Goal: Task Accomplishment & Management: Manage account settings

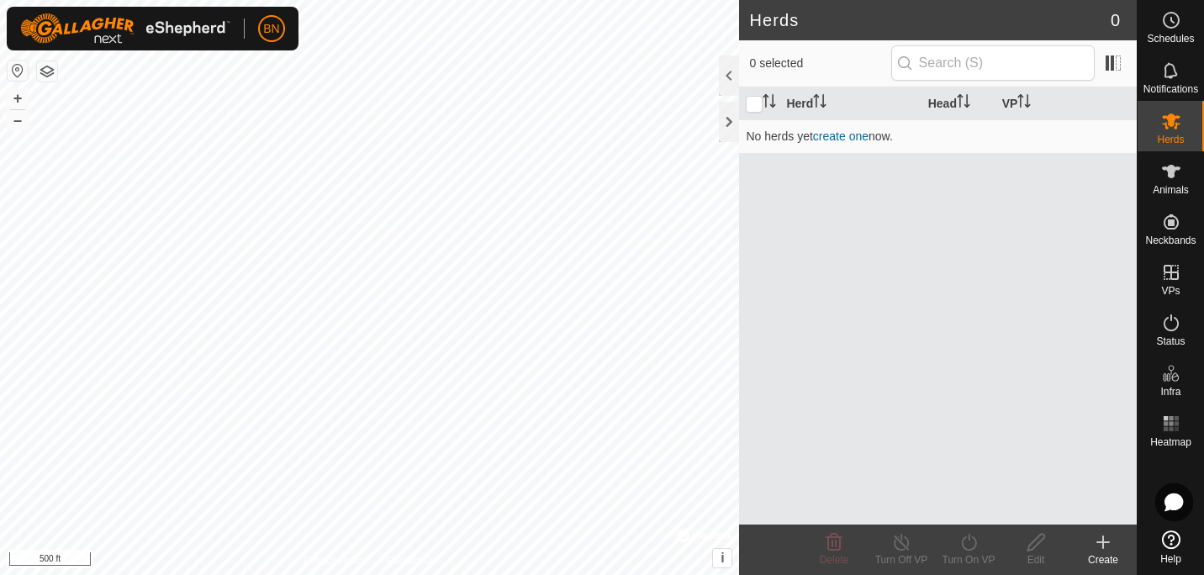
click at [50, 74] on button "button" at bounding box center [47, 71] width 20 height 20
click at [719, 125] on div at bounding box center [729, 122] width 20 height 40
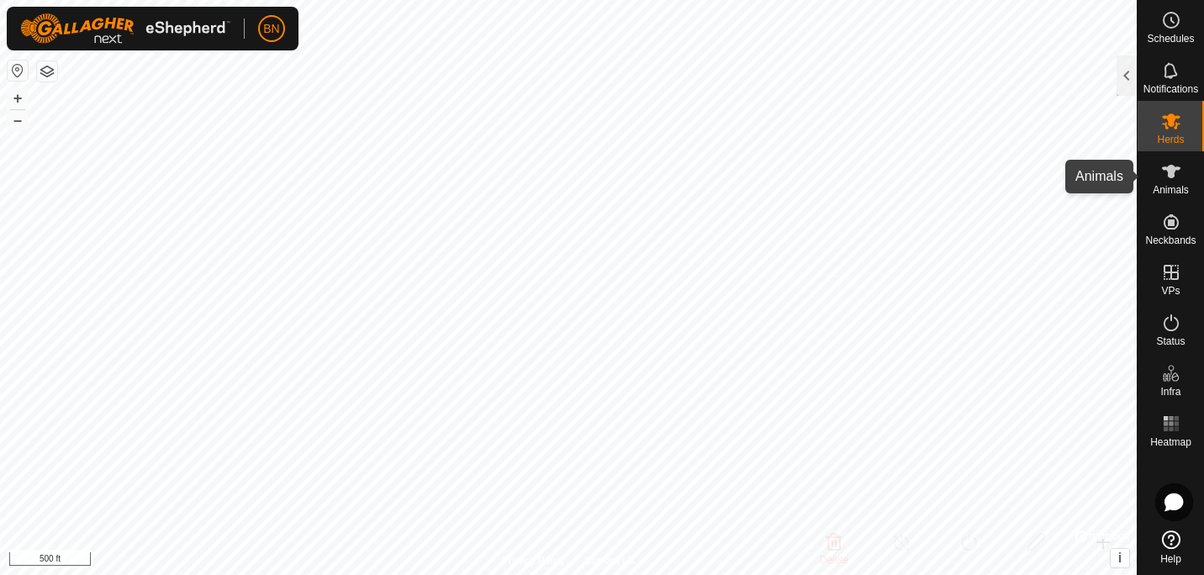
click at [1185, 176] on es-animals-svg-icon at bounding box center [1171, 171] width 30 height 27
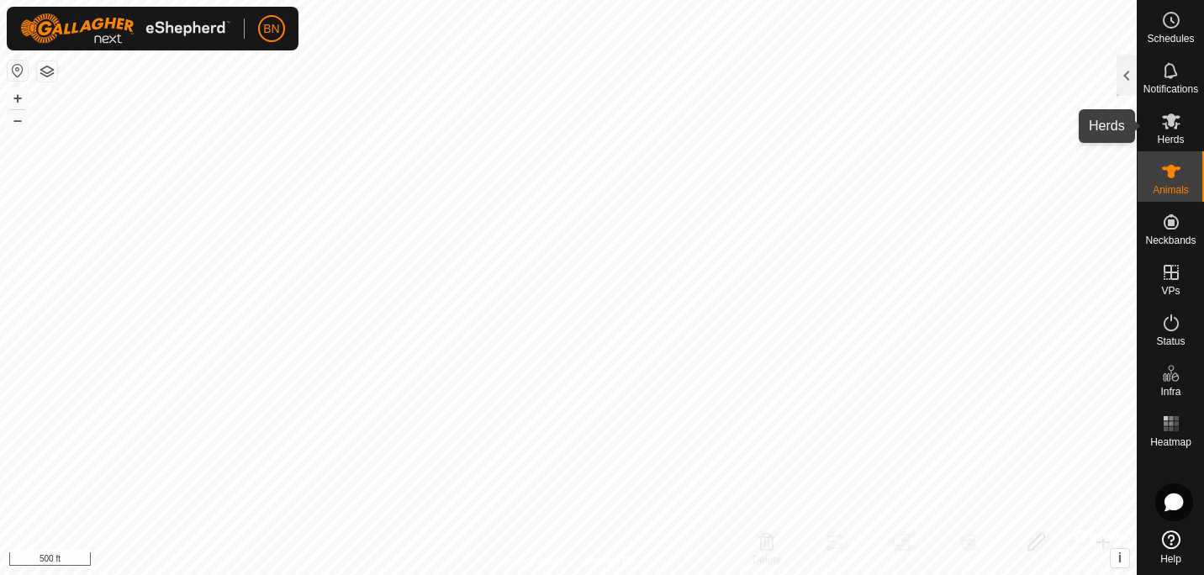
click at [1180, 121] on es-mob-svg-icon at bounding box center [1171, 121] width 30 height 27
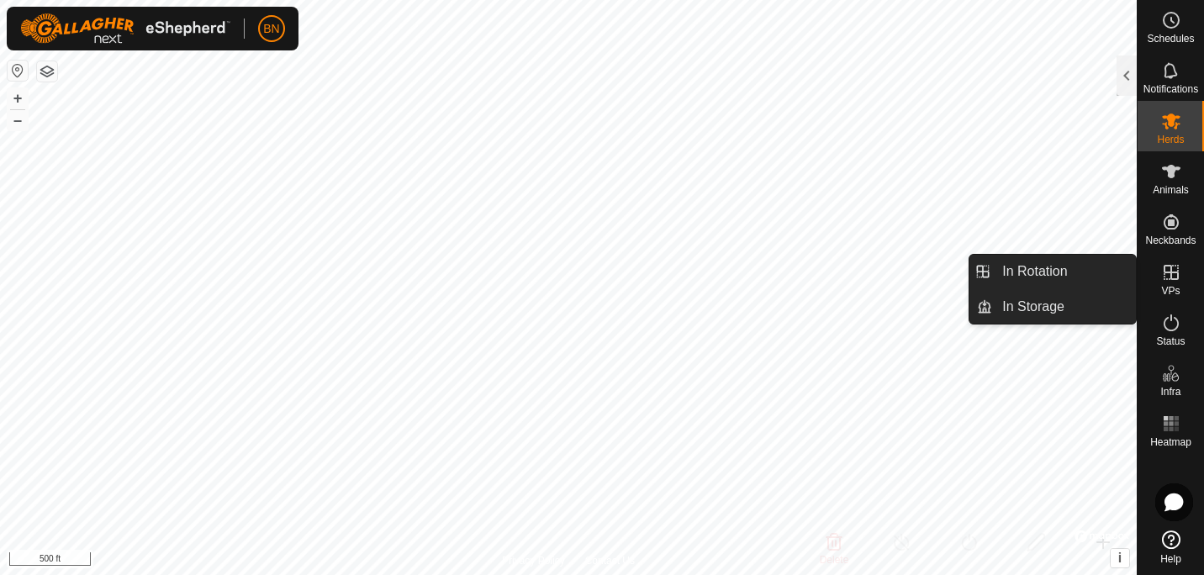
click at [1172, 261] on es-virtualpaddocks-svg-icon at bounding box center [1171, 272] width 30 height 27
click at [1164, 276] on icon at bounding box center [1171, 272] width 15 height 15
click at [1070, 311] on link "In Storage" at bounding box center [1064, 307] width 144 height 34
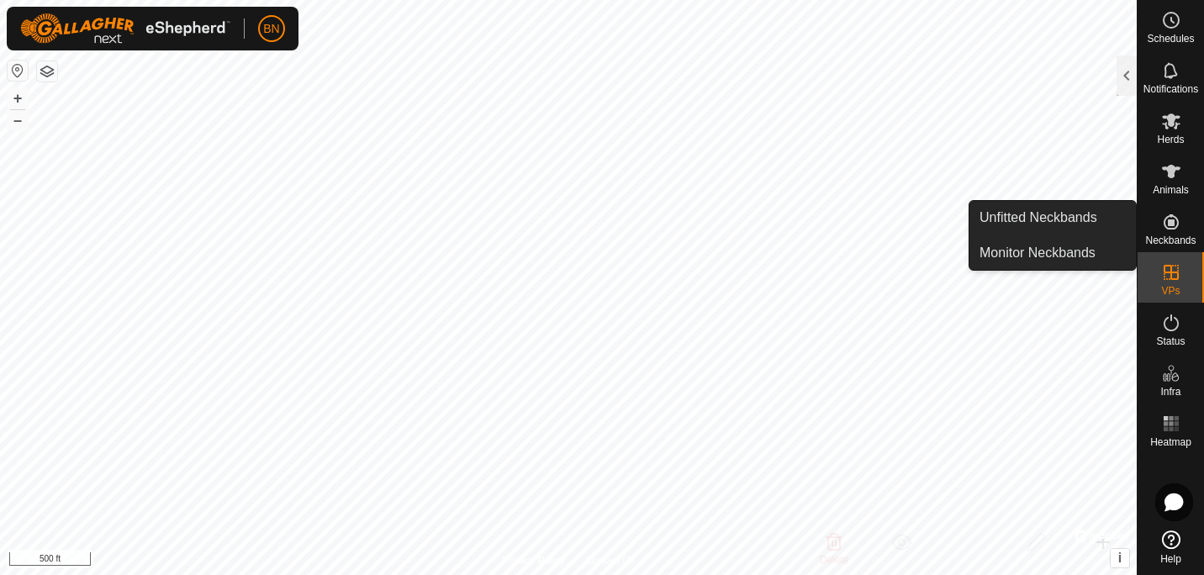
click at [1163, 227] on icon at bounding box center [1171, 222] width 20 height 20
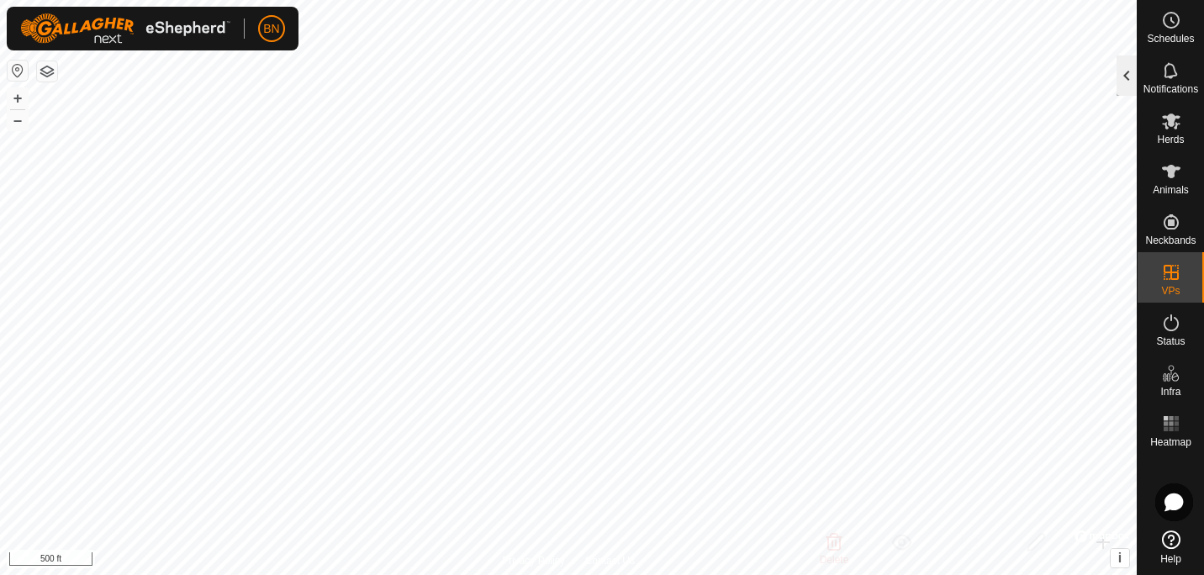
click at [1119, 73] on div at bounding box center [1127, 75] width 20 height 40
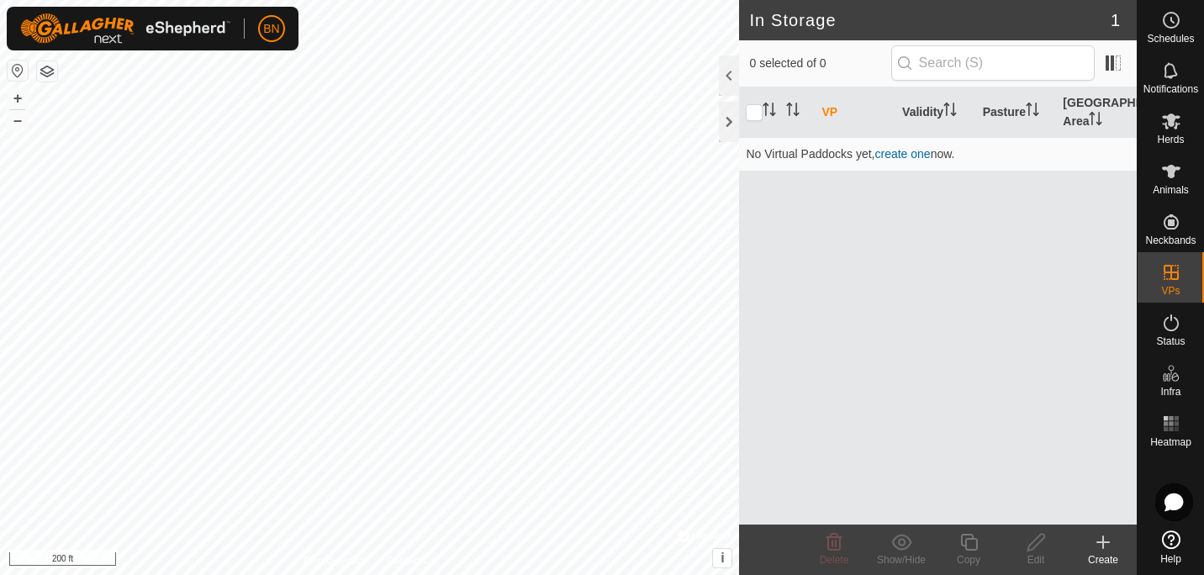
click at [55, 67] on button "button" at bounding box center [47, 71] width 20 height 20
click at [50, 73] on button "button" at bounding box center [47, 71] width 20 height 20
click at [38, 71] on button "button" at bounding box center [47, 71] width 20 height 20
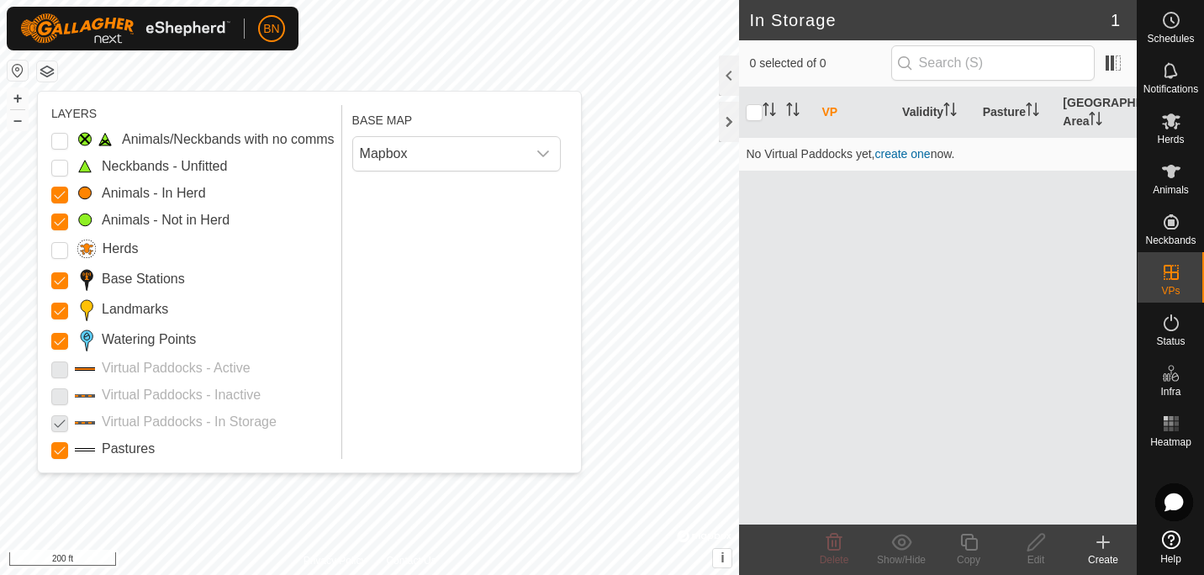
click at [23, 70] on button "button" at bounding box center [18, 71] width 20 height 20
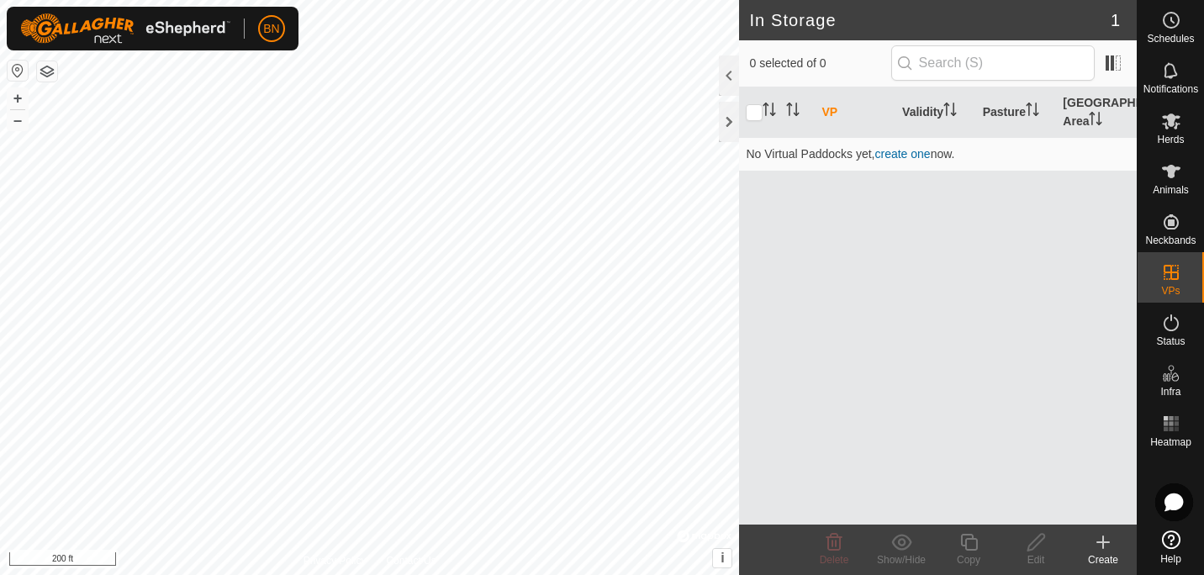
click at [23, 70] on button "button" at bounding box center [18, 71] width 20 height 20
click at [732, 71] on div at bounding box center [729, 75] width 20 height 40
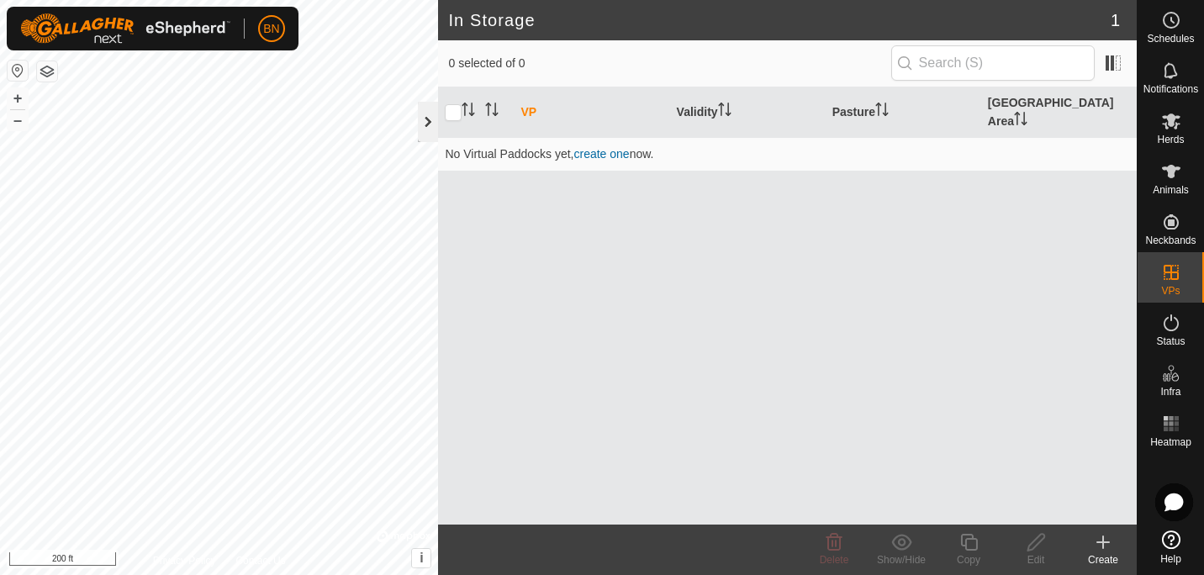
click at [429, 129] on div at bounding box center [428, 122] width 20 height 40
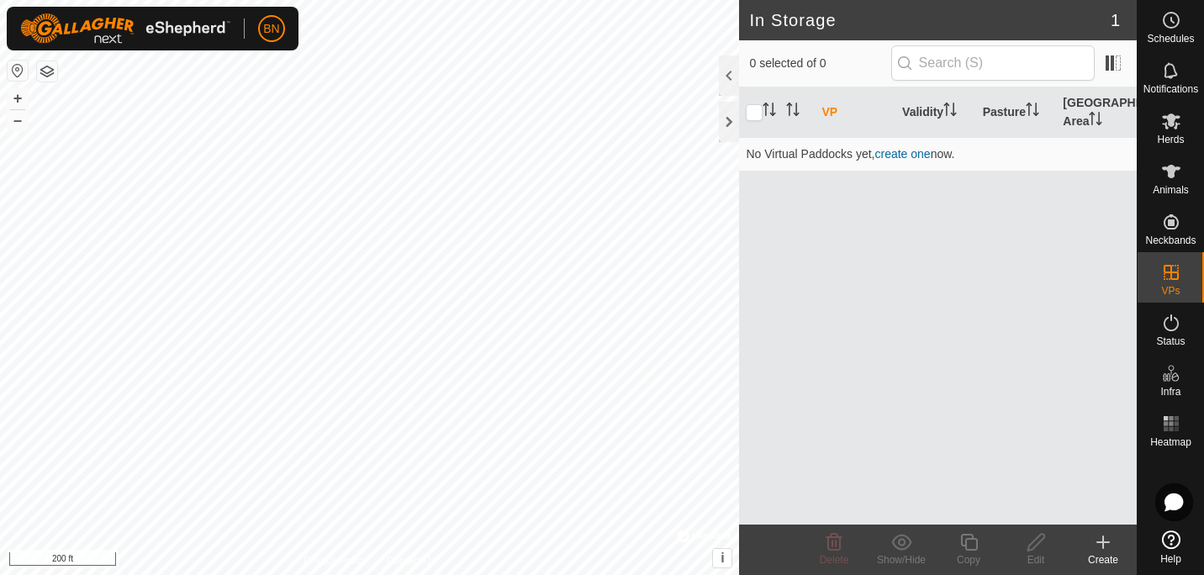
click at [45, 77] on button "button" at bounding box center [47, 71] width 20 height 20
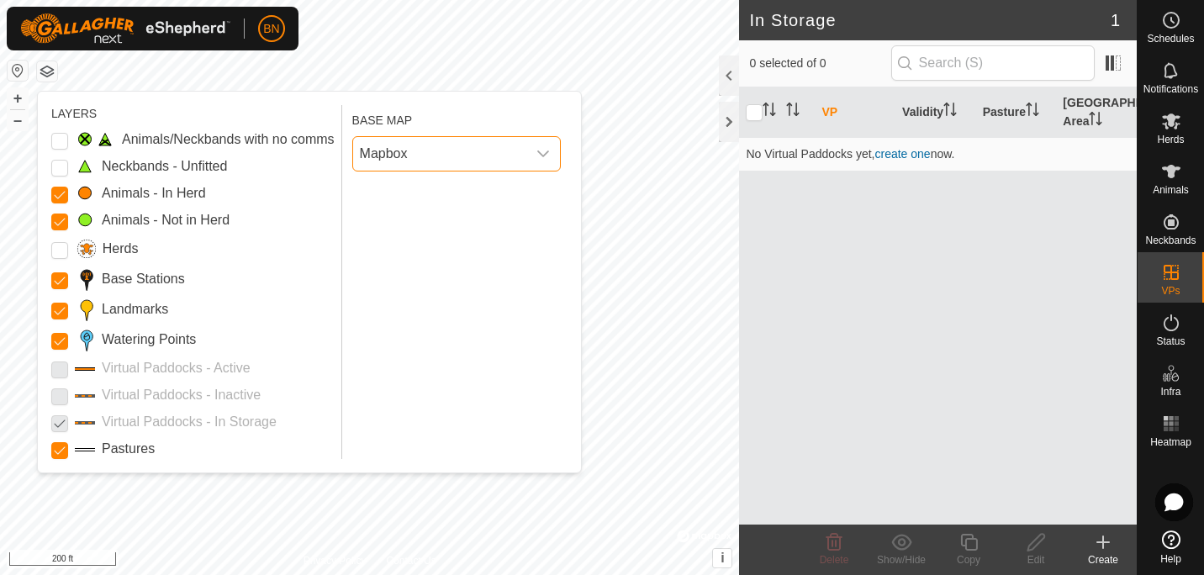
click at [525, 140] on span "Mapbox" at bounding box center [439, 154] width 173 height 34
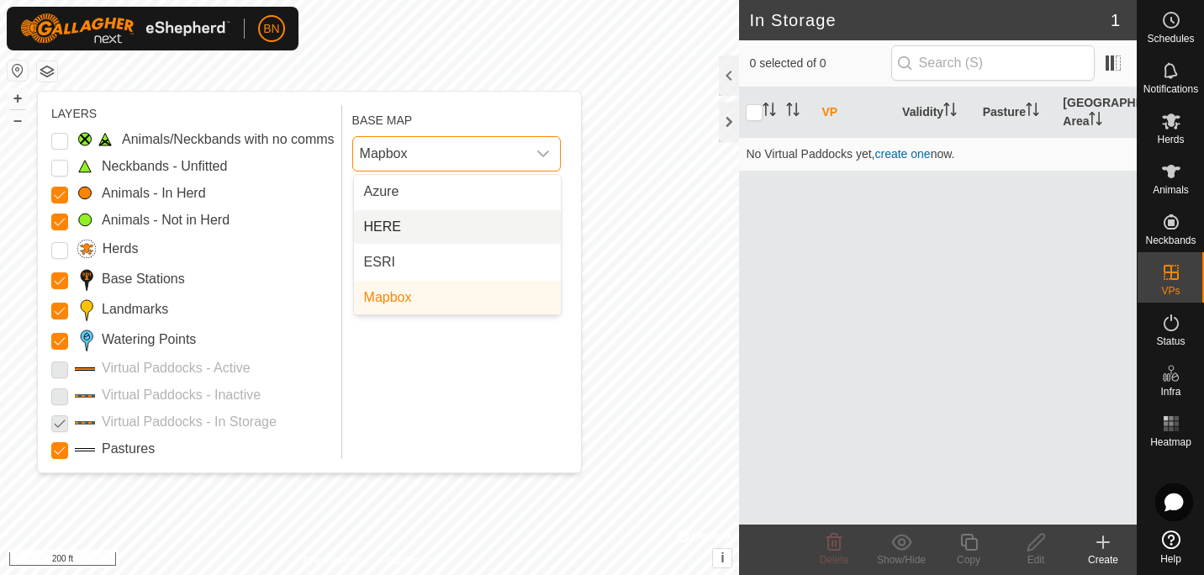
click at [426, 219] on li "HERE" at bounding box center [457, 227] width 207 height 34
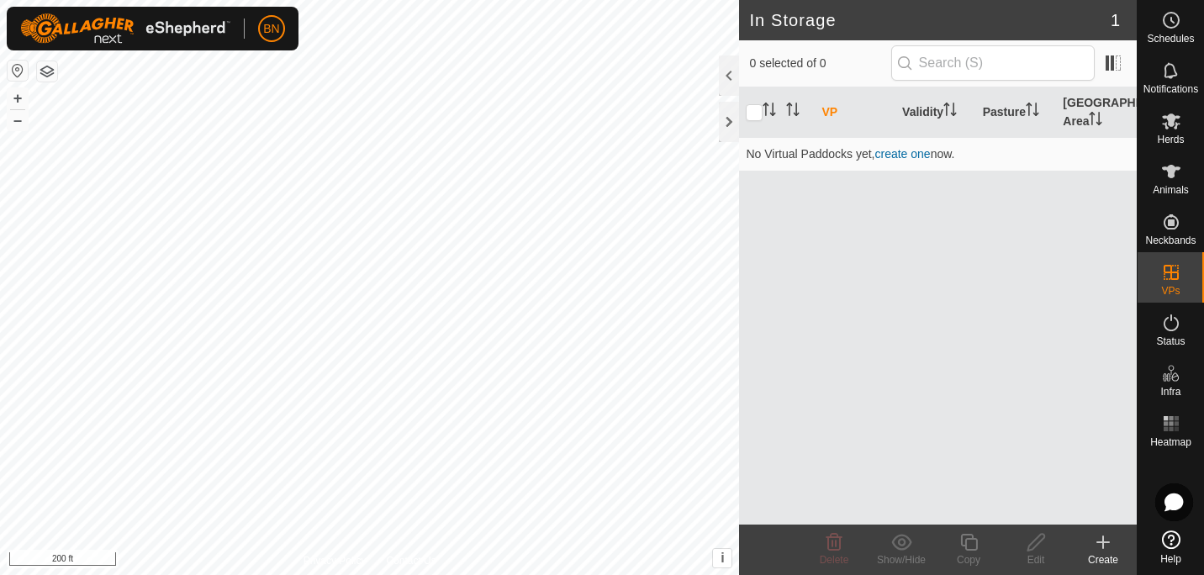
click at [37, 73] on button "button" at bounding box center [47, 71] width 20 height 20
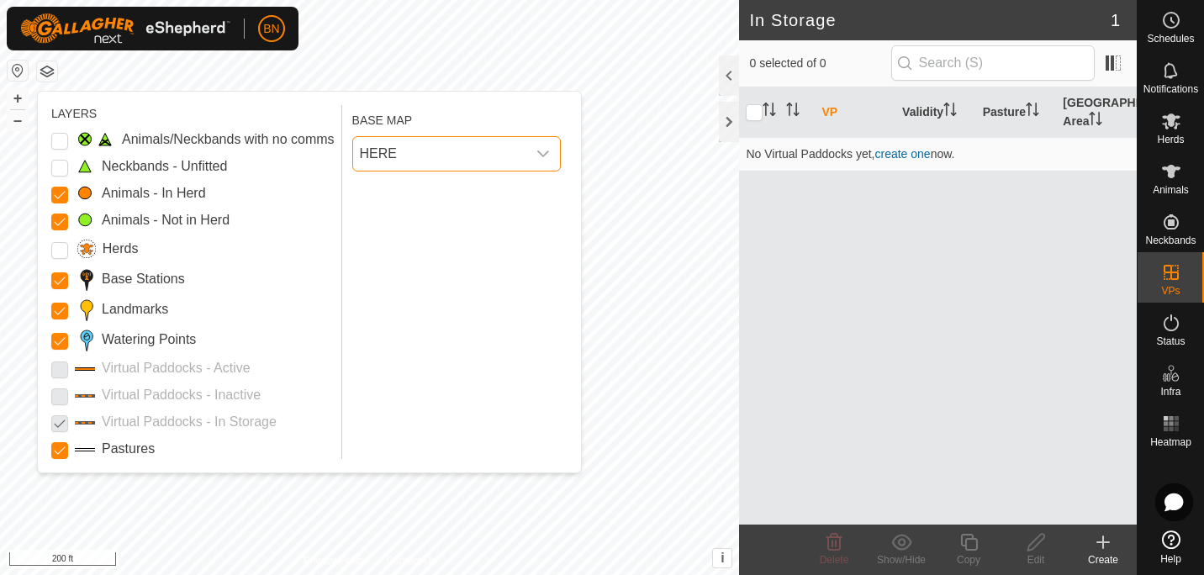
click at [526, 161] on span "HERE" at bounding box center [439, 154] width 173 height 34
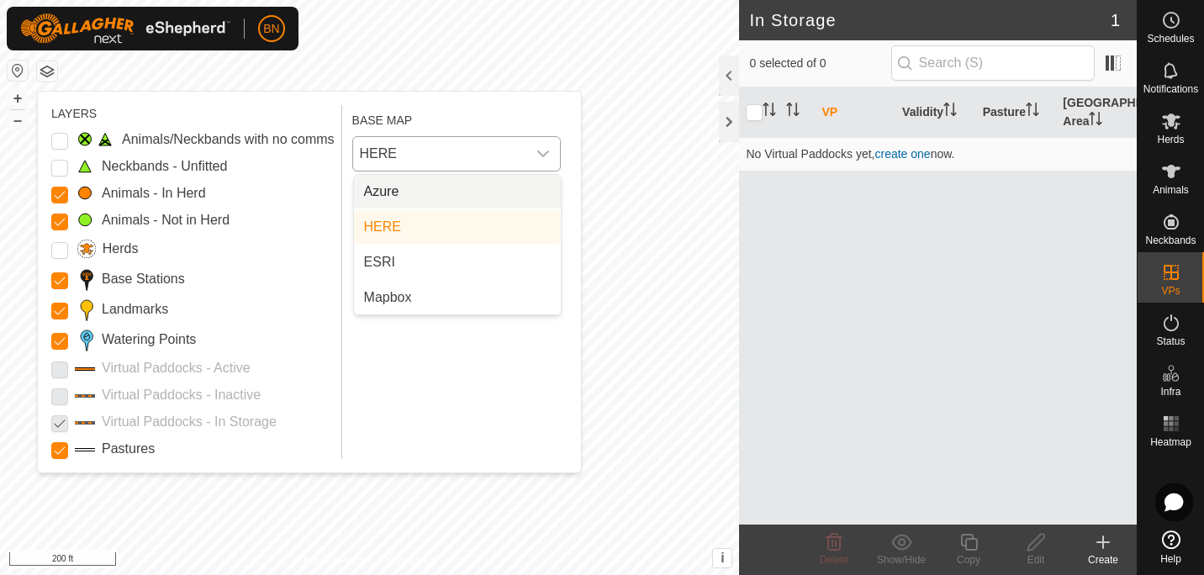
click at [487, 187] on li "Azure" at bounding box center [457, 192] width 207 height 34
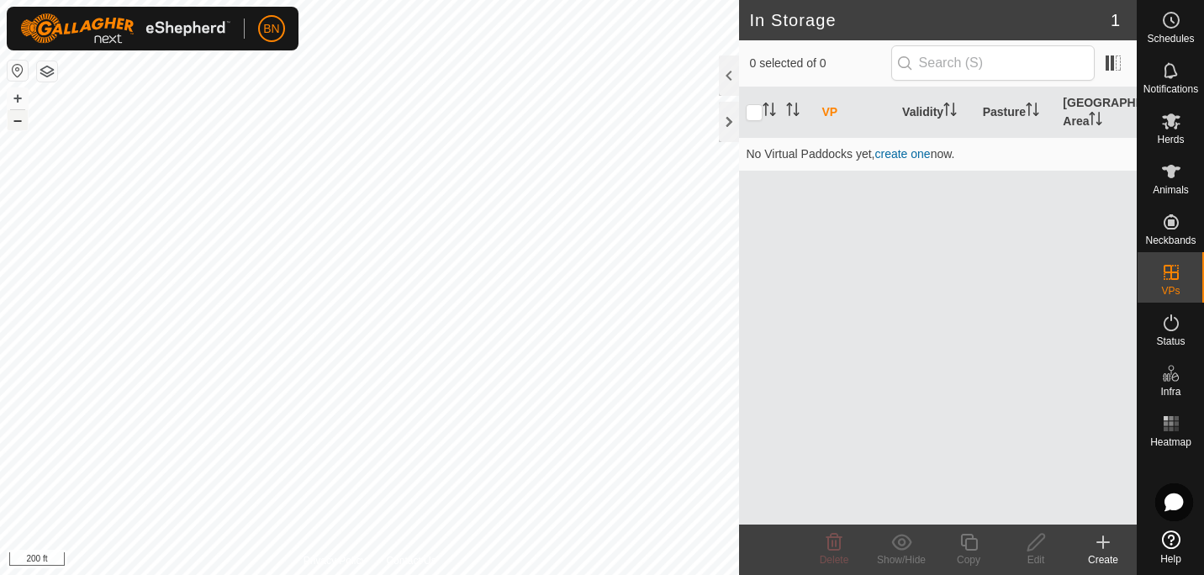
click at [22, 125] on button "–" at bounding box center [18, 120] width 20 height 20
click at [560, 574] on html "BN Schedules Notifications Herds Animals Neckbands VPs Status Infra Heatmap Hel…" at bounding box center [602, 287] width 1204 height 575
click at [665, 0] on html "BN Schedules Notifications Herds Animals Neckbands VPs Status Infra Heatmap Hel…" at bounding box center [602, 287] width 1204 height 575
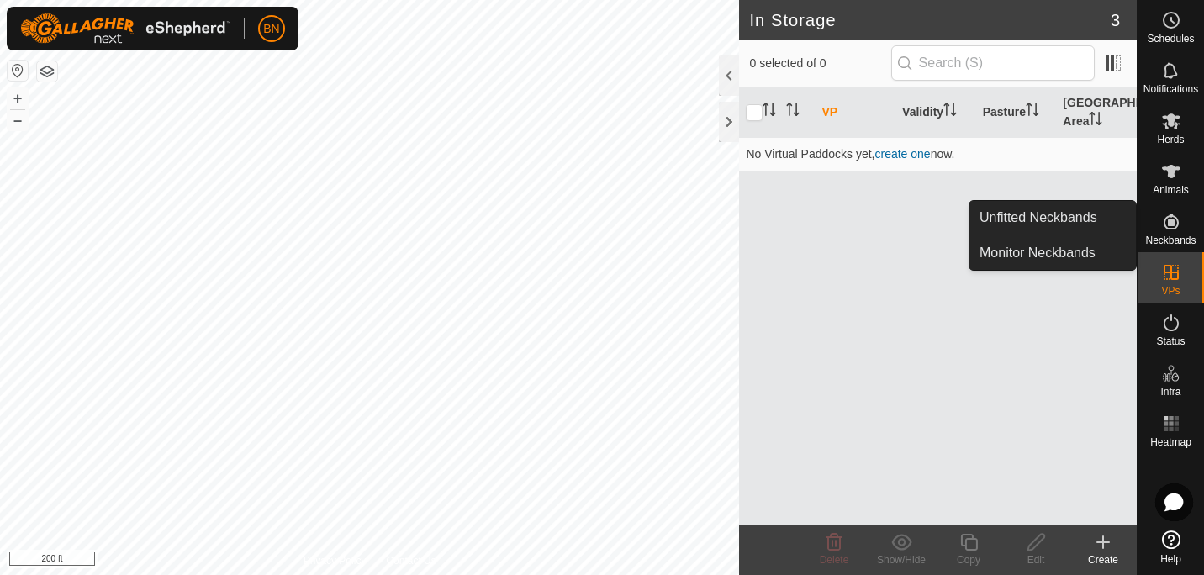
click at [1150, 218] on div "Neckbands" at bounding box center [1171, 227] width 66 height 50
click at [1074, 213] on link "Unfitted Neckbands" at bounding box center [1052, 218] width 166 height 34
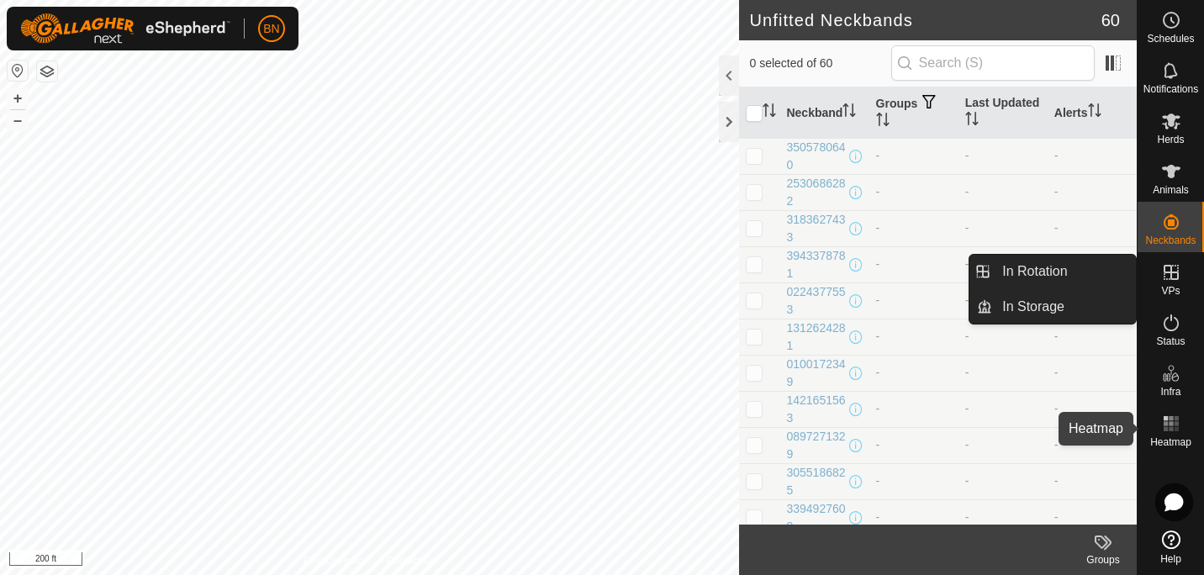
click at [1179, 425] on icon at bounding box center [1171, 424] width 20 height 20
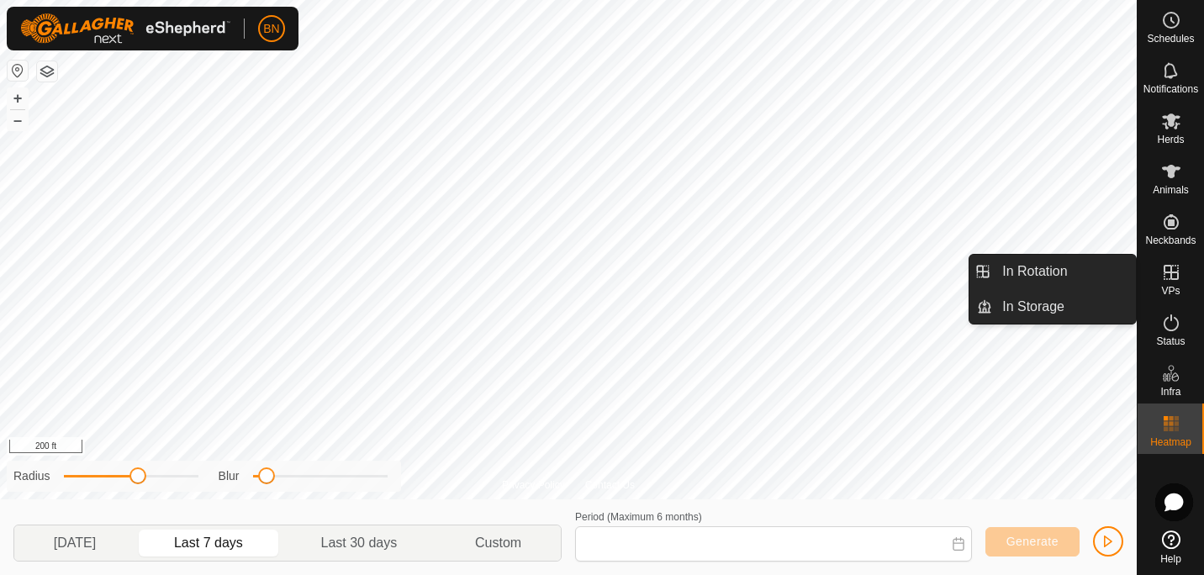
type input "[DATE] - [DATE]"
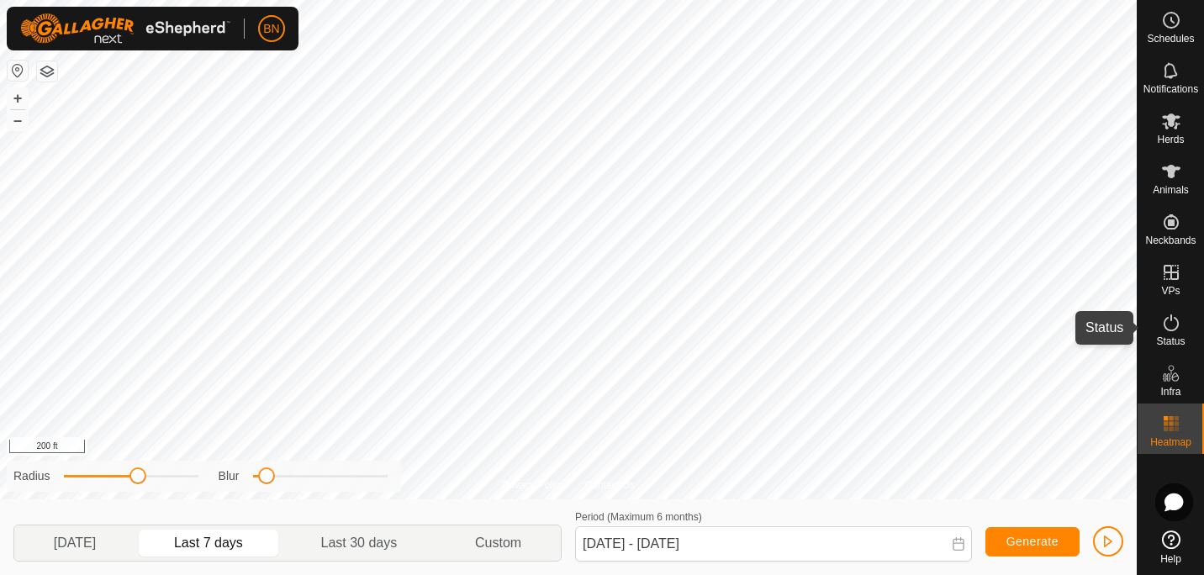
click at [1148, 335] on div "Status" at bounding box center [1171, 328] width 66 height 50
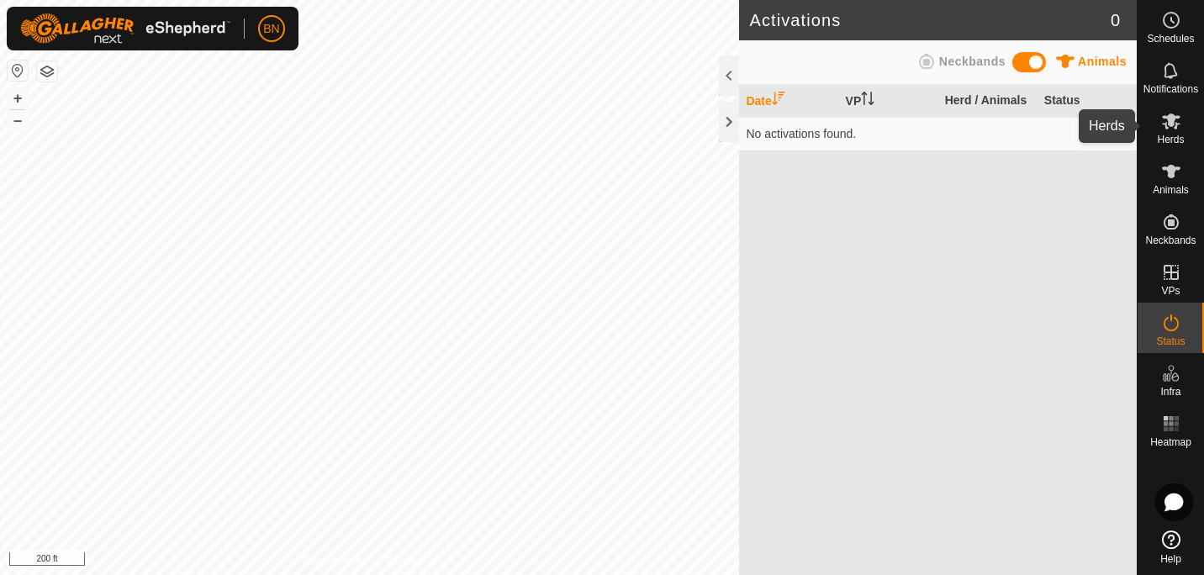
click at [1172, 120] on icon at bounding box center [1171, 122] width 18 height 16
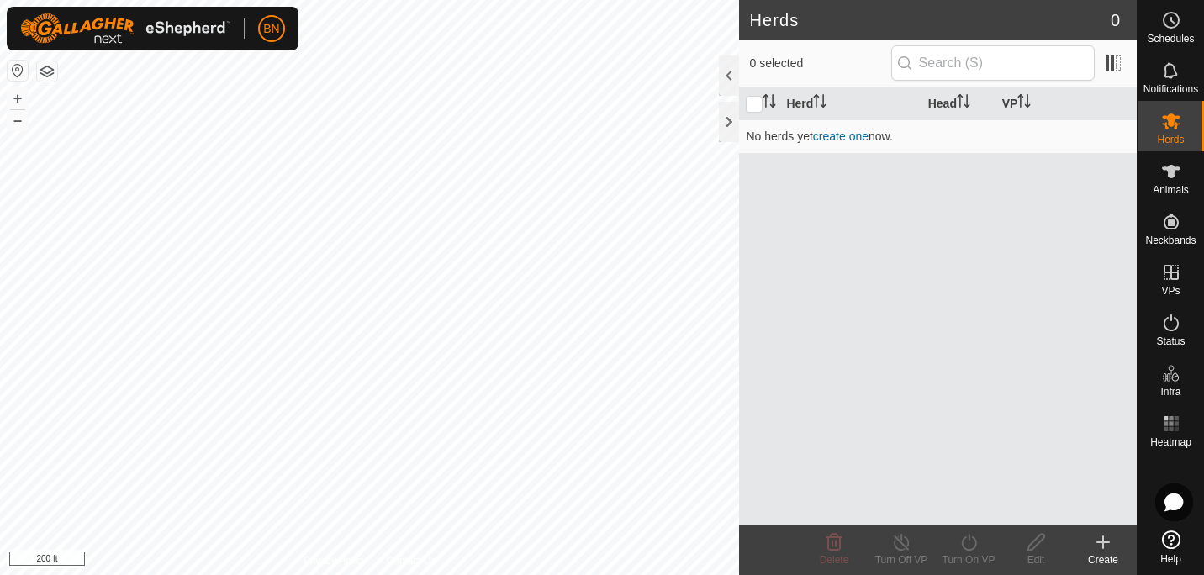
click at [1172, 120] on icon at bounding box center [1171, 122] width 18 height 16
click at [1159, 172] on es-animals-svg-icon at bounding box center [1171, 171] width 30 height 27
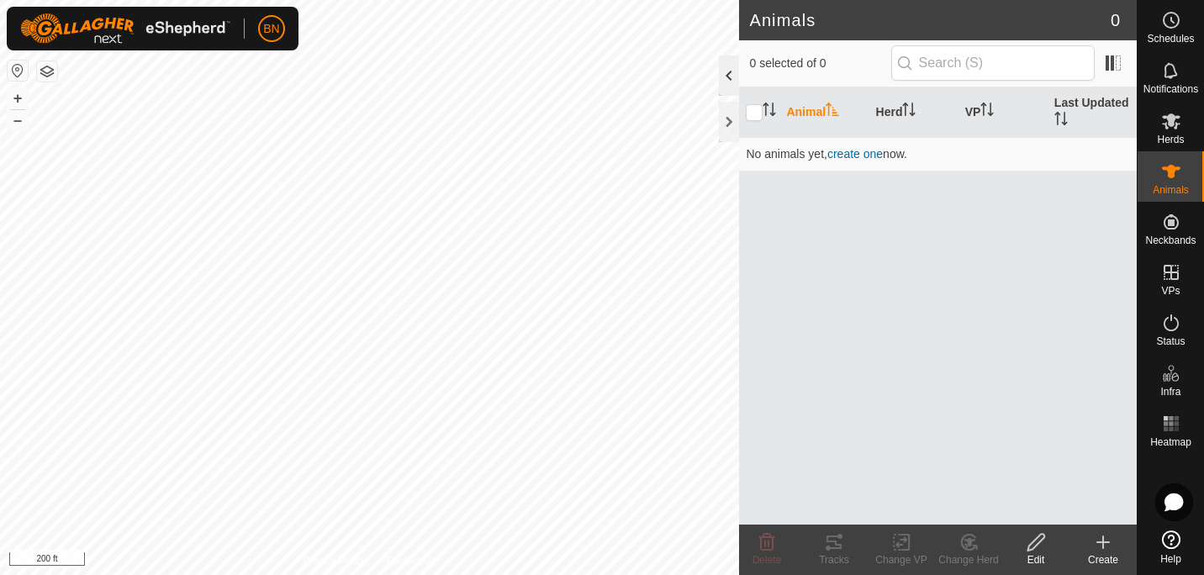
click at [726, 73] on div at bounding box center [729, 75] width 20 height 40
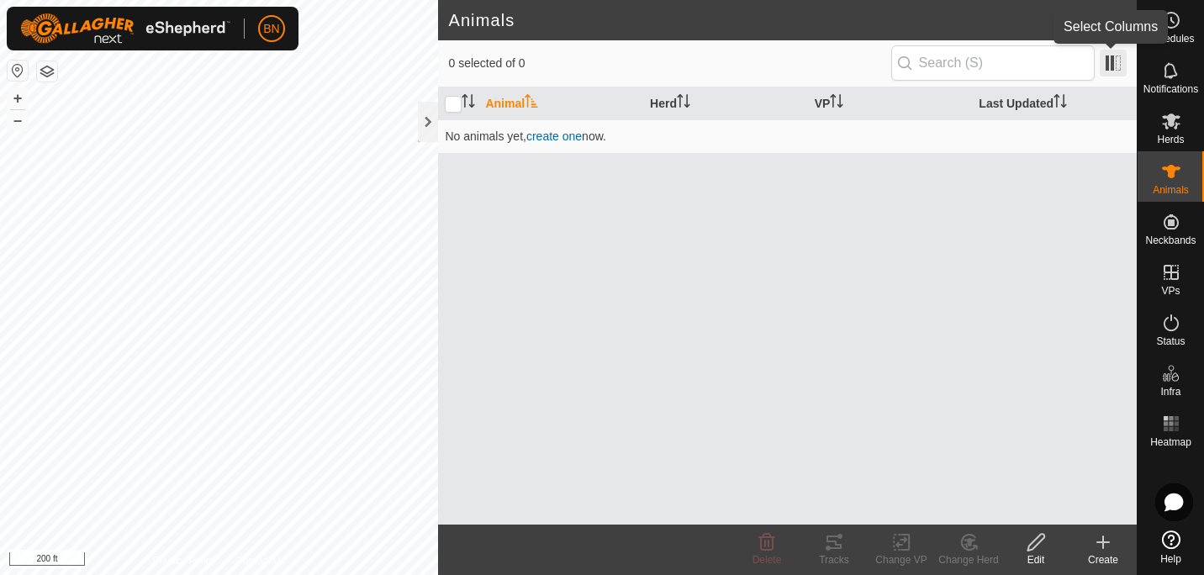
click at [1119, 63] on span at bounding box center [1113, 63] width 27 height 27
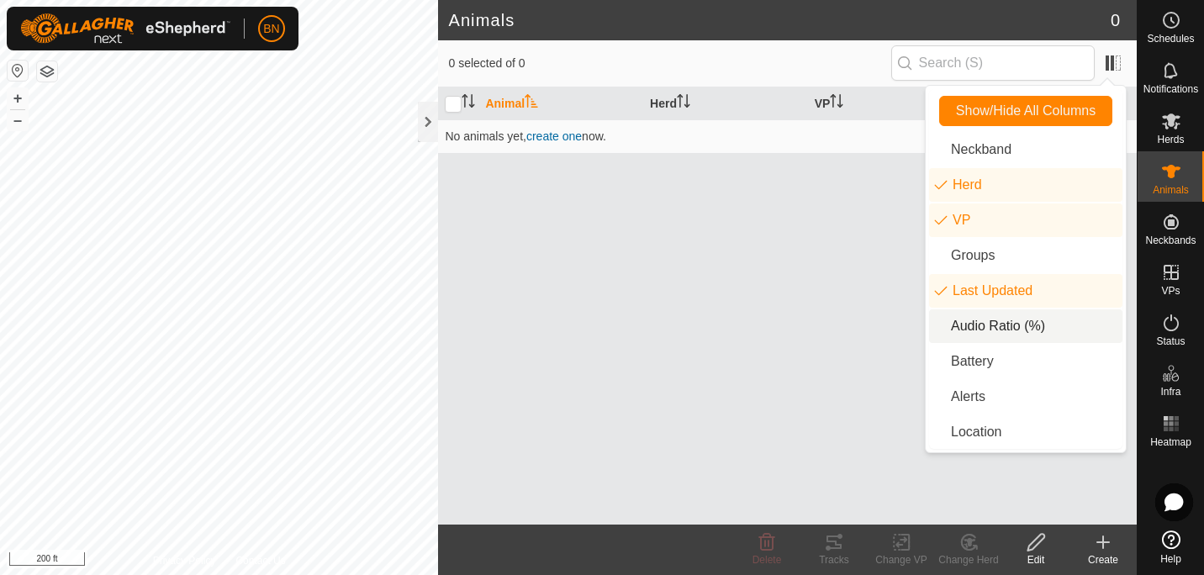
click at [991, 315] on li "Audio Ratio (%)" at bounding box center [1025, 326] width 193 height 34
click at [837, 279] on div "Animal Herd VP Last Updated Audio Ratio (%) No animals yet, create one now." at bounding box center [787, 305] width 699 height 437
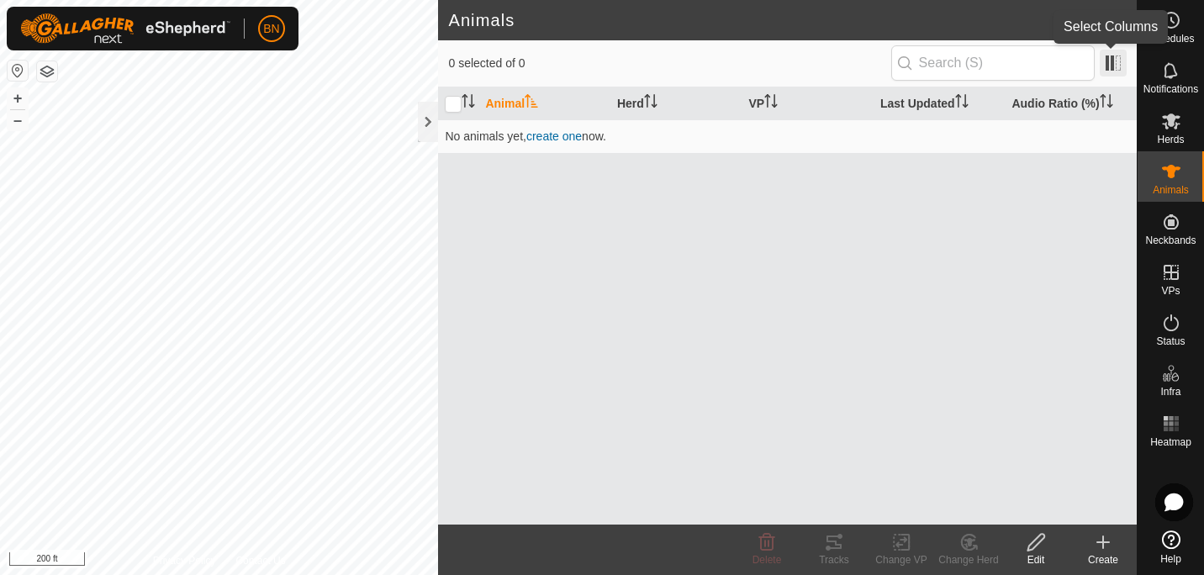
click at [1107, 56] on span at bounding box center [1113, 63] width 27 height 27
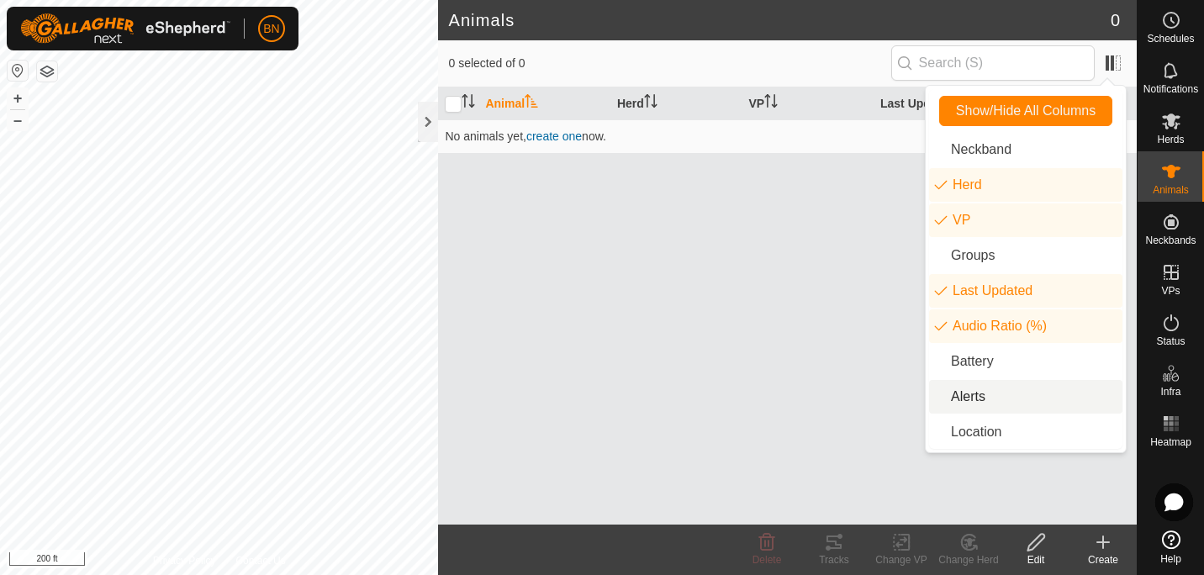
click at [962, 395] on li "Alerts" at bounding box center [1025, 397] width 193 height 34
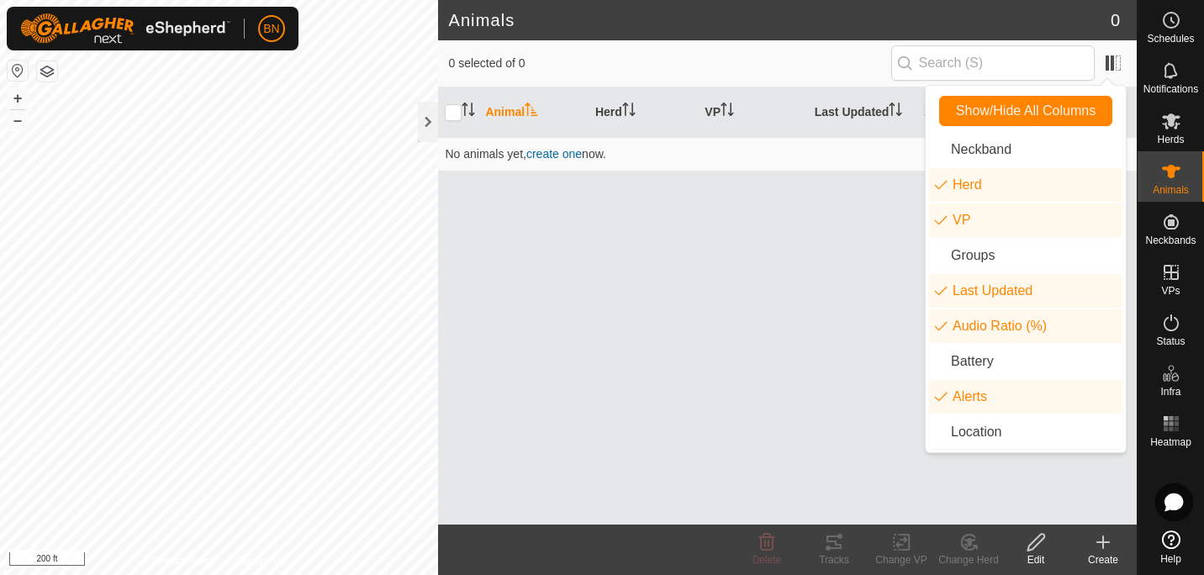
click at [846, 383] on div "Animal Herd VP Last Updated Audio Ratio (%) Alerts No animals yet, create one n…" at bounding box center [787, 305] width 699 height 437
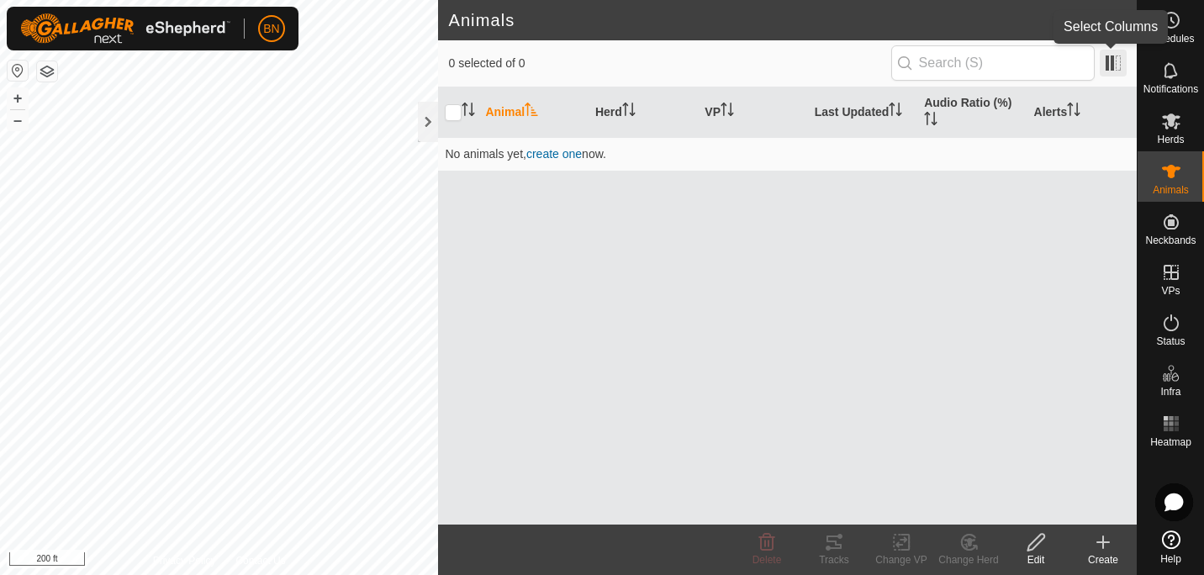
click at [1111, 61] on span at bounding box center [1113, 63] width 27 height 27
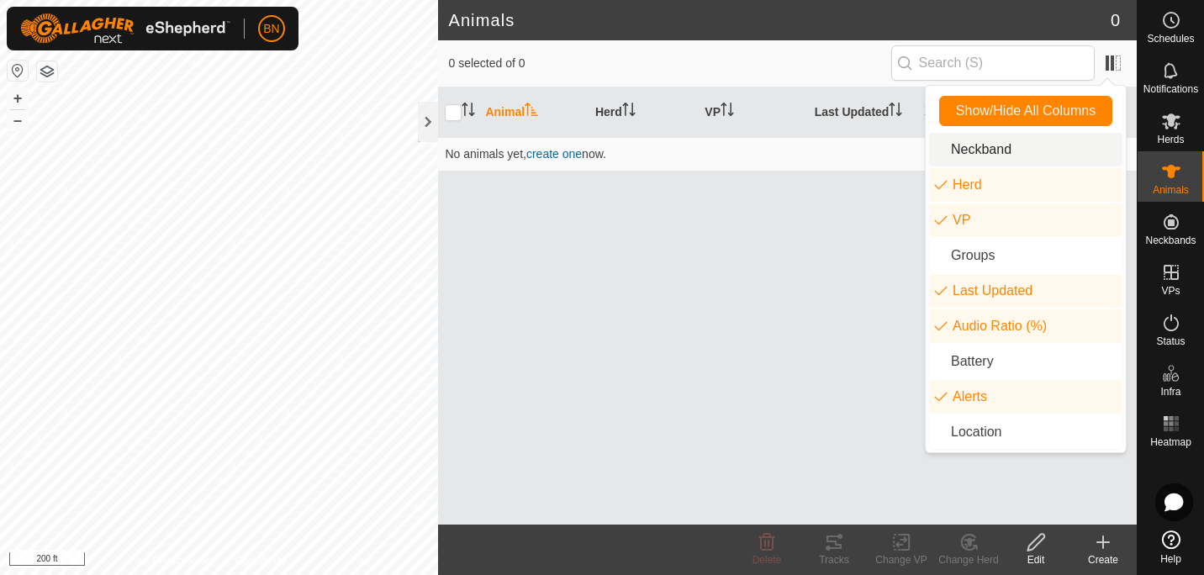
click at [969, 147] on li "Neckband" at bounding box center [1025, 150] width 193 height 34
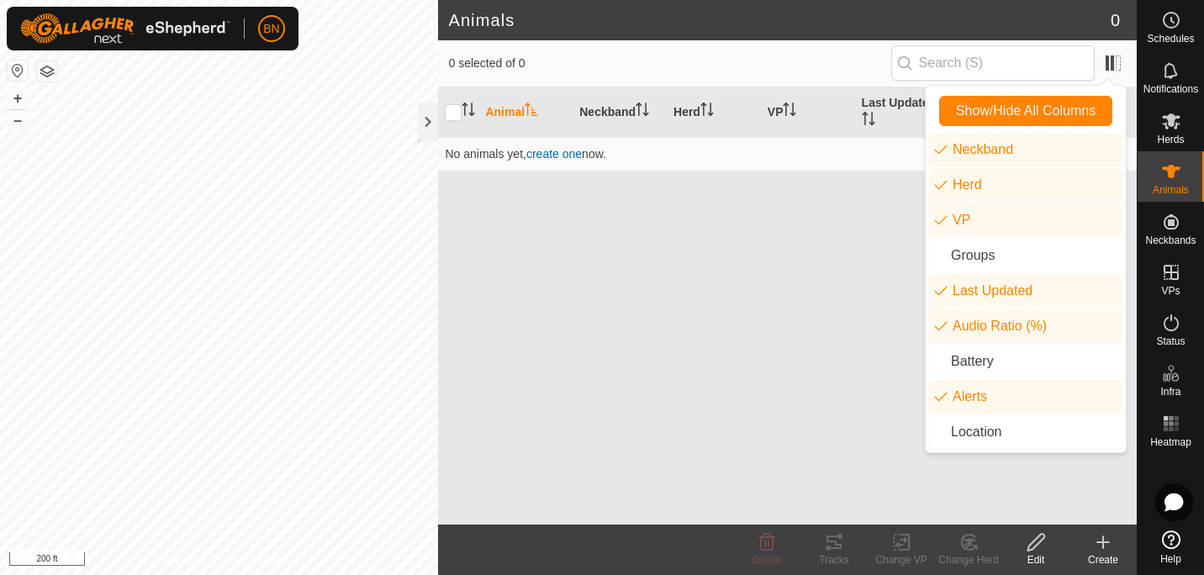
click at [756, 346] on div "Animal Neckband Herd VP Last Updated Audio Ratio (%) Alerts No animals yet, cre…" at bounding box center [787, 305] width 699 height 437
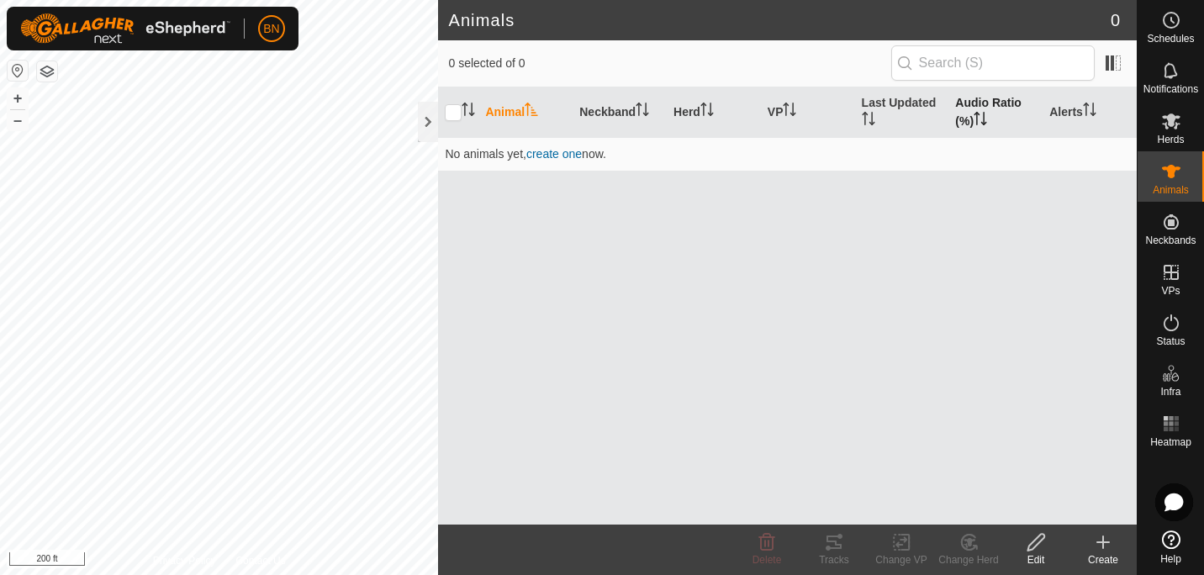
click at [980, 113] on icon "Activate to sort" at bounding box center [980, 118] width 13 height 13
click at [980, 114] on icon "Activate to sort" at bounding box center [980, 118] width 13 height 13
click at [984, 109] on th "Audio Ratio (%)" at bounding box center [995, 112] width 94 height 50
click at [977, 118] on icon "Activate to sort" at bounding box center [980, 118] width 13 height 13
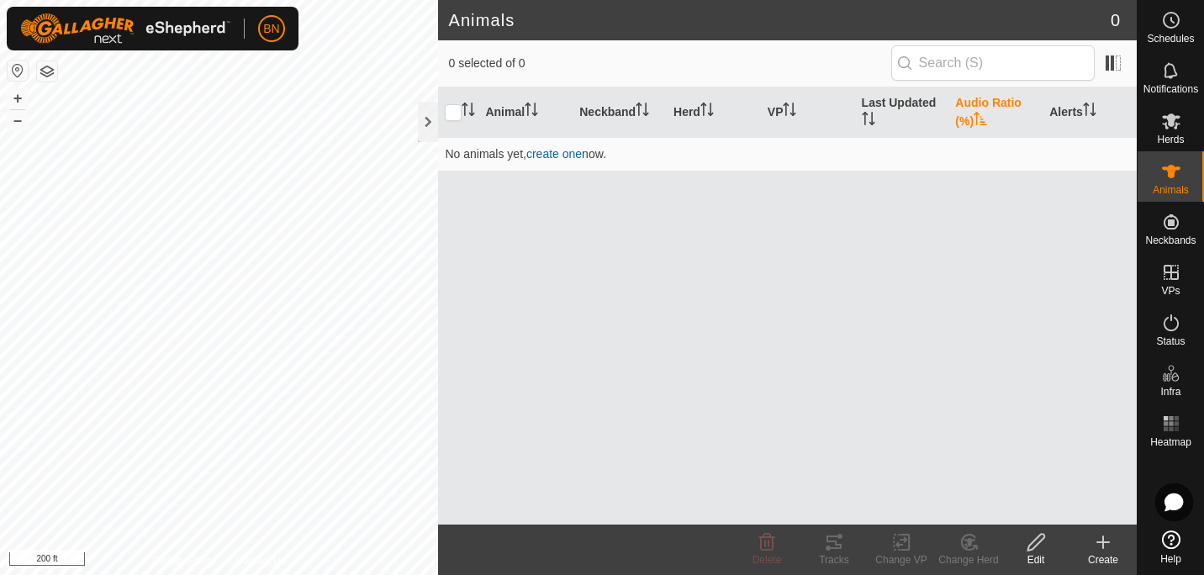
click at [1164, 534] on icon at bounding box center [1171, 540] width 18 height 18
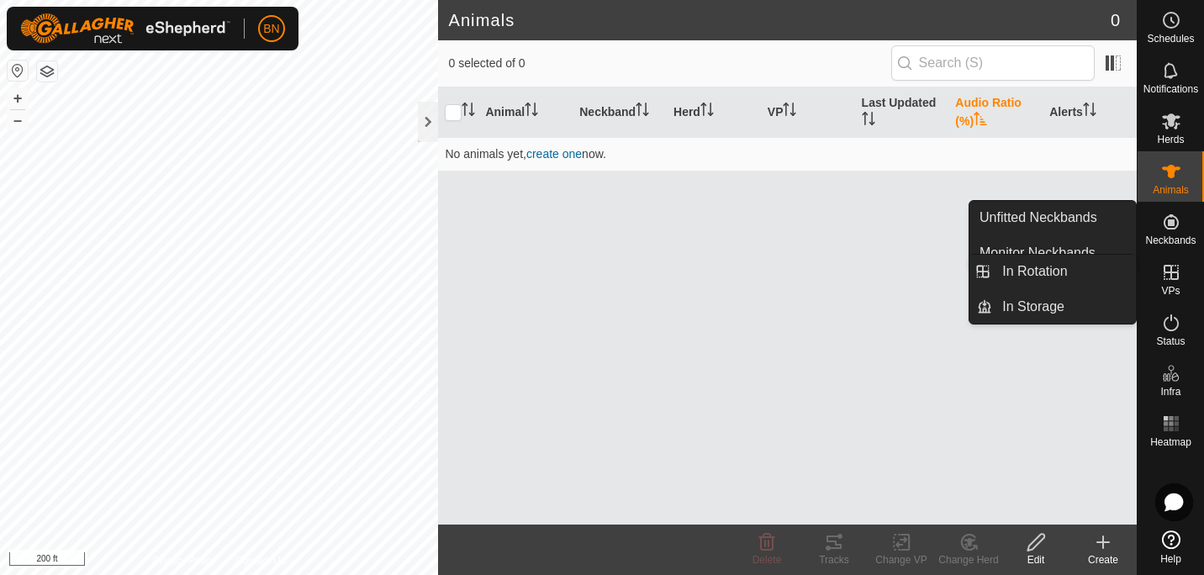
click at [1173, 273] on icon at bounding box center [1171, 272] width 15 height 15
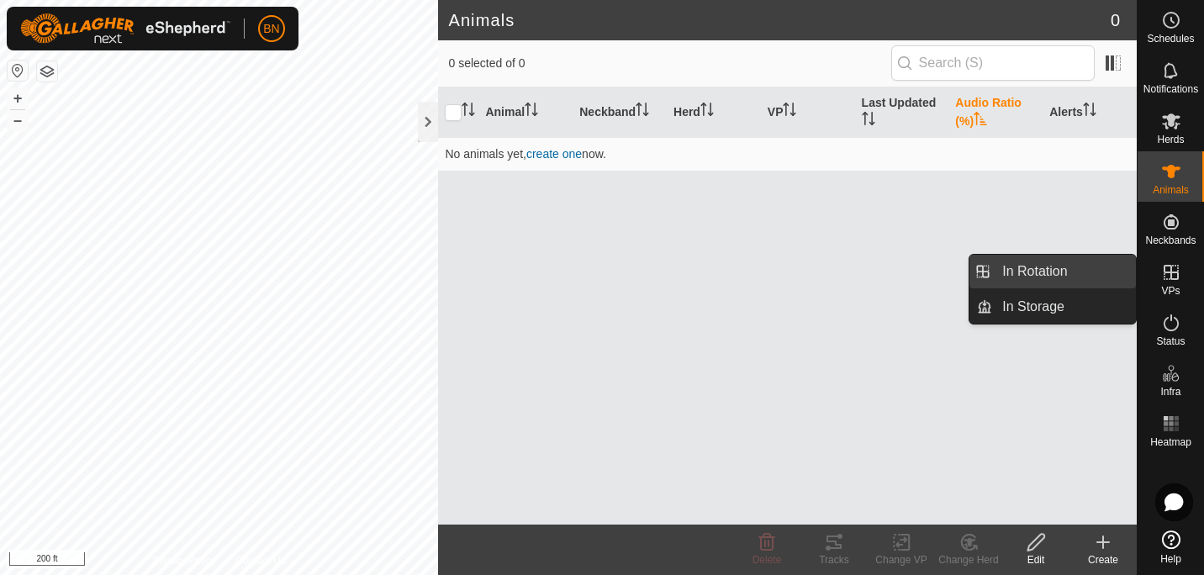
click at [1051, 274] on link "In Rotation" at bounding box center [1064, 272] width 144 height 34
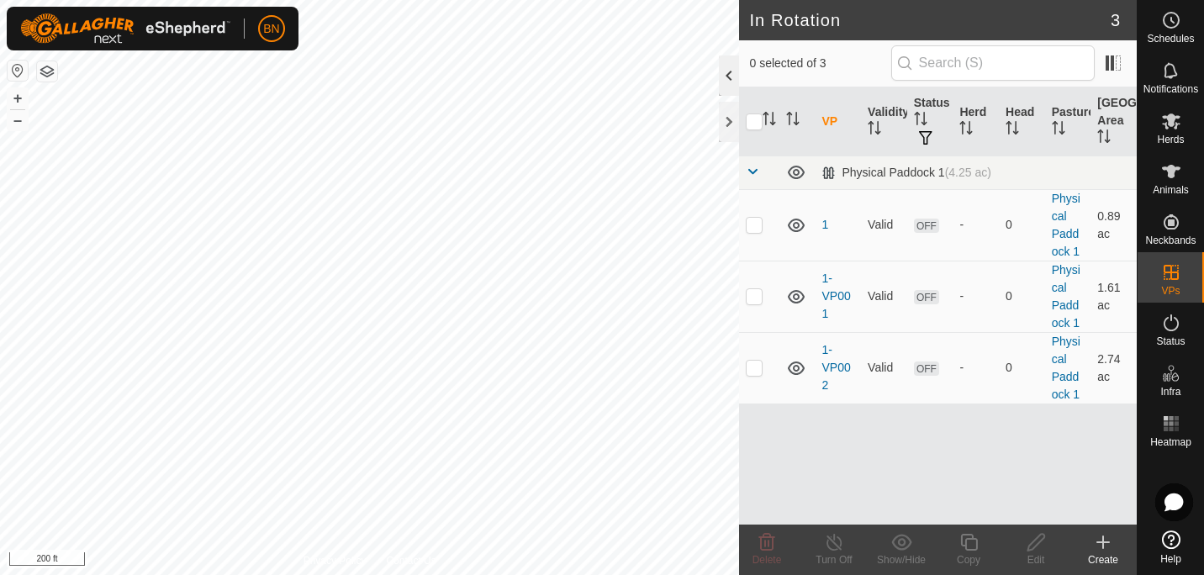
click at [730, 74] on div at bounding box center [729, 75] width 20 height 40
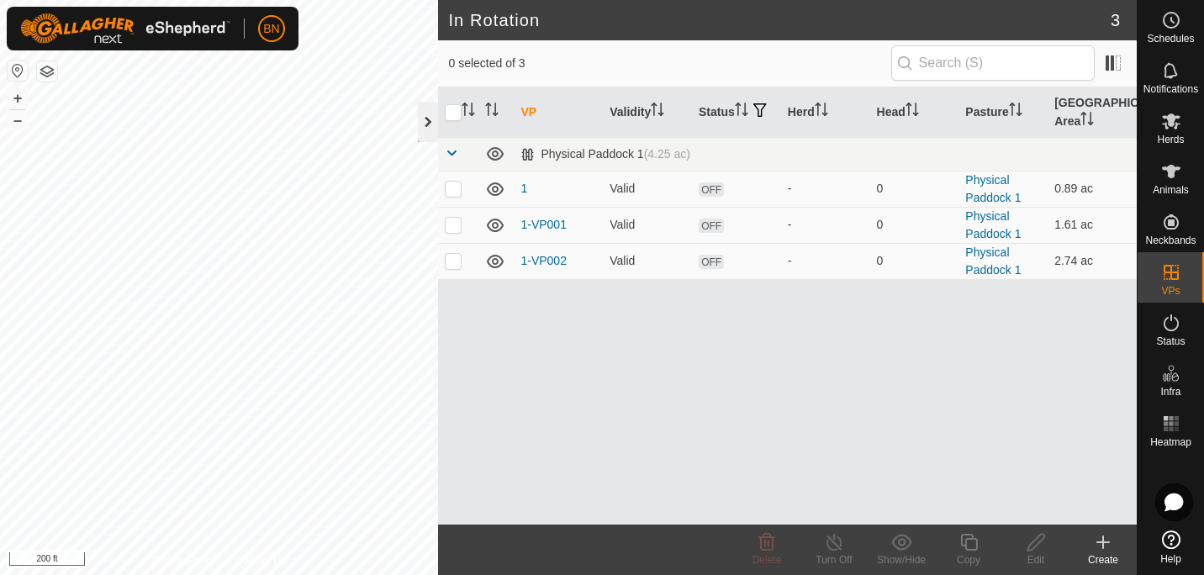
click at [420, 124] on div at bounding box center [428, 122] width 20 height 40
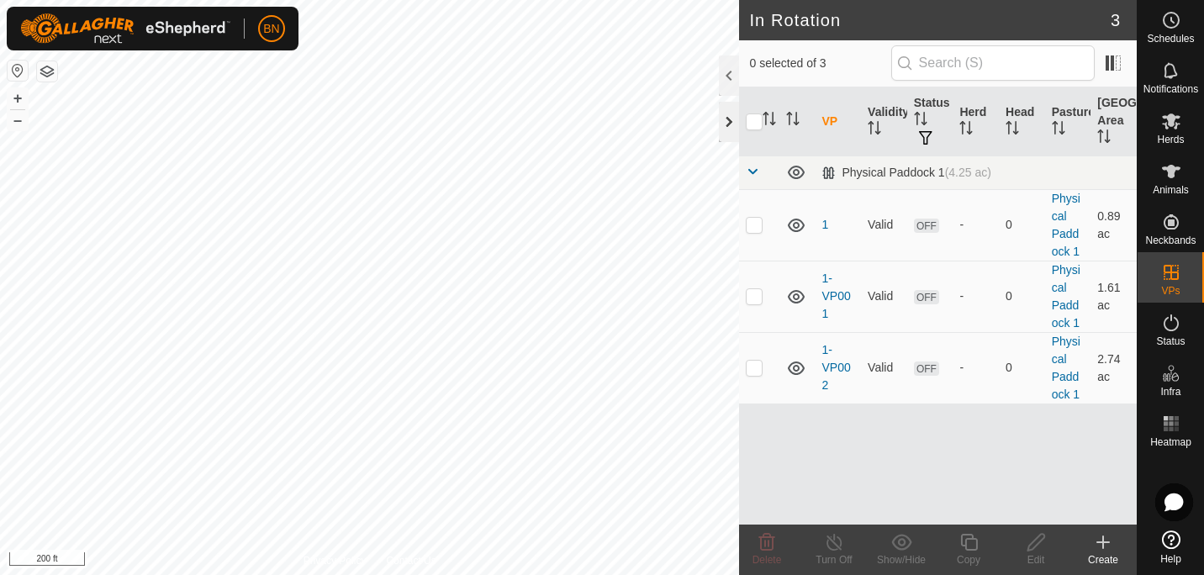
checkbox input "true"
click at [756, 294] on p-checkbox at bounding box center [754, 295] width 17 height 13
checkbox input "true"
click at [757, 366] on p-checkbox at bounding box center [754, 367] width 17 height 13
checkbox input "true"
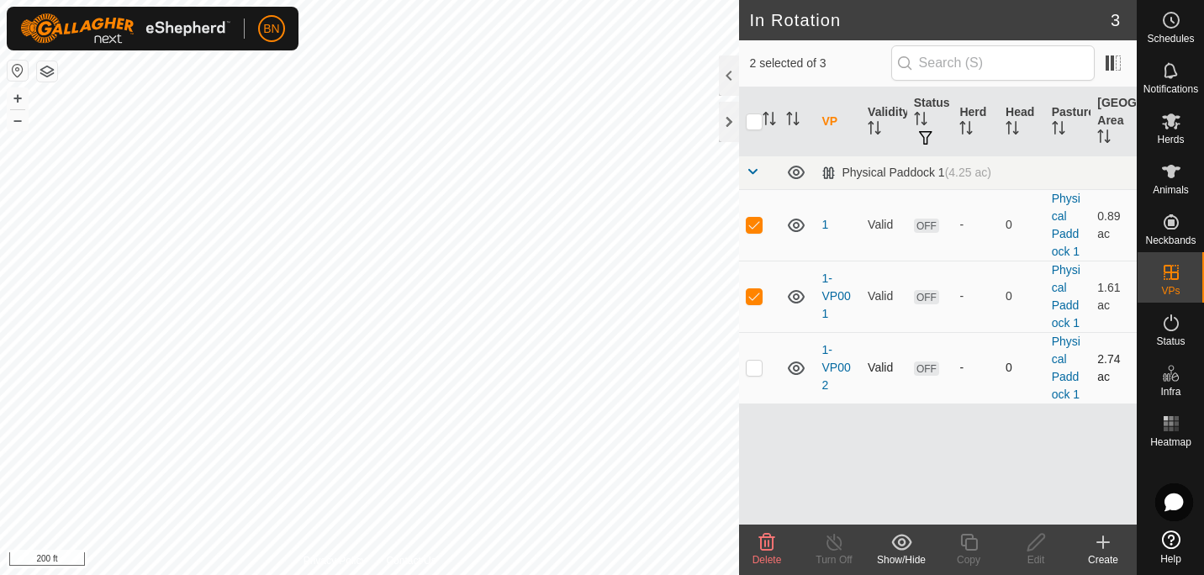
checkbox input "true"
click at [767, 535] on icon at bounding box center [767, 542] width 20 height 20
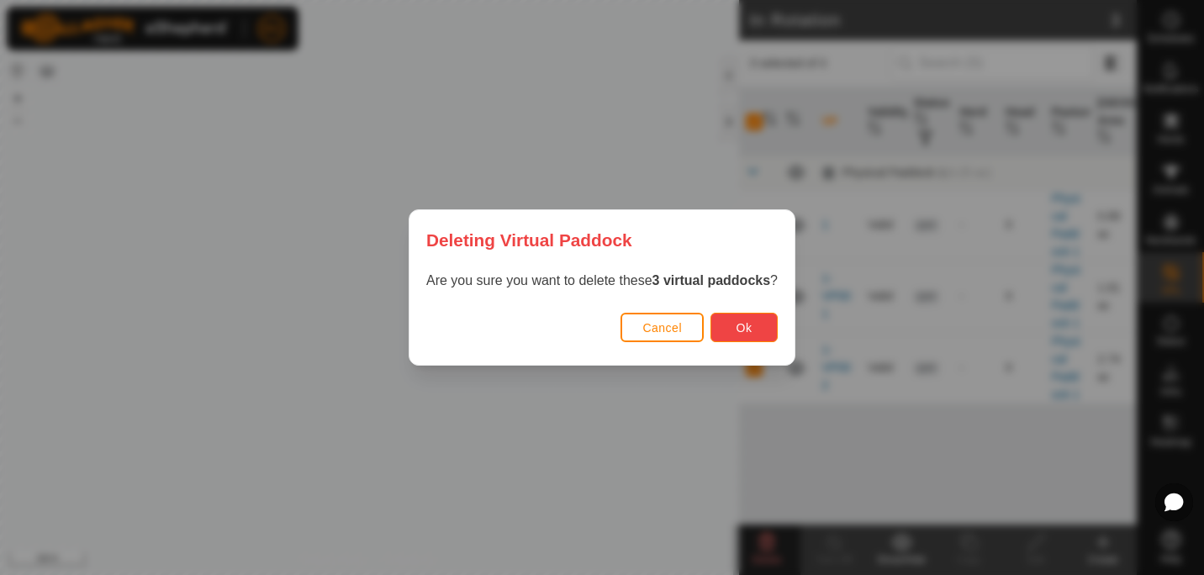
click at [739, 325] on span "Ok" at bounding box center [745, 327] width 16 height 13
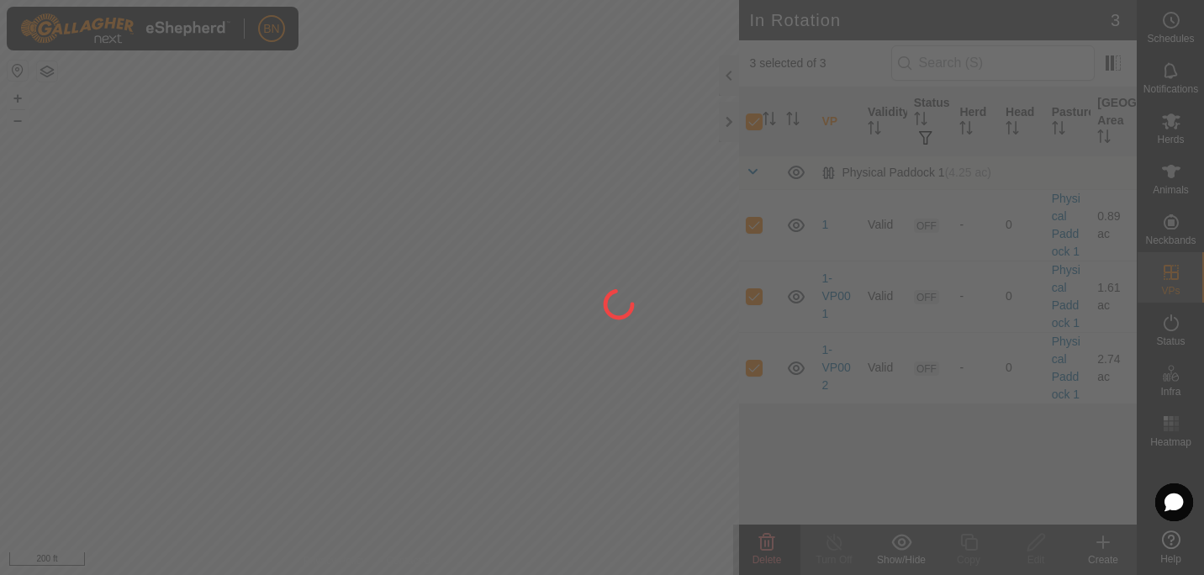
checkbox input "false"
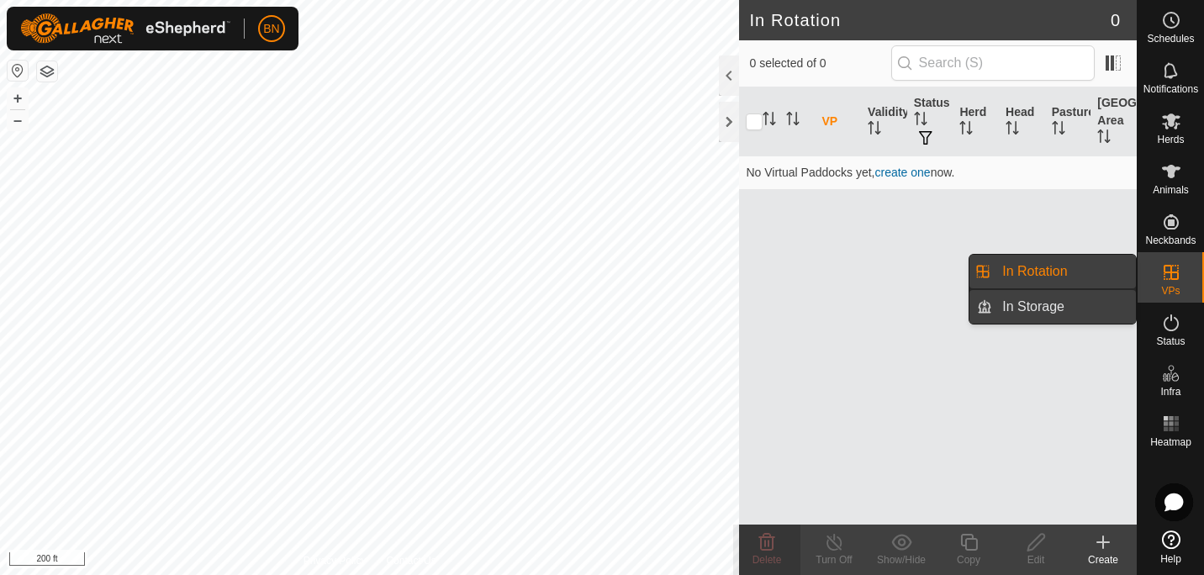
click at [1067, 312] on link "In Storage" at bounding box center [1064, 307] width 144 height 34
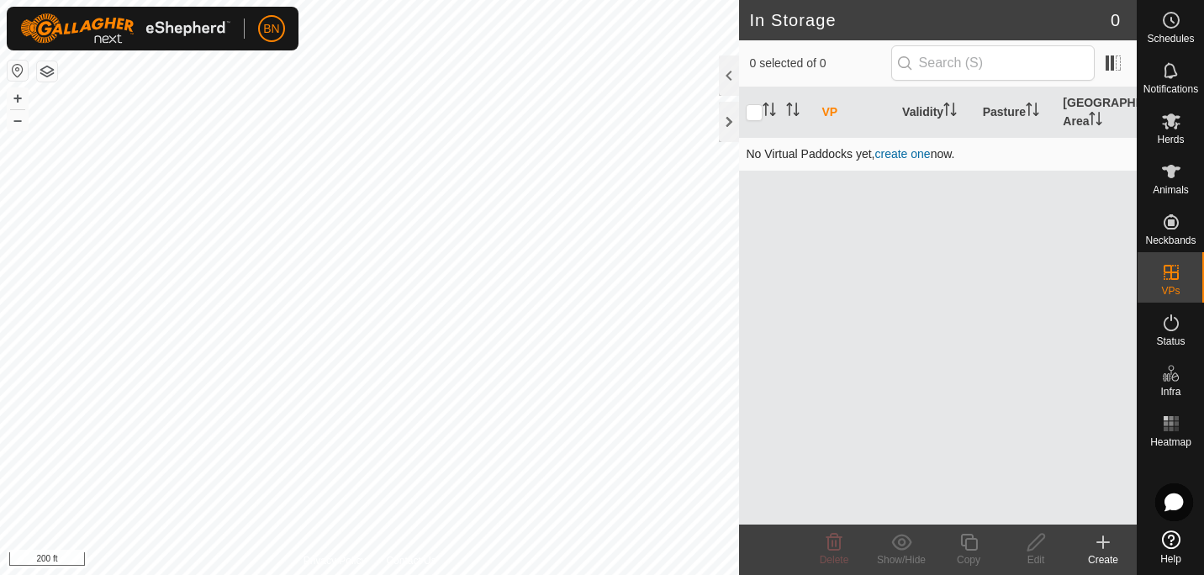
click at [901, 157] on link "create one" at bounding box center [902, 153] width 55 height 13
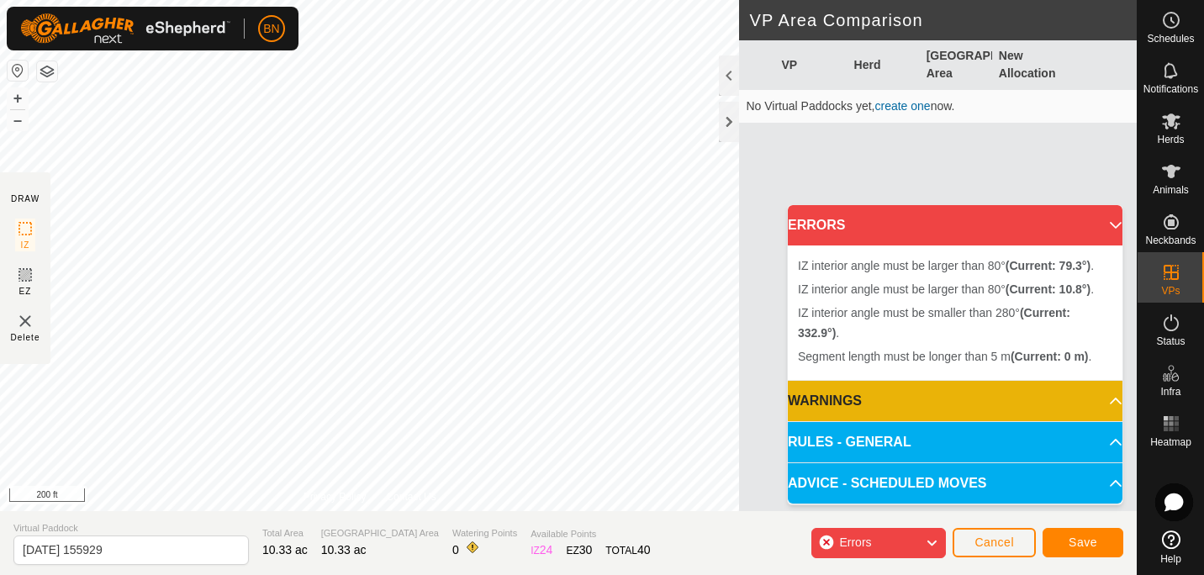
click at [823, 541] on div "Errors" at bounding box center [878, 543] width 135 height 30
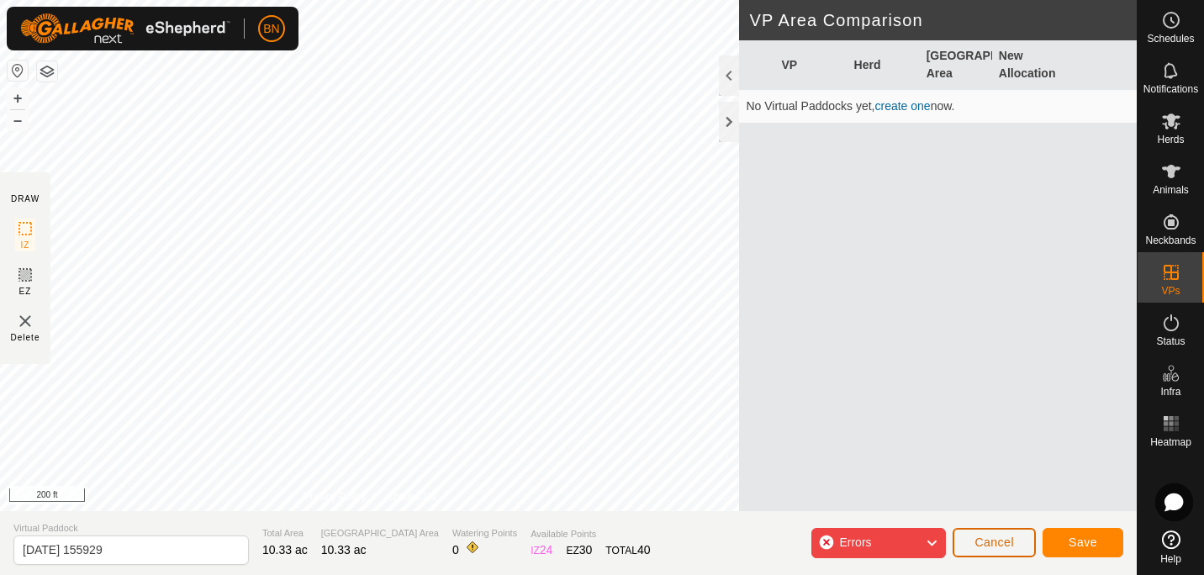
click at [999, 546] on span "Cancel" at bounding box center [994, 542] width 40 height 13
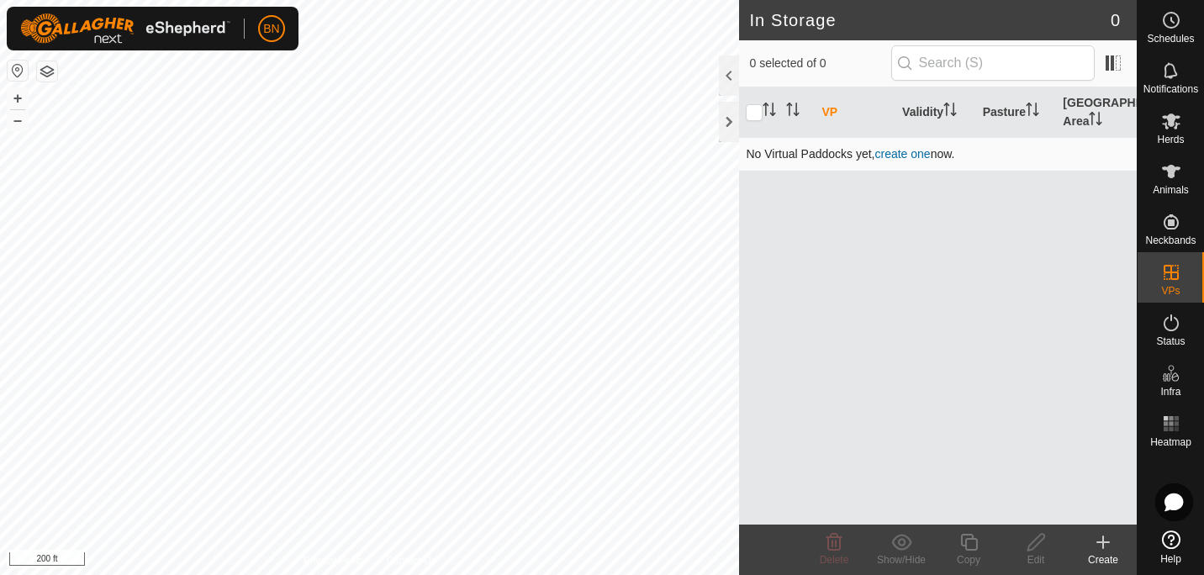
click at [916, 154] on link "create one" at bounding box center [902, 153] width 55 height 13
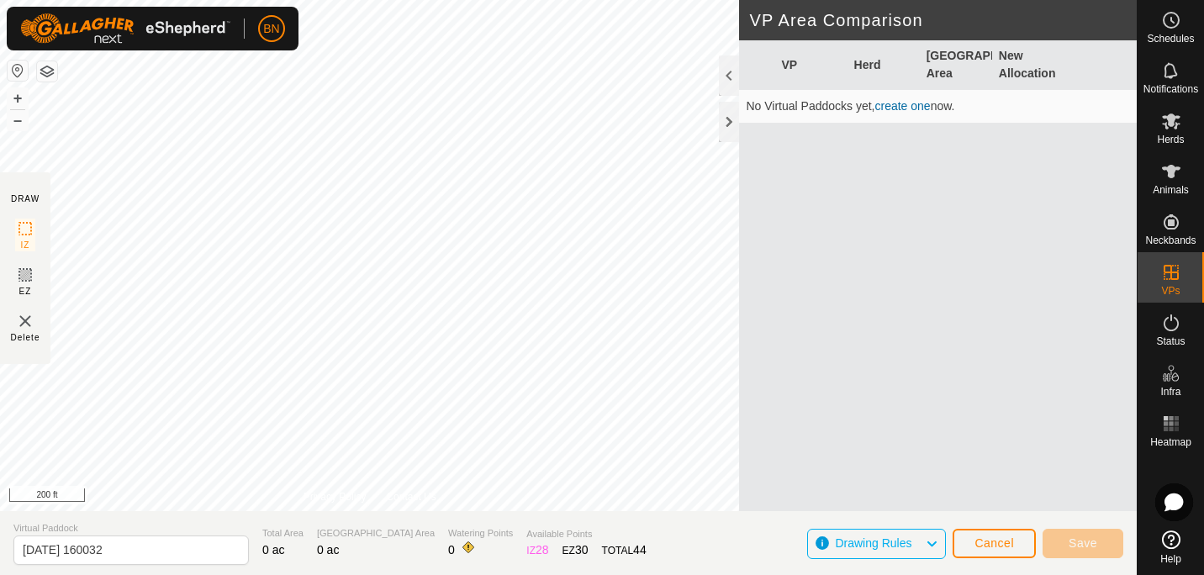
click at [473, 512] on section "Virtual Paddock [DATE] 160032 Total Area 0 ac Grazing Area 0 ac Watering Points…" at bounding box center [568, 543] width 1137 height 64
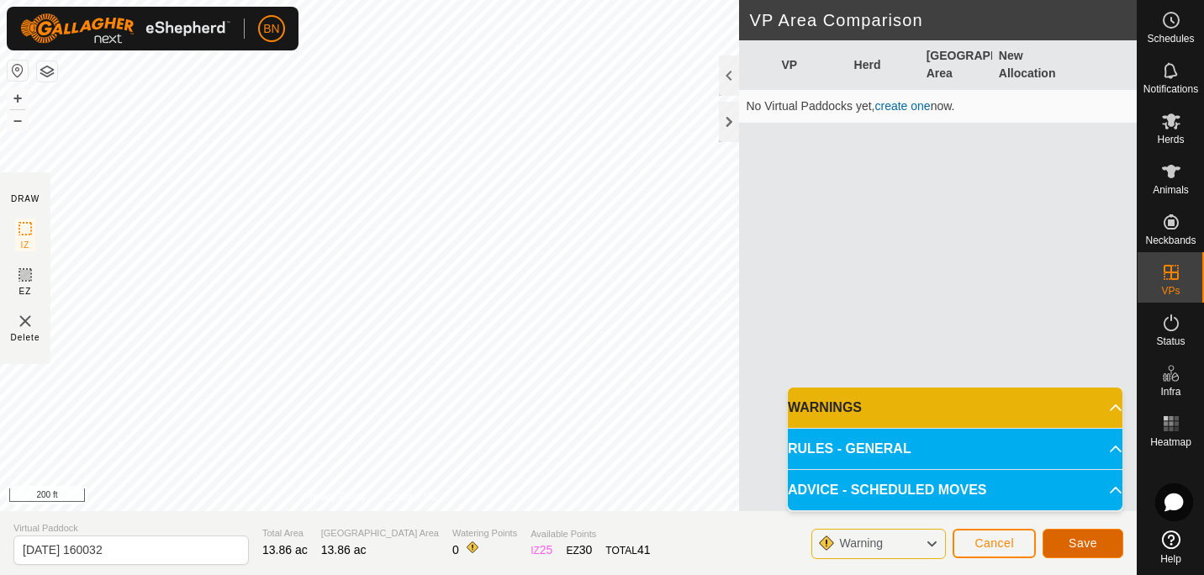
click at [1069, 544] on button "Save" at bounding box center [1083, 543] width 81 height 29
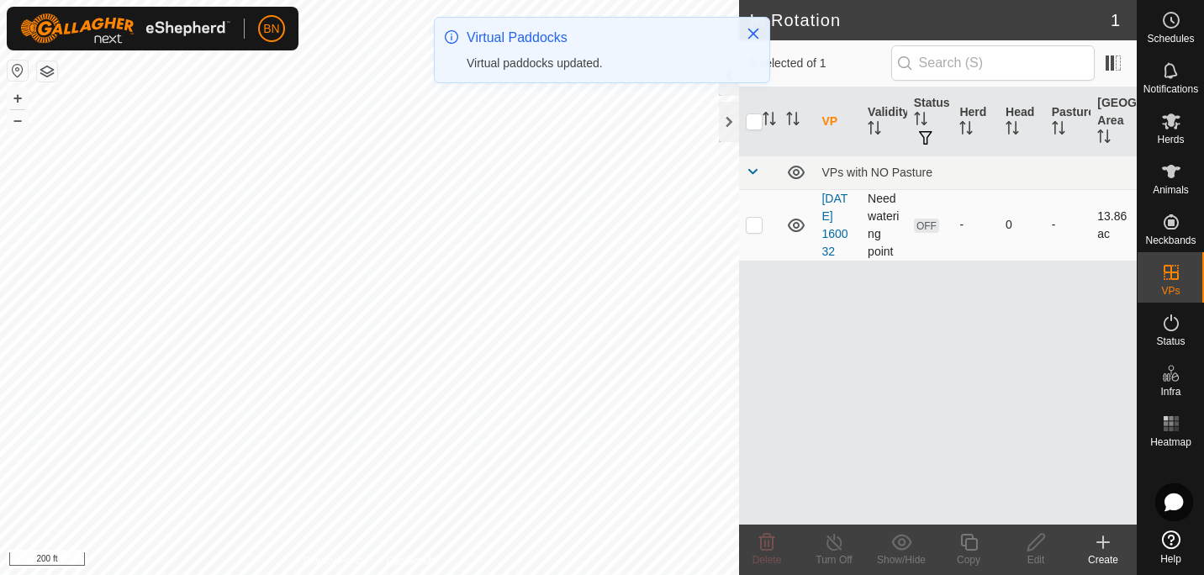
click at [752, 225] on p-checkbox at bounding box center [754, 224] width 17 height 13
checkbox input "true"
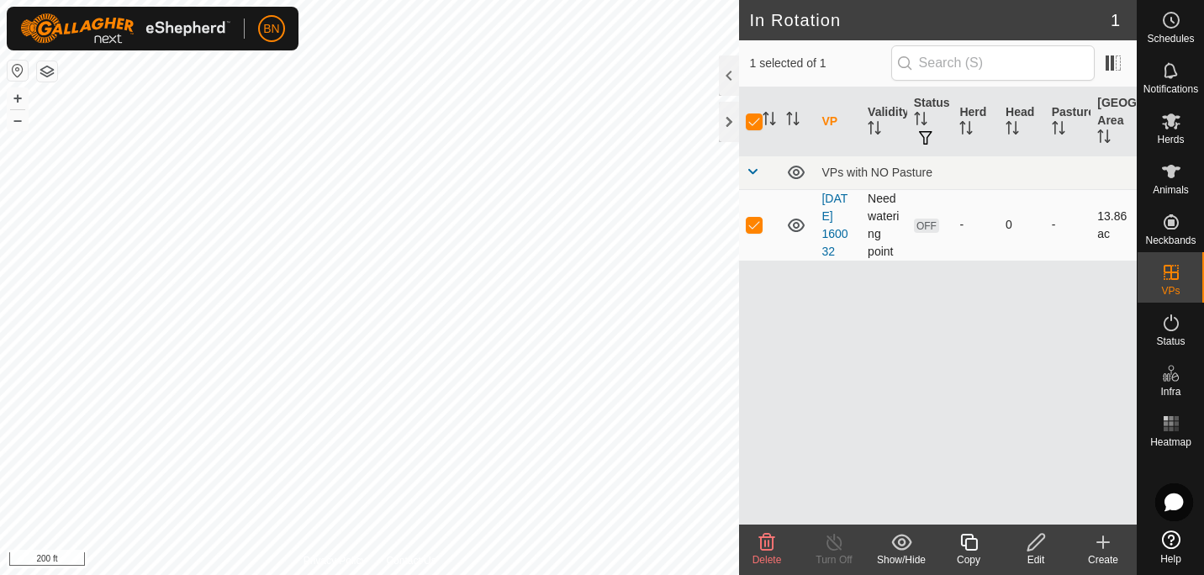
click at [876, 224] on td "Need watering point" at bounding box center [884, 224] width 46 height 71
click at [890, 174] on div "VPs with NO Pasture" at bounding box center [975, 172] width 309 height 13
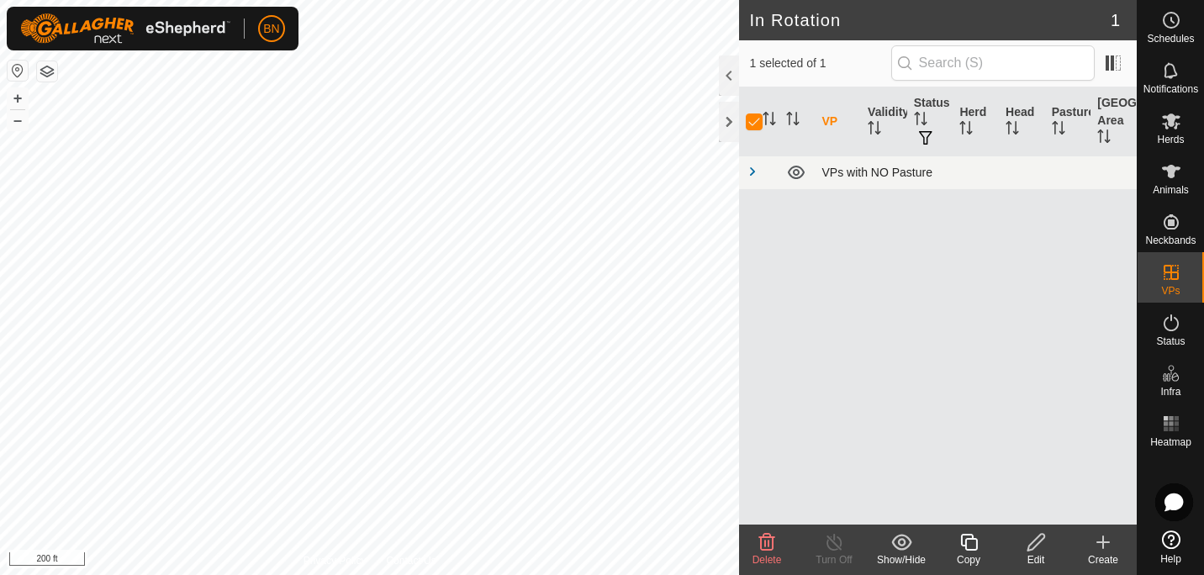
click at [863, 183] on td "VPs with NO Pasture" at bounding box center [976, 173] width 322 height 34
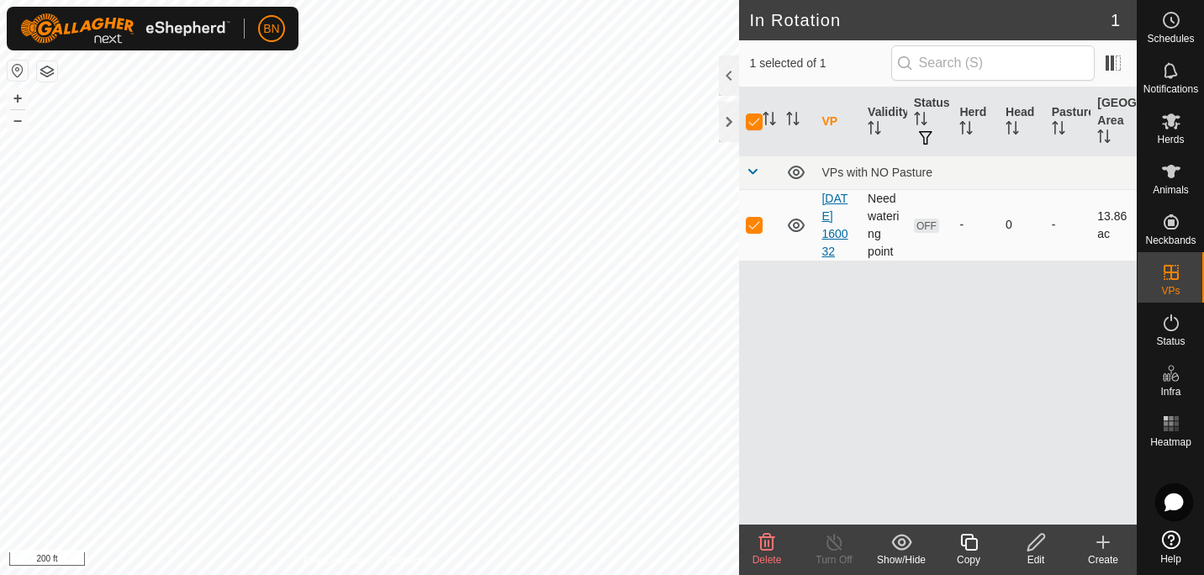
click at [829, 203] on link "[DATE] 160032" at bounding box center [834, 225] width 26 height 66
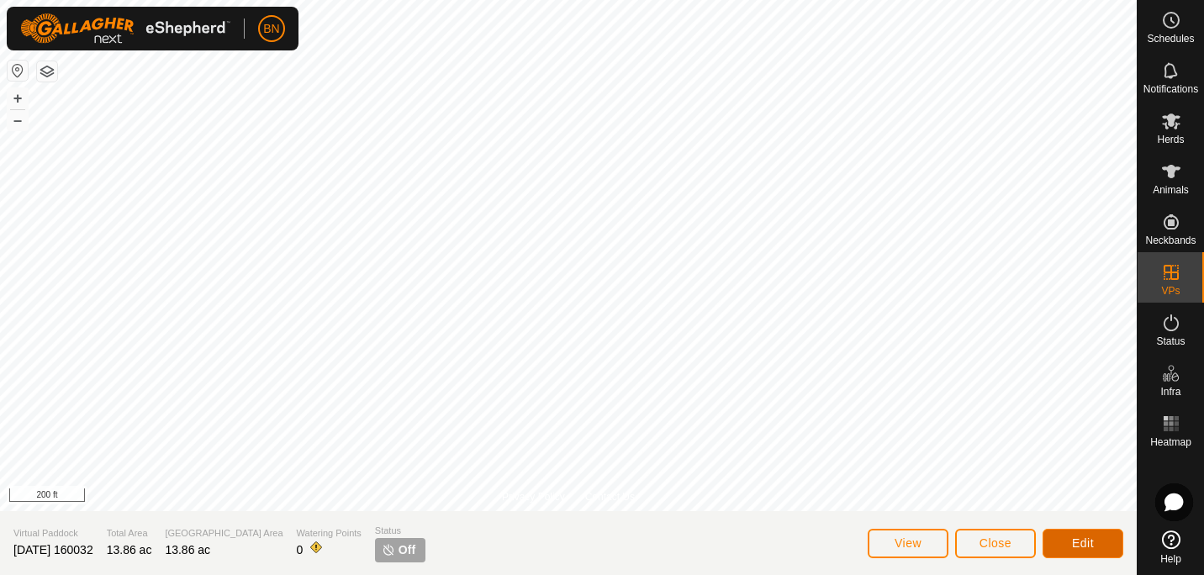
click at [1072, 536] on span "Edit" at bounding box center [1083, 542] width 22 height 13
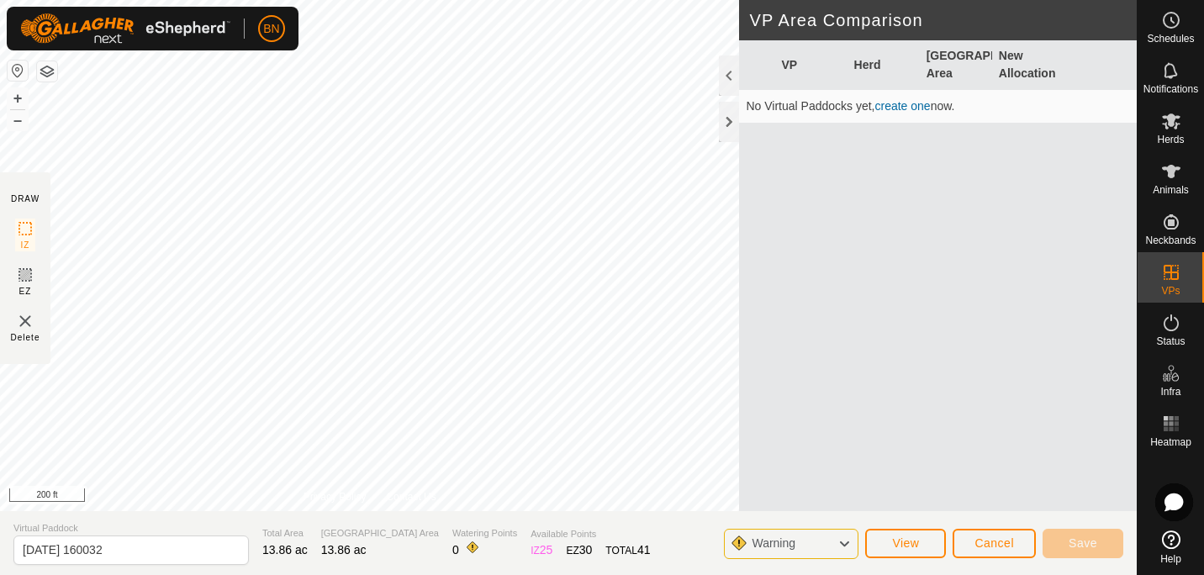
click at [810, 545] on div "Warning" at bounding box center [791, 544] width 135 height 30
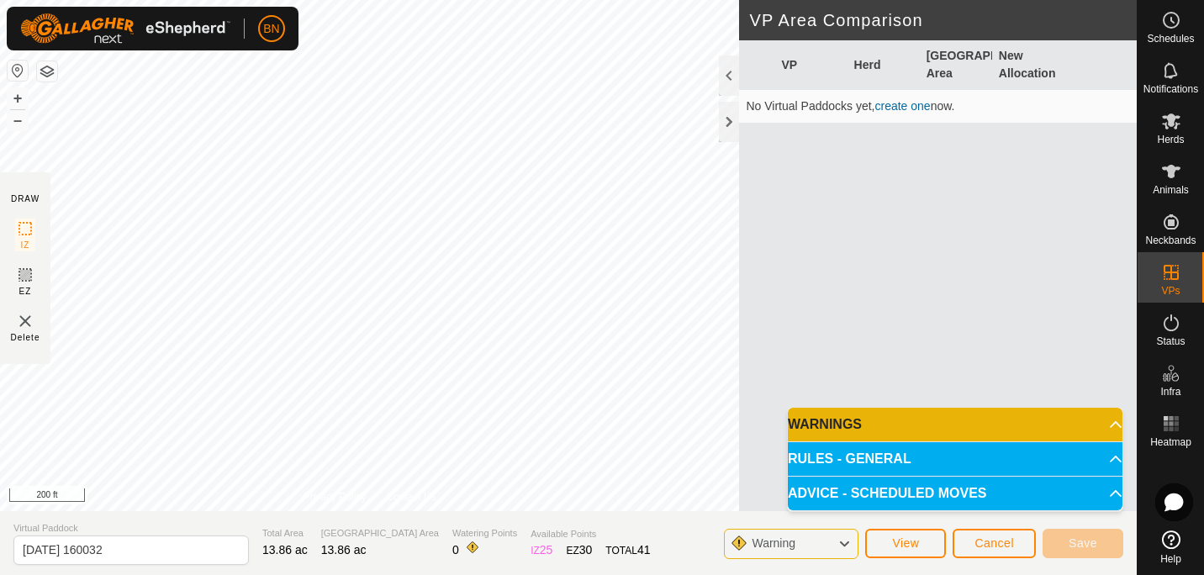
click at [979, 430] on p-accordion-header "WARNINGS" at bounding box center [955, 425] width 335 height 34
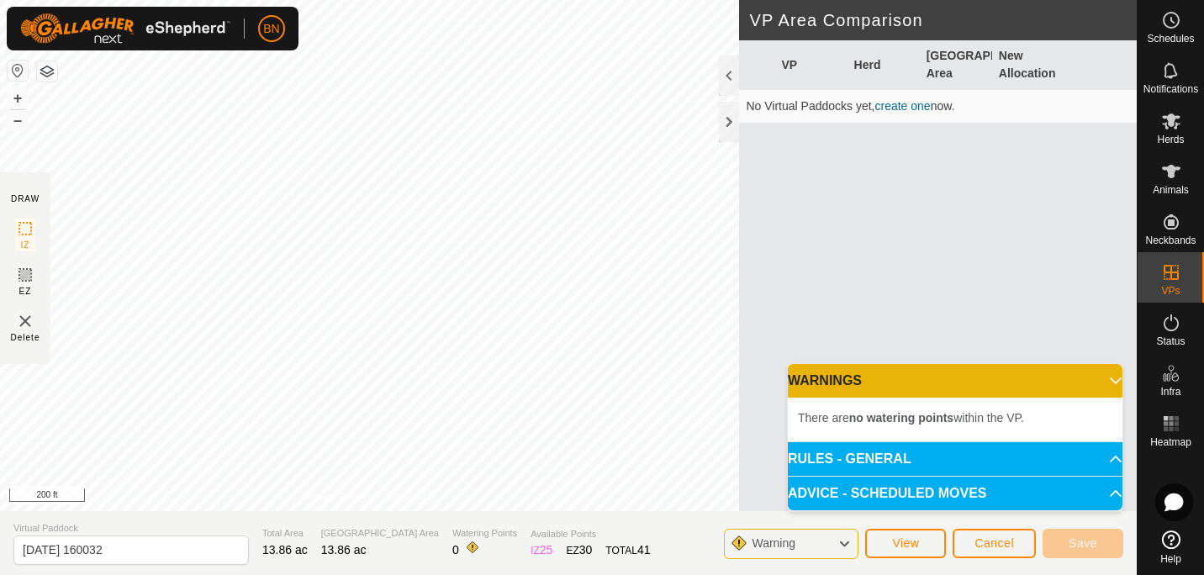
click at [1001, 379] on p-accordion-header "WARNINGS" at bounding box center [955, 381] width 335 height 34
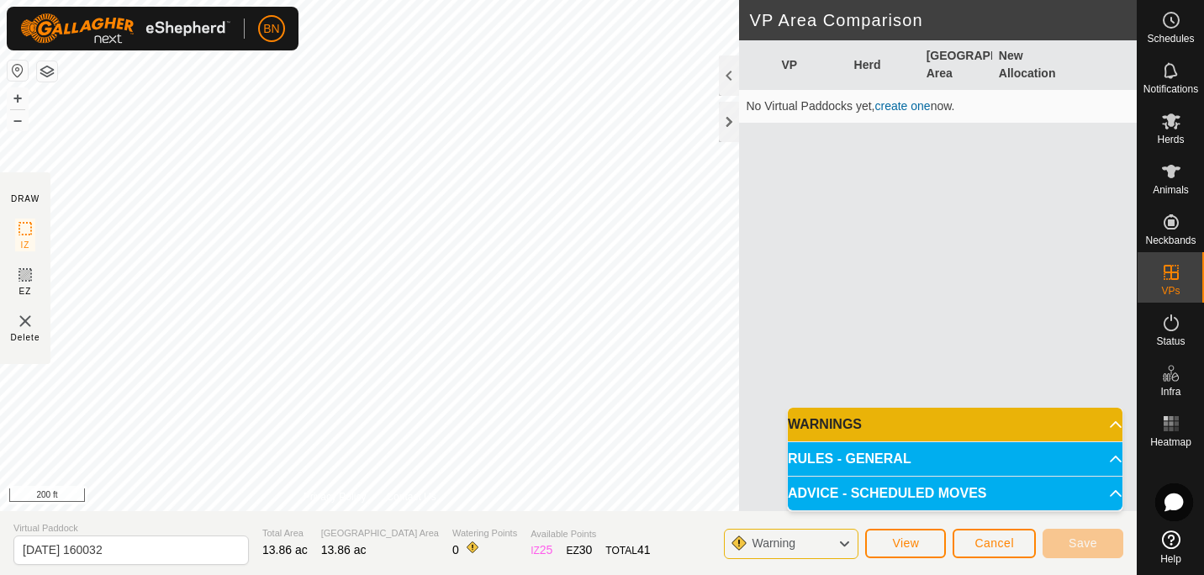
click at [821, 293] on div "VP Herd Grazing Area New Allocation No Virtual Paddocks yet, create one now." at bounding box center [938, 295] width 398 height 511
click at [991, 543] on span "Cancel" at bounding box center [994, 542] width 40 height 13
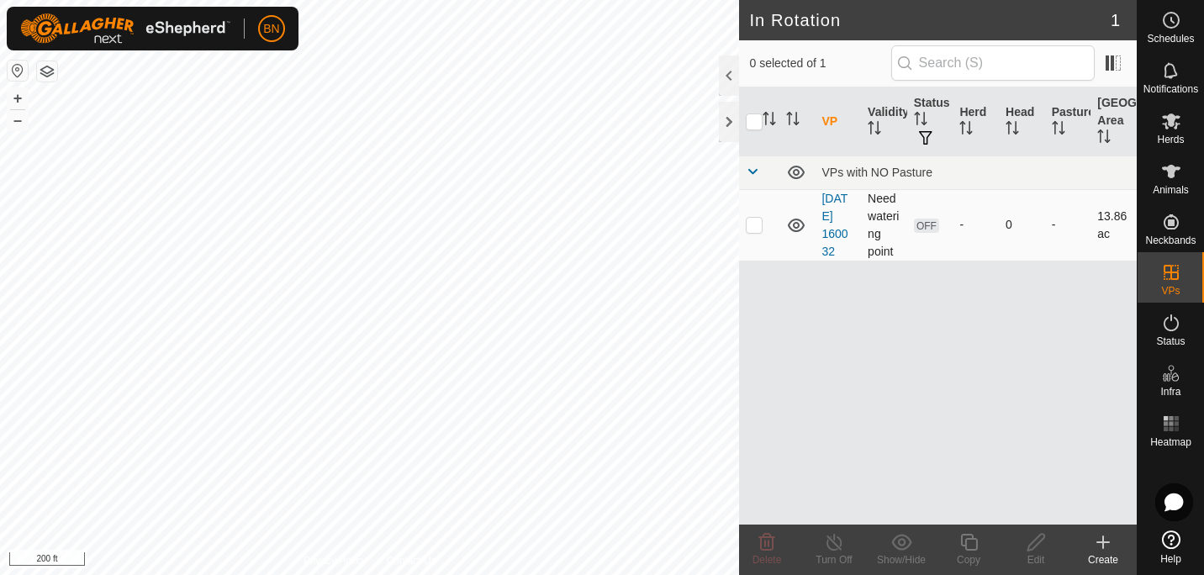
click at [753, 227] on p-checkbox at bounding box center [754, 224] width 17 height 13
checkbox input "true"
click at [758, 544] on icon at bounding box center [767, 542] width 20 height 20
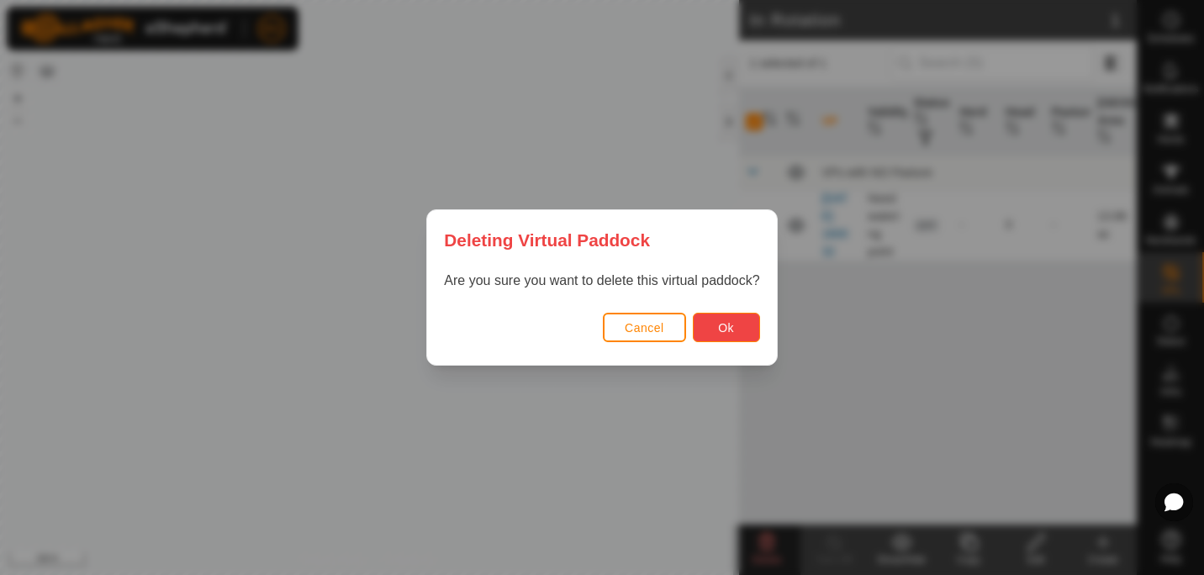
click at [726, 323] on span "Ok" at bounding box center [726, 327] width 16 height 13
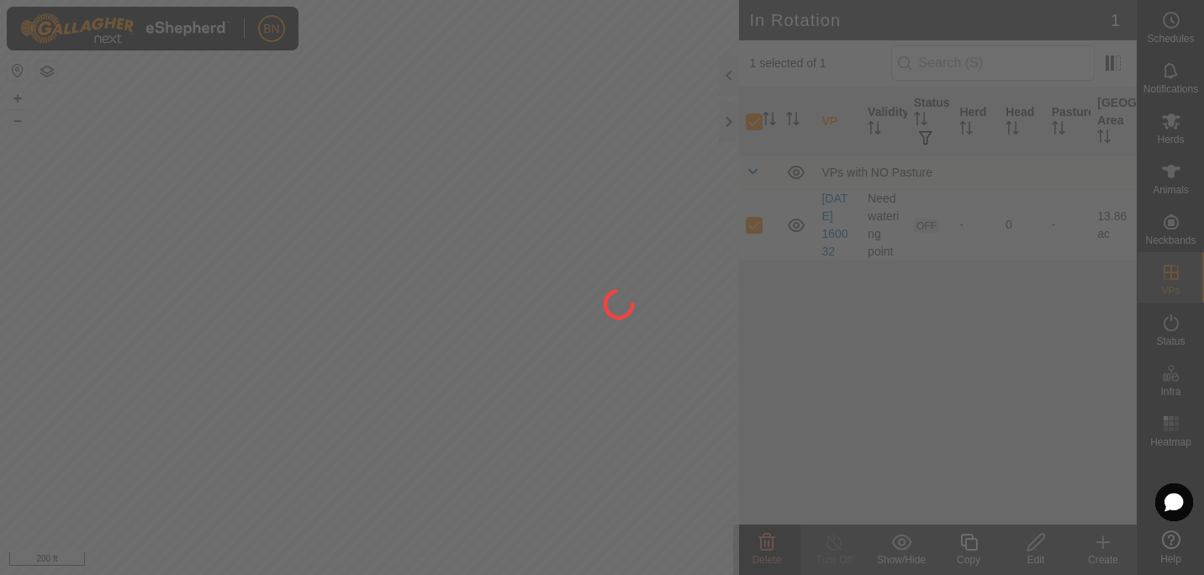
checkbox input "false"
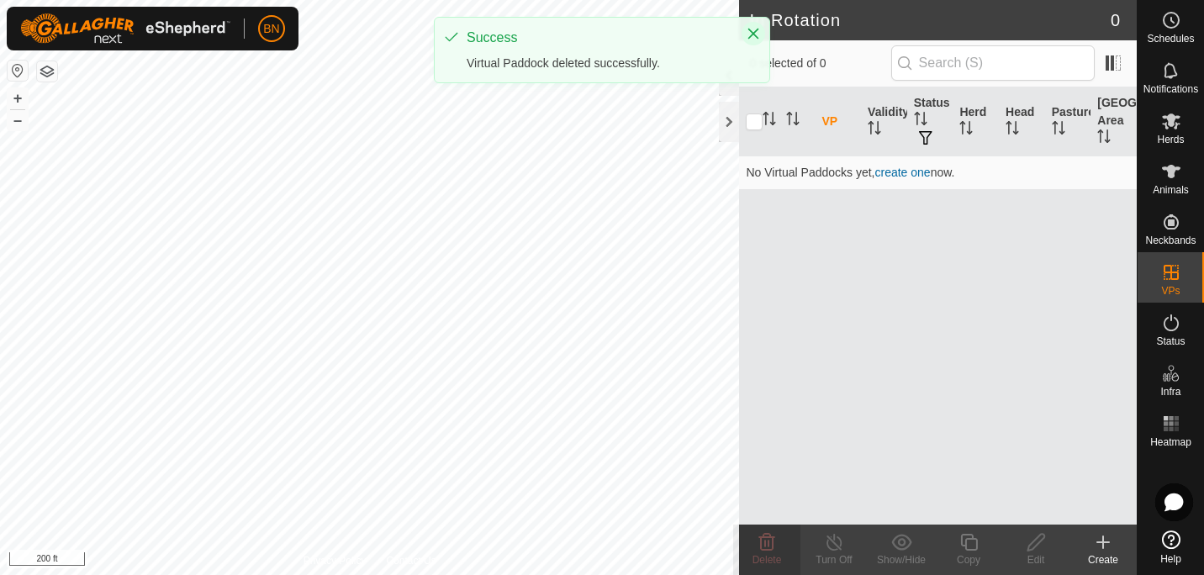
click at [759, 27] on icon "Close" at bounding box center [753, 33] width 13 height 13
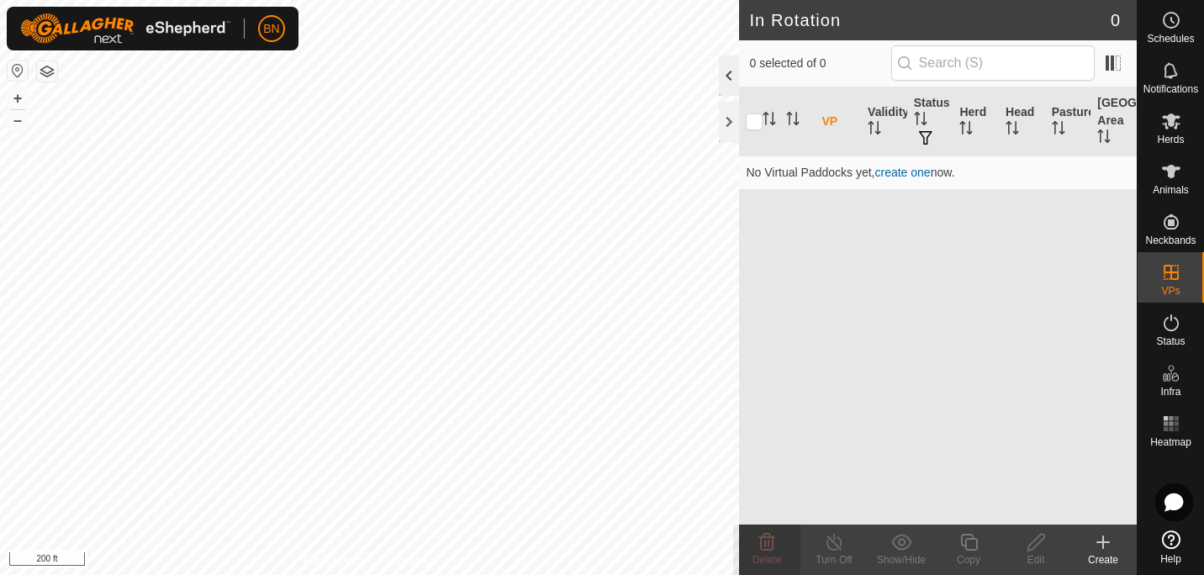
click at [725, 87] on div at bounding box center [729, 75] width 20 height 40
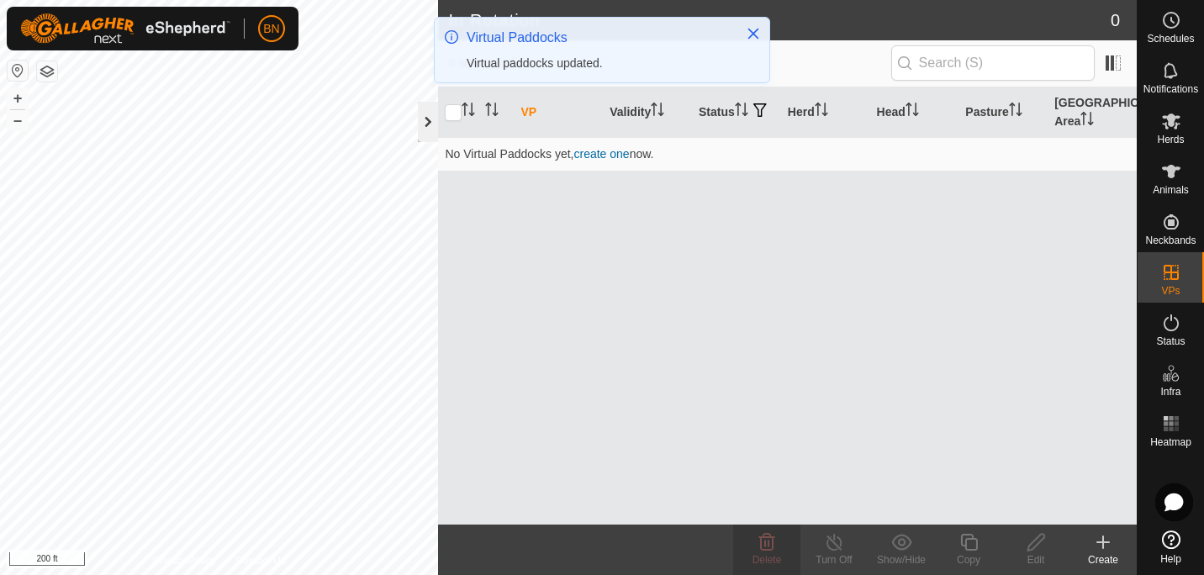
click at [431, 115] on div at bounding box center [428, 122] width 20 height 40
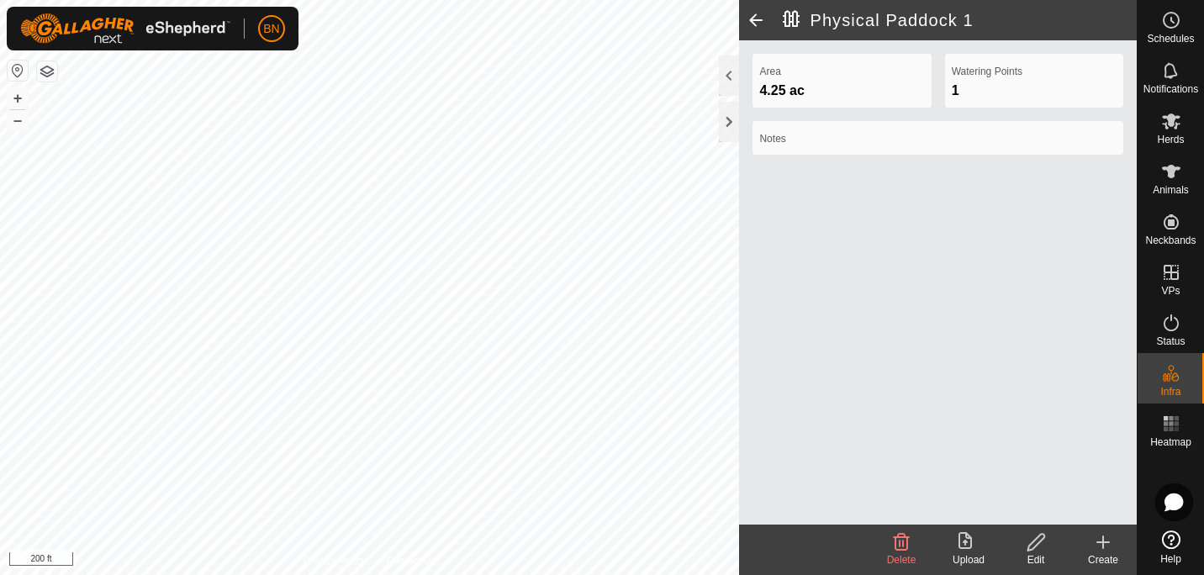
click at [968, 543] on icon at bounding box center [968, 542] width 20 height 20
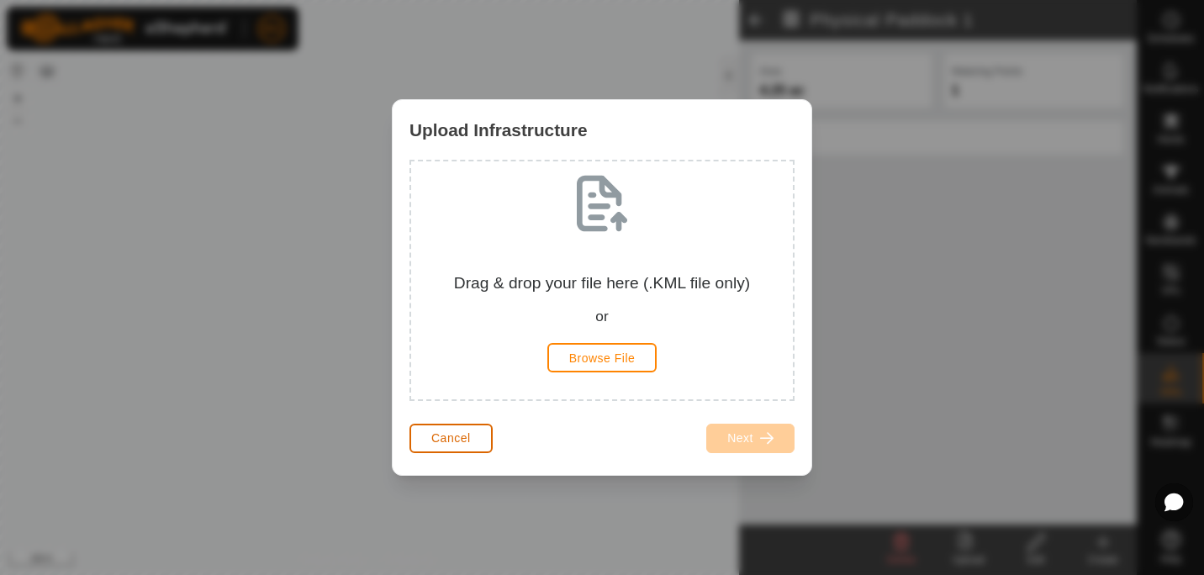
click at [432, 444] on span "Cancel" at bounding box center [451, 437] width 40 height 13
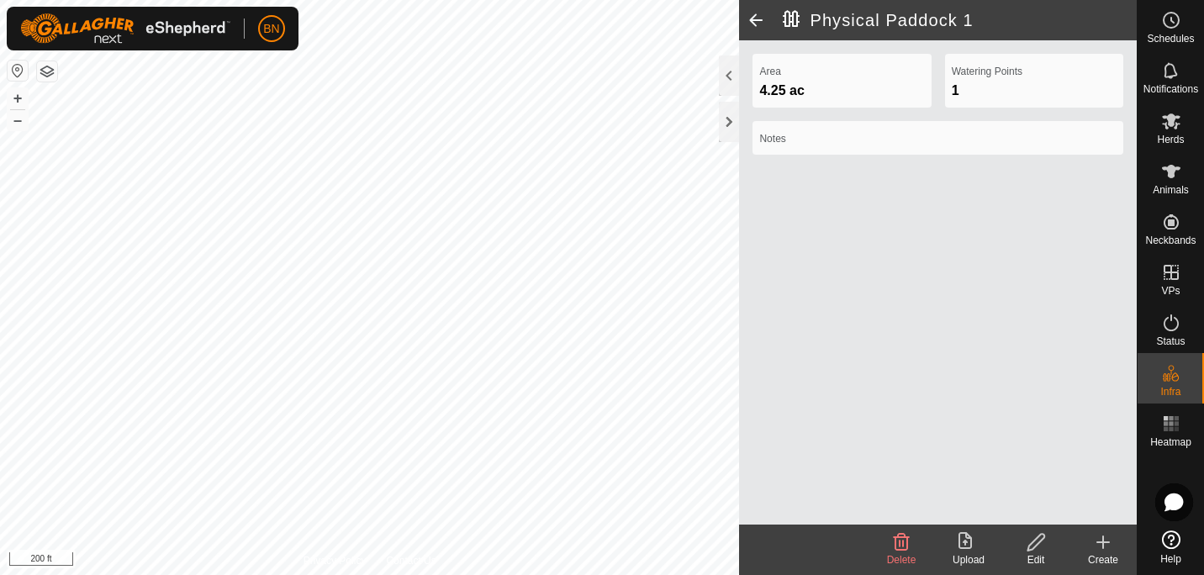
click at [1097, 548] on icon at bounding box center [1103, 542] width 20 height 20
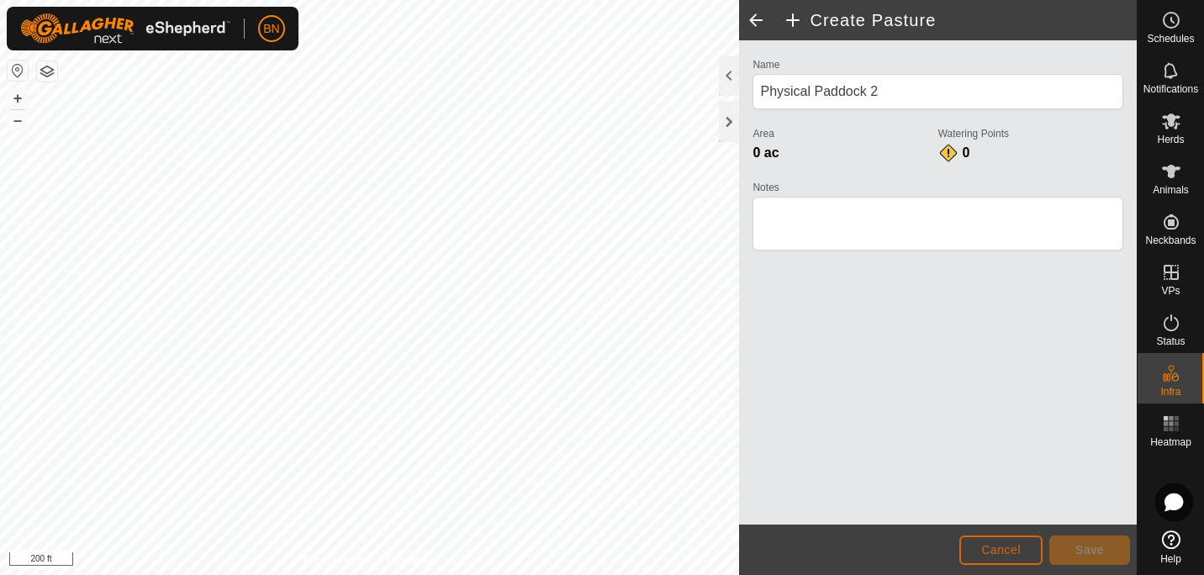
click at [1000, 547] on span "Cancel" at bounding box center [1001, 549] width 40 height 13
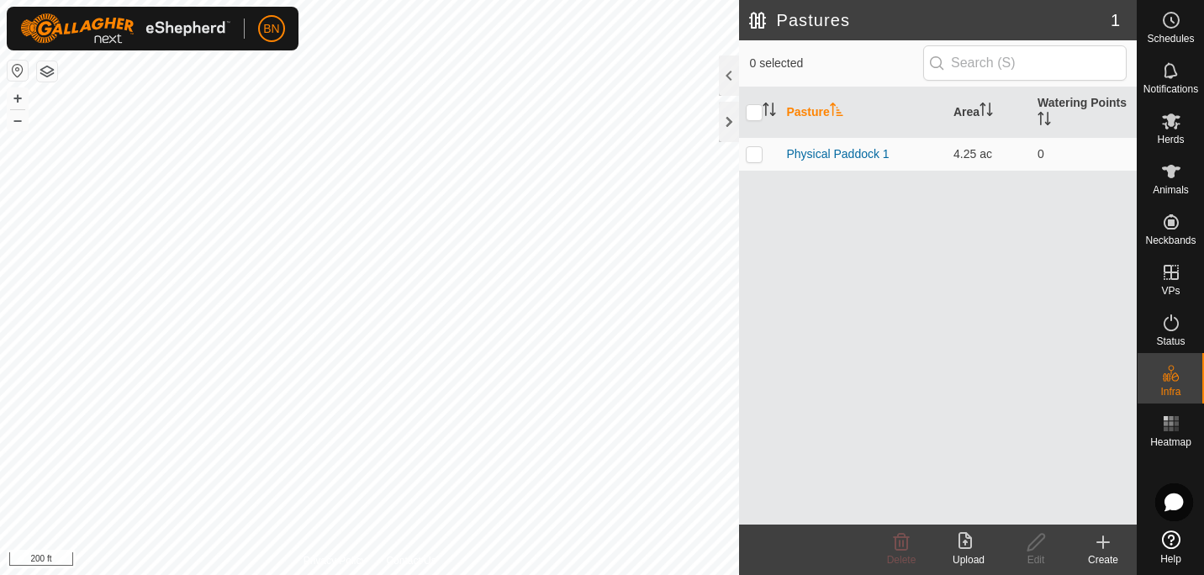
click at [1107, 546] on icon at bounding box center [1103, 542] width 20 height 20
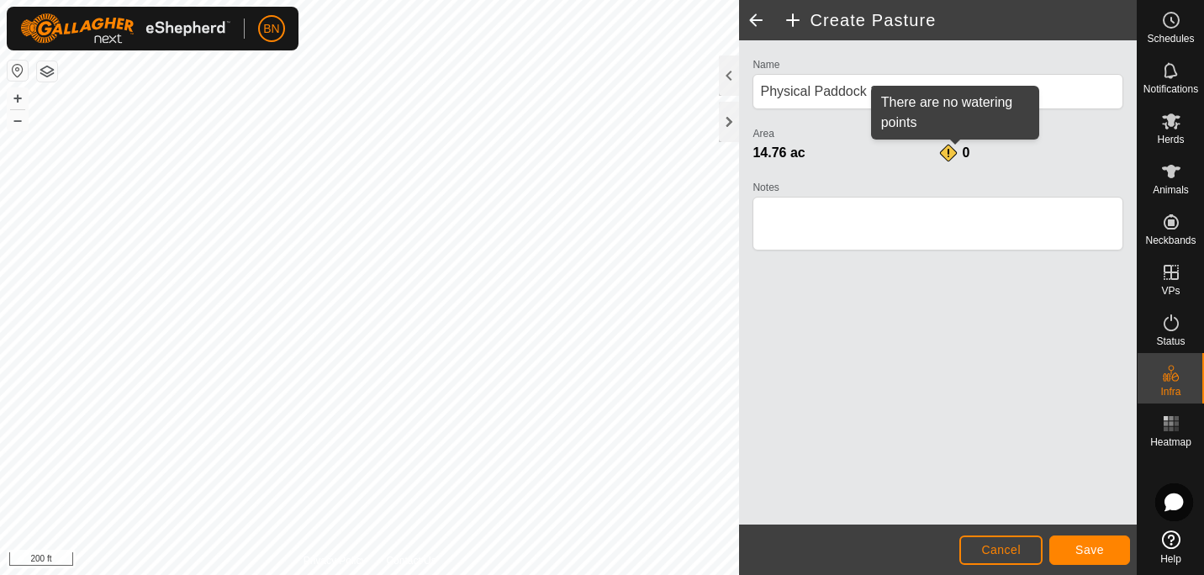
click at [964, 153] on span "0" at bounding box center [967, 152] width 8 height 14
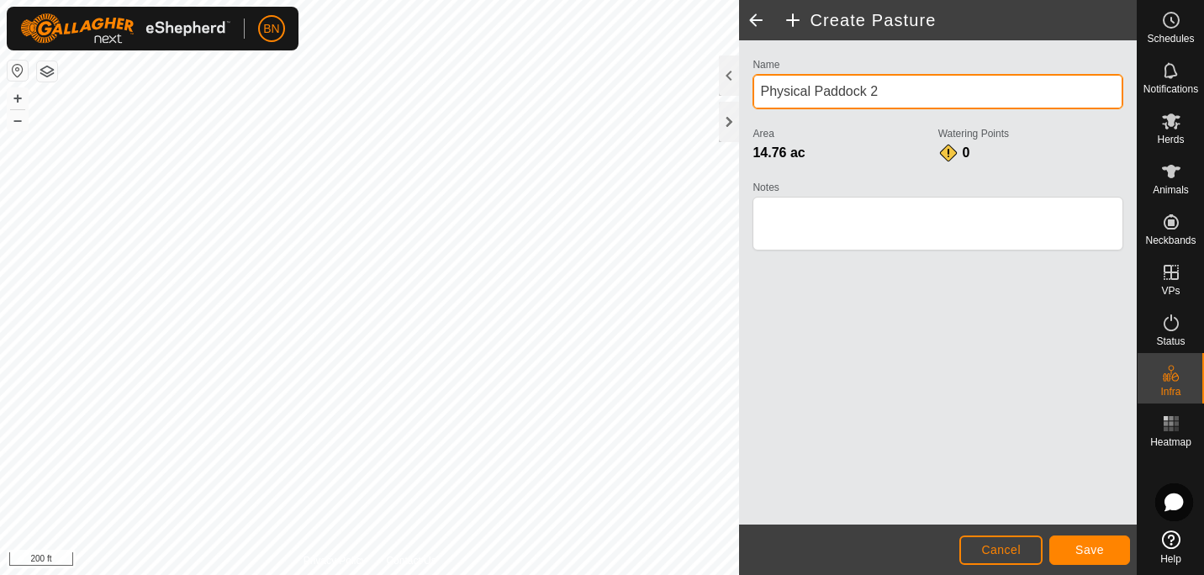
click at [897, 89] on input "Physical Paddock 2" at bounding box center [937, 91] width 371 height 35
drag, startPoint x: 863, startPoint y: 92, endPoint x: 750, endPoint y: 92, distance: 113.5
click at [750, 92] on div "Name Physical Paddock 2 Area 14.76 ac Watering Points 0 Notes" at bounding box center [938, 162] width 384 height 216
click at [856, 90] on input "Left Driveway 2" at bounding box center [937, 91] width 371 height 35
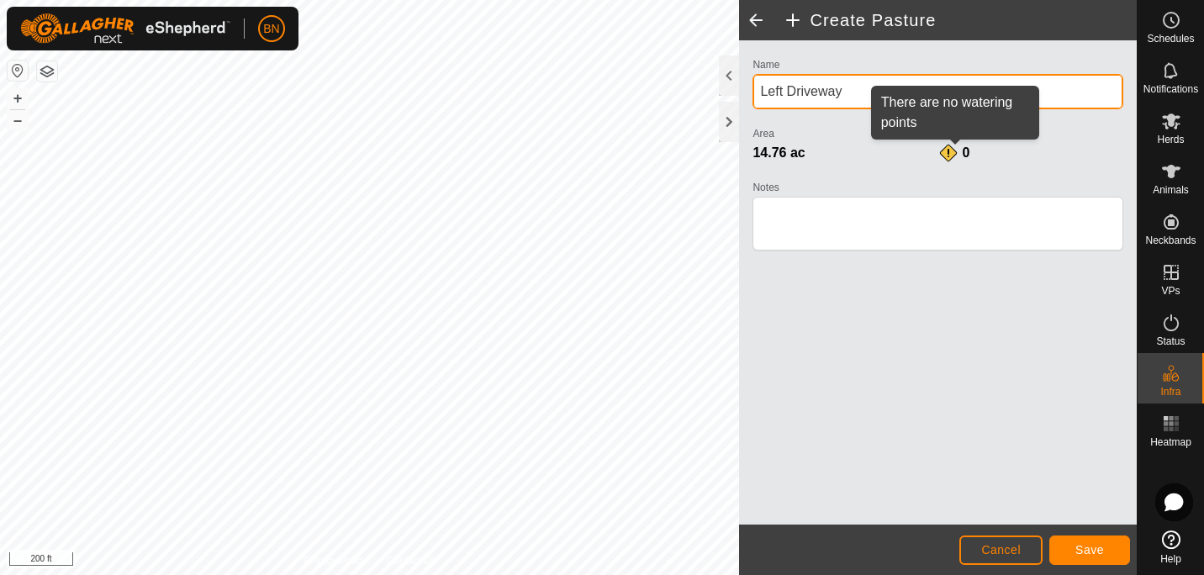
type input "Left Driveway"
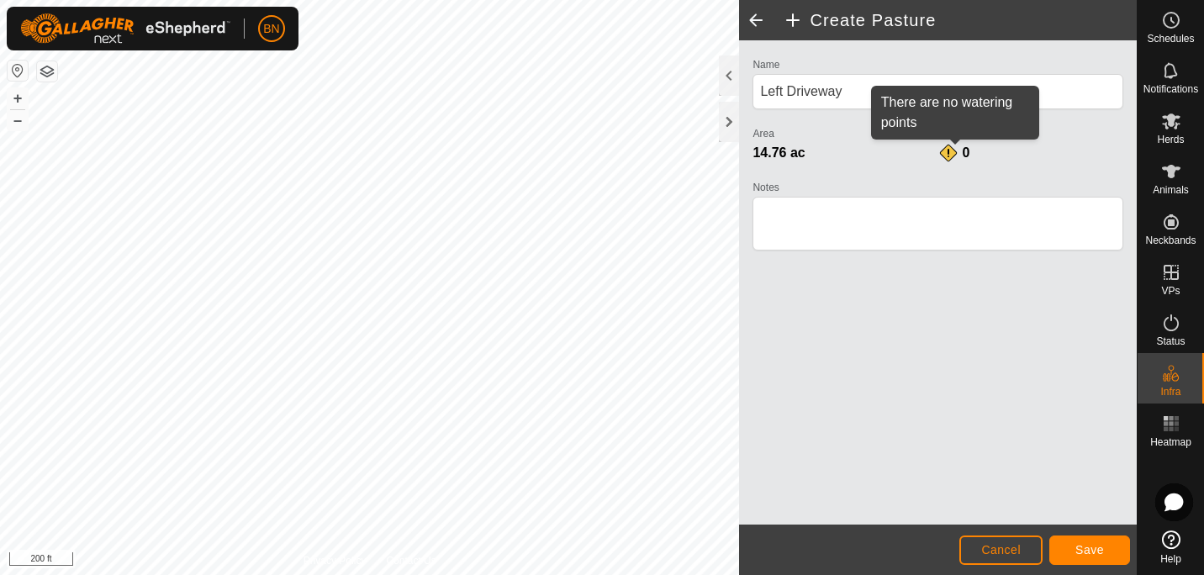
click at [941, 146] on div "0" at bounding box center [955, 153] width 34 height 20
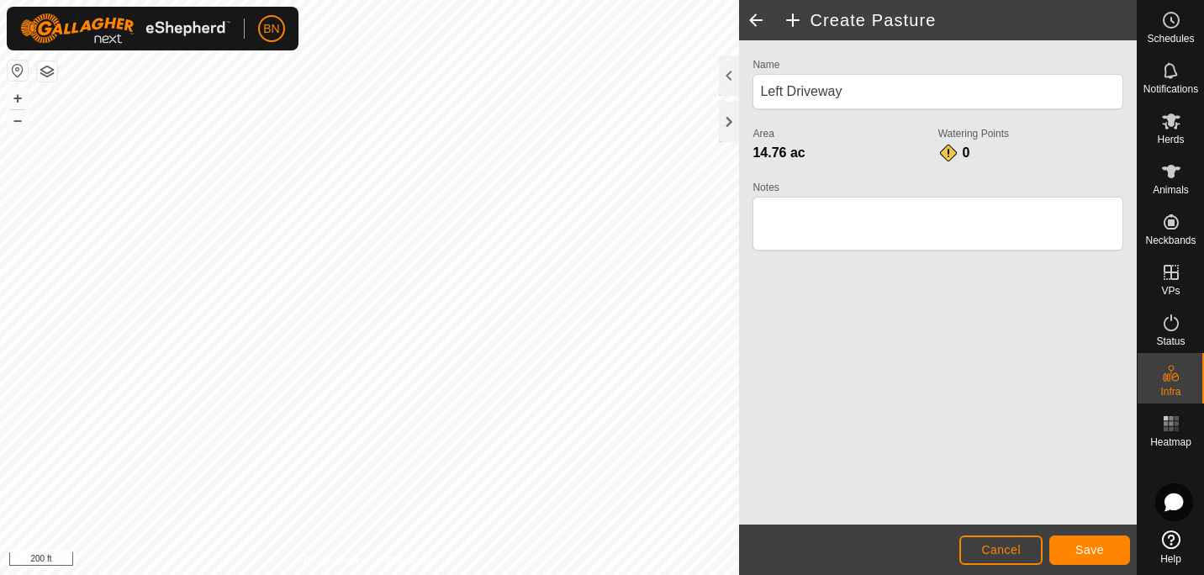
click at [941, 146] on div "0" at bounding box center [955, 153] width 34 height 20
click at [897, 217] on textarea "Notes" at bounding box center [937, 224] width 371 height 54
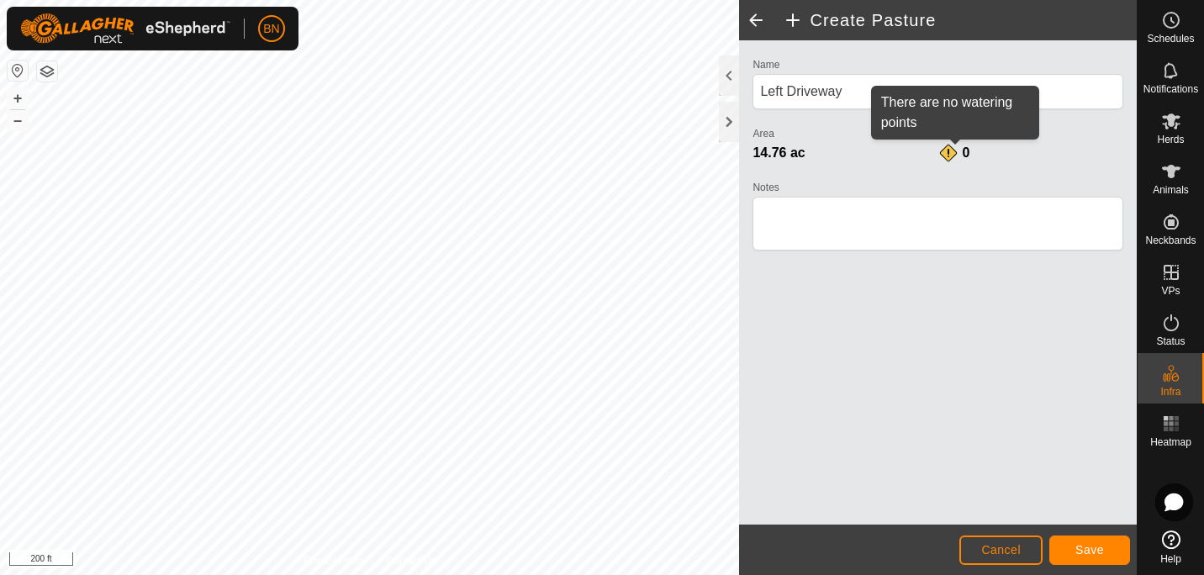
click at [943, 160] on div "0" at bounding box center [955, 153] width 34 height 20
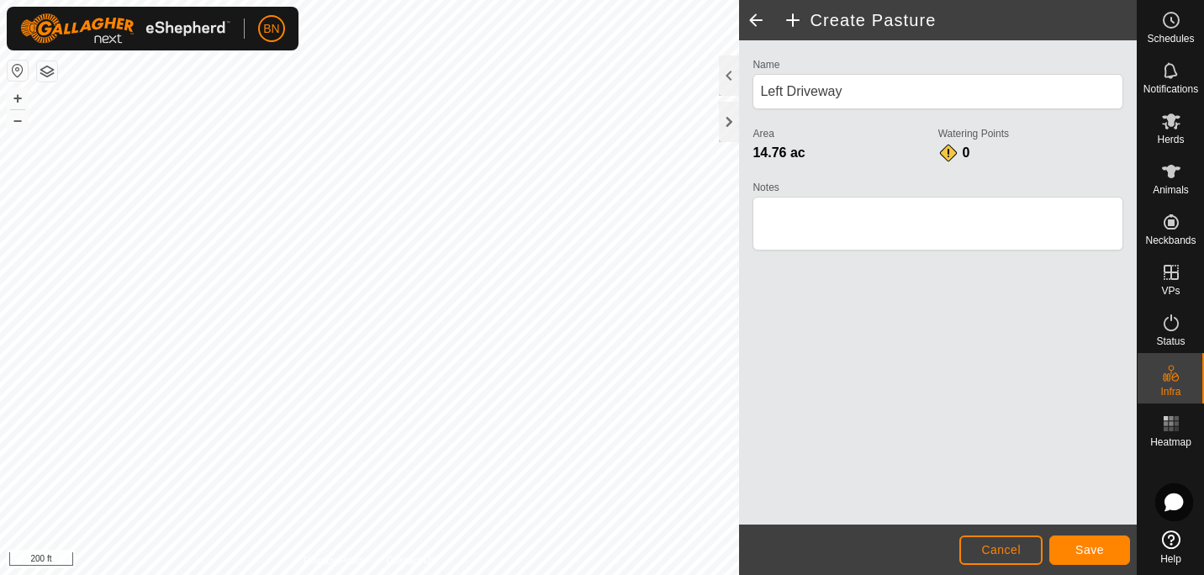
drag, startPoint x: 943, startPoint y: 160, endPoint x: 918, endPoint y: 149, distance: 27.5
click at [918, 149] on div "14.76 ac" at bounding box center [844, 153] width 185 height 20
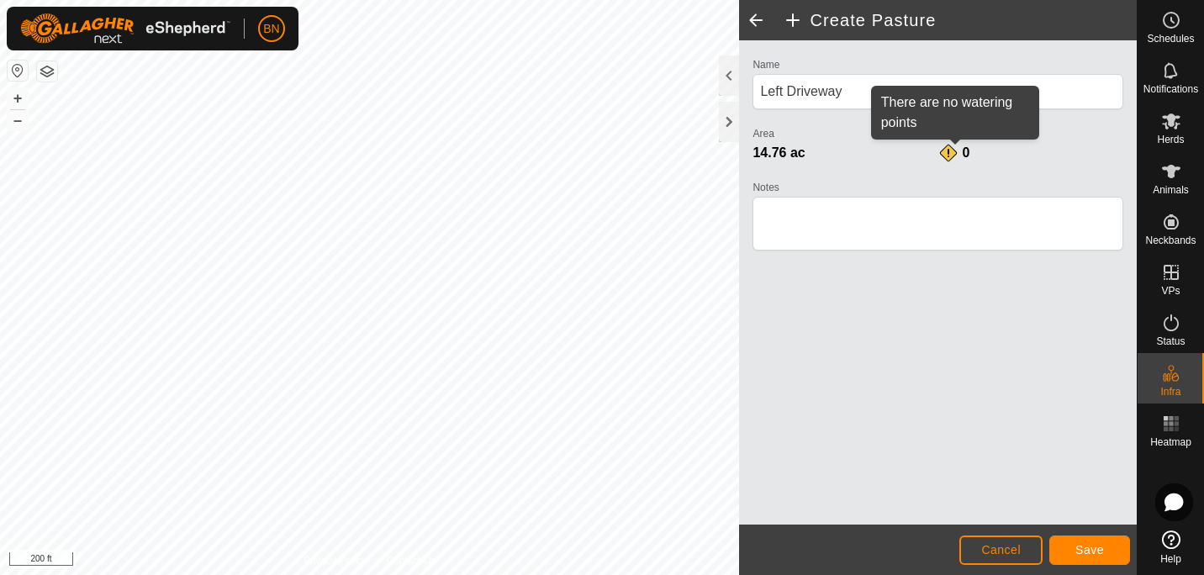
click at [964, 155] on span "0" at bounding box center [967, 152] width 8 height 14
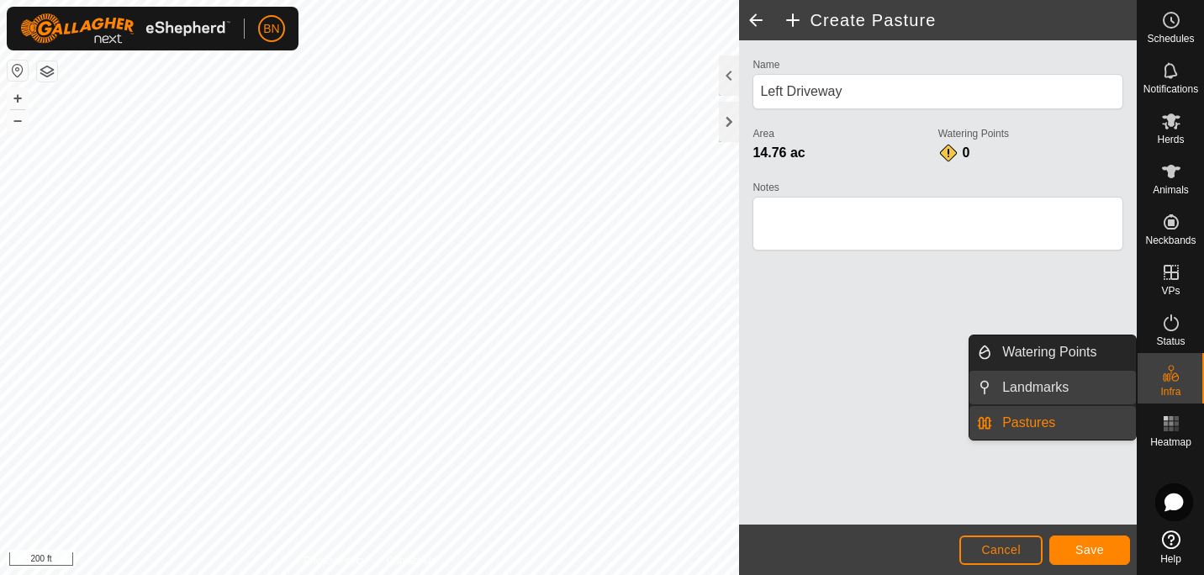
click at [1062, 391] on link "Landmarks" at bounding box center [1064, 388] width 144 height 34
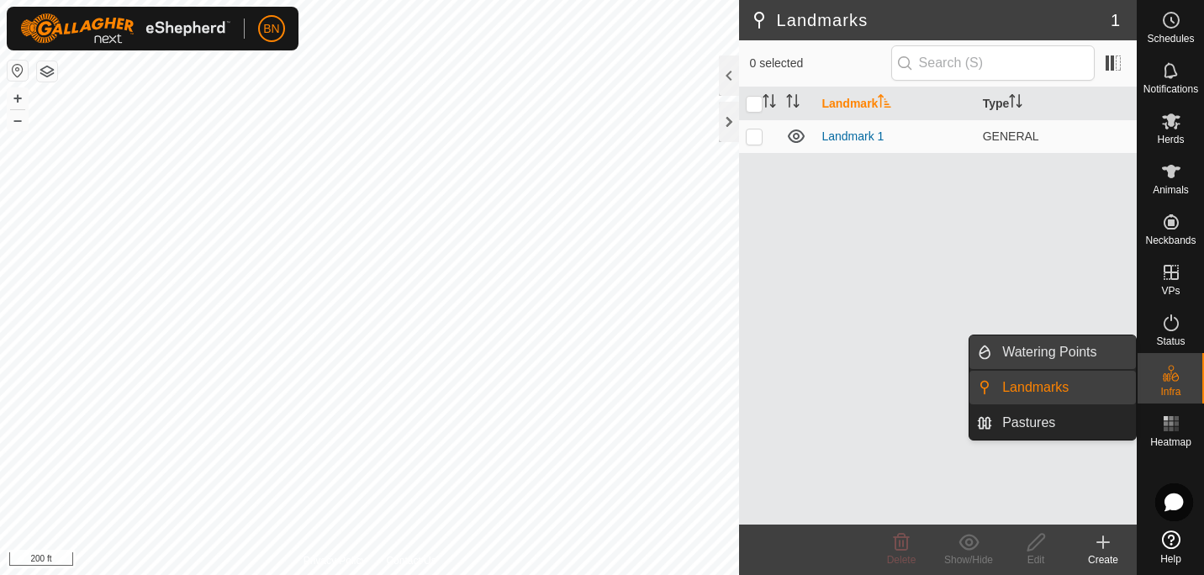
click at [1062, 355] on link "Watering Points" at bounding box center [1064, 352] width 144 height 34
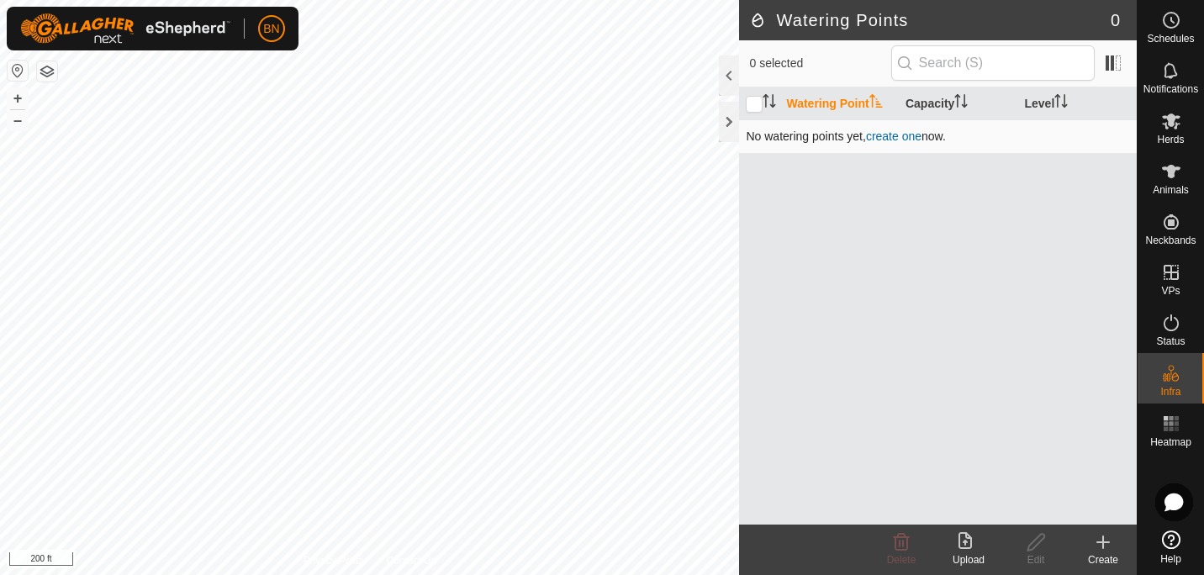
click at [893, 133] on link "create one" at bounding box center [893, 135] width 55 height 13
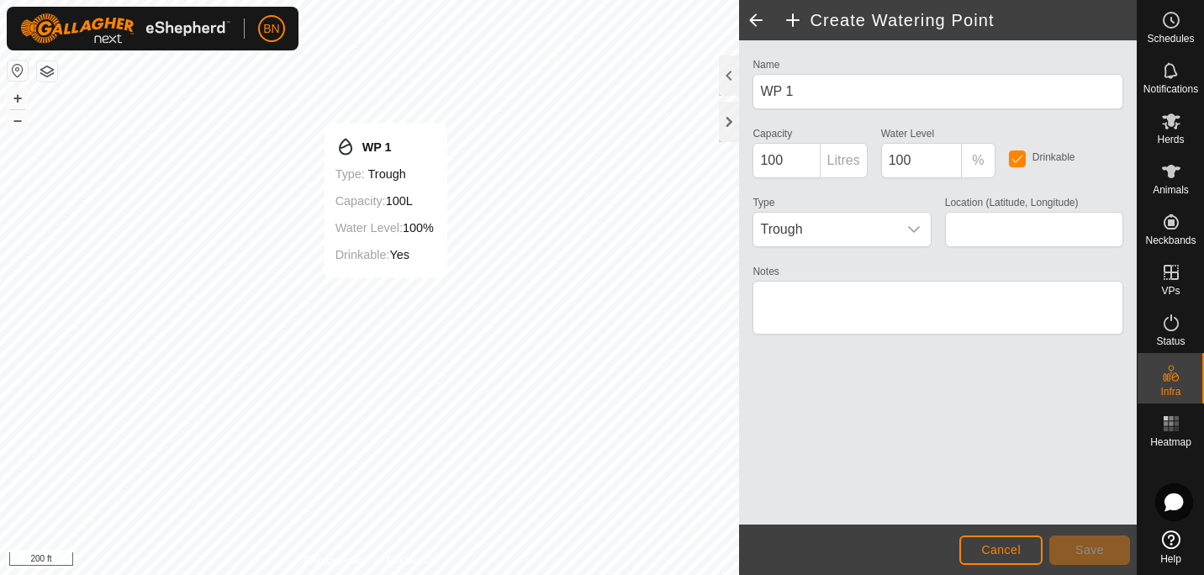
type input "36.334976, -87.671261"
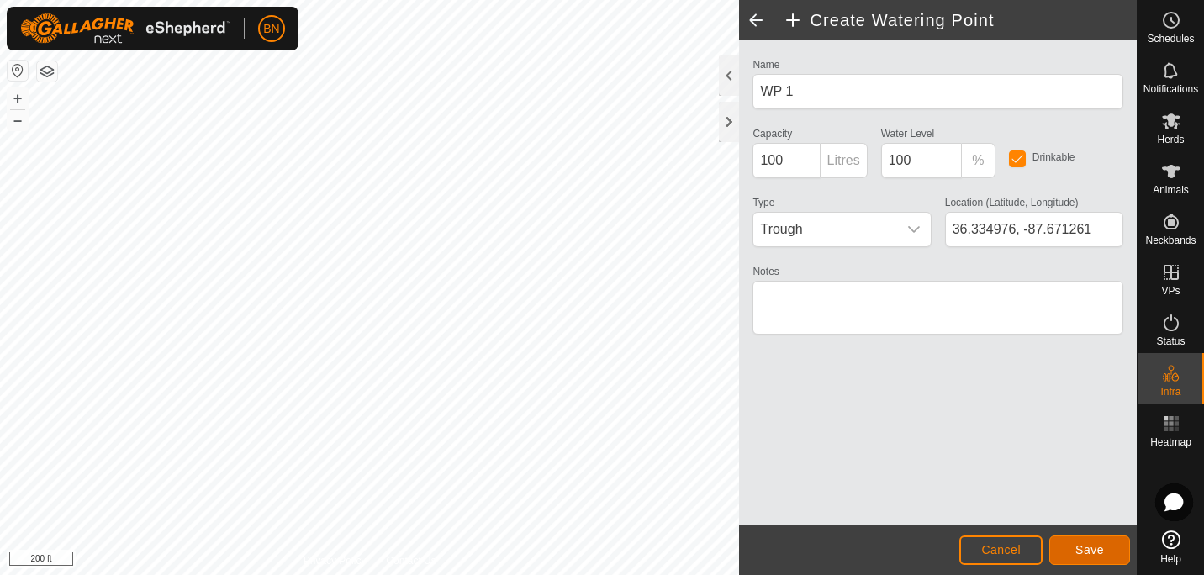
click at [1090, 550] on span "Save" at bounding box center [1089, 549] width 29 height 13
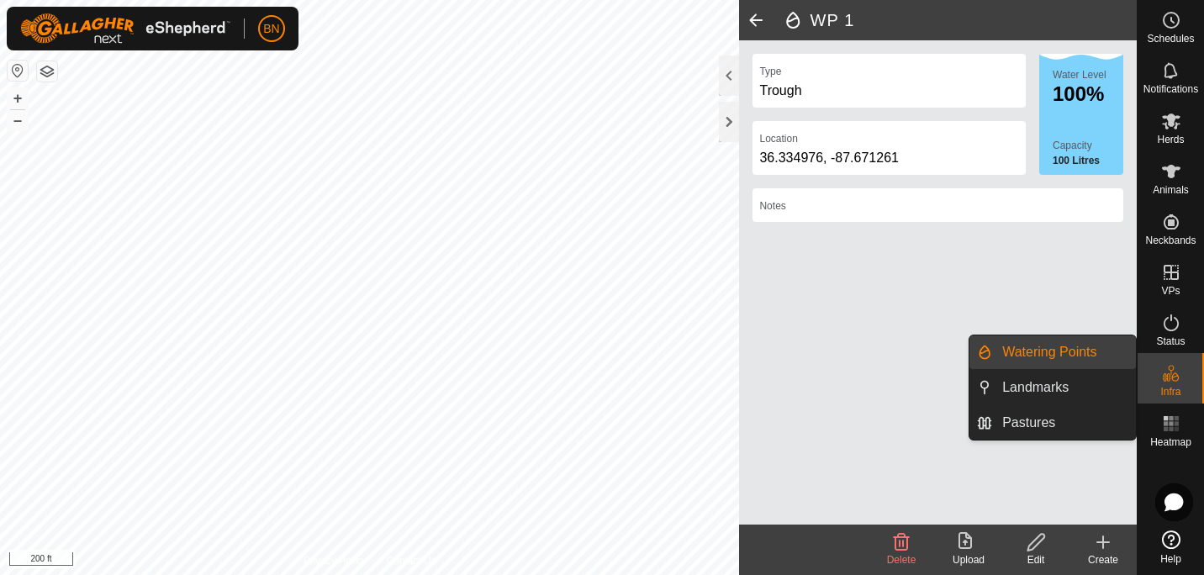
click at [1048, 356] on link "Watering Points" at bounding box center [1064, 352] width 144 height 34
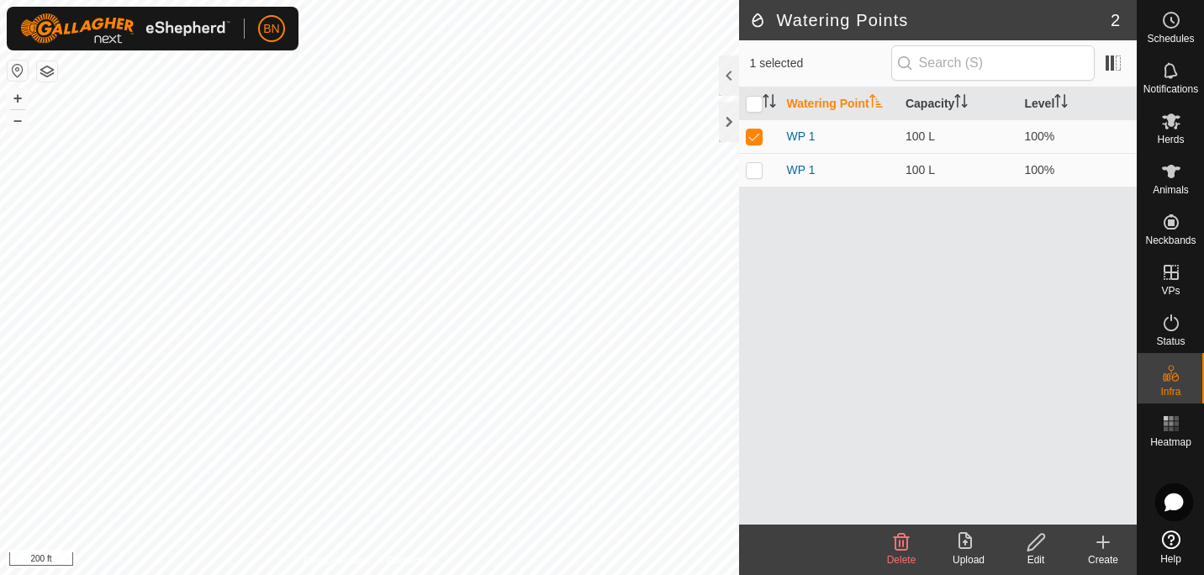
click at [895, 547] on icon at bounding box center [902, 542] width 16 height 17
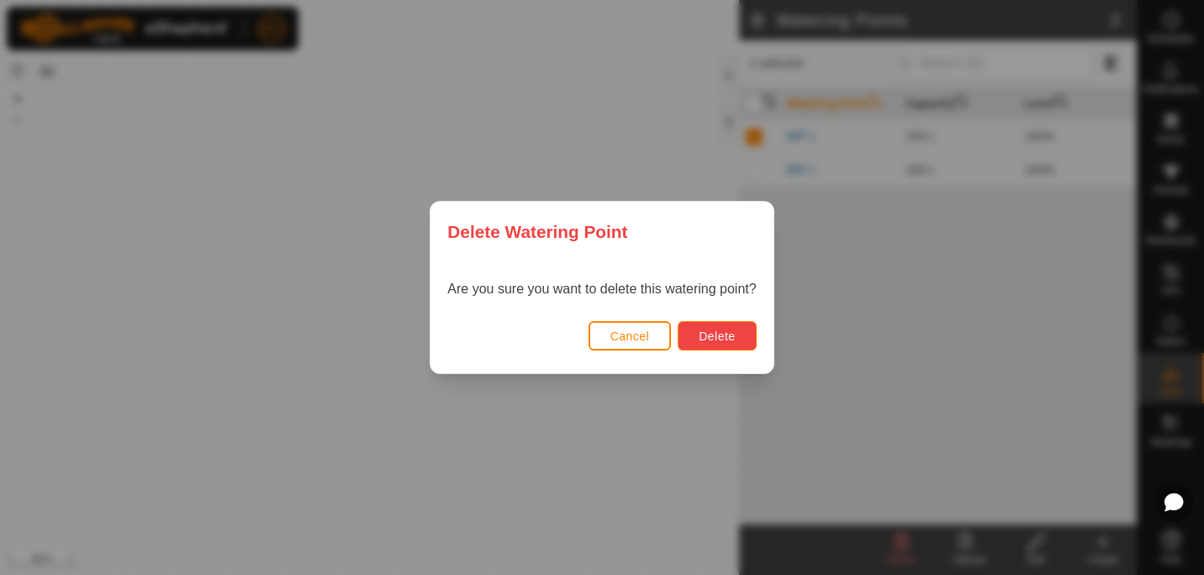
click at [713, 335] on span "Delete" at bounding box center [717, 336] width 36 height 13
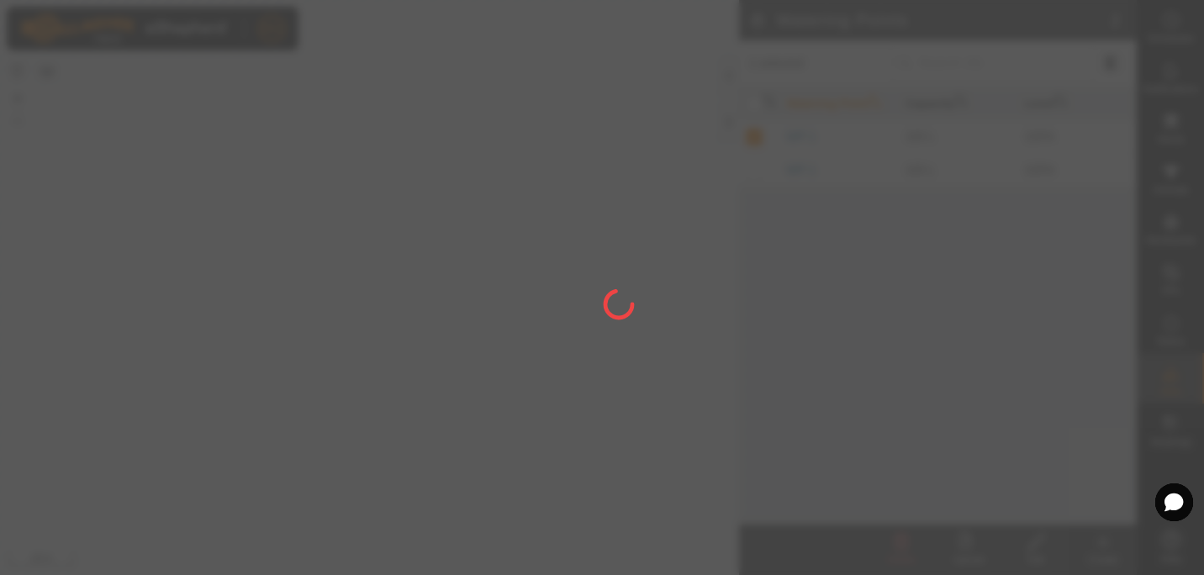
checkbox input "false"
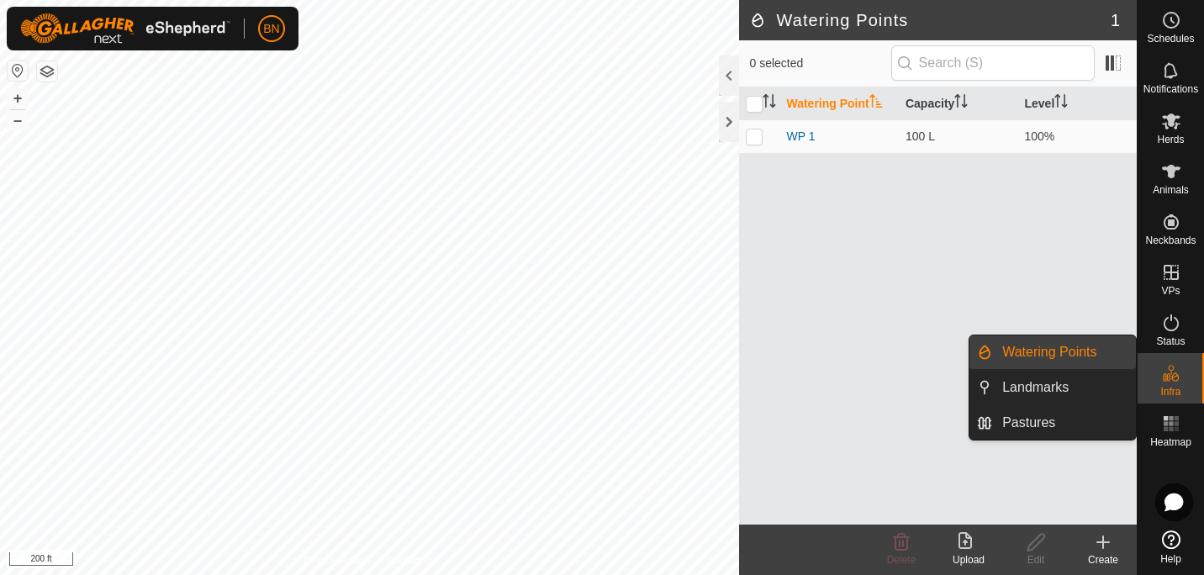
click at [1042, 349] on link "Watering Points" at bounding box center [1064, 352] width 144 height 34
click at [1000, 349] on link "Watering Points" at bounding box center [1064, 352] width 144 height 34
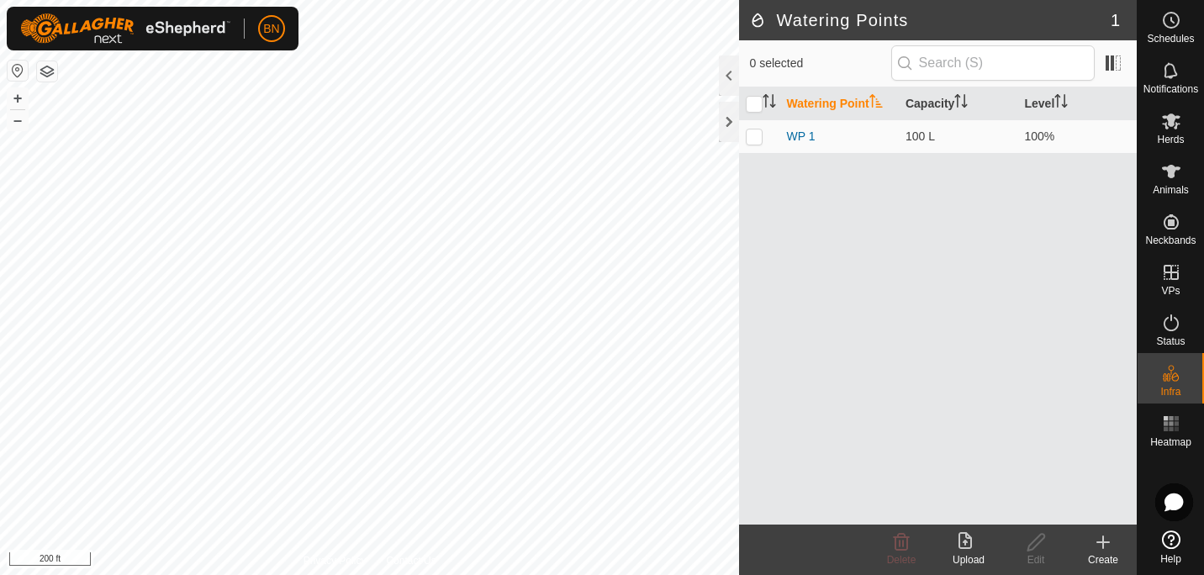
click at [1106, 544] on icon at bounding box center [1103, 542] width 20 height 20
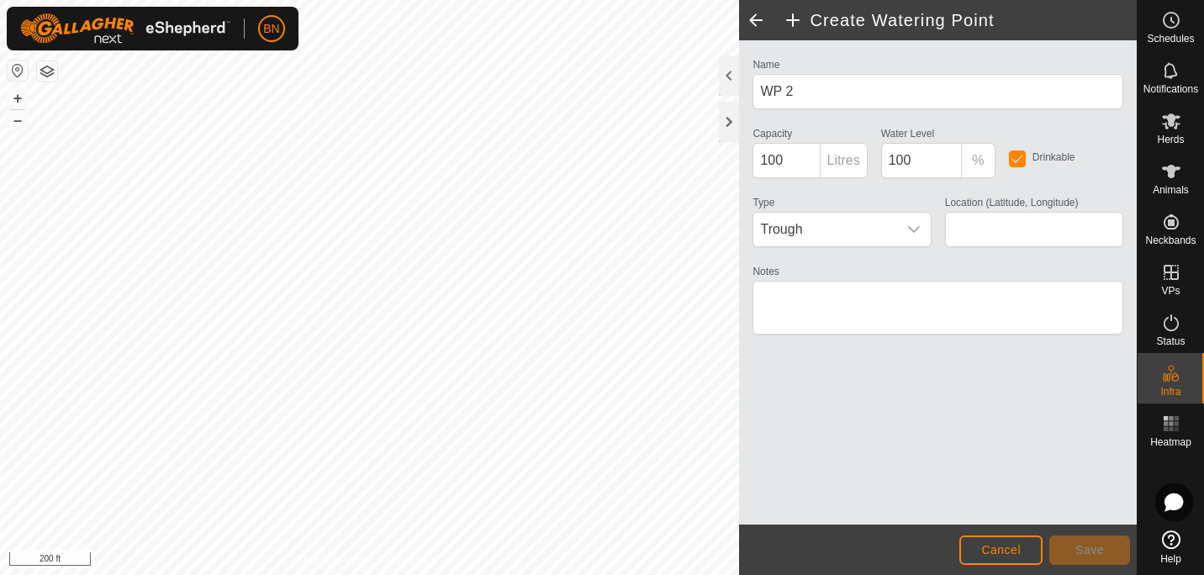
type input "36.335284, -87.672058"
click at [909, 222] on div "dropdown trigger" at bounding box center [914, 230] width 34 height 34
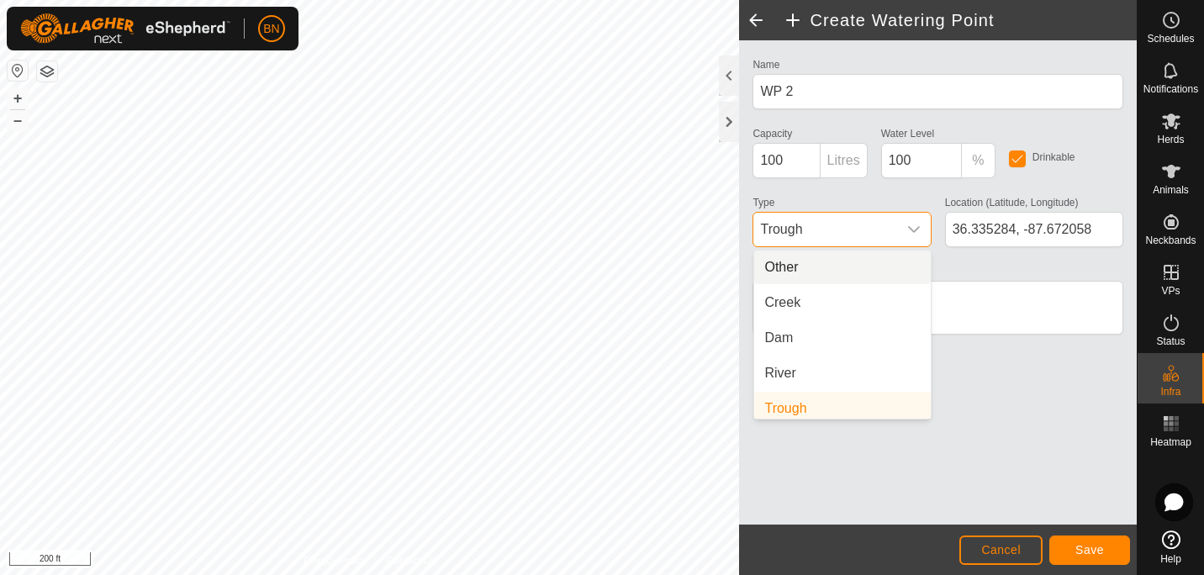
scroll to position [7, 0]
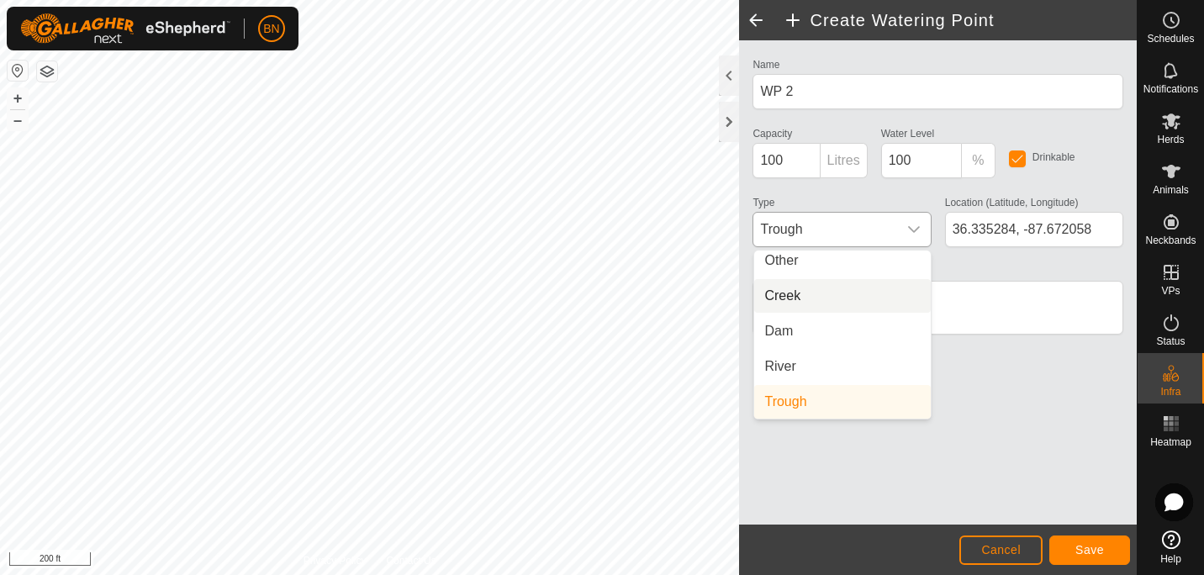
click at [810, 292] on li "Creek" at bounding box center [842, 296] width 177 height 34
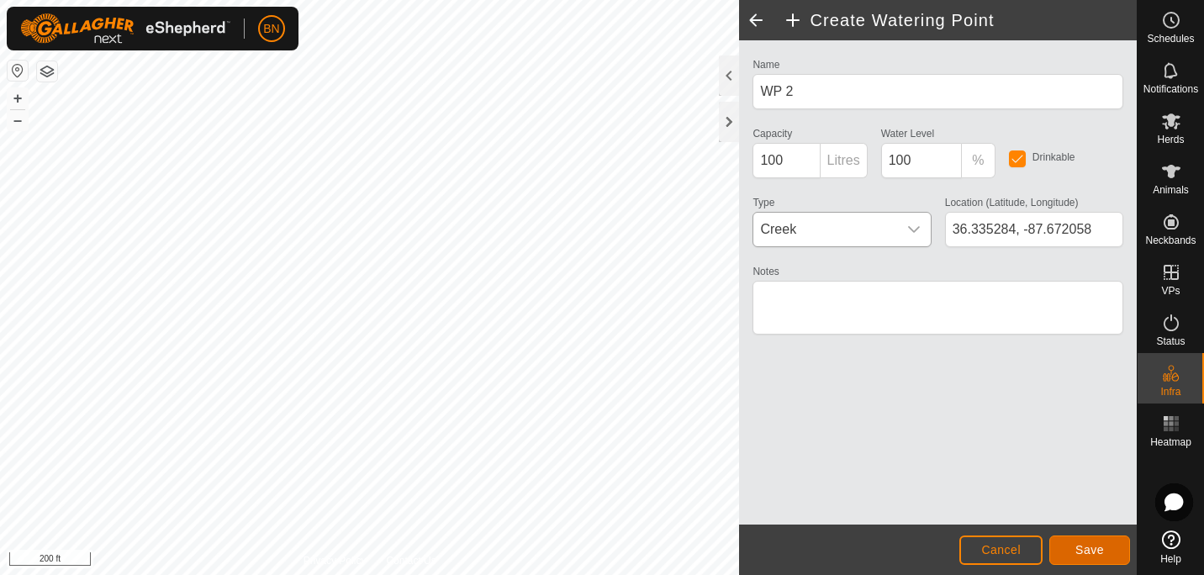
click at [1080, 544] on span "Save" at bounding box center [1089, 549] width 29 height 13
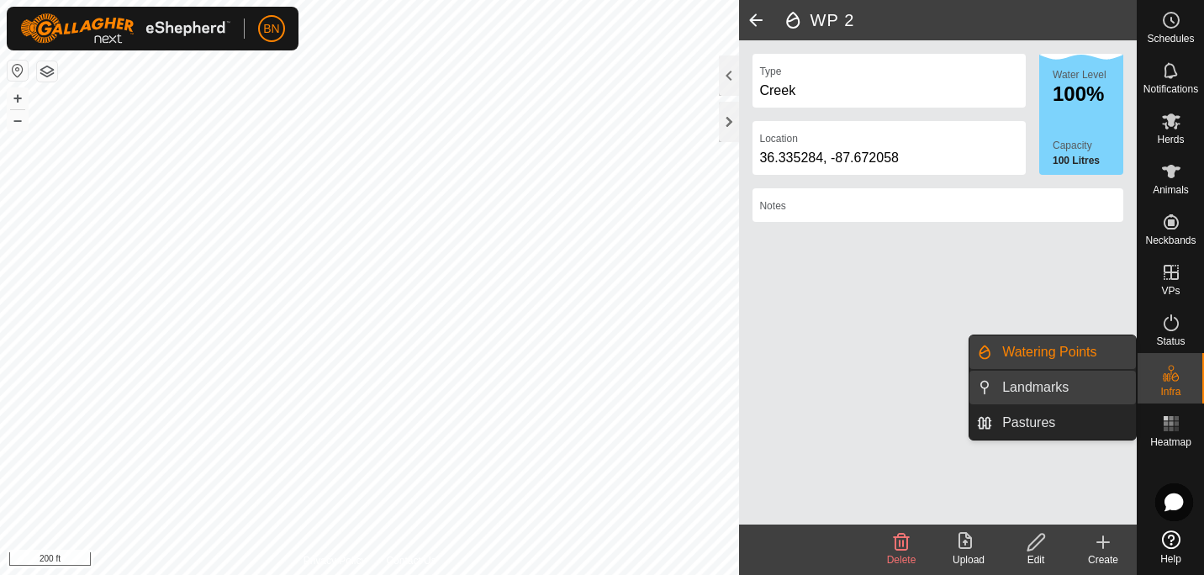
click at [1036, 398] on link "Landmarks" at bounding box center [1064, 388] width 144 height 34
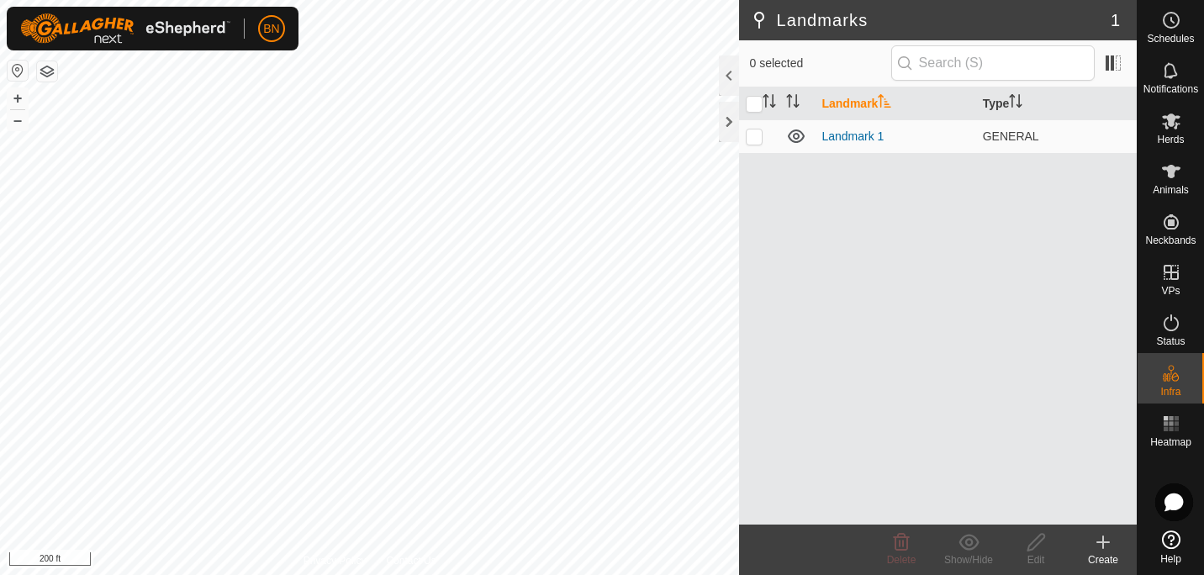
click at [1101, 550] on icon at bounding box center [1103, 542] width 20 height 20
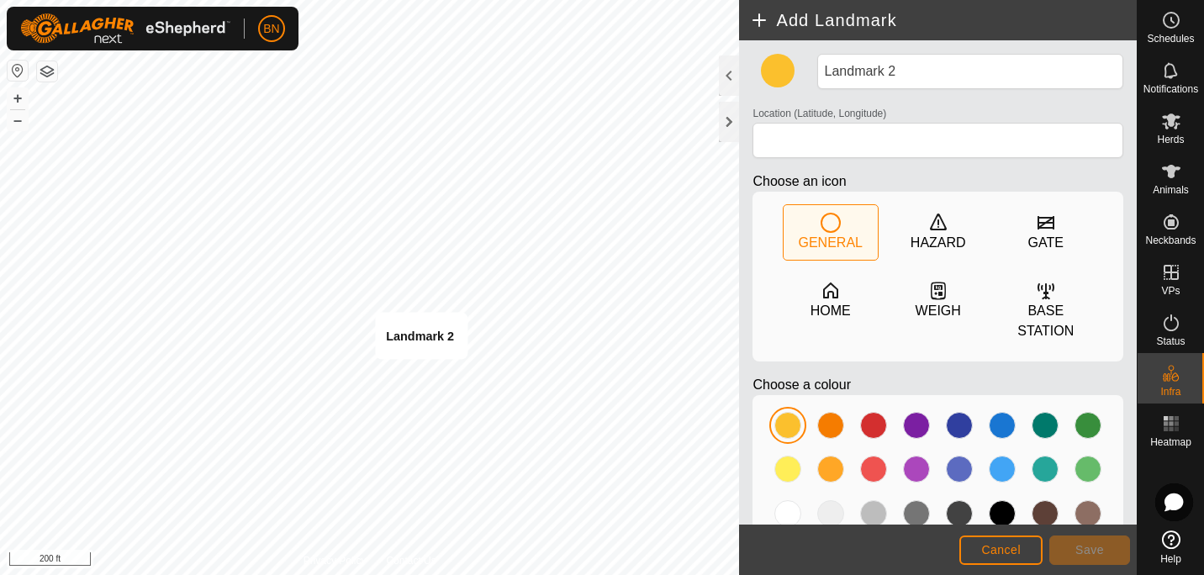
type input "36.334551, -87.671541"
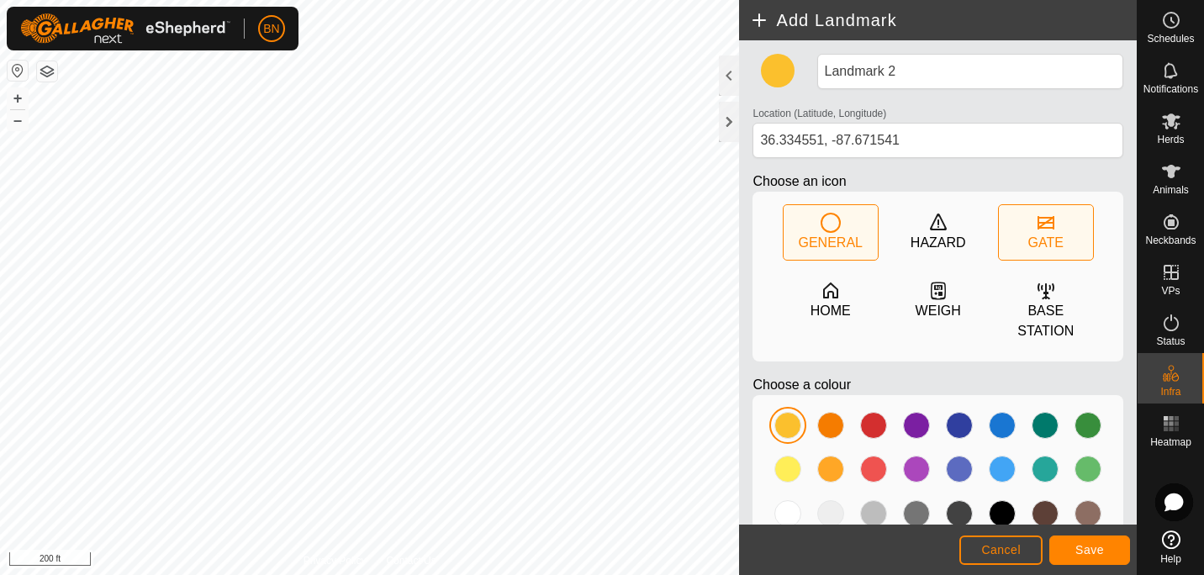
click at [1028, 242] on div "GATE" at bounding box center [1045, 243] width 35 height 20
click at [1082, 554] on span "Save" at bounding box center [1089, 549] width 29 height 13
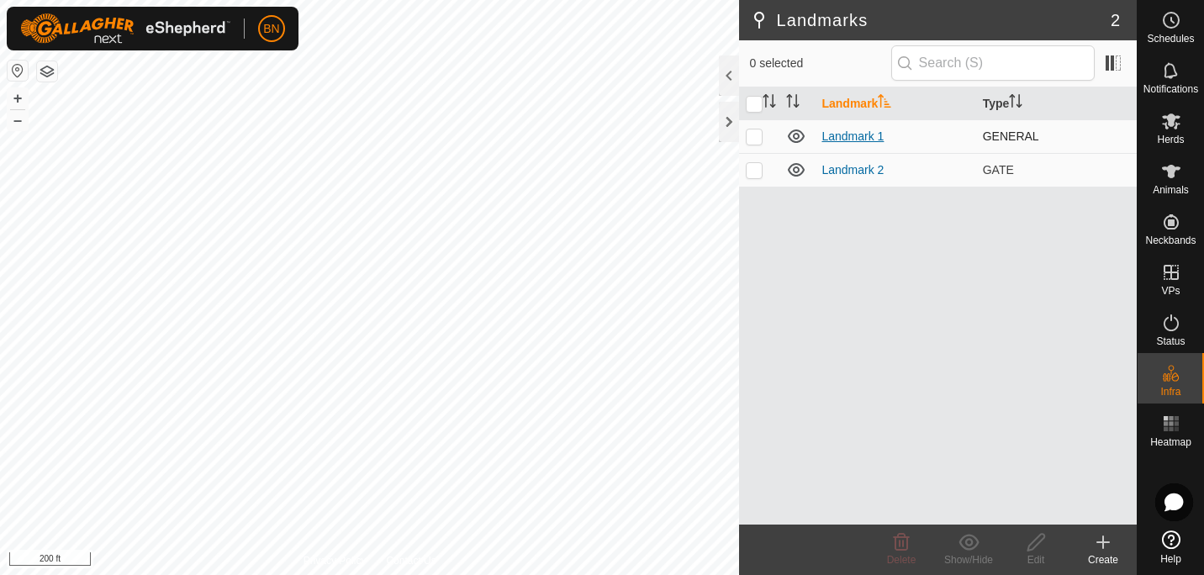
click at [848, 141] on link "Landmark 1" at bounding box center [852, 135] width 62 height 13
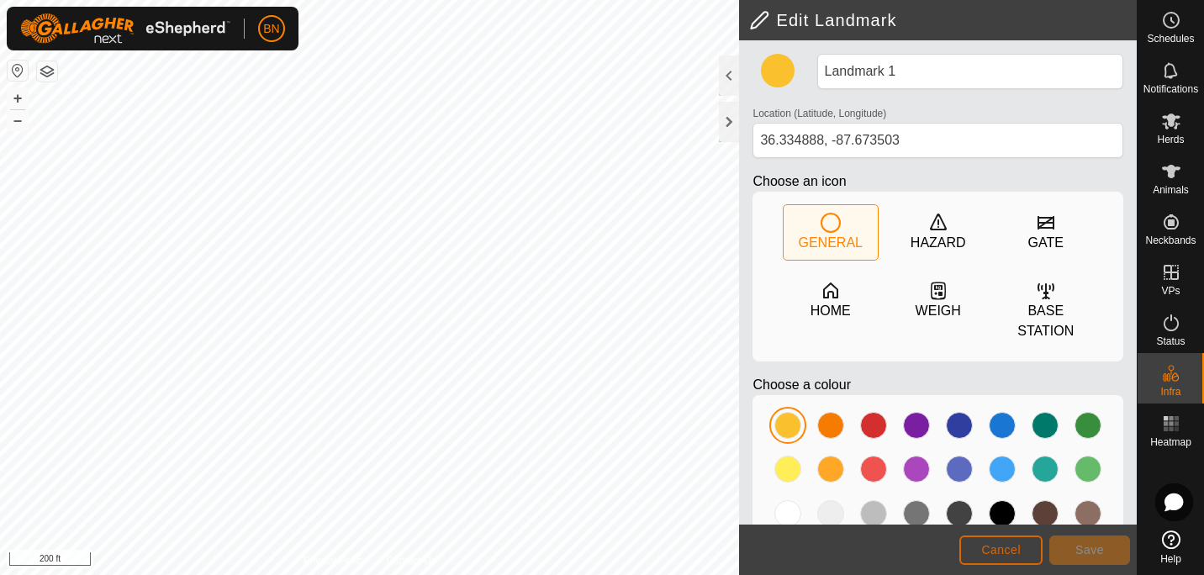
click at [998, 546] on span "Cancel" at bounding box center [1001, 549] width 40 height 13
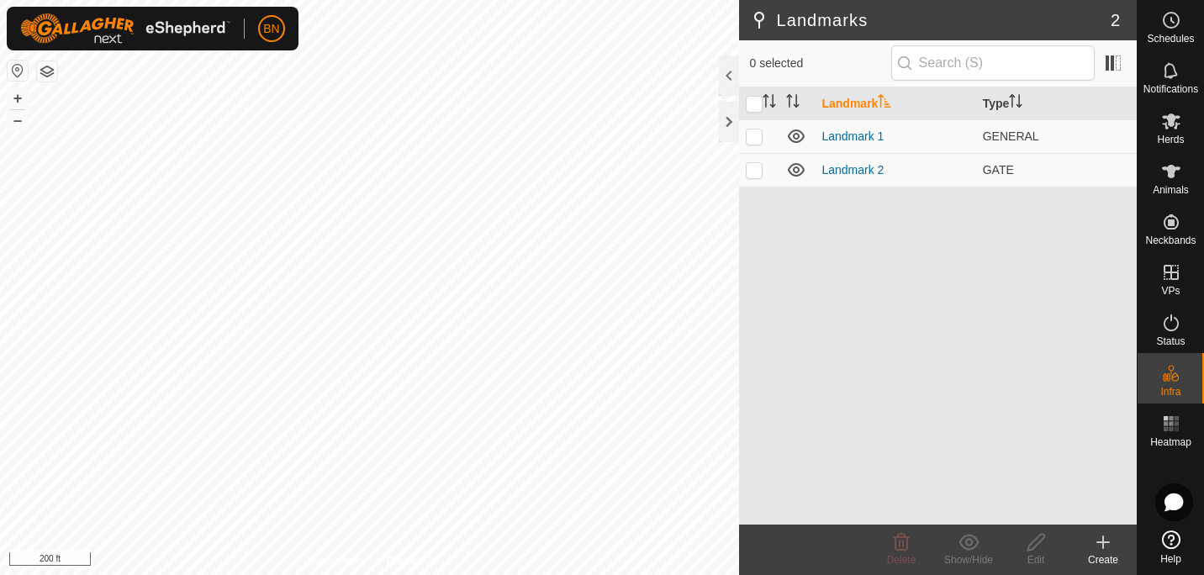
click at [1096, 541] on icon at bounding box center [1103, 542] width 20 height 20
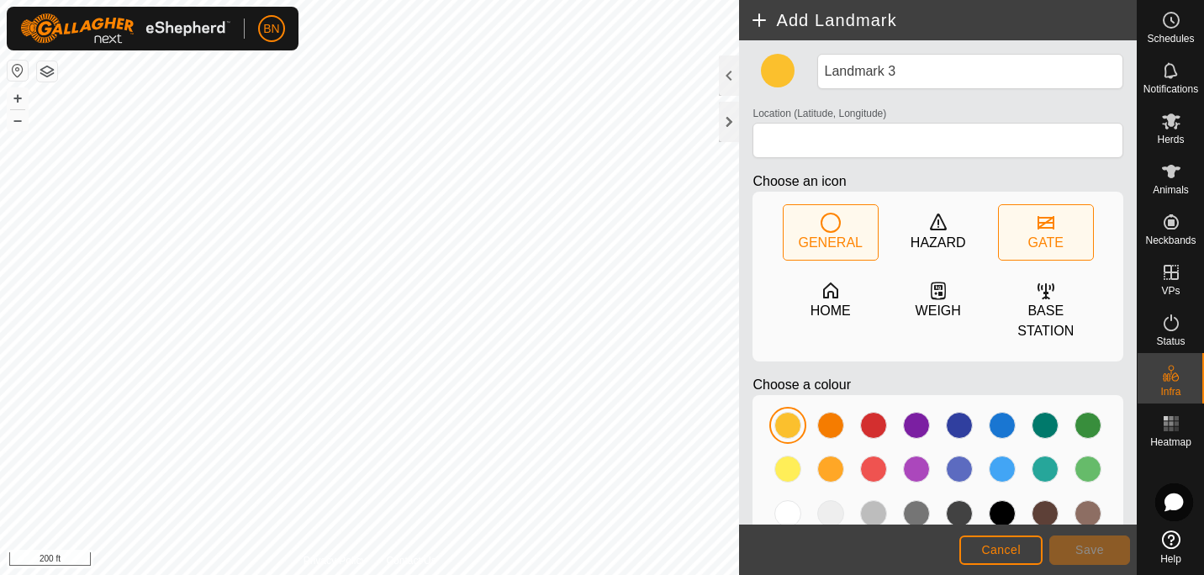
click at [1043, 235] on div "GATE" at bounding box center [1045, 243] width 35 height 20
type input "36.335168, -87.670855"
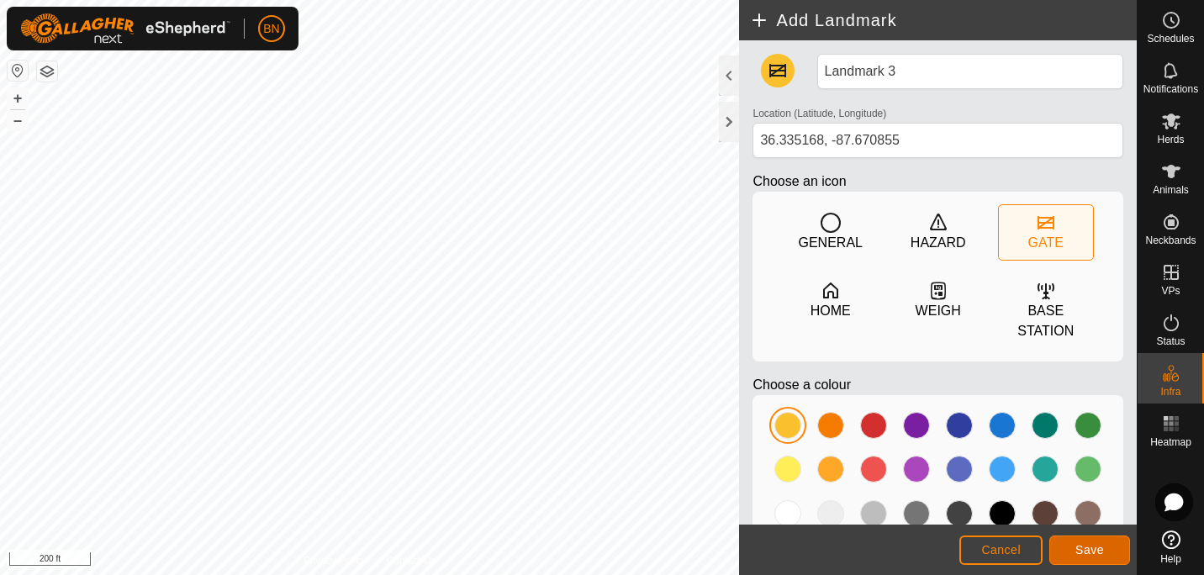
click at [1070, 541] on button "Save" at bounding box center [1089, 550] width 81 height 29
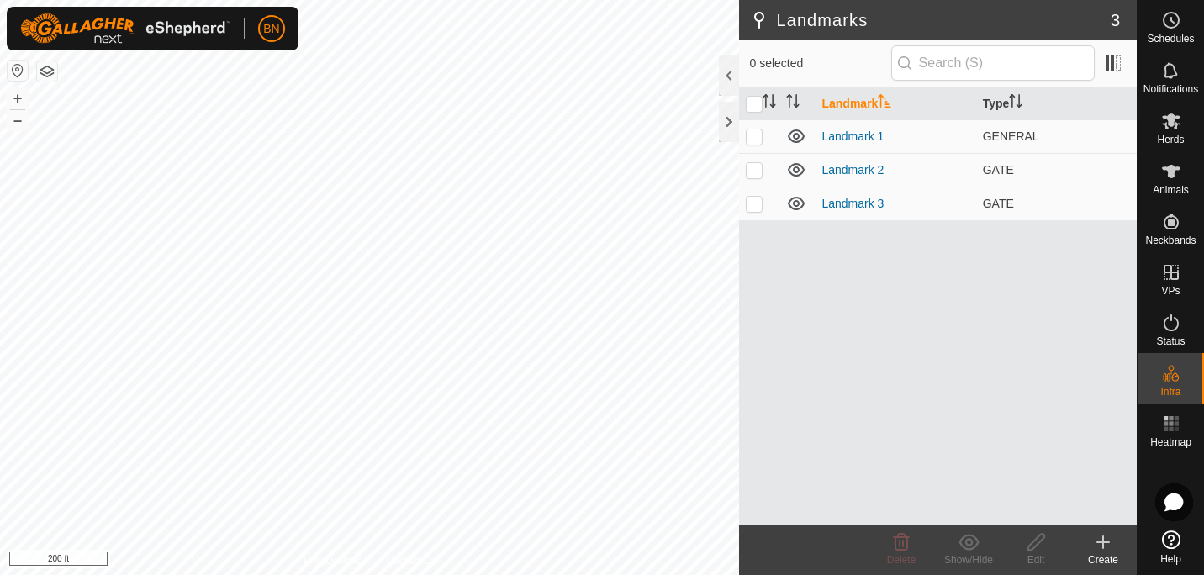
click at [1099, 536] on icon at bounding box center [1103, 542] width 20 height 20
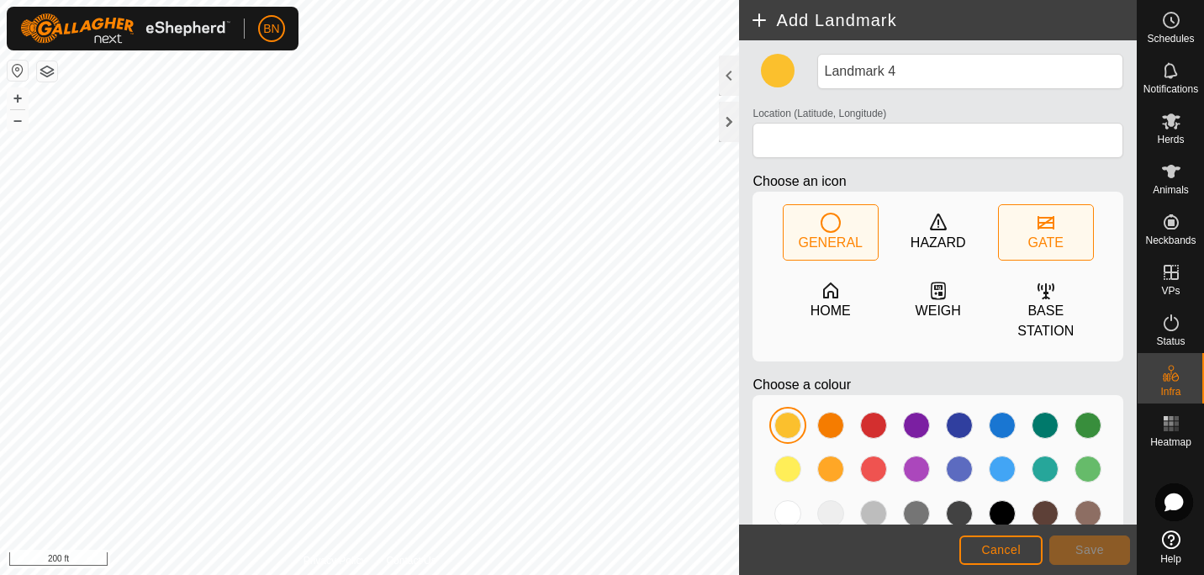
click at [1009, 244] on div "GATE" at bounding box center [1046, 232] width 94 height 55
type input "36.334971, -87.669888"
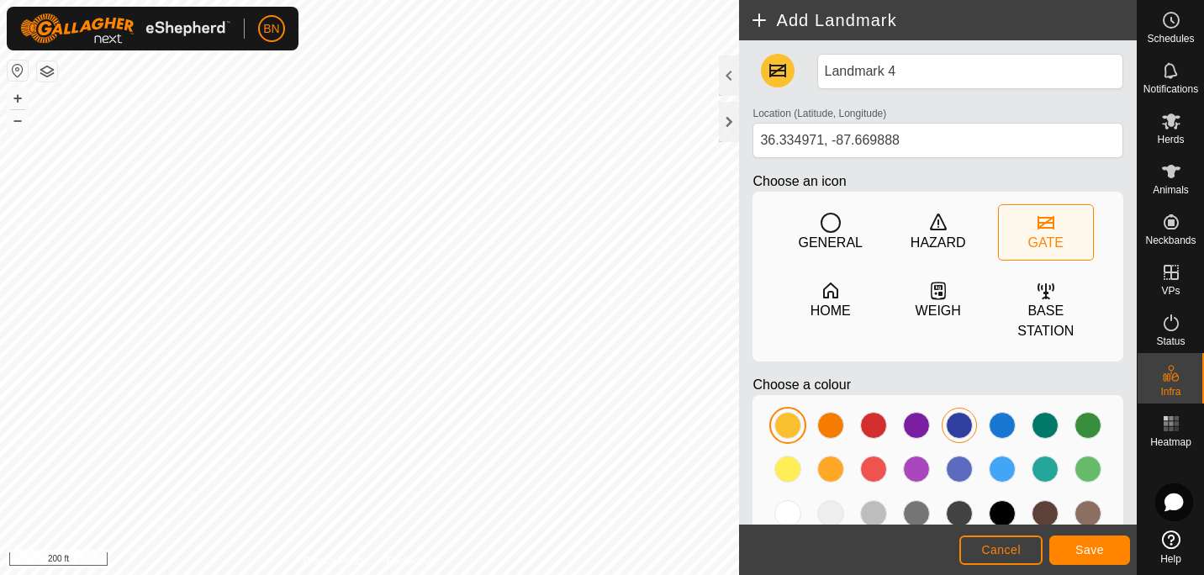
click at [954, 409] on div at bounding box center [959, 426] width 34 height 34
click at [789, 412] on div at bounding box center [787, 425] width 27 height 27
click at [1068, 550] on button "Save" at bounding box center [1089, 550] width 81 height 29
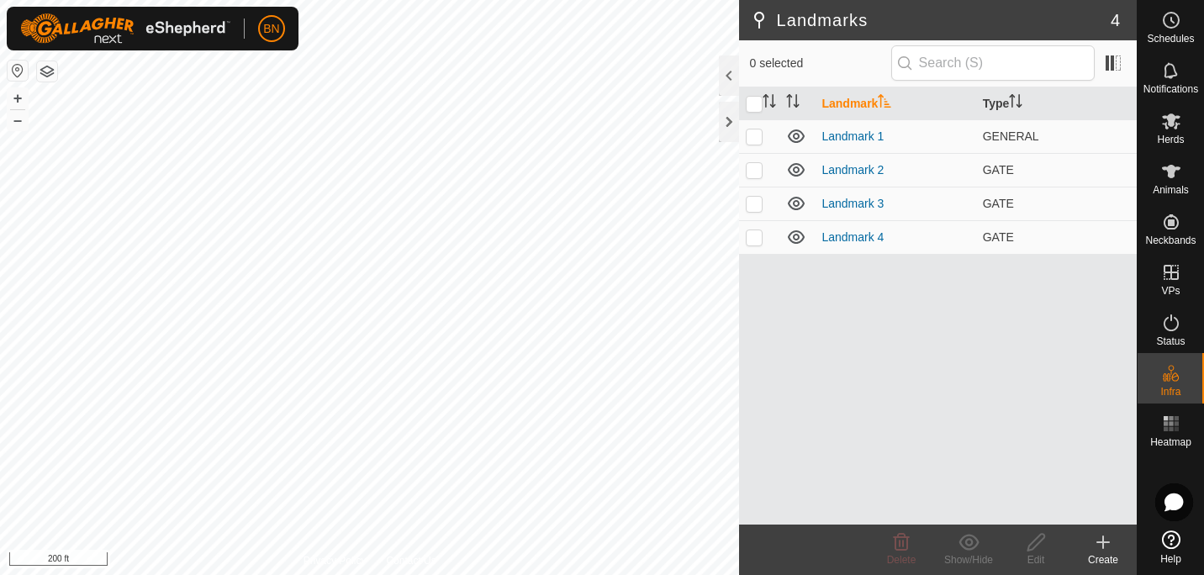
click at [1107, 550] on icon at bounding box center [1103, 542] width 20 height 20
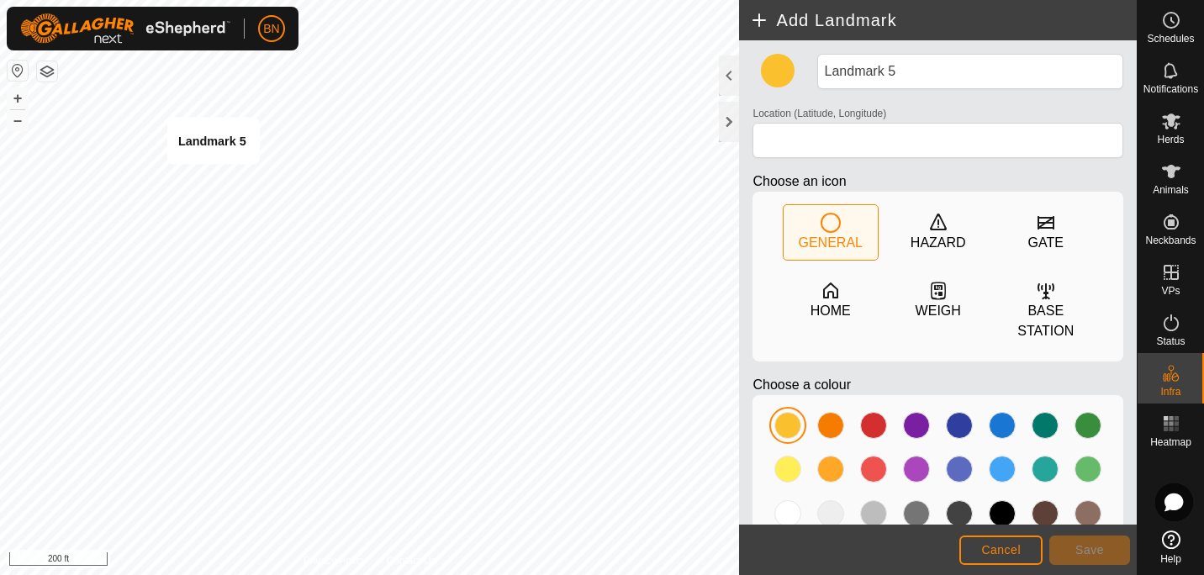
type input "36.335244, -87.671444"
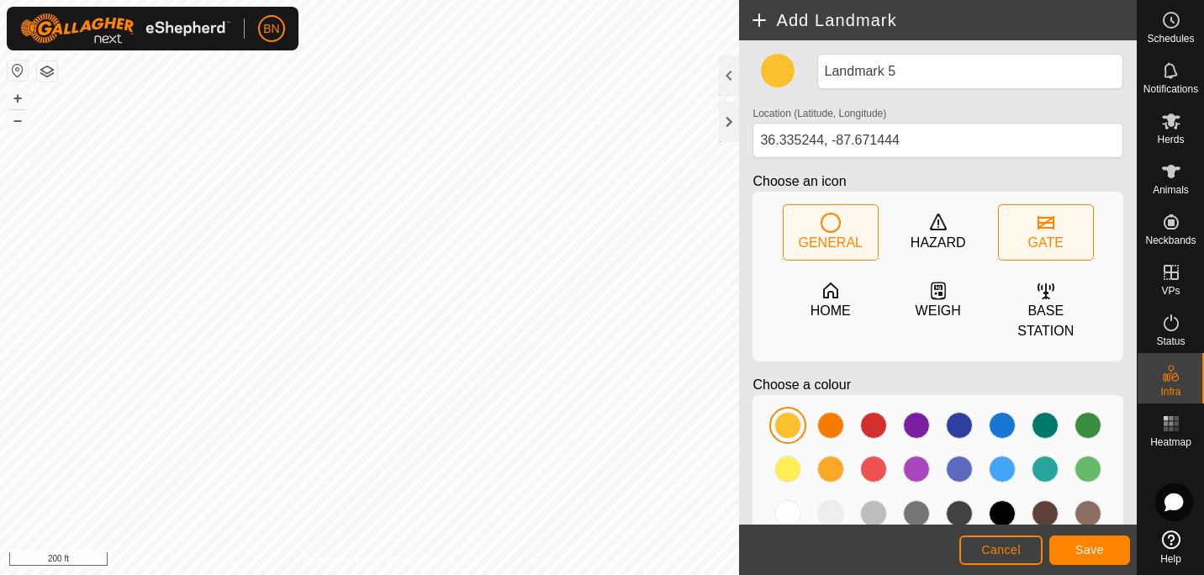
click at [1022, 231] on div "GATE" at bounding box center [1046, 232] width 94 height 55
click at [1096, 538] on button "Save" at bounding box center [1089, 550] width 81 height 29
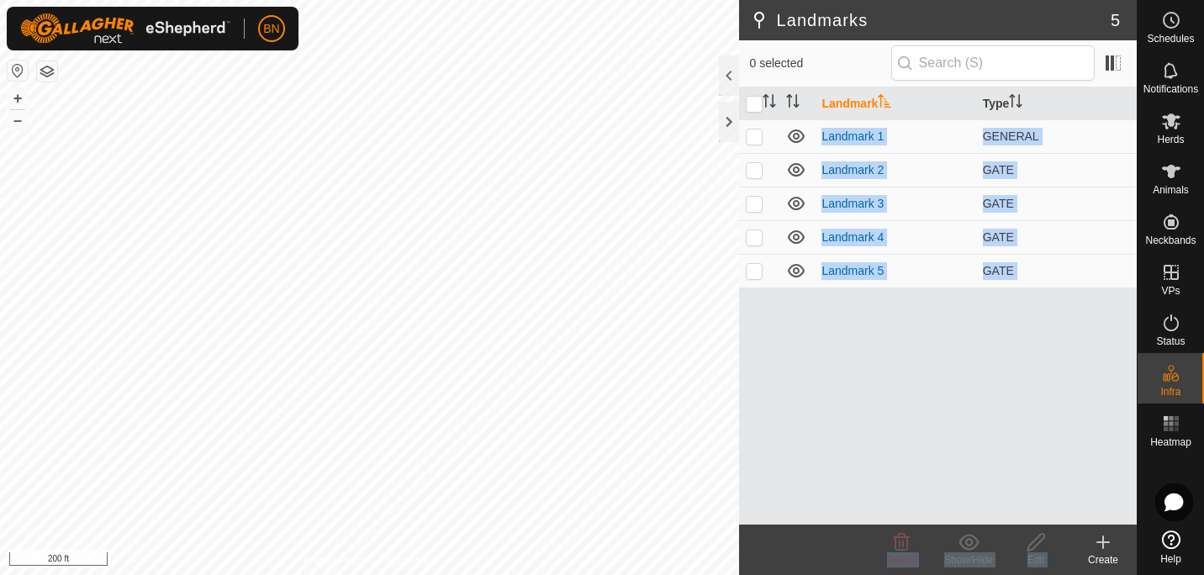
drag, startPoint x: 1096, startPoint y: 538, endPoint x: 816, endPoint y: 384, distance: 319.5
click at [816, 384] on article "Landmarks 5 0 selected Landmark Type Landmark 1 GENERAL Landmark 2 GATE Landmar…" at bounding box center [938, 287] width 398 height 575
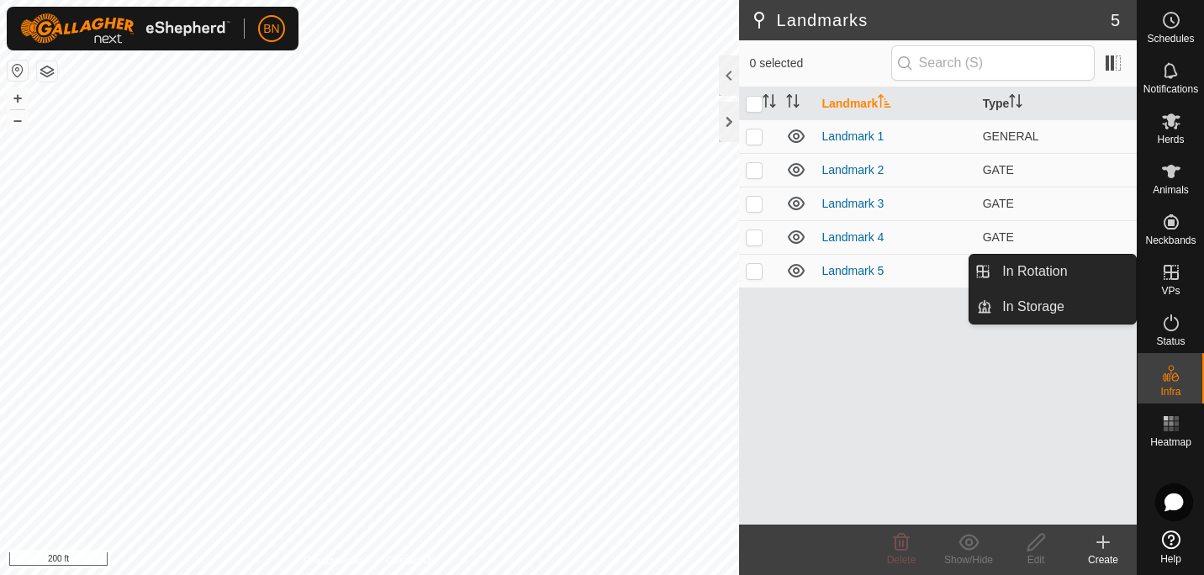
click at [1174, 268] on icon at bounding box center [1171, 272] width 20 height 20
click at [1039, 296] on link "In Storage" at bounding box center [1064, 307] width 144 height 34
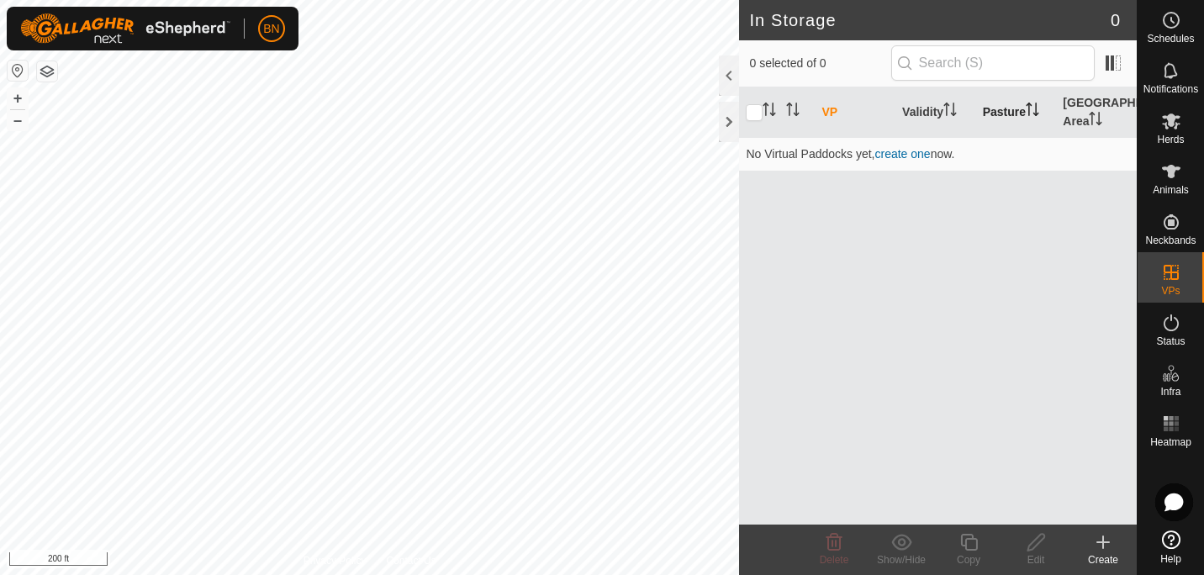
click at [1007, 106] on th "Pasture" at bounding box center [1016, 112] width 81 height 50
click at [1011, 109] on th "Pasture" at bounding box center [1016, 112] width 81 height 50
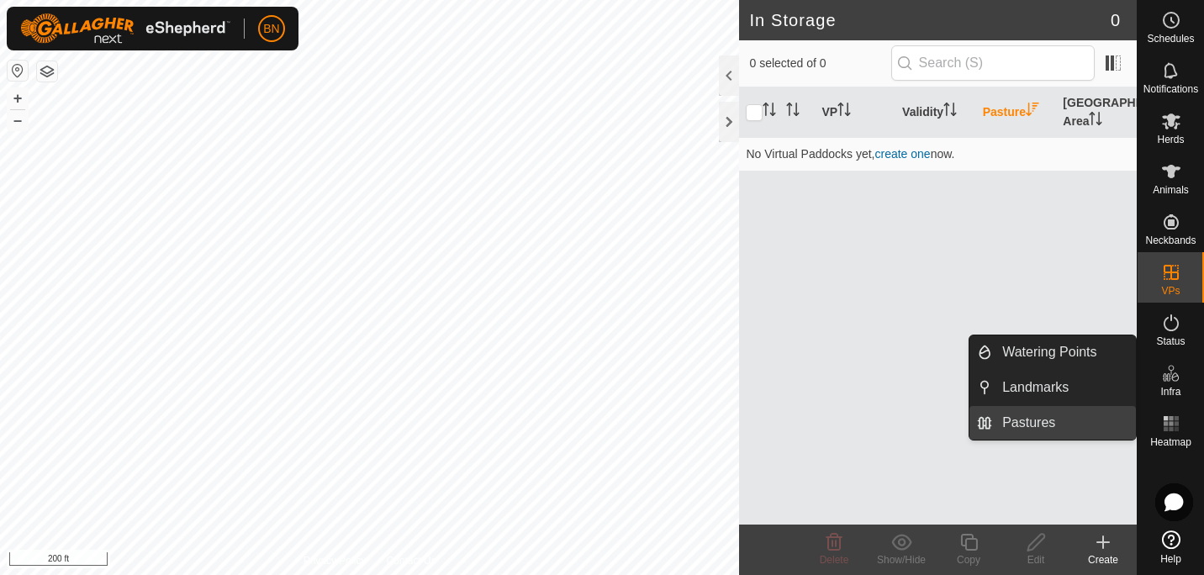
click at [1022, 425] on link "Pastures" at bounding box center [1064, 423] width 144 height 34
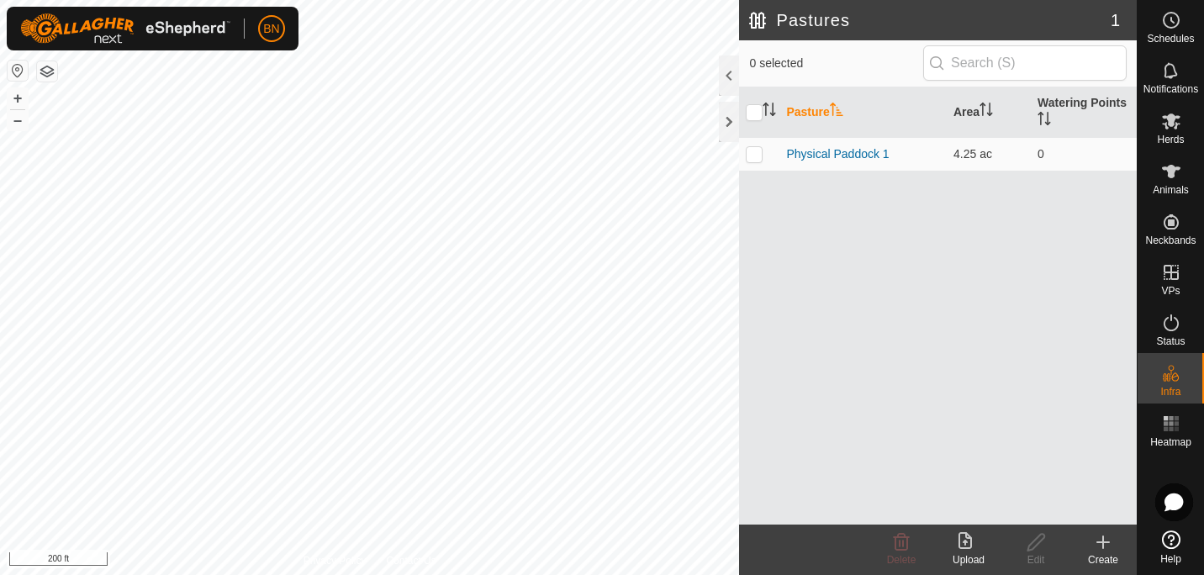
click at [1104, 542] on icon at bounding box center [1103, 542] width 12 height 0
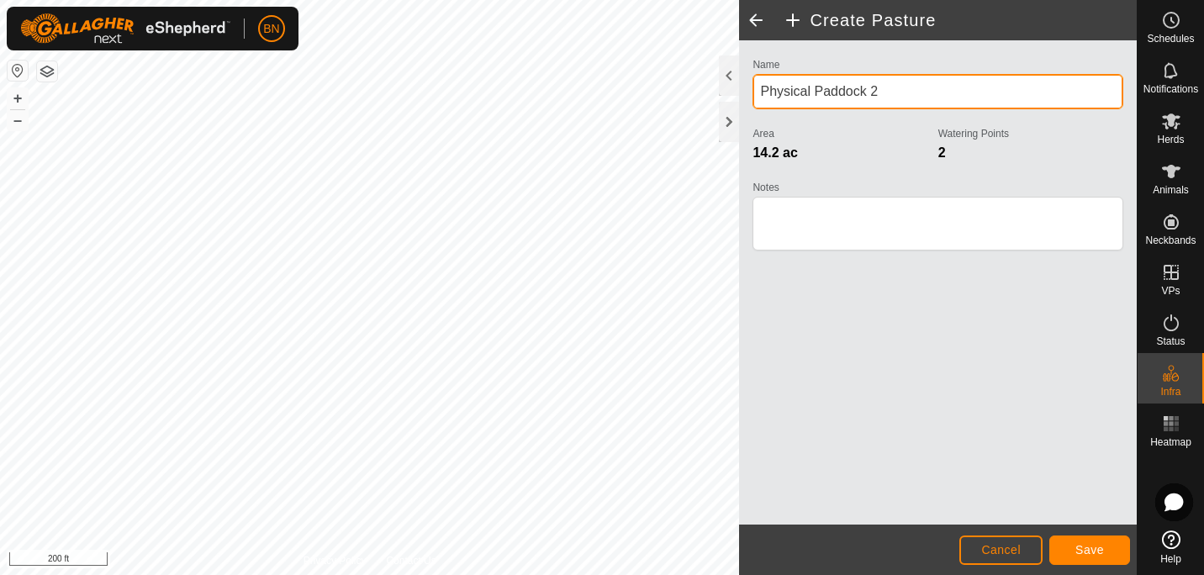
drag, startPoint x: 863, startPoint y: 89, endPoint x: 742, endPoint y: 103, distance: 122.7
click at [742, 103] on div "Name Physical Paddock 2 Area 14.2 ac Watering Points 2 Notes" at bounding box center [938, 282] width 398 height 484
type input "2"
type input "L"
type input "Driveway Left"
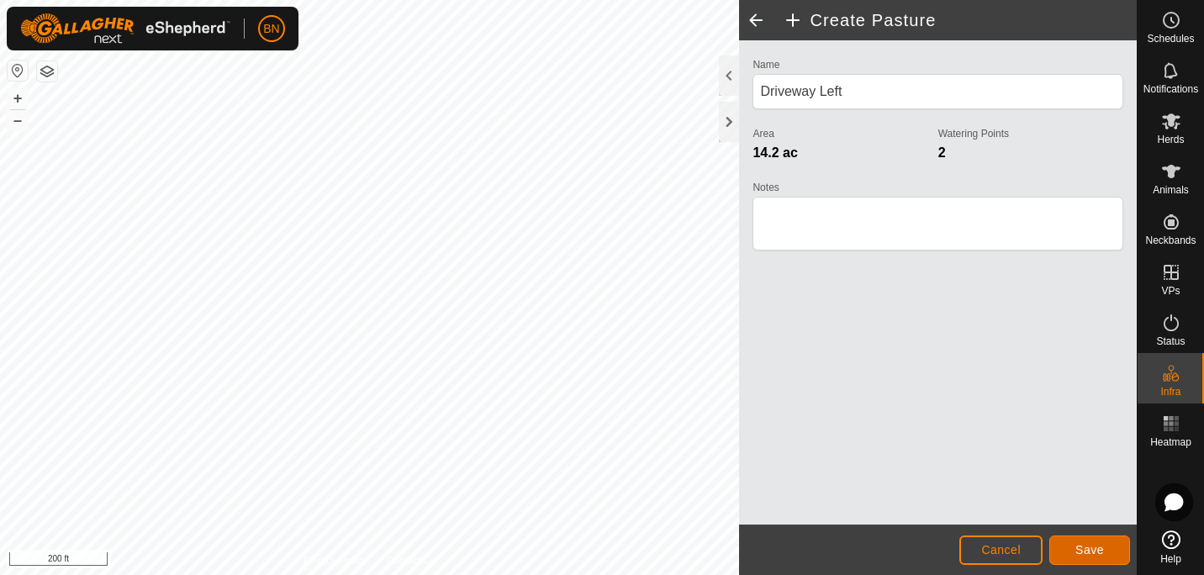
click at [1087, 551] on span "Save" at bounding box center [1089, 549] width 29 height 13
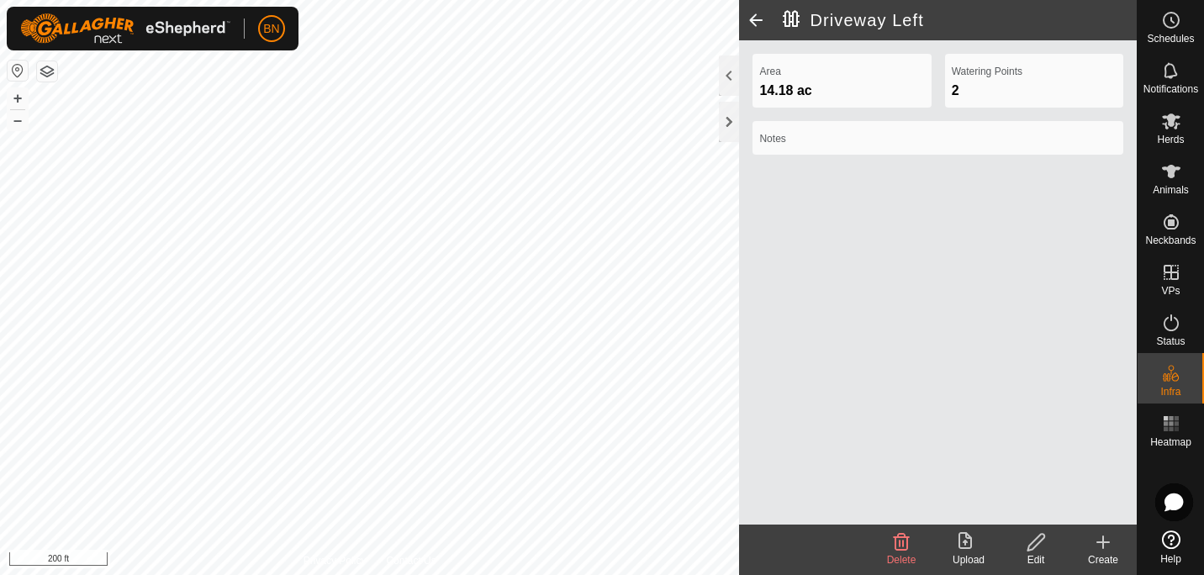
click at [1097, 548] on icon at bounding box center [1103, 542] width 20 height 20
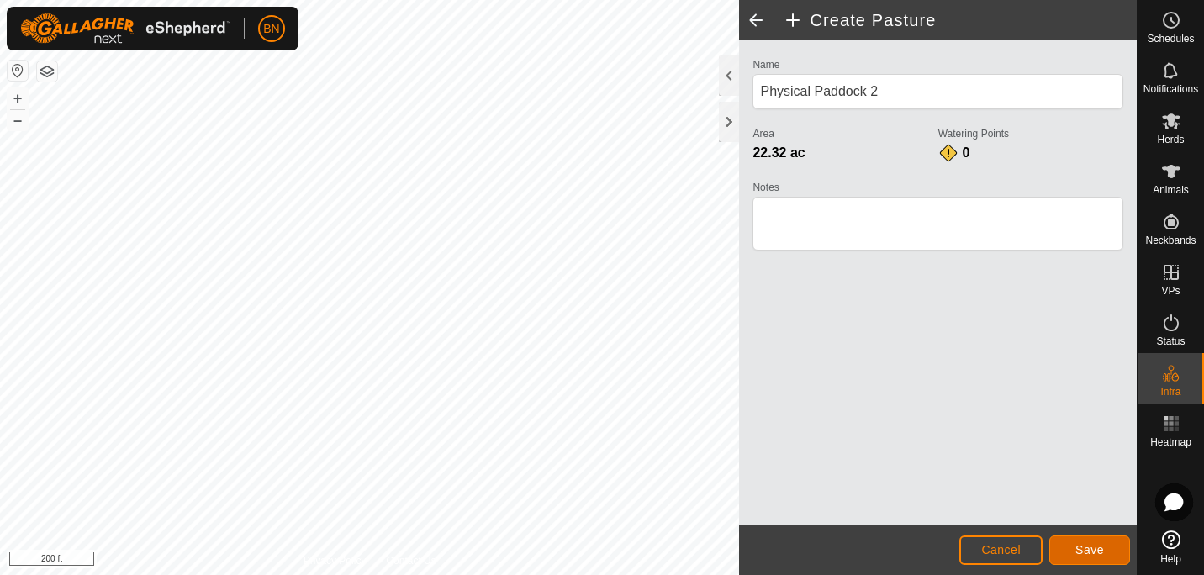
click at [1074, 544] on button "Save" at bounding box center [1089, 550] width 81 height 29
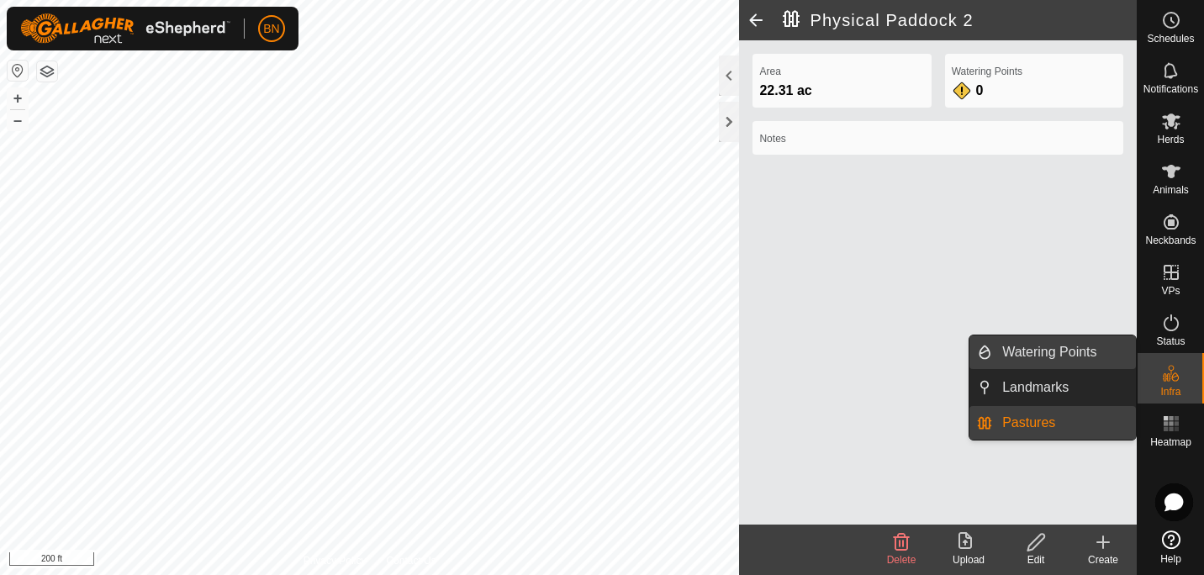
click at [1070, 350] on link "Watering Points" at bounding box center [1064, 352] width 144 height 34
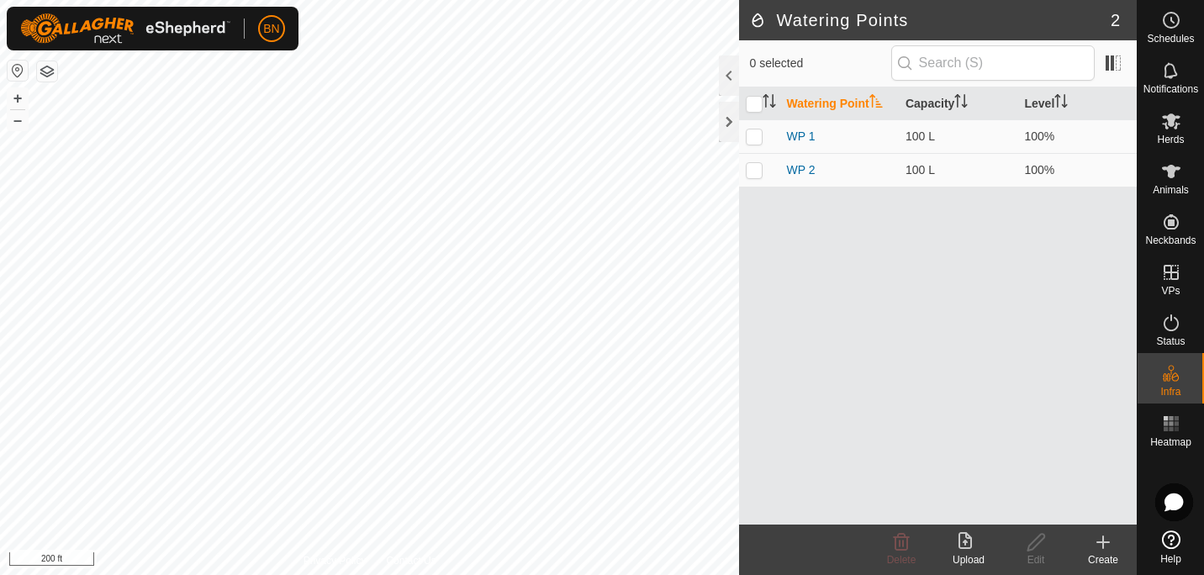
click at [1104, 536] on icon at bounding box center [1103, 542] width 20 height 20
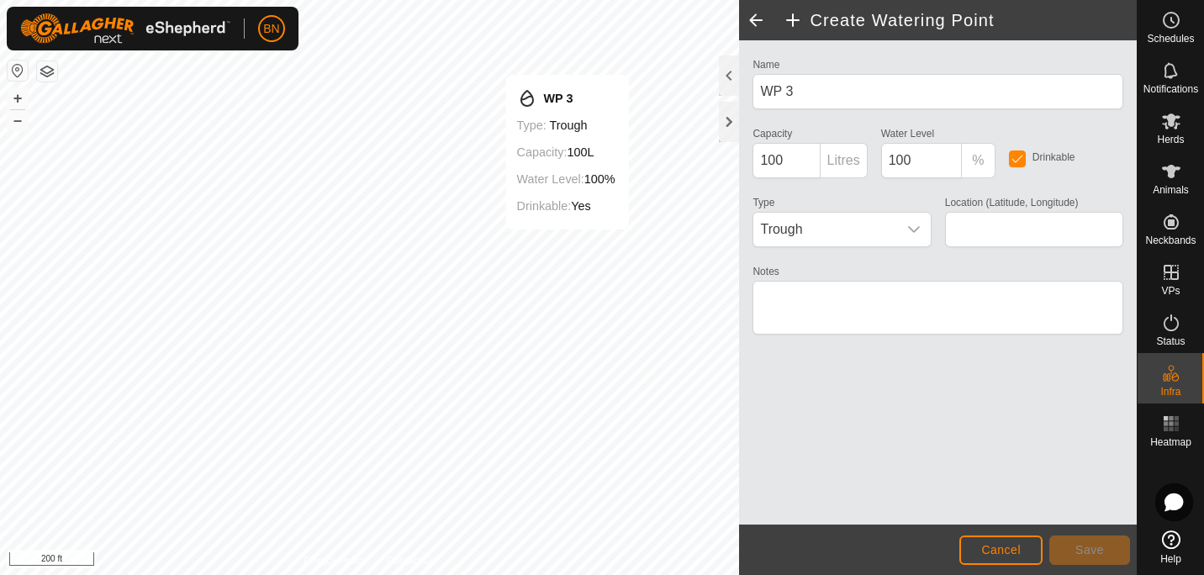
type input "36.336448, -87.668351"
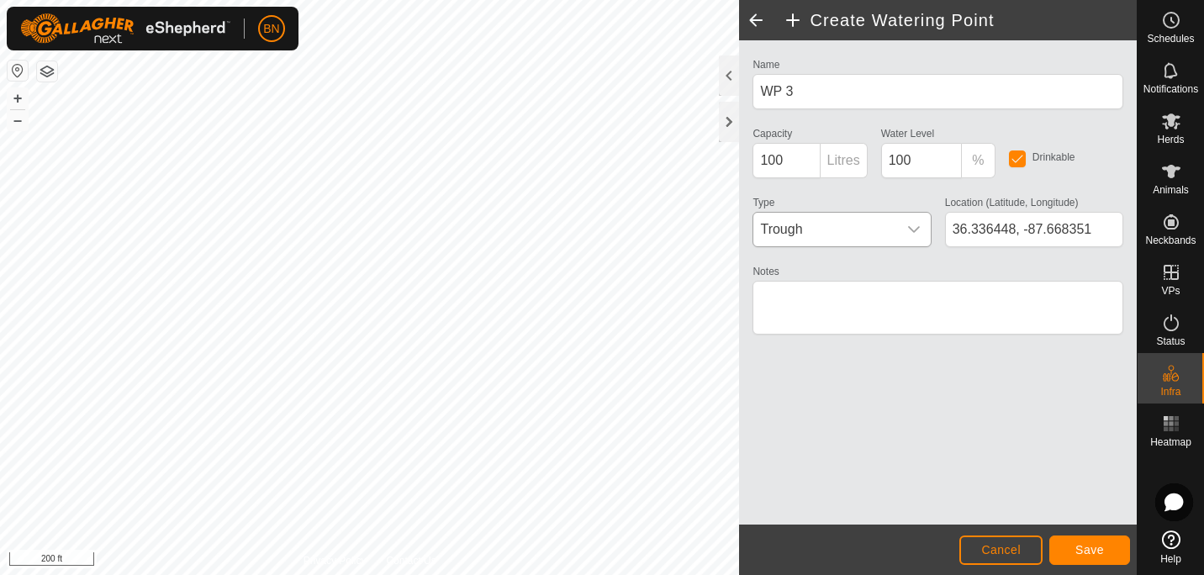
click at [911, 226] on icon "dropdown trigger" at bounding box center [913, 229] width 13 height 13
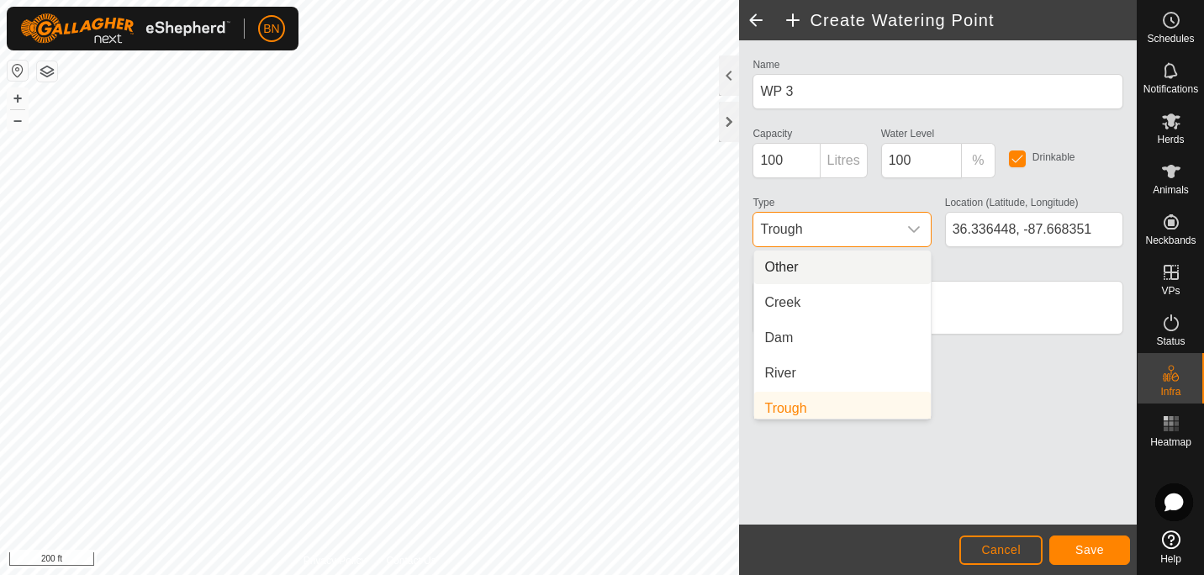
scroll to position [7, 0]
click at [823, 300] on li "Creek" at bounding box center [842, 296] width 177 height 34
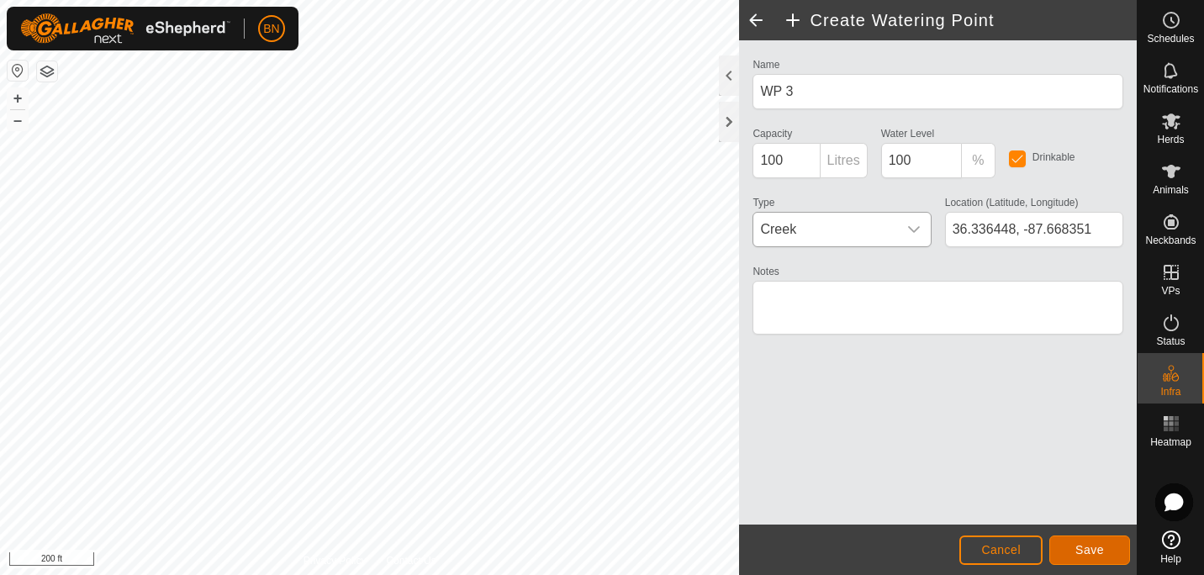
click at [1073, 556] on button "Save" at bounding box center [1089, 550] width 81 height 29
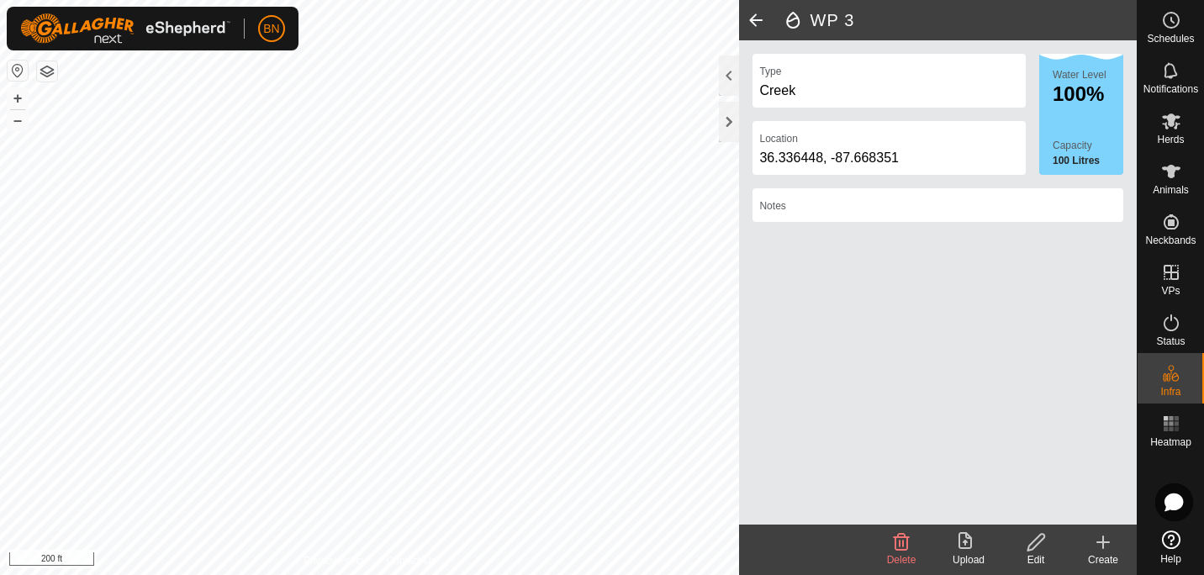
click at [1090, 544] on create-svg-icon at bounding box center [1102, 542] width 67 height 20
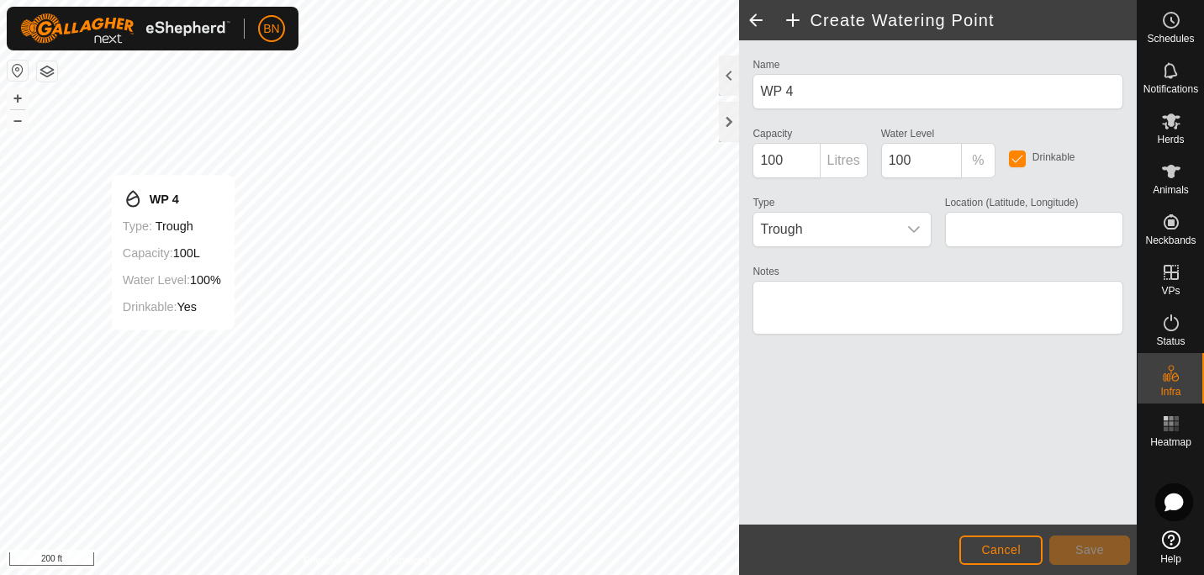
type input "36.335803, -87.671494"
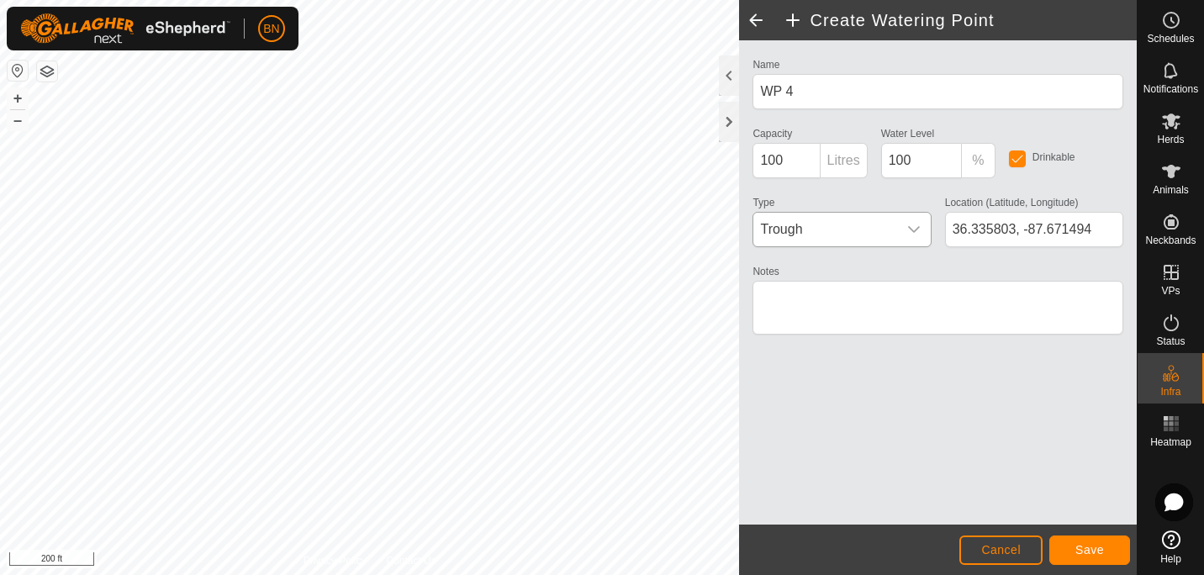
click at [900, 242] on div "dropdown trigger" at bounding box center [914, 230] width 34 height 34
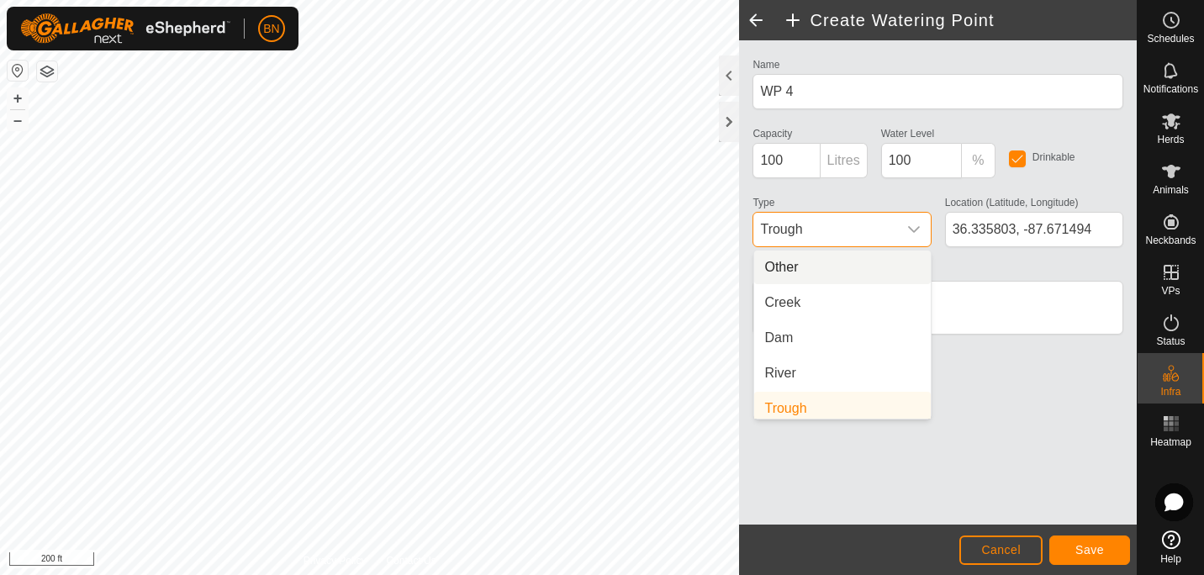
scroll to position [7, 0]
click at [844, 304] on li "Creek" at bounding box center [842, 296] width 177 height 34
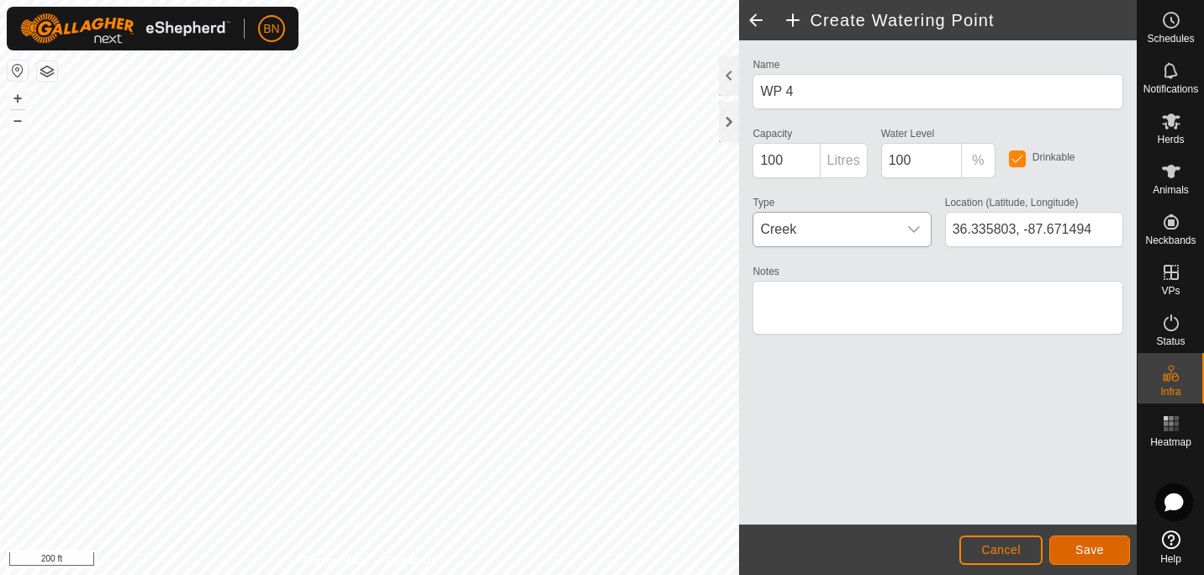
click at [1092, 551] on span "Save" at bounding box center [1089, 549] width 29 height 13
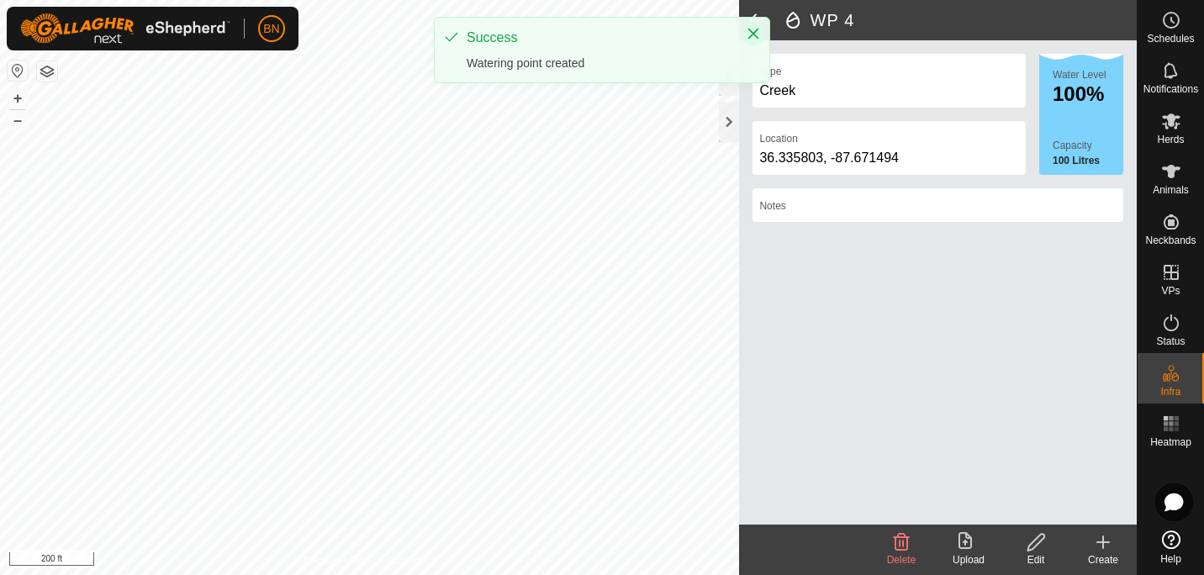
click at [753, 24] on button "Close" at bounding box center [754, 34] width 24 height 24
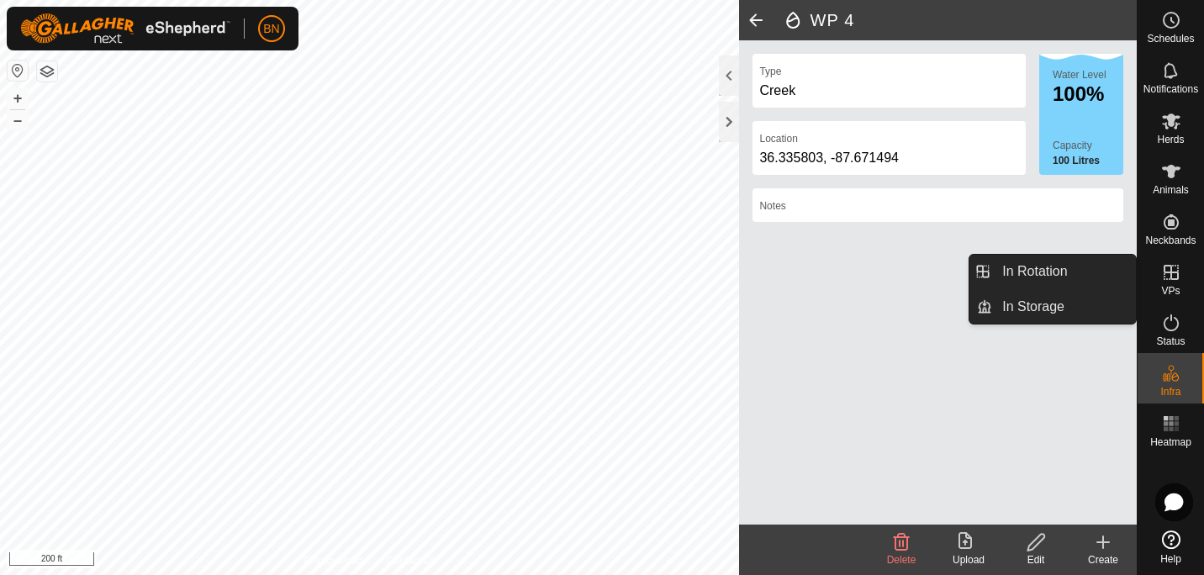
click at [1171, 286] on span "VPs" at bounding box center [1170, 291] width 18 height 10
click at [1066, 270] on link "In Rotation" at bounding box center [1064, 272] width 144 height 34
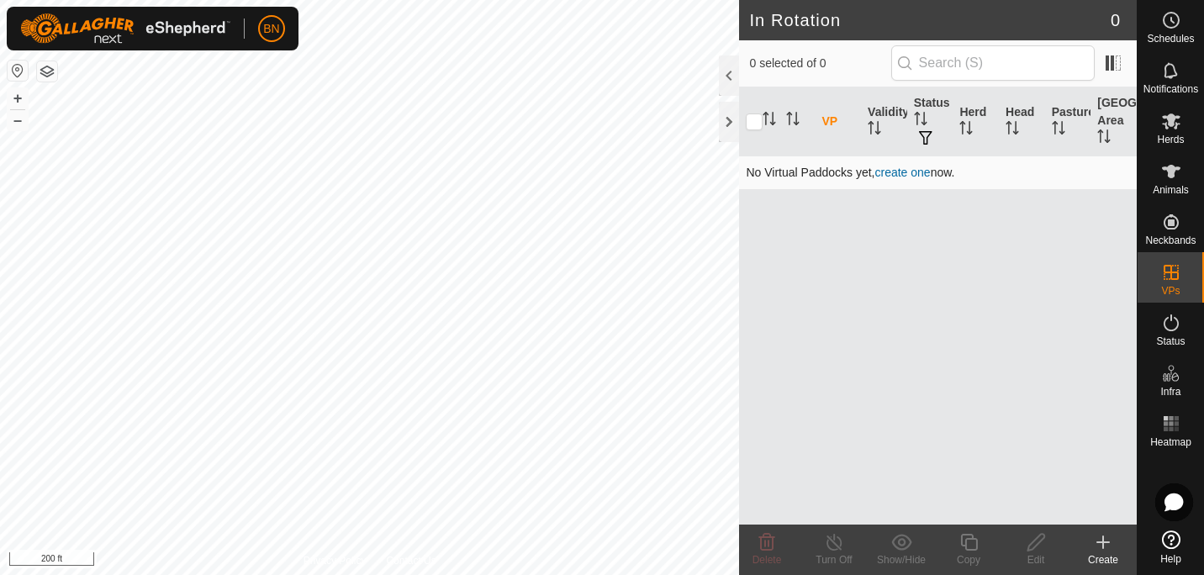
click at [902, 174] on link "create one" at bounding box center [902, 172] width 55 height 13
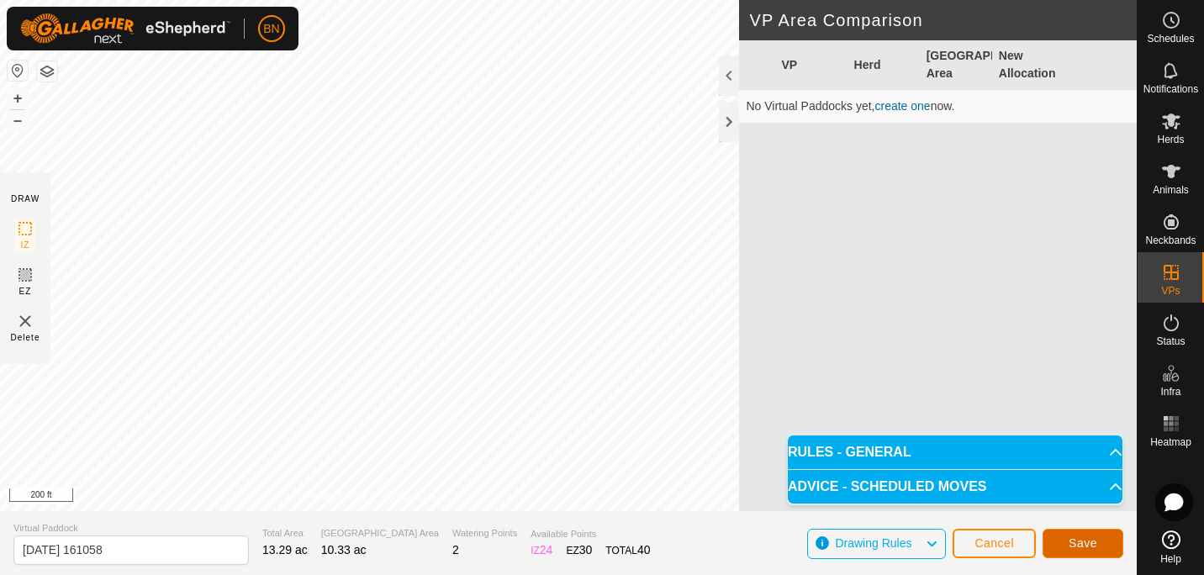
click at [1080, 536] on span "Save" at bounding box center [1083, 542] width 29 height 13
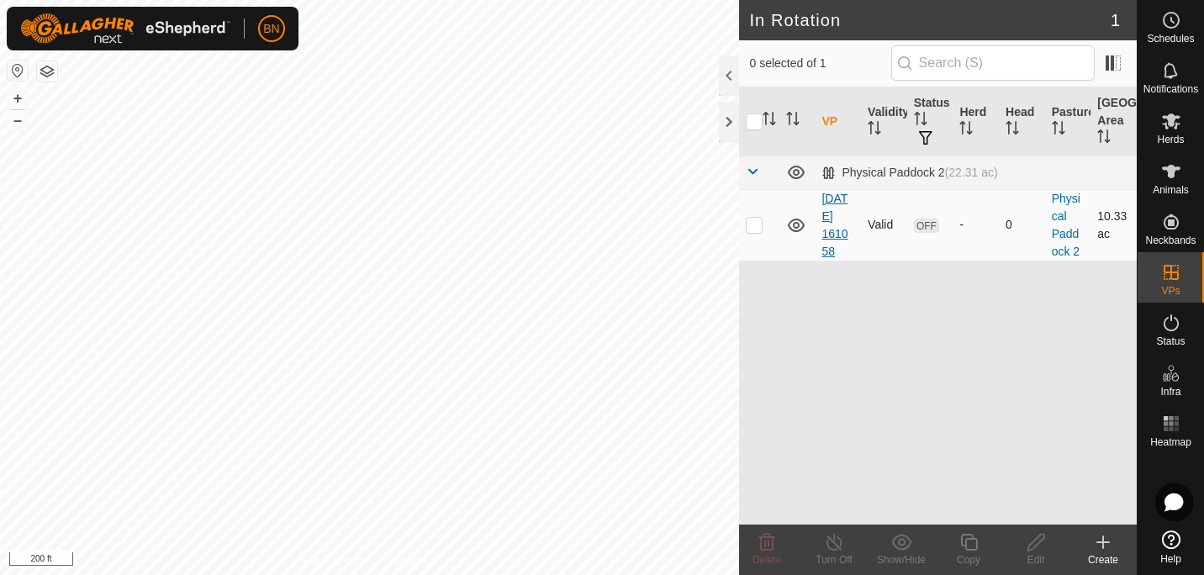
click at [839, 222] on link "[DATE] 161058" at bounding box center [834, 225] width 26 height 66
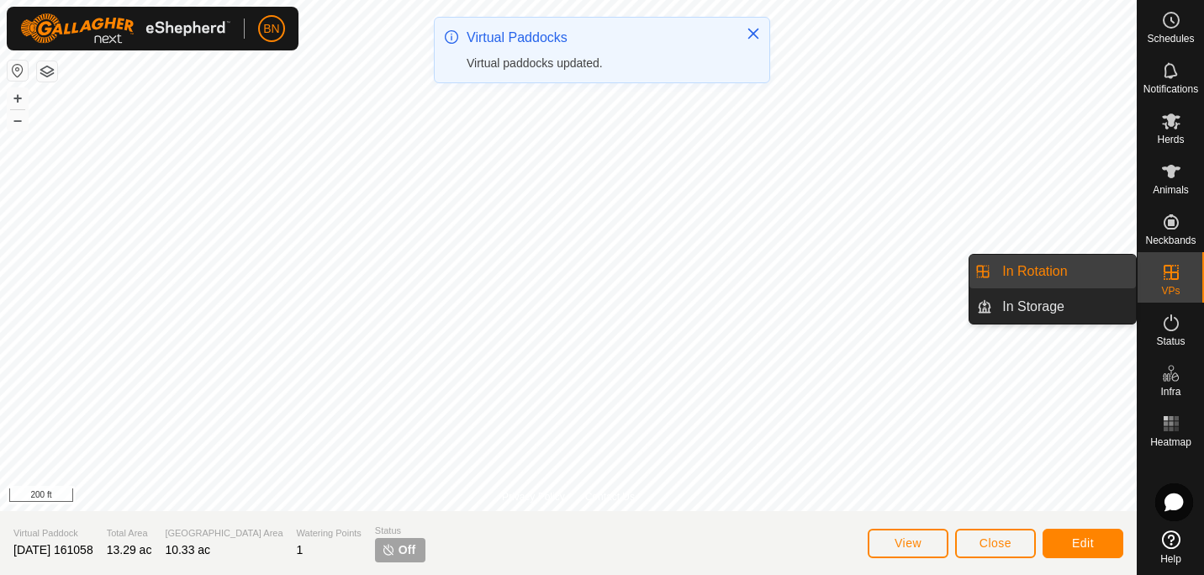
click at [1170, 280] on icon at bounding box center [1171, 272] width 20 height 20
click at [1079, 266] on link "In Rotation" at bounding box center [1064, 272] width 144 height 34
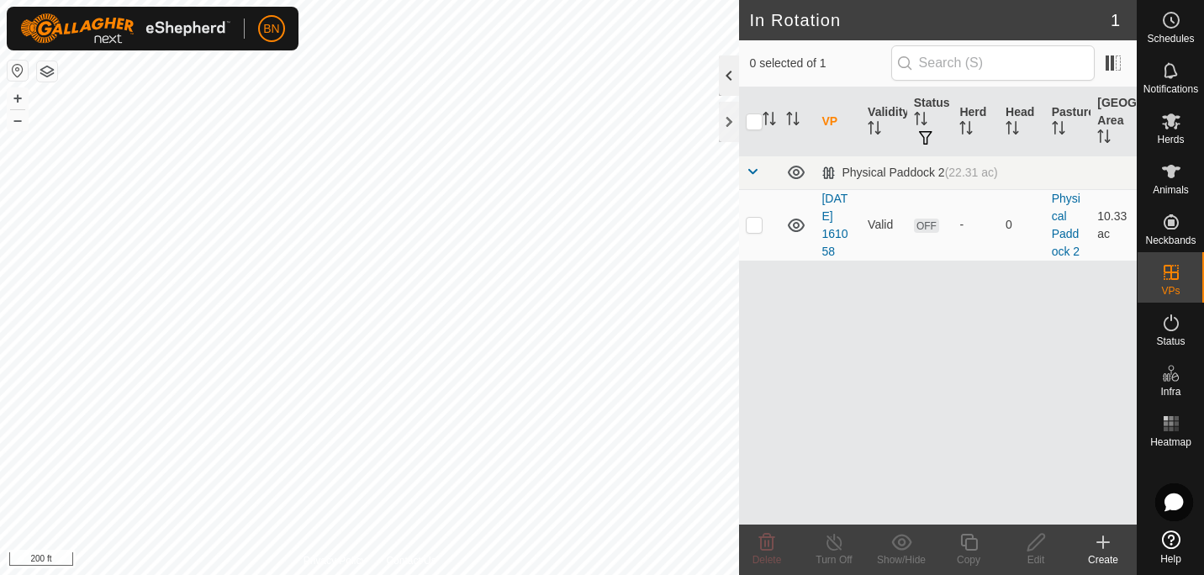
click at [731, 64] on div at bounding box center [729, 75] width 20 height 40
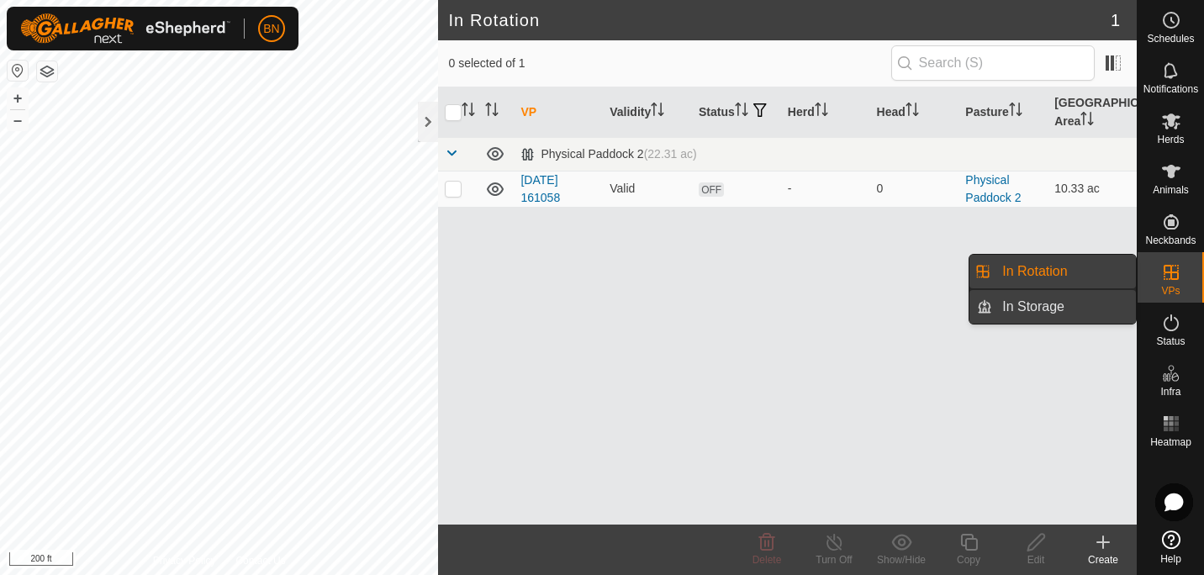
click at [1044, 304] on link "In Storage" at bounding box center [1064, 307] width 144 height 34
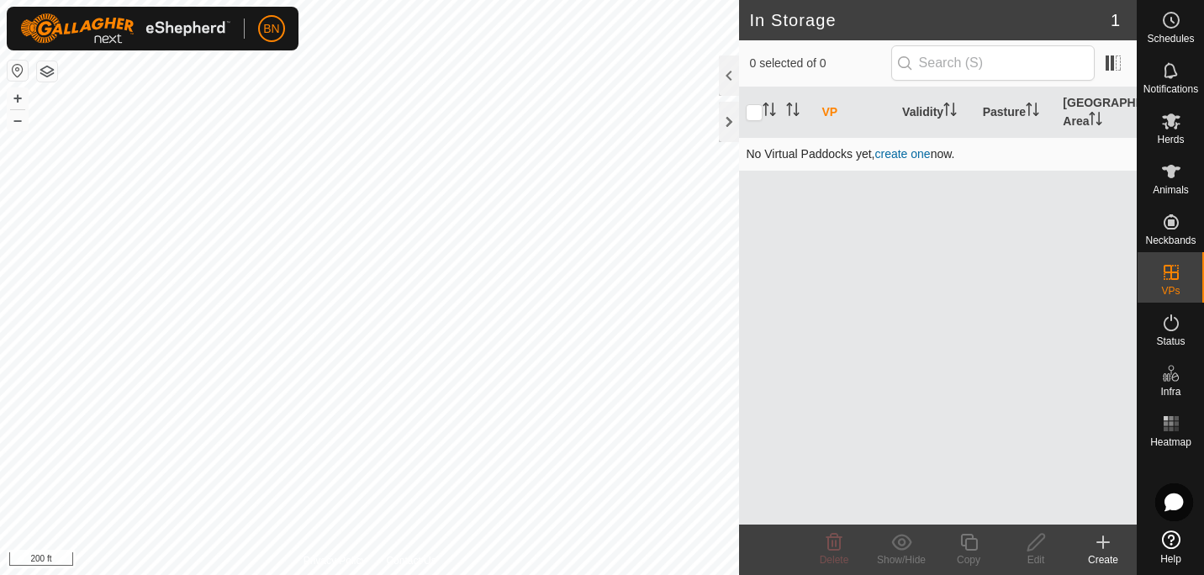
click at [901, 156] on link "create one" at bounding box center [902, 153] width 55 height 13
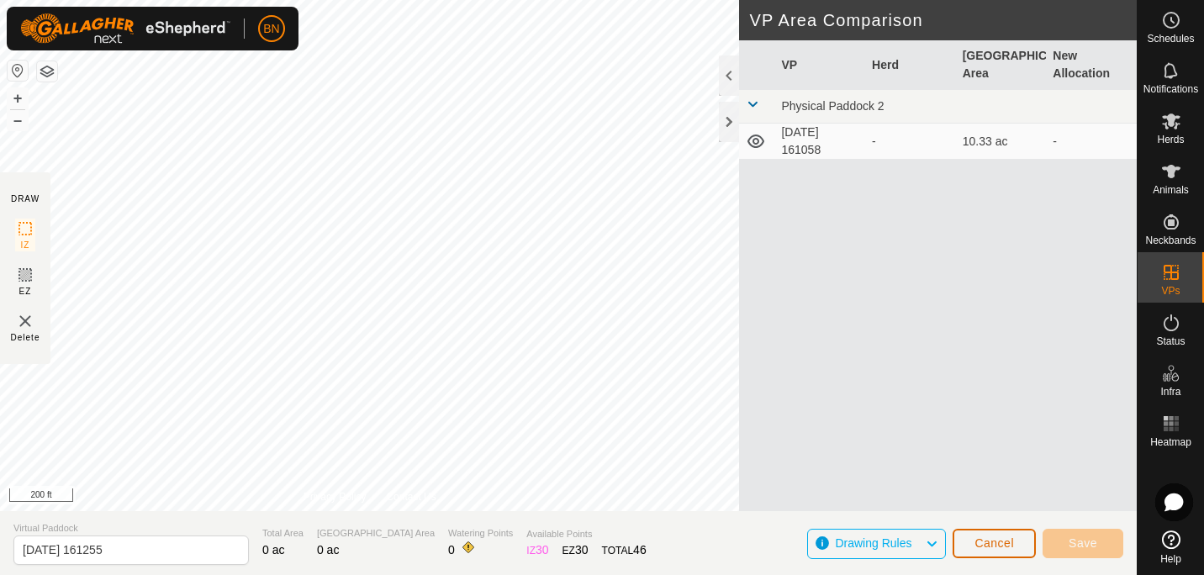
click at [990, 541] on span "Cancel" at bounding box center [994, 542] width 40 height 13
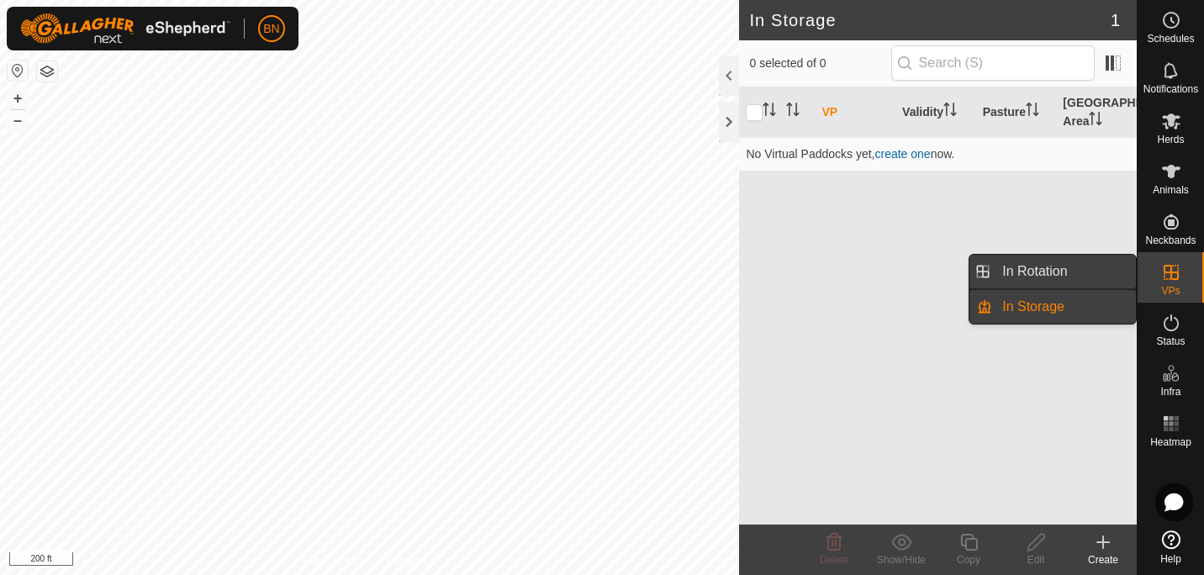
click at [1050, 265] on link "In Rotation" at bounding box center [1064, 272] width 144 height 34
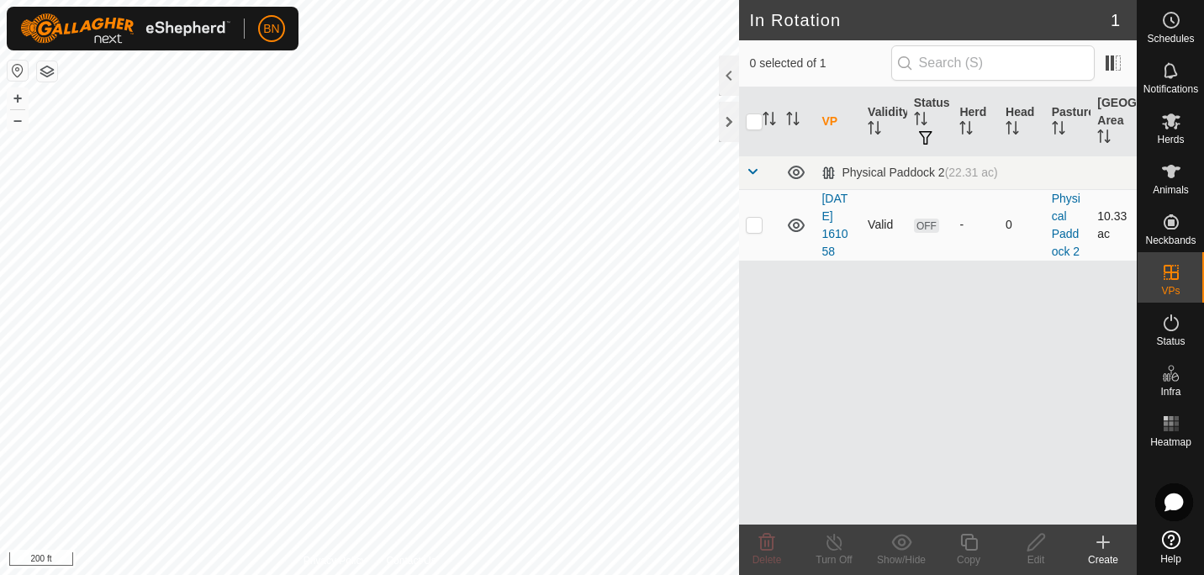
click at [753, 225] on p-checkbox at bounding box center [754, 224] width 17 height 13
checkbox input "true"
click at [837, 221] on link "[DATE] 161058" at bounding box center [834, 225] width 26 height 66
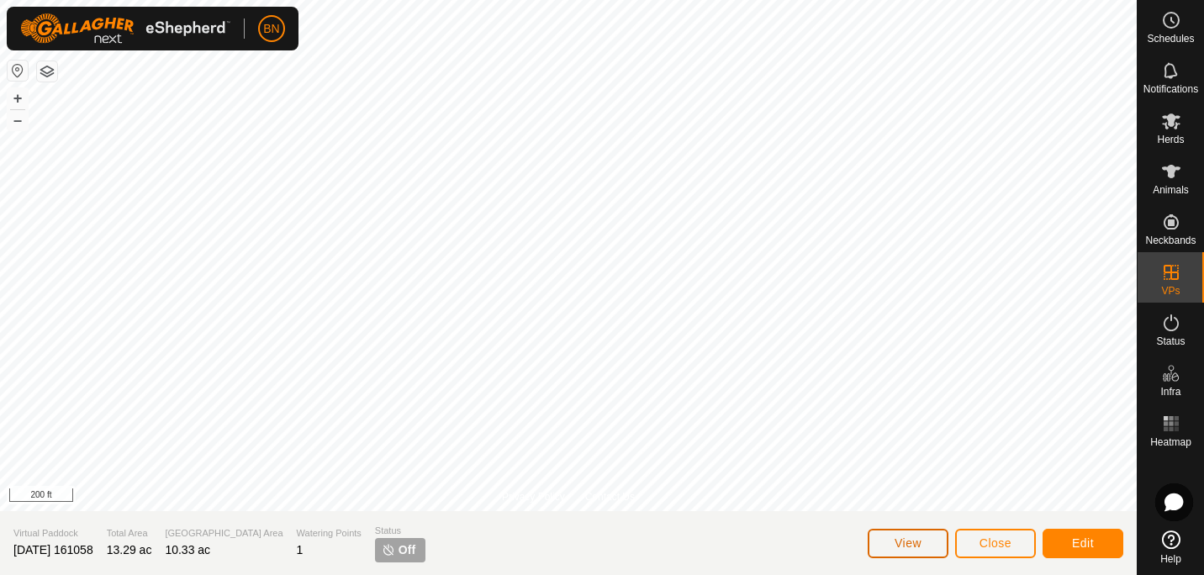
click at [916, 541] on span "View" at bounding box center [908, 542] width 27 height 13
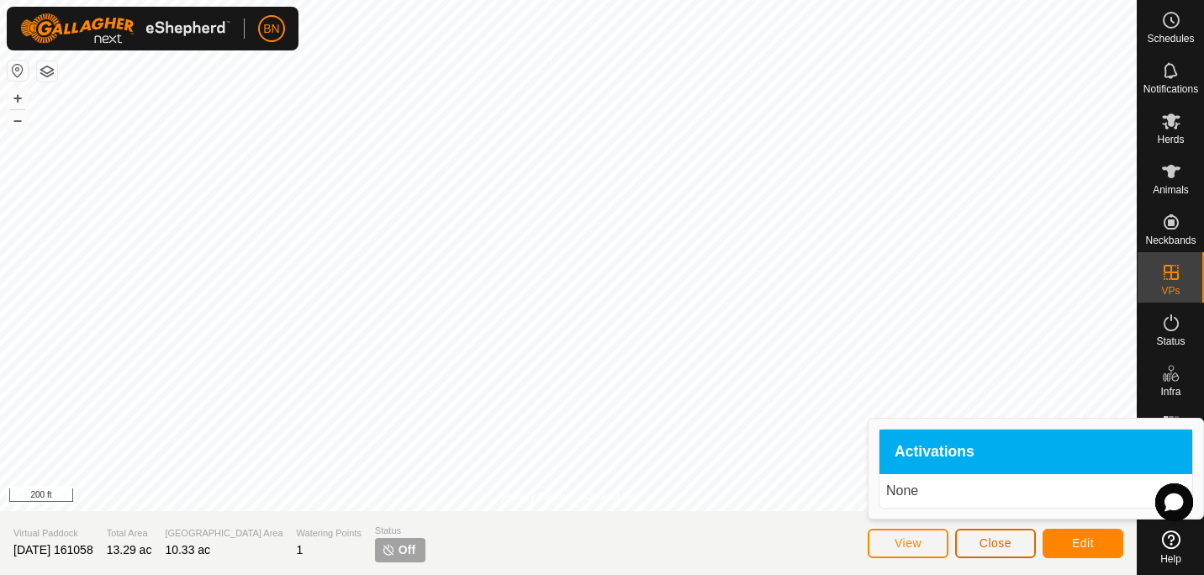
click at [989, 545] on span "Close" at bounding box center [995, 542] width 32 height 13
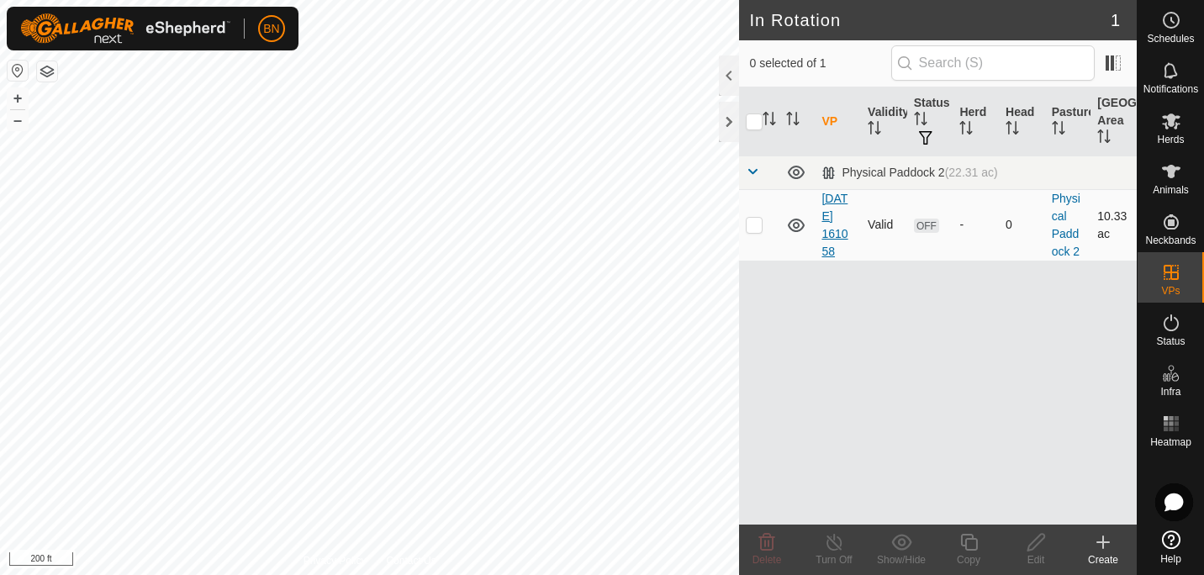
click at [842, 218] on link "[DATE] 161058" at bounding box center [834, 225] width 26 height 66
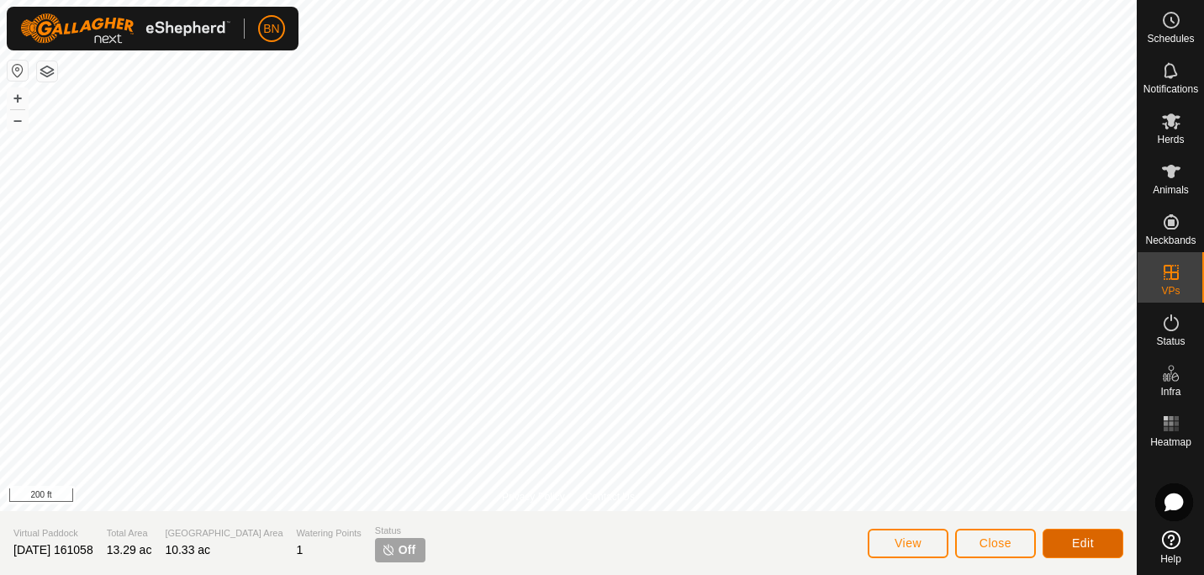
click at [1072, 541] on span "Edit" at bounding box center [1083, 542] width 22 height 13
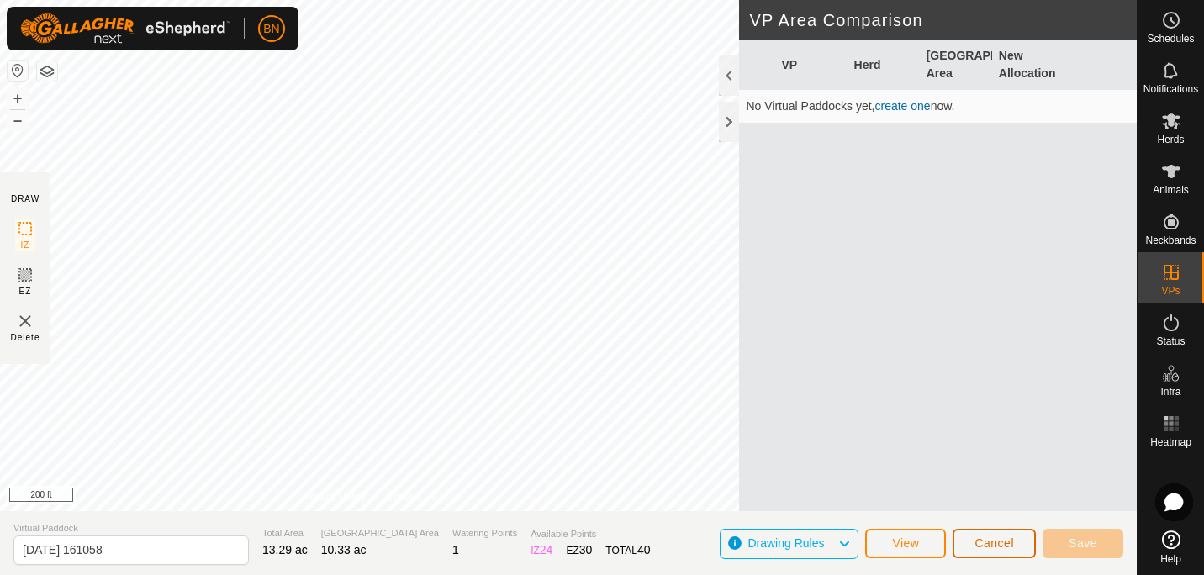
click at [993, 541] on span "Cancel" at bounding box center [994, 542] width 40 height 13
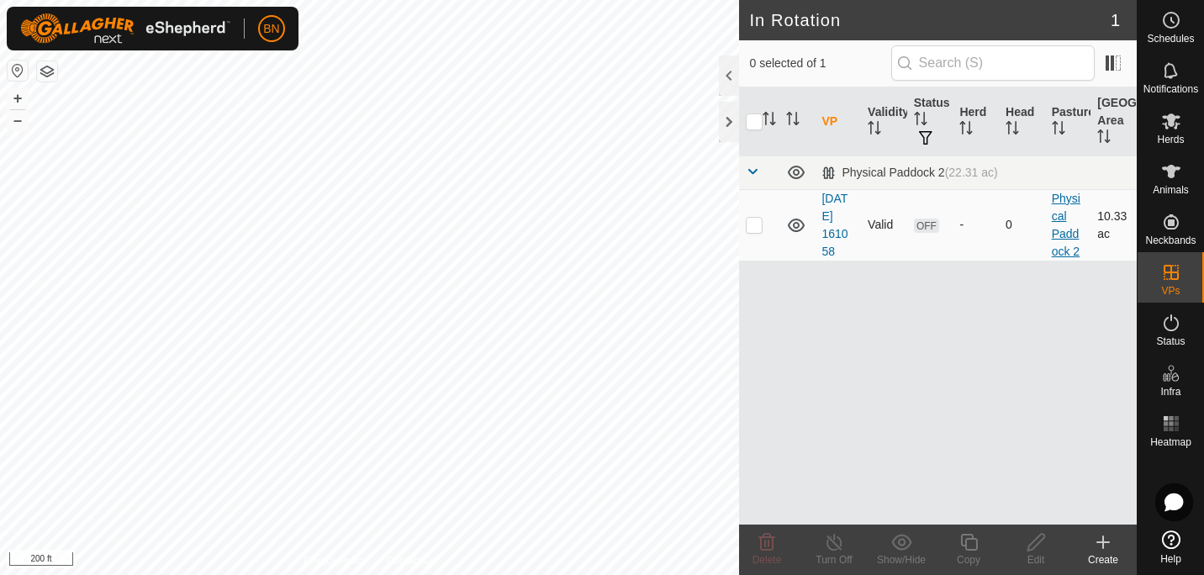
click at [1059, 230] on link "Physical Paddock 2" at bounding box center [1066, 225] width 29 height 66
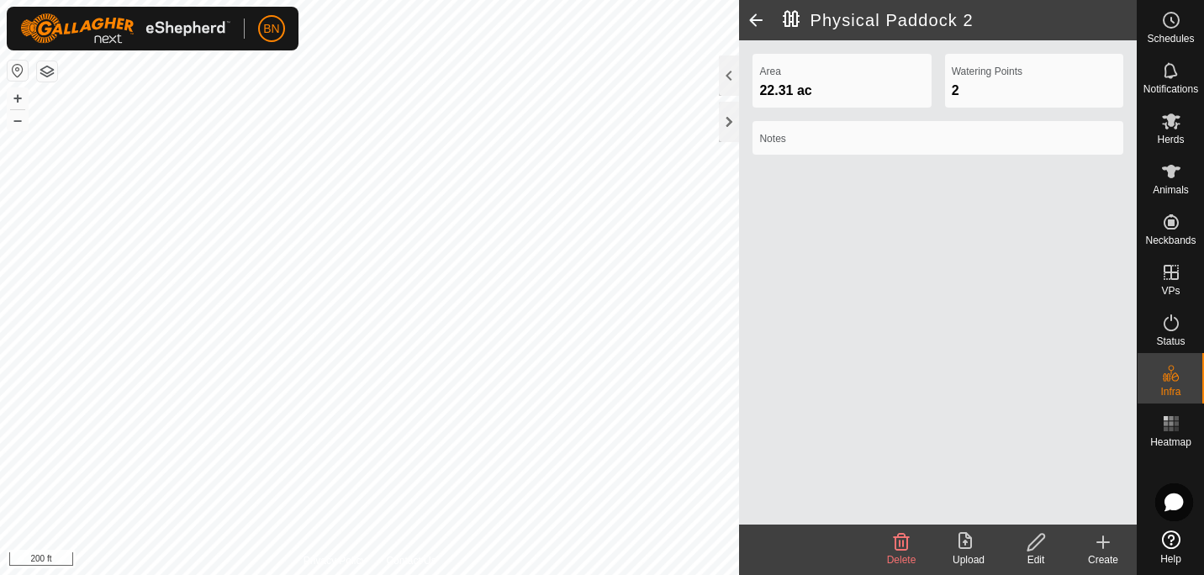
click at [752, 18] on span at bounding box center [756, 20] width 34 height 40
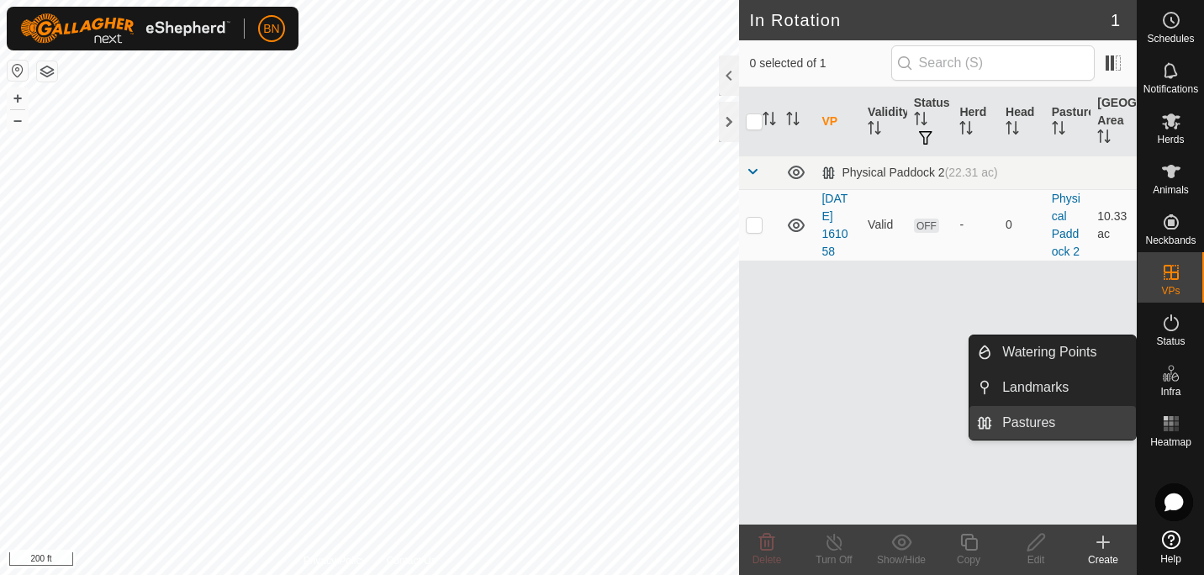
click at [1048, 420] on link "Pastures" at bounding box center [1064, 423] width 144 height 34
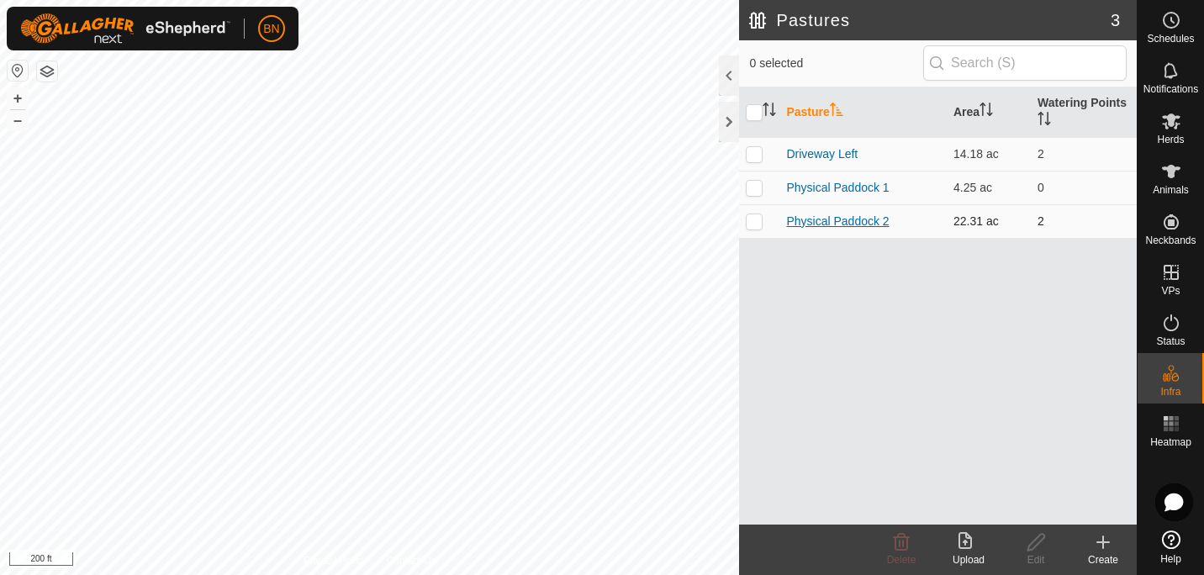
click at [806, 217] on link "Physical Paddock 2" at bounding box center [837, 220] width 103 height 13
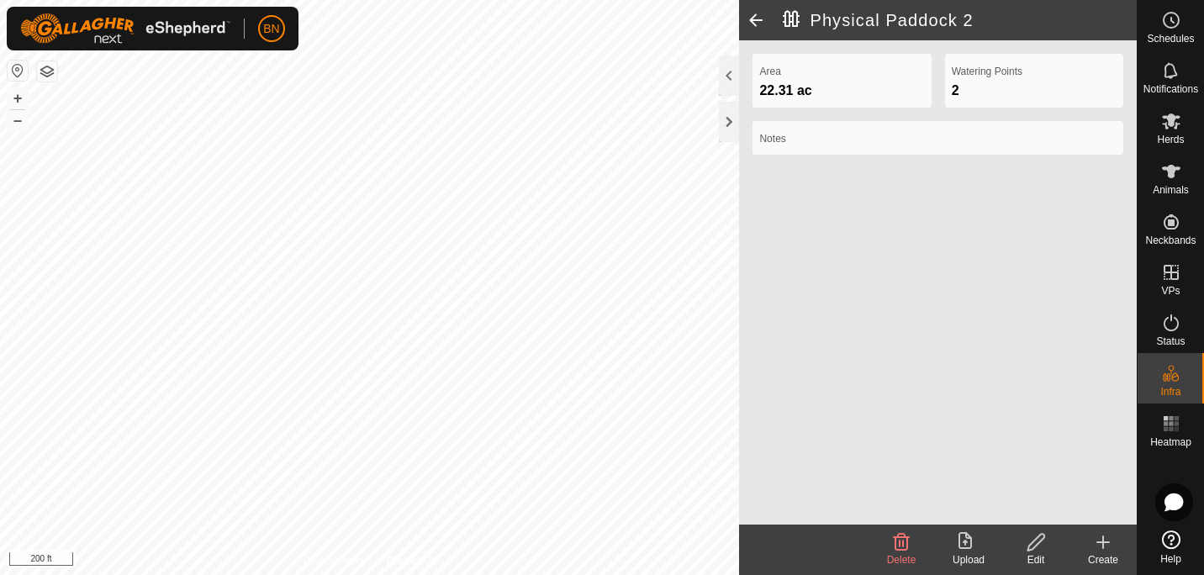
click at [927, 14] on h2 "Physical Paddock 2" at bounding box center [960, 20] width 354 height 20
click at [1031, 544] on icon at bounding box center [1035, 542] width 17 height 17
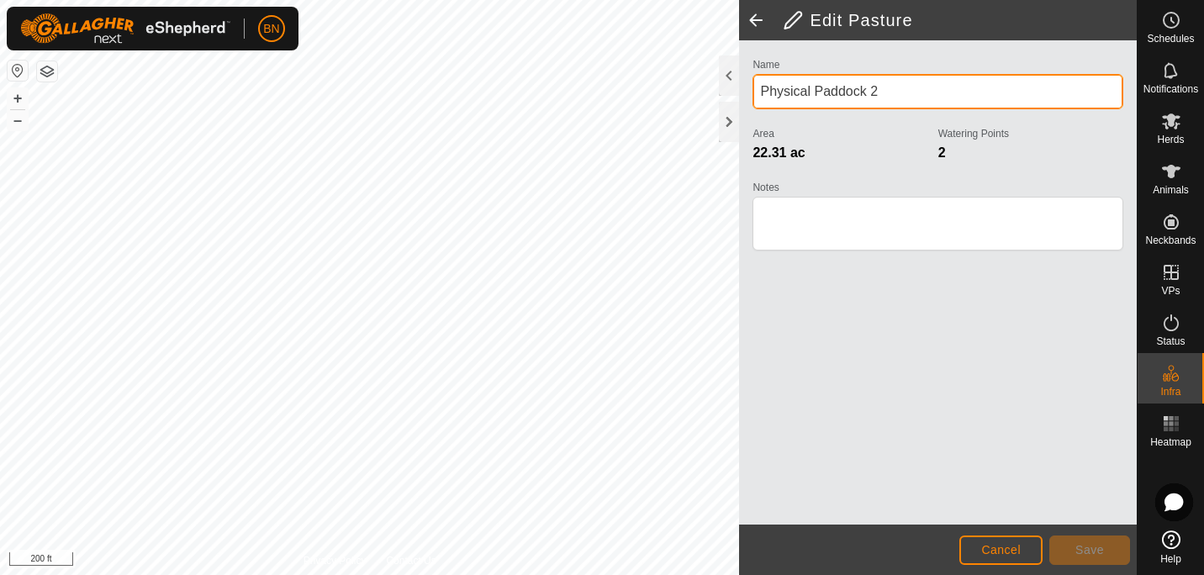
click at [828, 90] on input "Physical Paddock 2" at bounding box center [937, 91] width 371 height 35
click at [611, 115] on div "Privacy Policy Contact Us + – ⇧ i 200 ft Edit Pasture Name Physical Paddock 2 A…" at bounding box center [568, 287] width 1137 height 575
type input "P"
type input "Driveway Right"
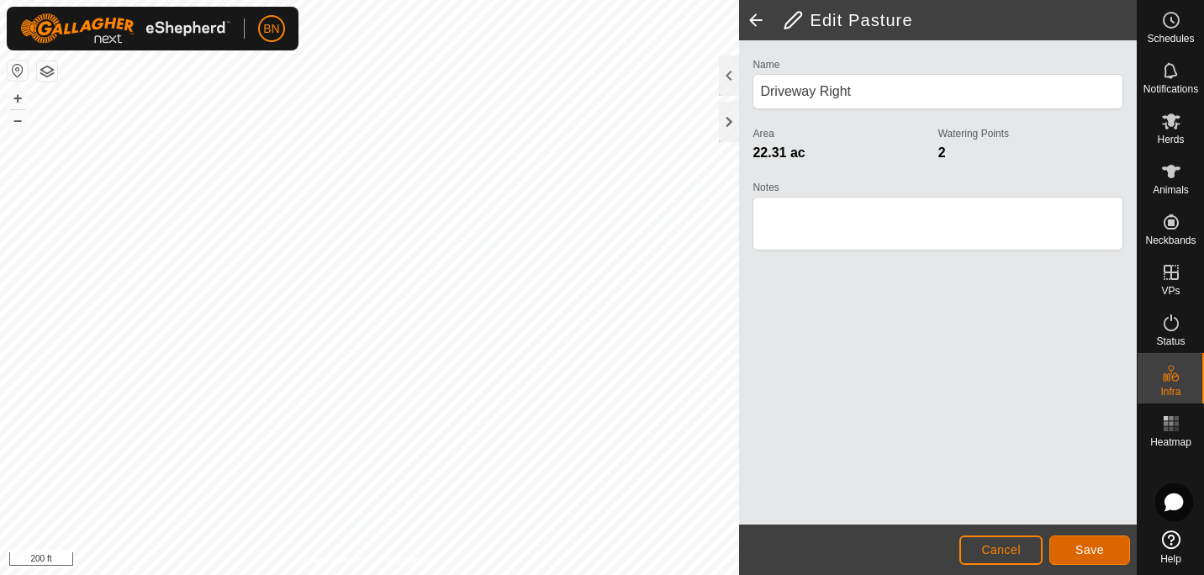
click at [1064, 547] on button "Save" at bounding box center [1089, 550] width 81 height 29
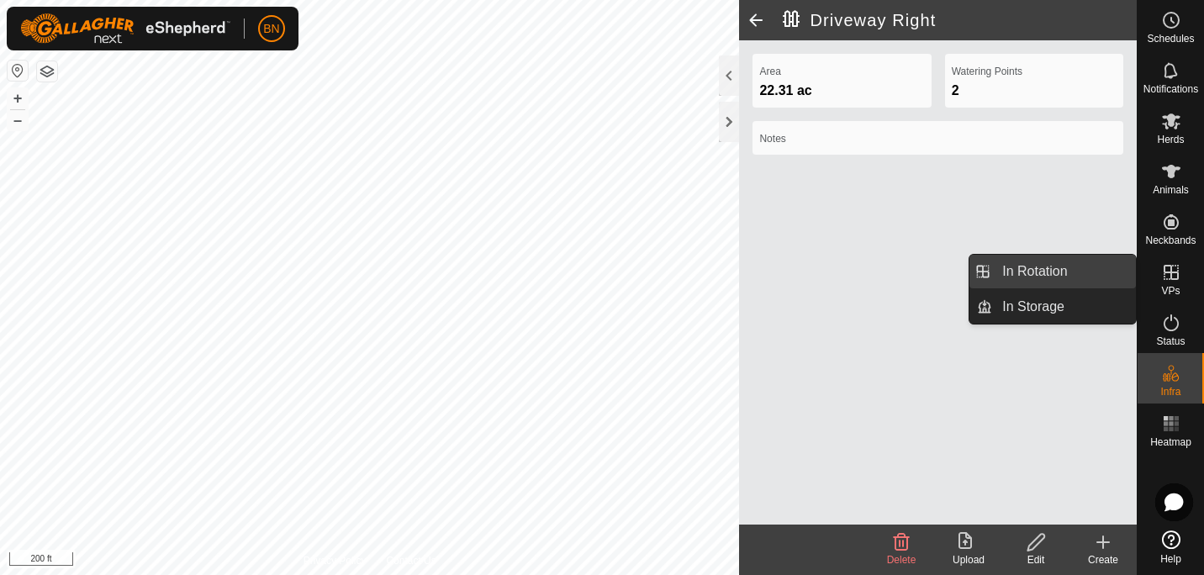
click at [1037, 276] on link "In Rotation" at bounding box center [1064, 272] width 144 height 34
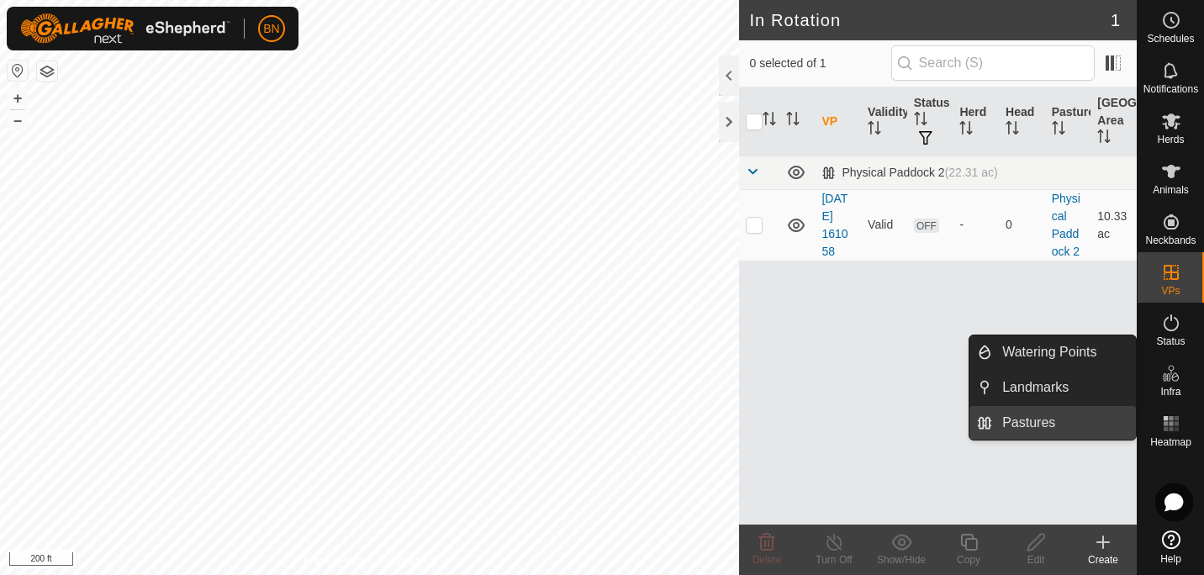
click at [1027, 420] on link "Pastures" at bounding box center [1064, 423] width 144 height 34
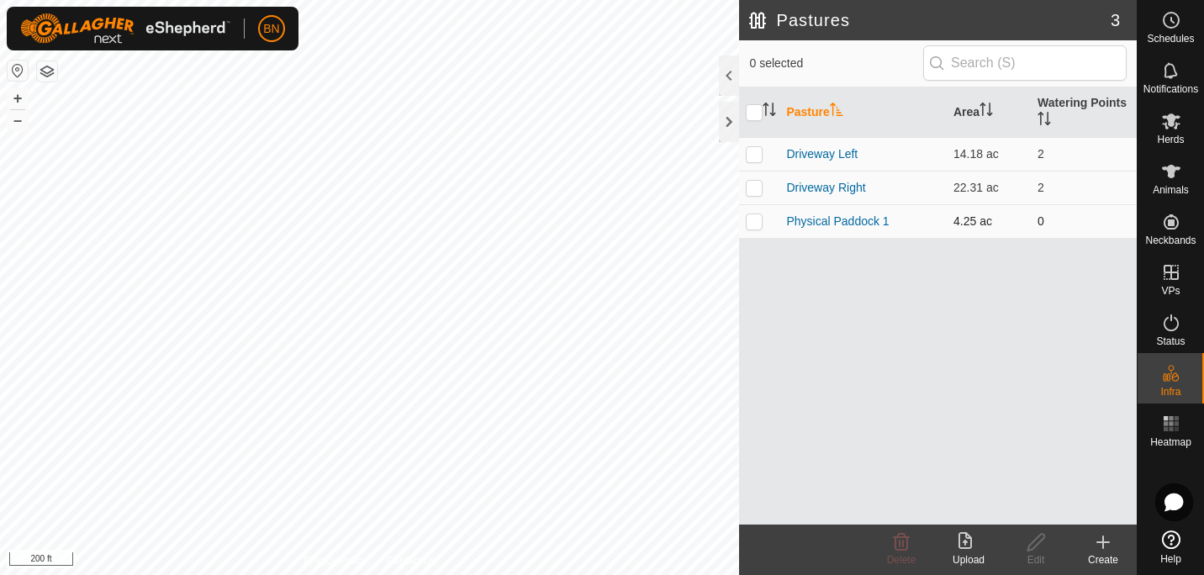
click at [760, 219] on p-checkbox at bounding box center [754, 220] width 17 height 13
click at [900, 549] on icon at bounding box center [902, 542] width 16 height 17
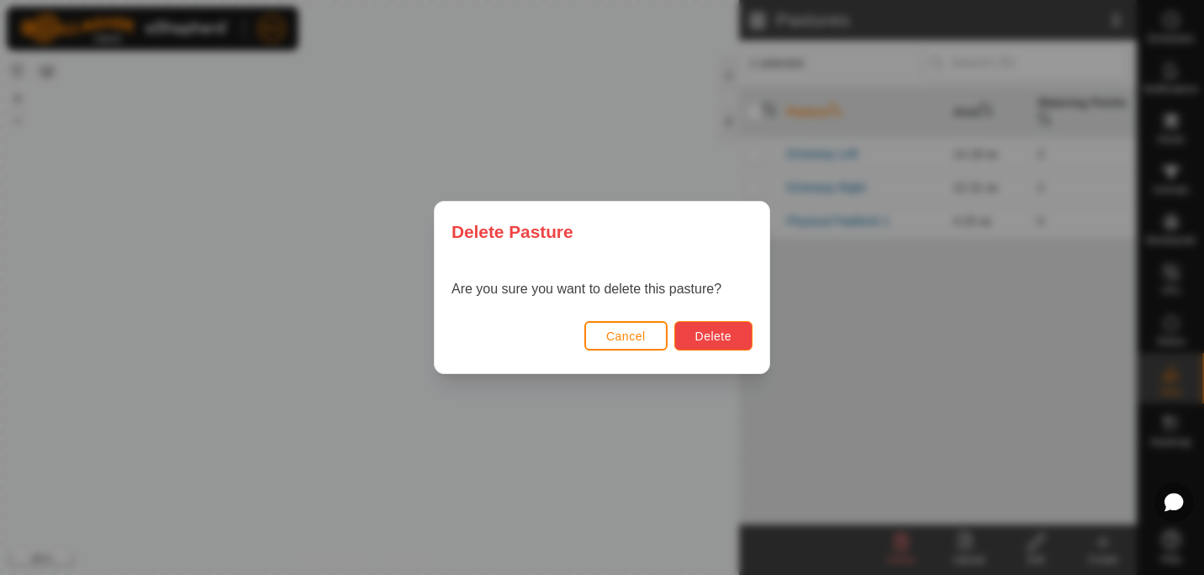
click at [726, 337] on span "Delete" at bounding box center [713, 336] width 36 height 13
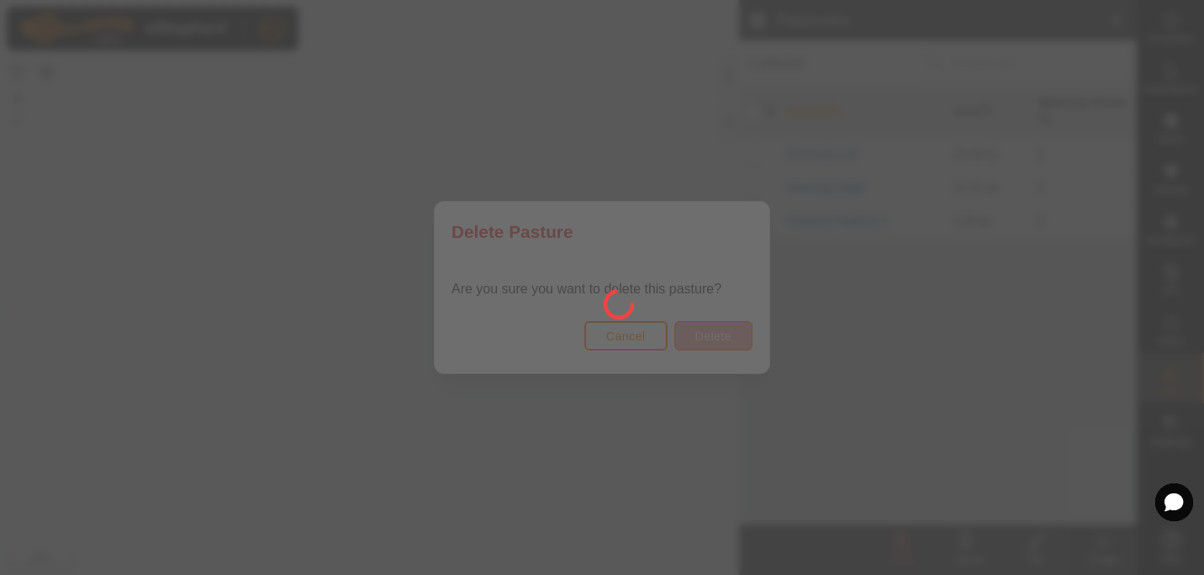
checkbox input "false"
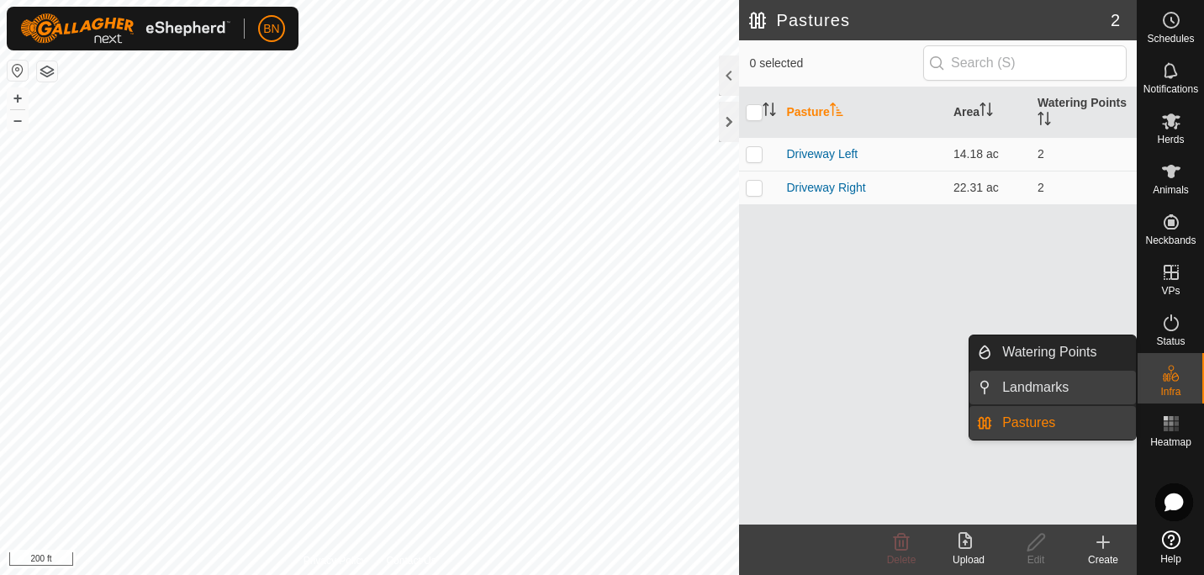
click at [1056, 390] on link "Landmarks" at bounding box center [1064, 388] width 144 height 34
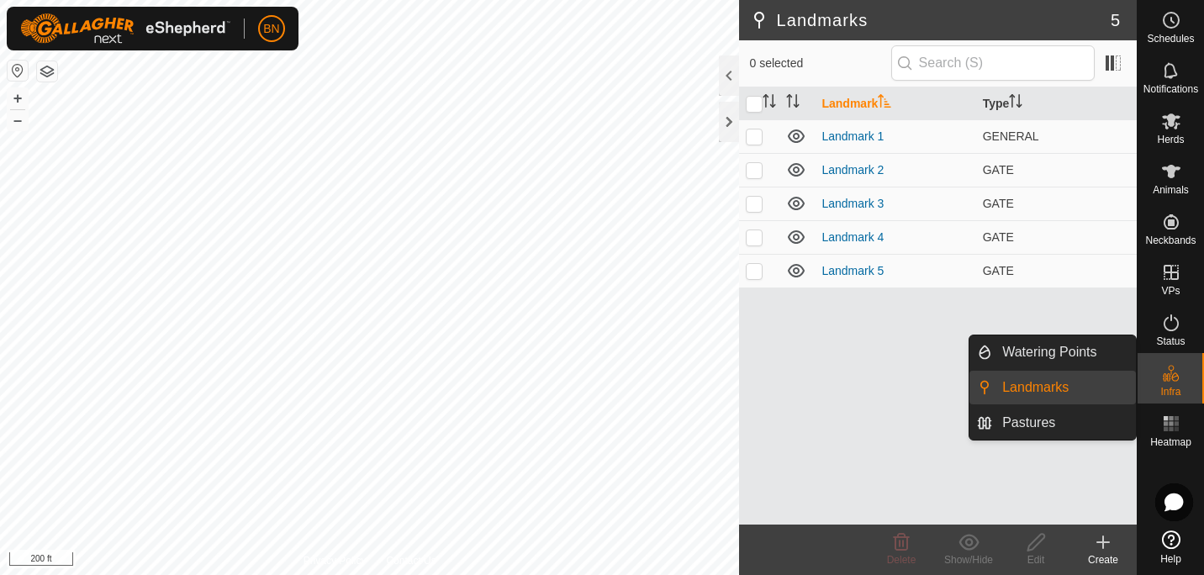
click at [1023, 378] on link "Landmarks" at bounding box center [1064, 388] width 144 height 34
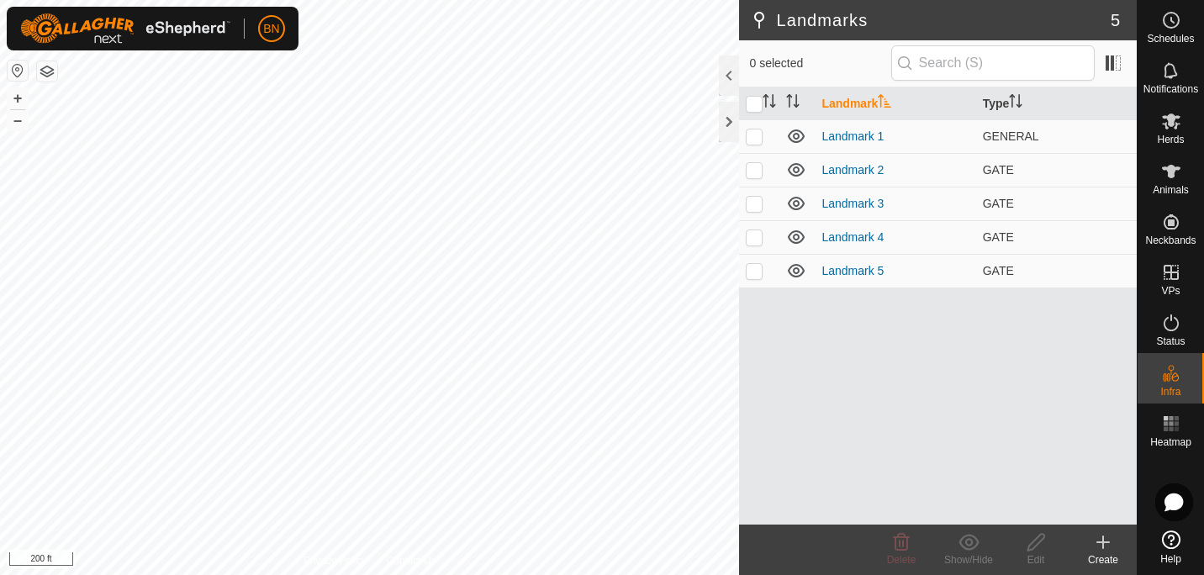
click at [1105, 536] on icon at bounding box center [1103, 542] width 20 height 20
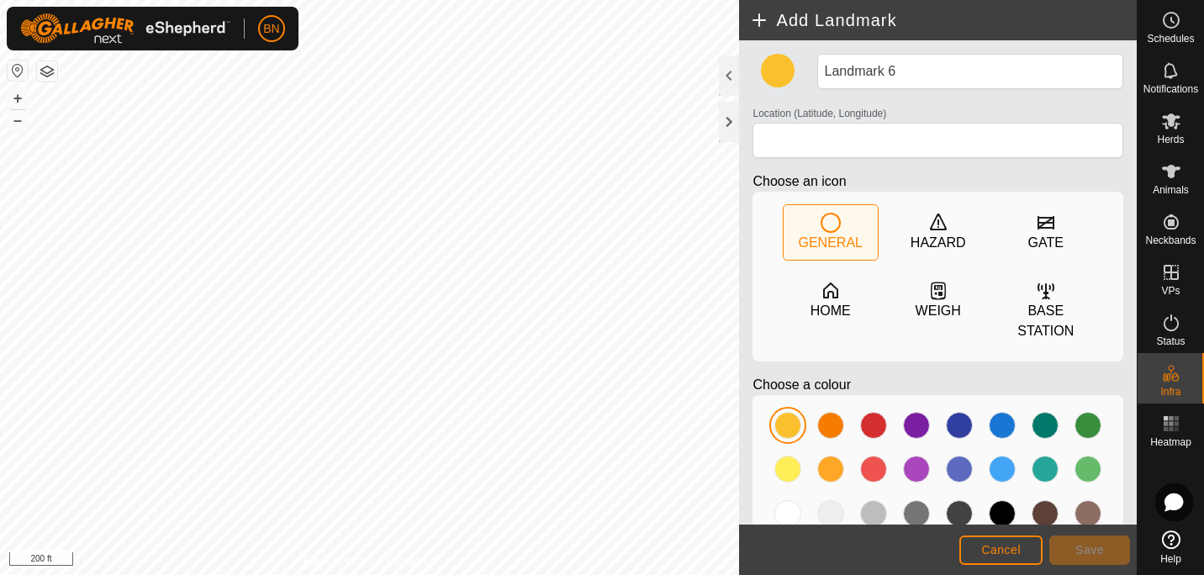
type input "36.335867, -87.671342"
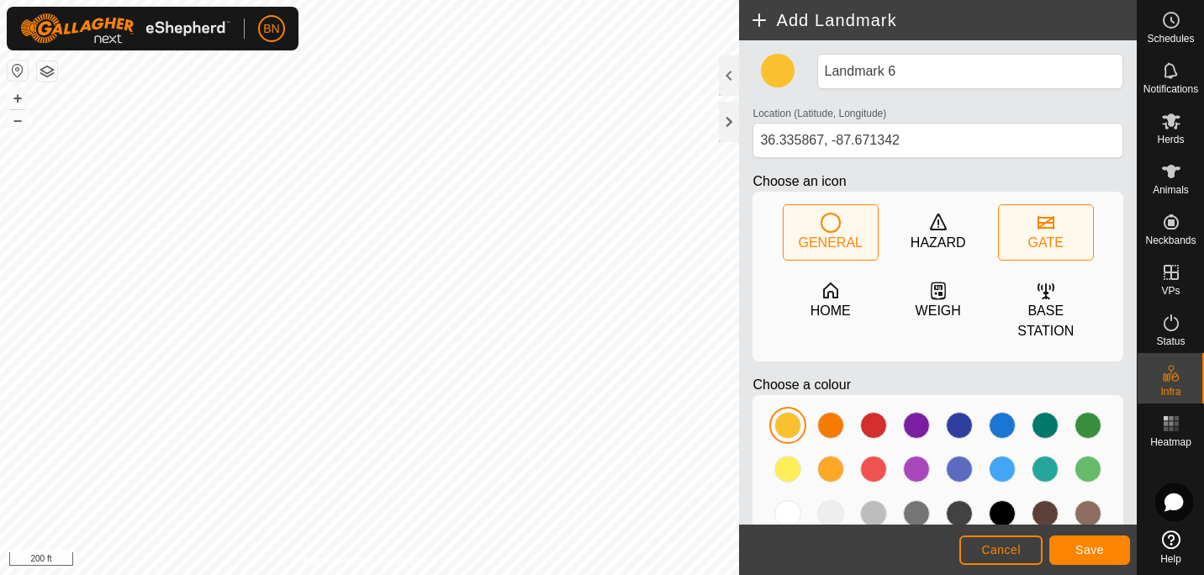
click at [1020, 227] on div "GATE" at bounding box center [1046, 232] width 94 height 55
click at [1073, 557] on button "Save" at bounding box center [1089, 550] width 81 height 29
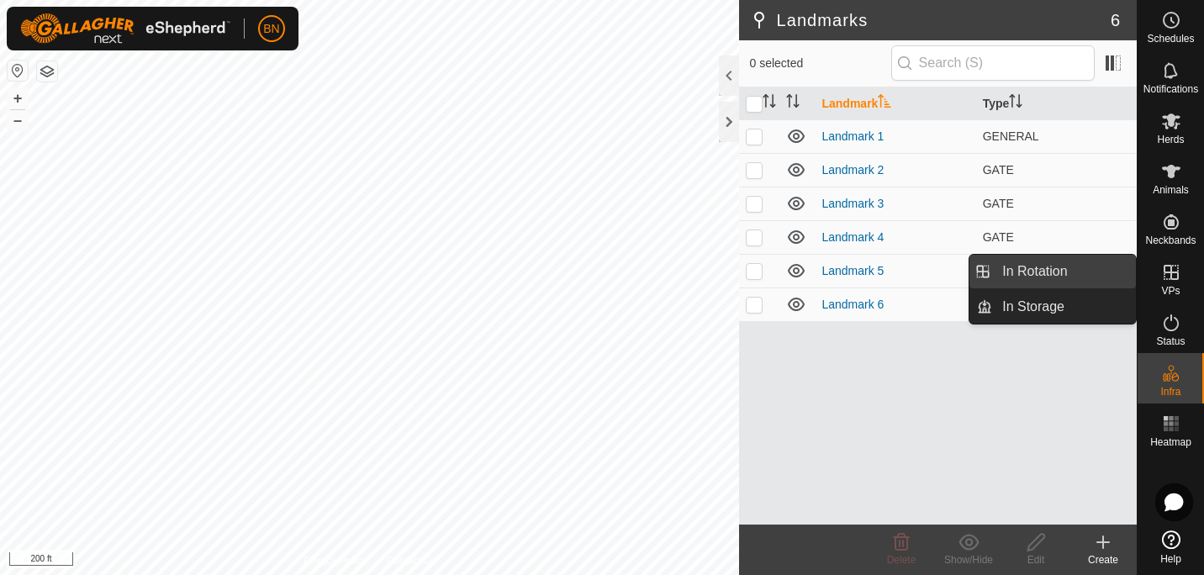
click at [1066, 281] on link "In Rotation" at bounding box center [1064, 272] width 144 height 34
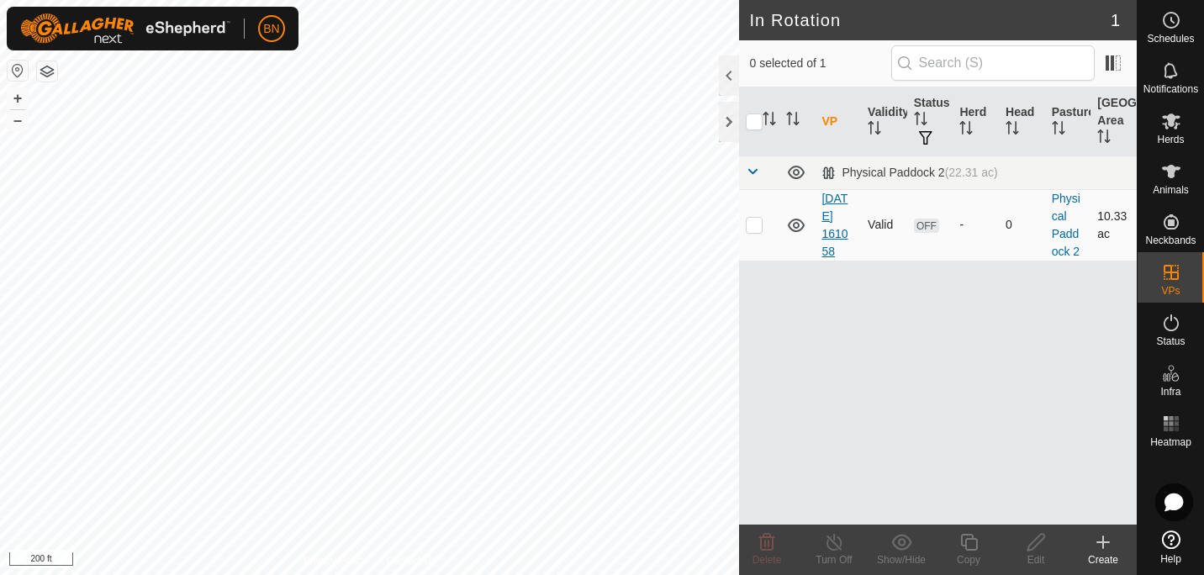
click at [828, 218] on link "[DATE] 161058" at bounding box center [834, 225] width 26 height 66
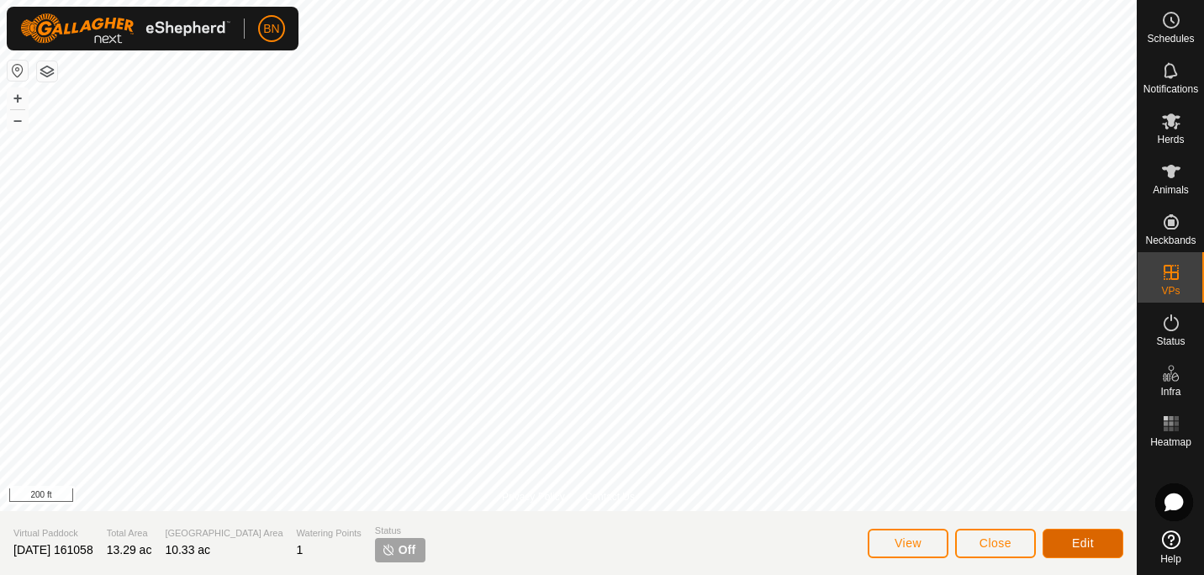
click at [1083, 539] on span "Edit" at bounding box center [1083, 542] width 22 height 13
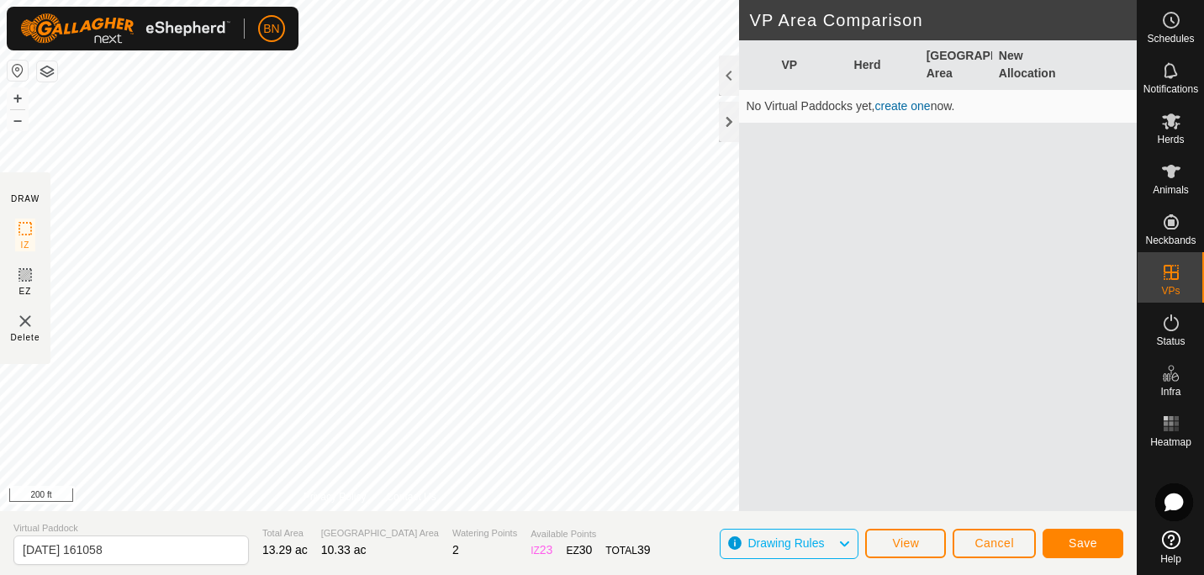
click at [923, 115] on td "No Virtual Paddocks yet, create one now." at bounding box center [938, 107] width 398 height 34
click at [905, 107] on link "create one" at bounding box center [902, 105] width 55 height 13
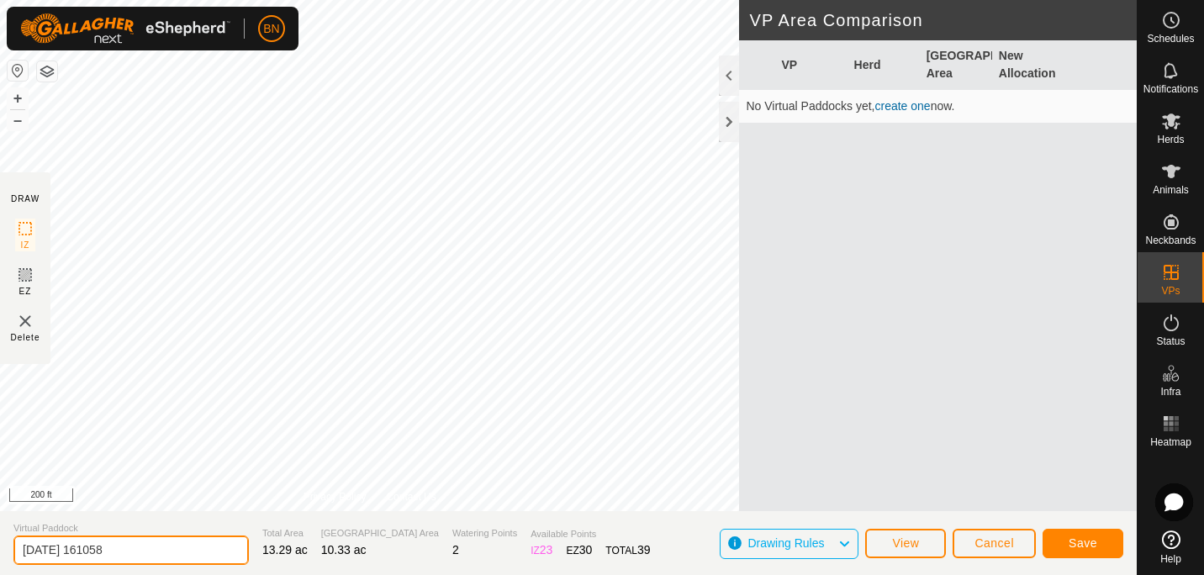
drag, startPoint x: 146, startPoint y: 551, endPoint x: -3, endPoint y: 548, distance: 149.7
click at [0, 548] on html "BN Schedules Notifications Herds Animals Neckbands VPs Status Infra Heatmap Hel…" at bounding box center [602, 287] width 1204 height 575
type input "Right Drive 1"
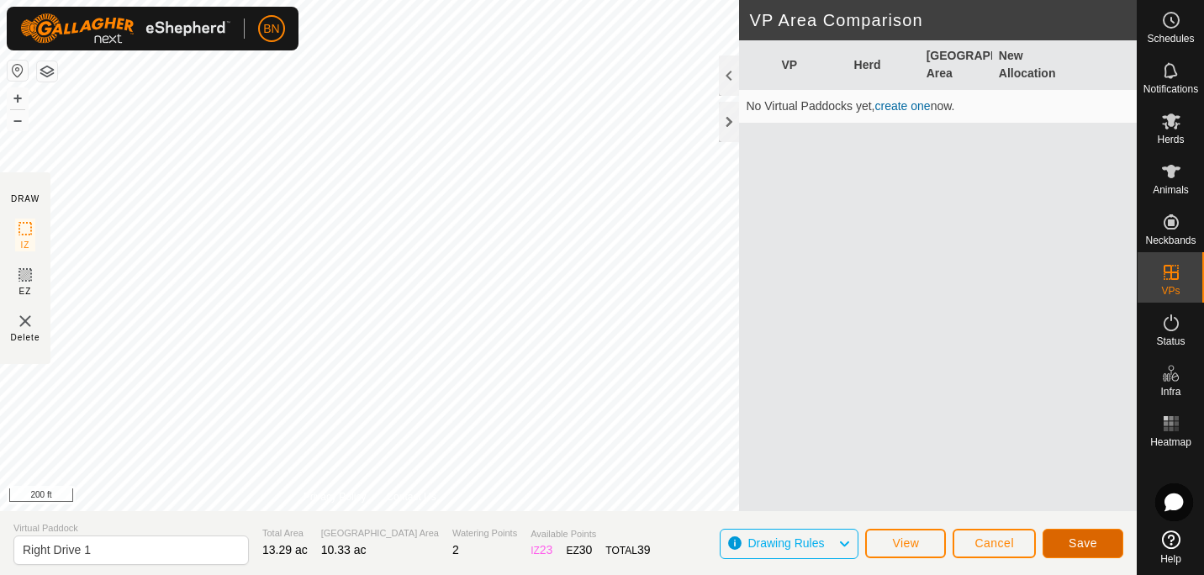
click at [1087, 538] on span "Save" at bounding box center [1083, 542] width 29 height 13
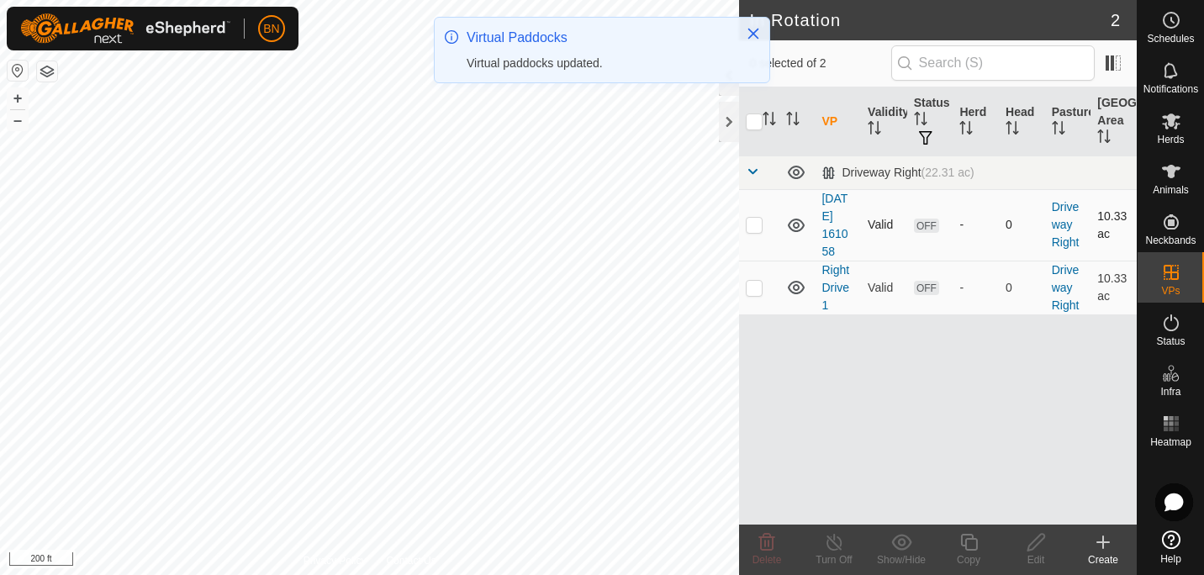
click at [754, 223] on p-checkbox at bounding box center [754, 224] width 17 height 13
checkbox input "true"
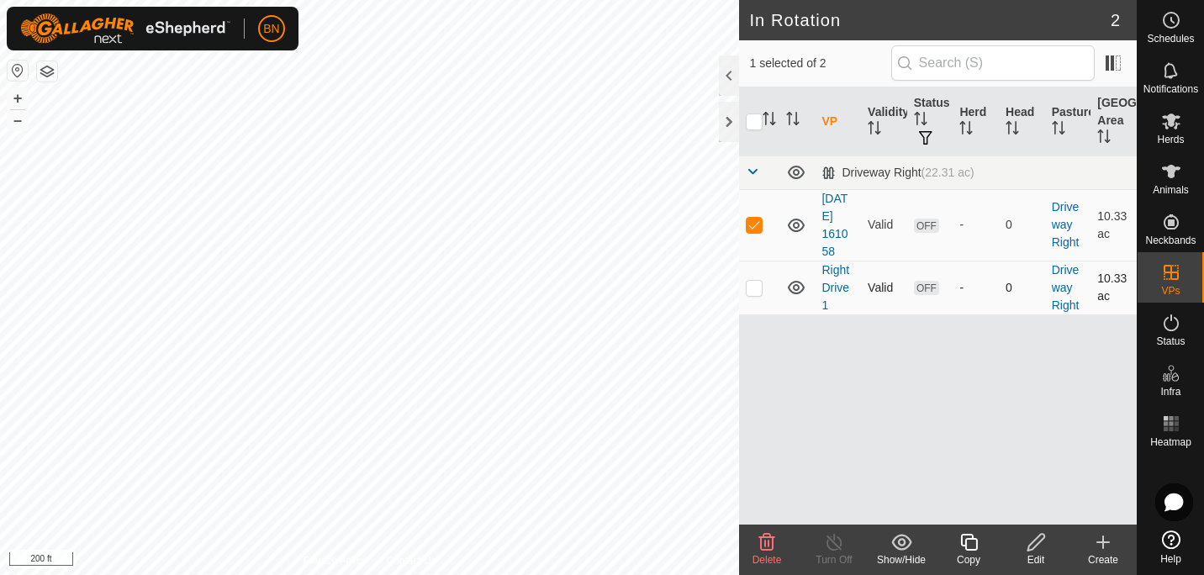
click at [756, 282] on p-checkbox at bounding box center [754, 287] width 17 height 13
checkbox input "true"
click at [752, 220] on p-checkbox at bounding box center [754, 224] width 17 height 13
checkbox input "false"
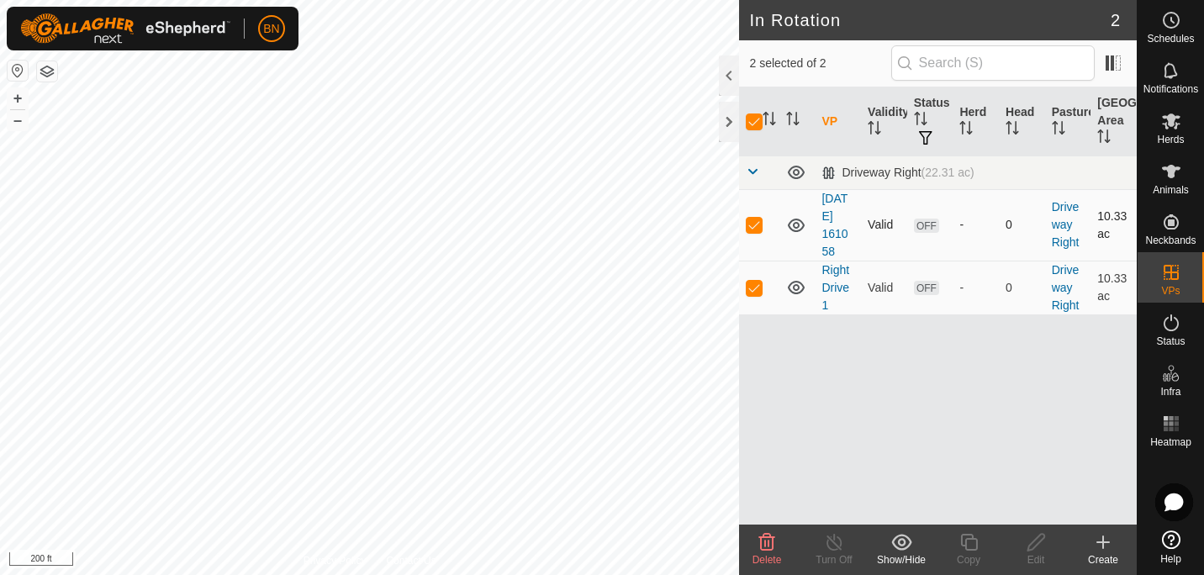
checkbox input "false"
click at [765, 555] on span "Delete" at bounding box center [766, 560] width 29 height 12
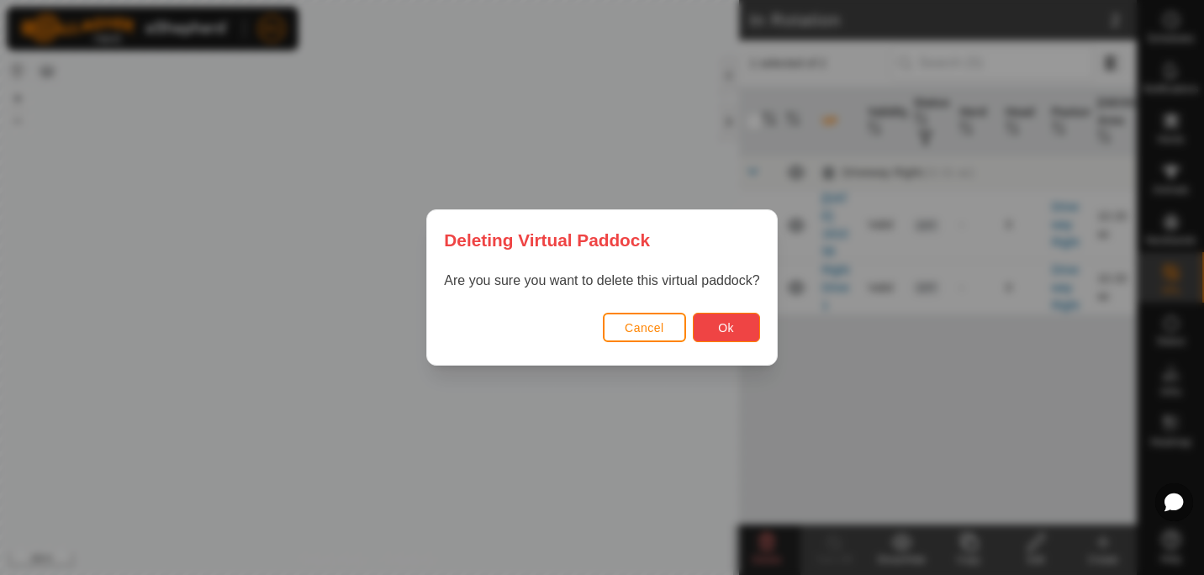
click at [720, 330] on span "Ok" at bounding box center [726, 327] width 16 height 13
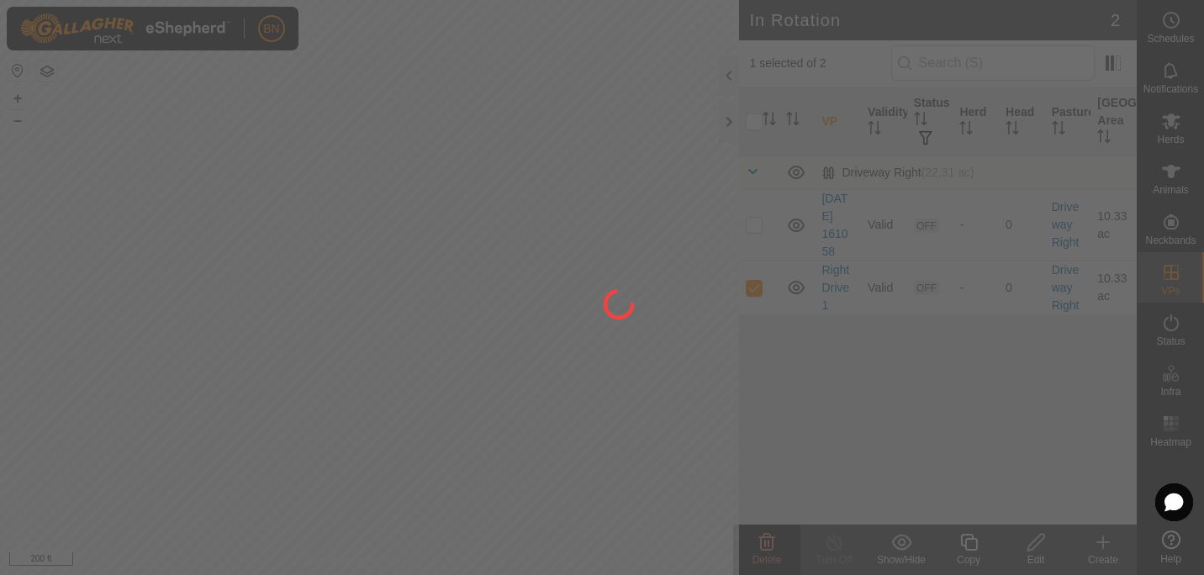
checkbox input "false"
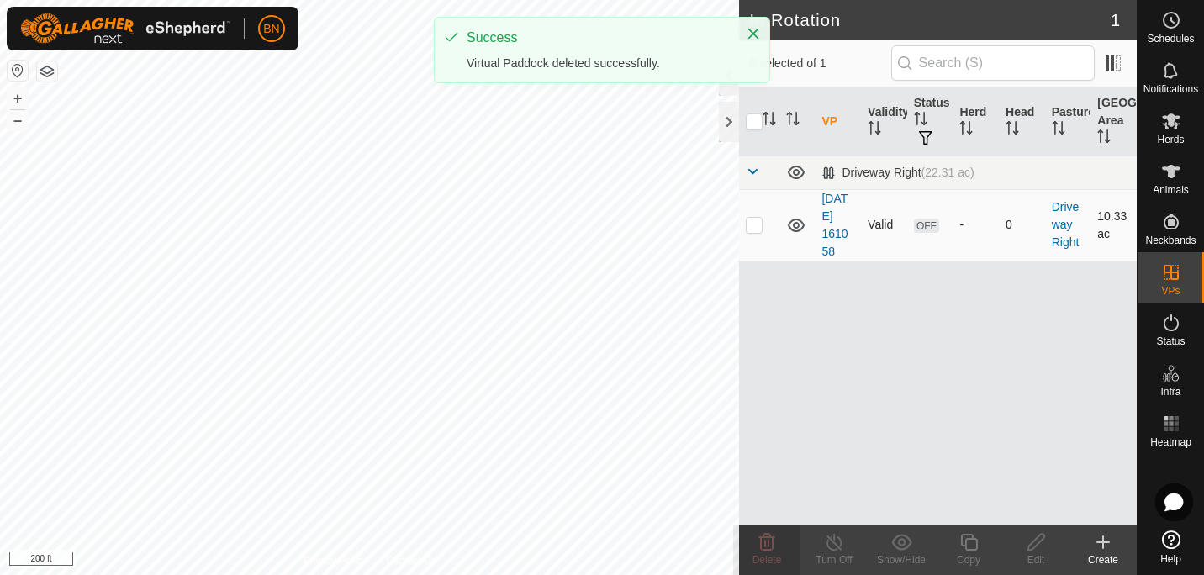
click at [753, 228] on p-checkbox at bounding box center [754, 224] width 17 height 13
checkbox input "true"
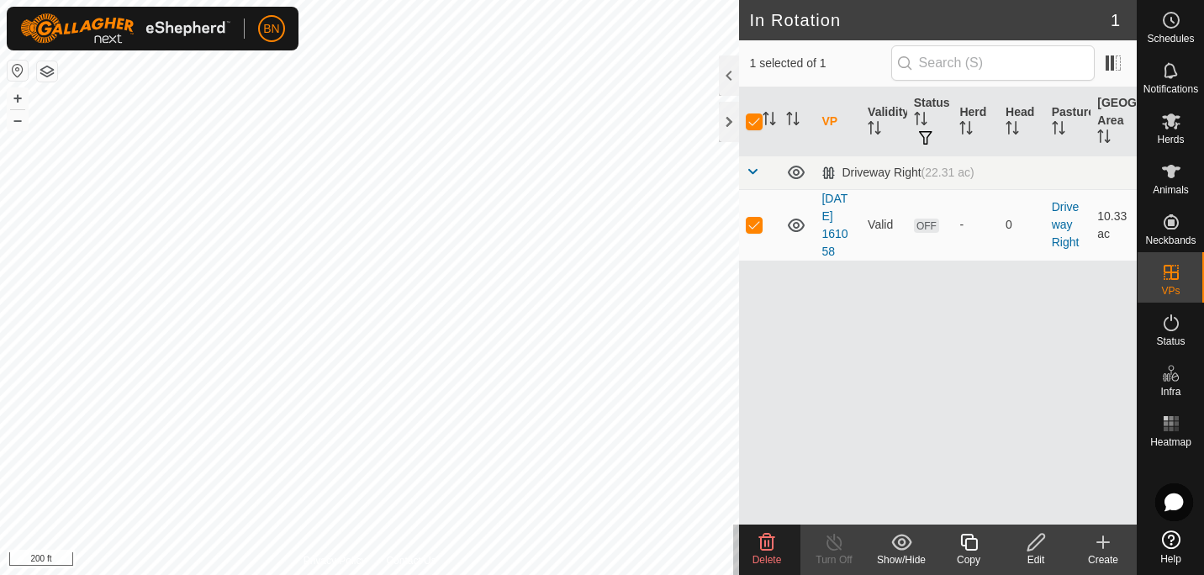
click at [972, 549] on icon at bounding box center [968, 542] width 17 height 17
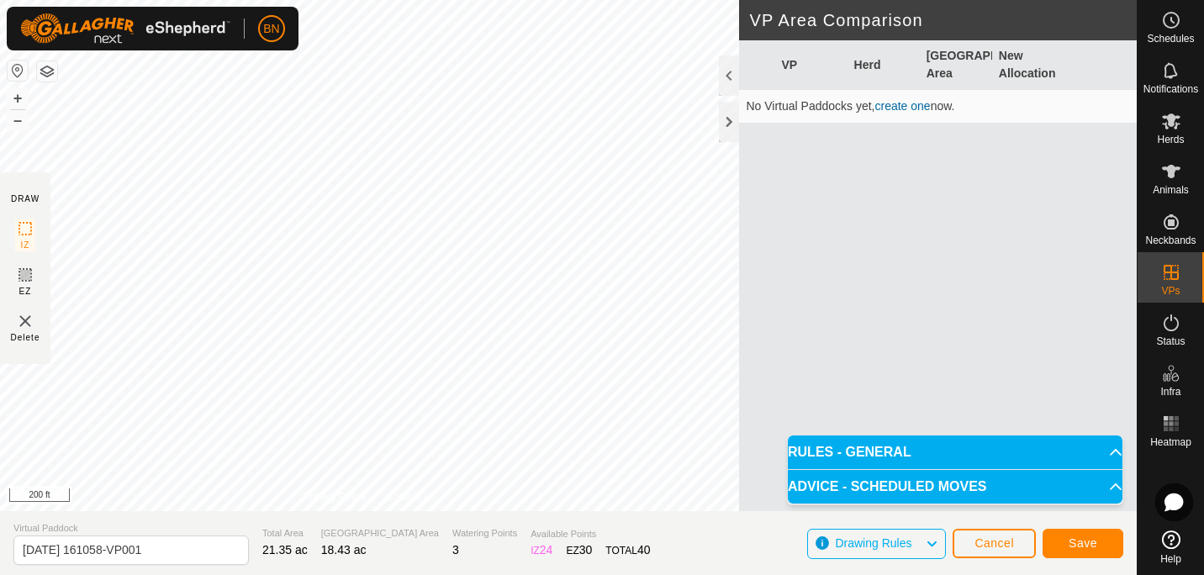
click at [641, 0] on html "BN Schedules Notifications Herds Animals Neckbands VPs Status Infra Heatmap Hel…" at bounding box center [602, 287] width 1204 height 575
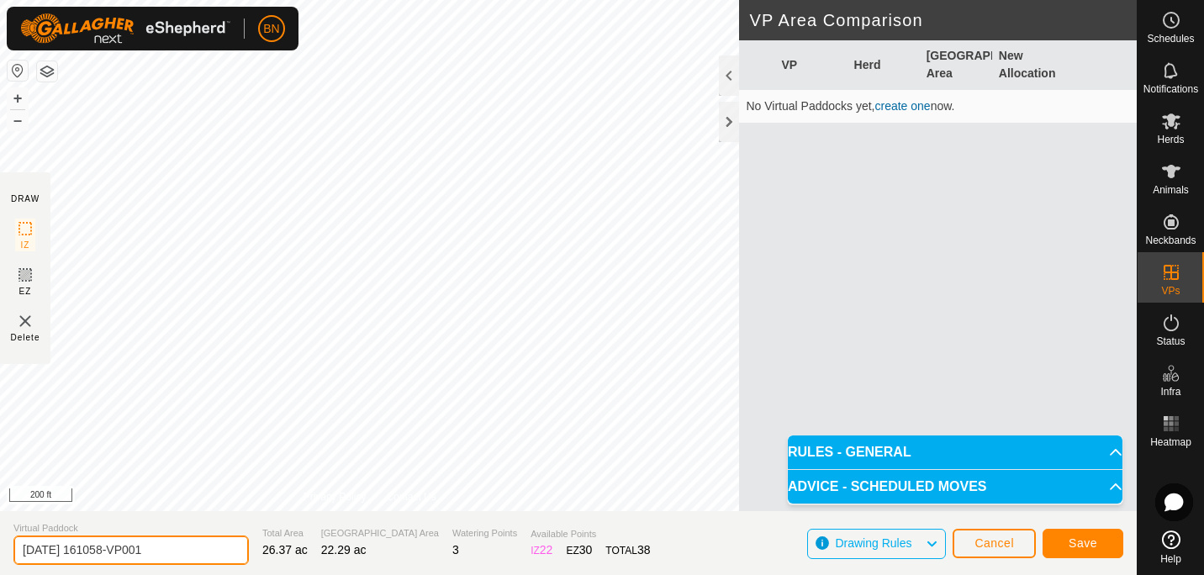
drag, startPoint x: 164, startPoint y: 554, endPoint x: 0, endPoint y: 561, distance: 164.1
click at [0, 561] on html "BN Schedules Notifications Herds Animals Neckbands VPs Status Infra Heatmap Hel…" at bounding box center [602, 287] width 1204 height 575
type input "L"
type input "Right Drive 2"
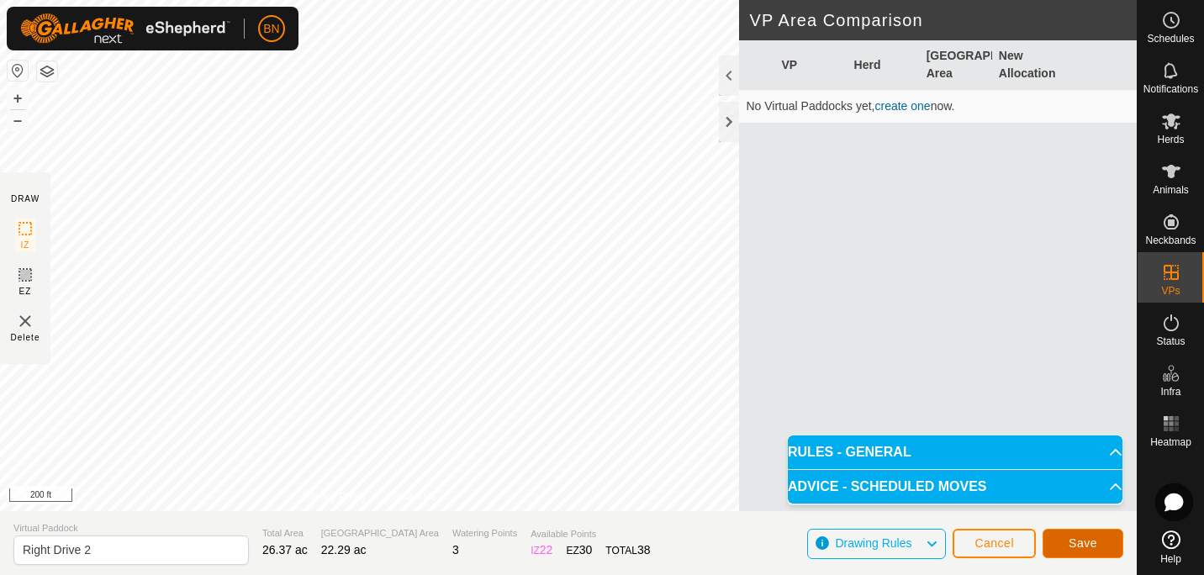
click at [1074, 542] on span "Save" at bounding box center [1083, 542] width 29 height 13
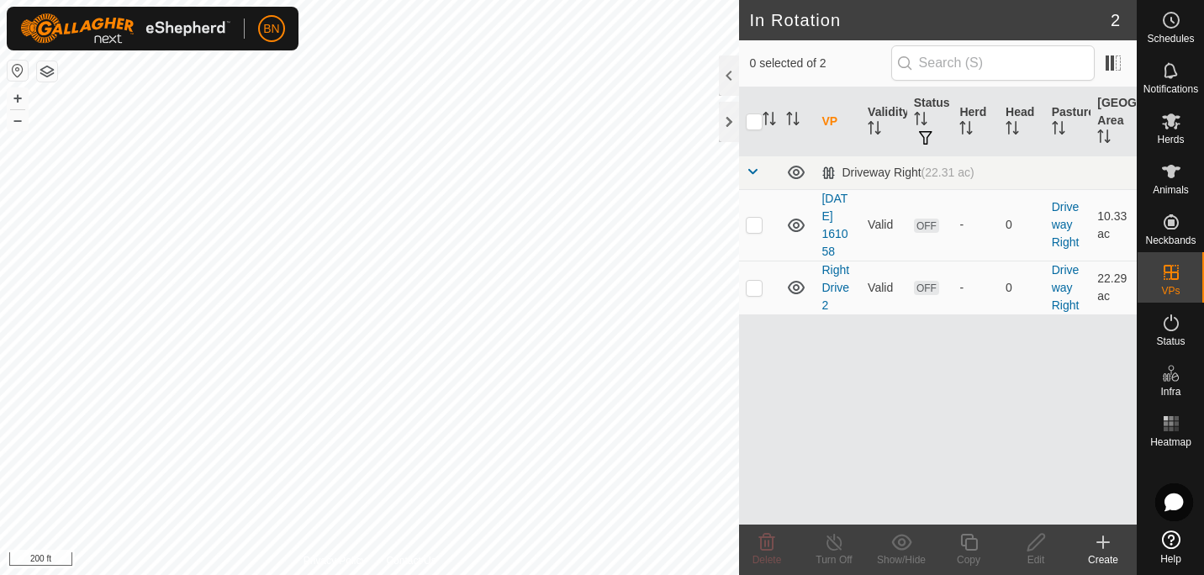
click at [1095, 542] on icon at bounding box center [1103, 542] width 20 height 20
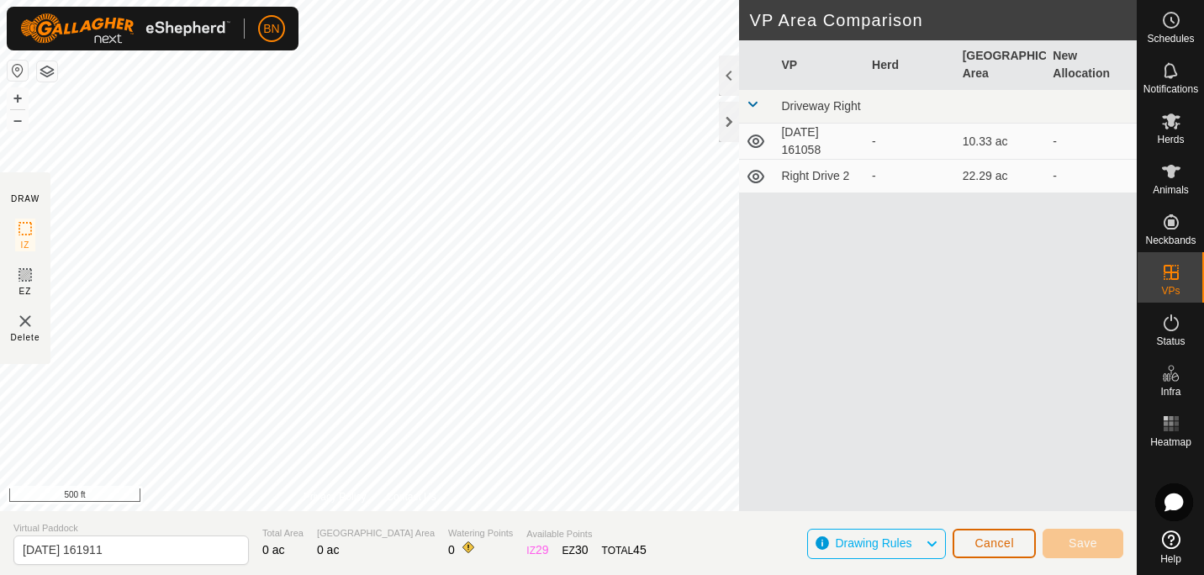
click at [1010, 546] on span "Cancel" at bounding box center [994, 542] width 40 height 13
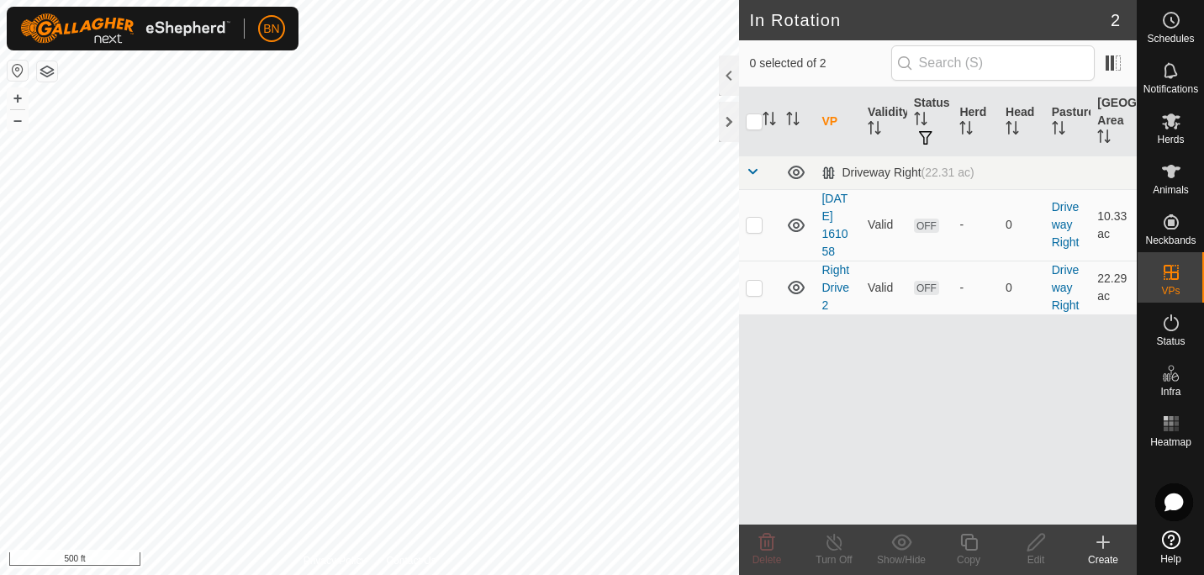
click at [1092, 546] on create-svg-icon at bounding box center [1102, 542] width 67 height 20
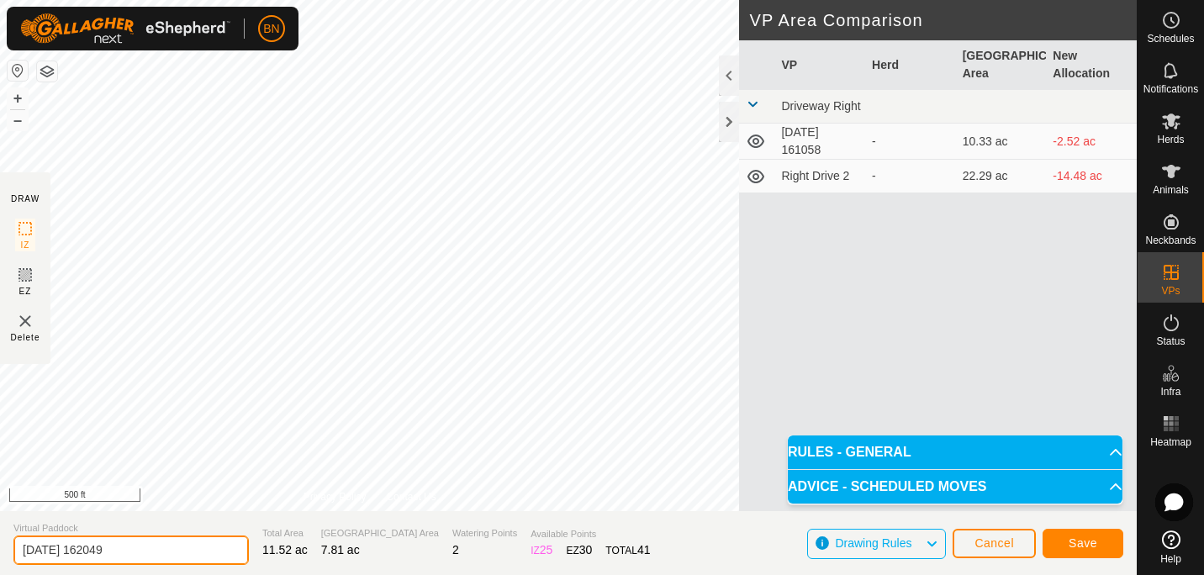
drag, startPoint x: 147, startPoint y: 552, endPoint x: 0, endPoint y: 549, distance: 147.2
click at [0, 549] on html "BN Schedules Notifications Herds Animals Neckbands VPs Status Infra Heatmap Hel…" at bounding box center [602, 287] width 1204 height 575
type input "Left Drive 1"
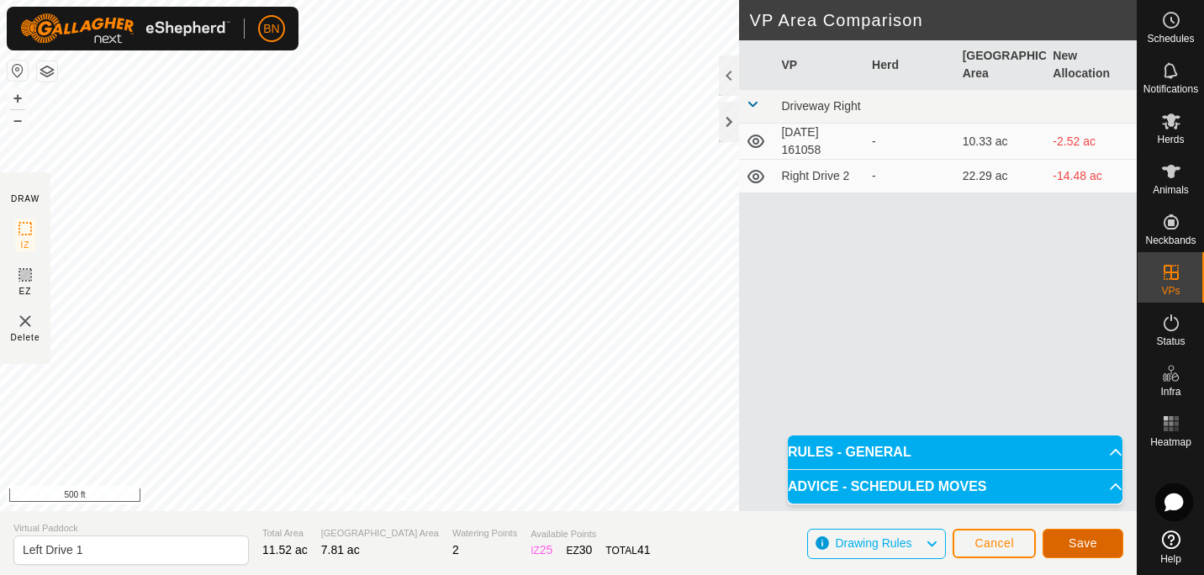
click at [1086, 535] on button "Save" at bounding box center [1083, 543] width 81 height 29
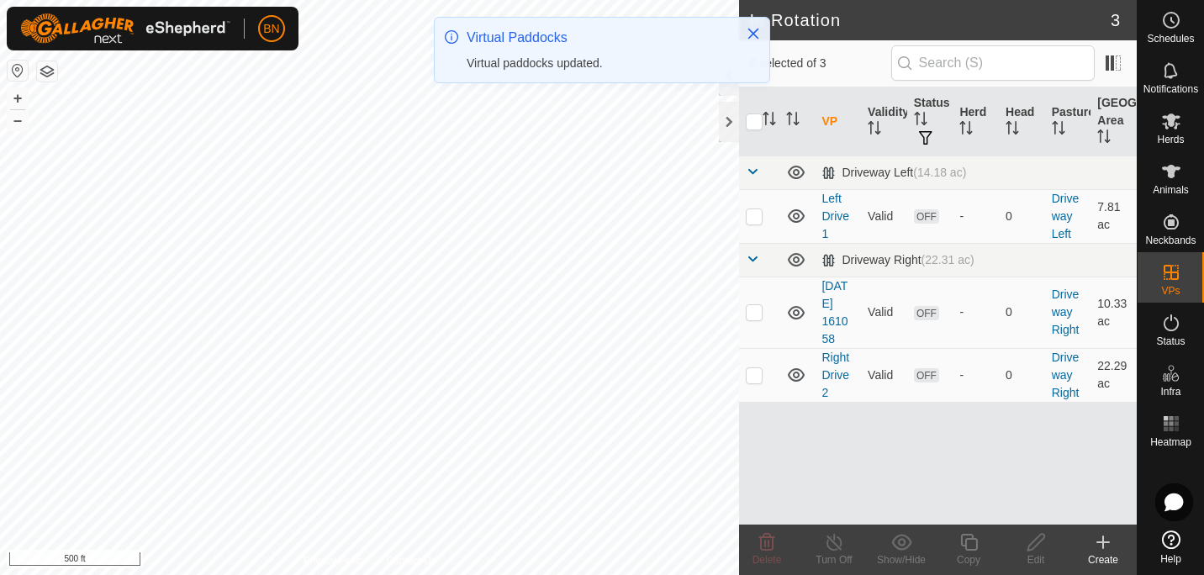
click at [1096, 546] on icon at bounding box center [1103, 542] width 20 height 20
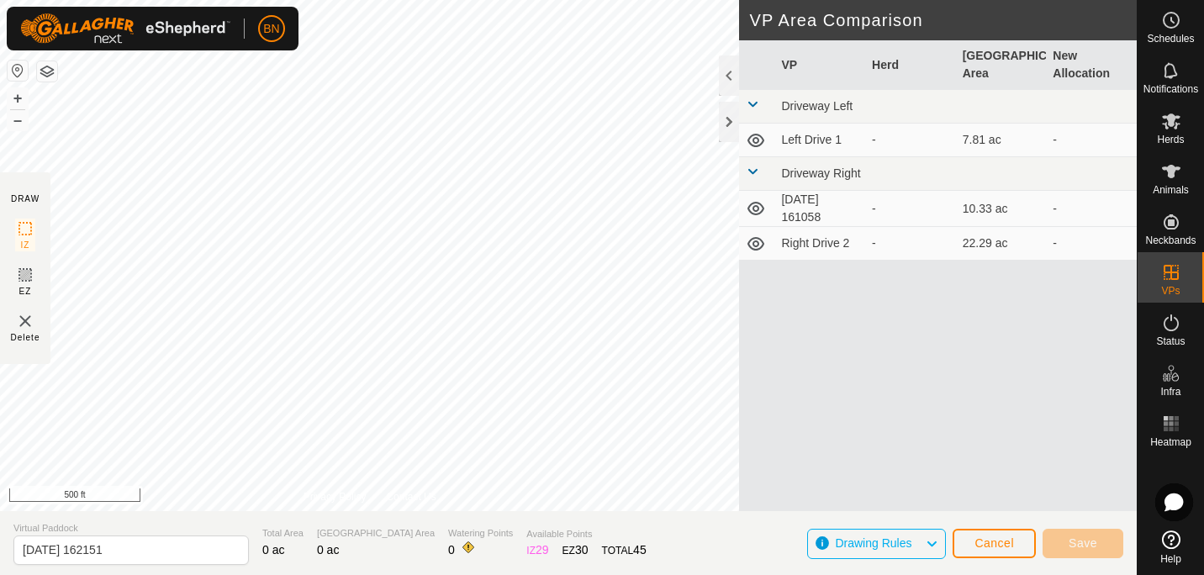
click at [792, 135] on td "Left Drive 1" at bounding box center [819, 141] width 91 height 34
click at [999, 551] on button "Cancel" at bounding box center [994, 543] width 83 height 29
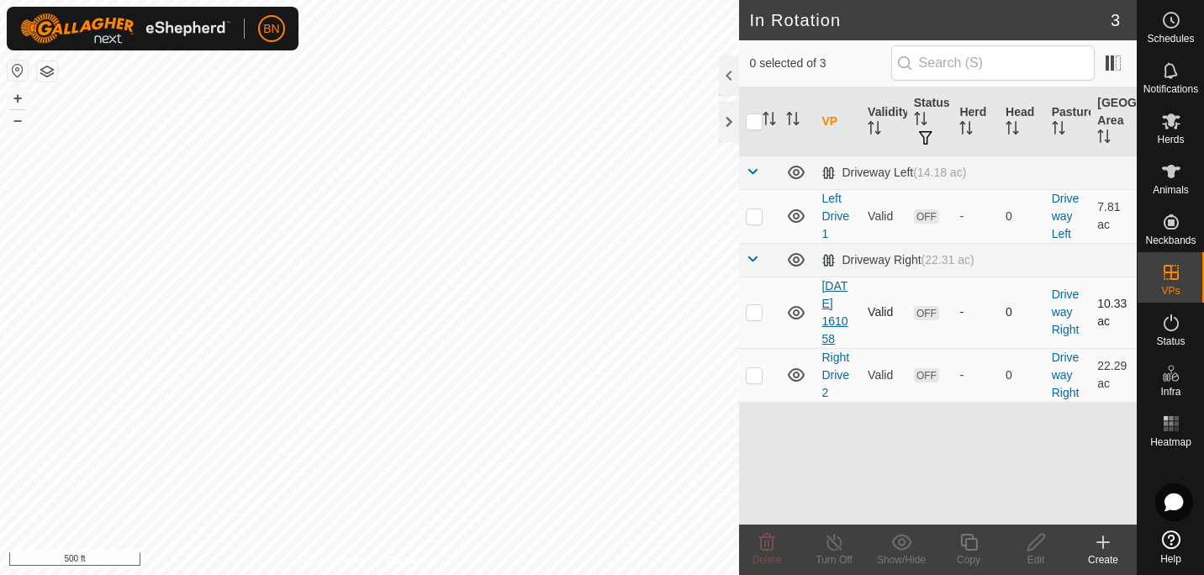
click at [831, 304] on link "[DATE] 161058" at bounding box center [834, 312] width 26 height 66
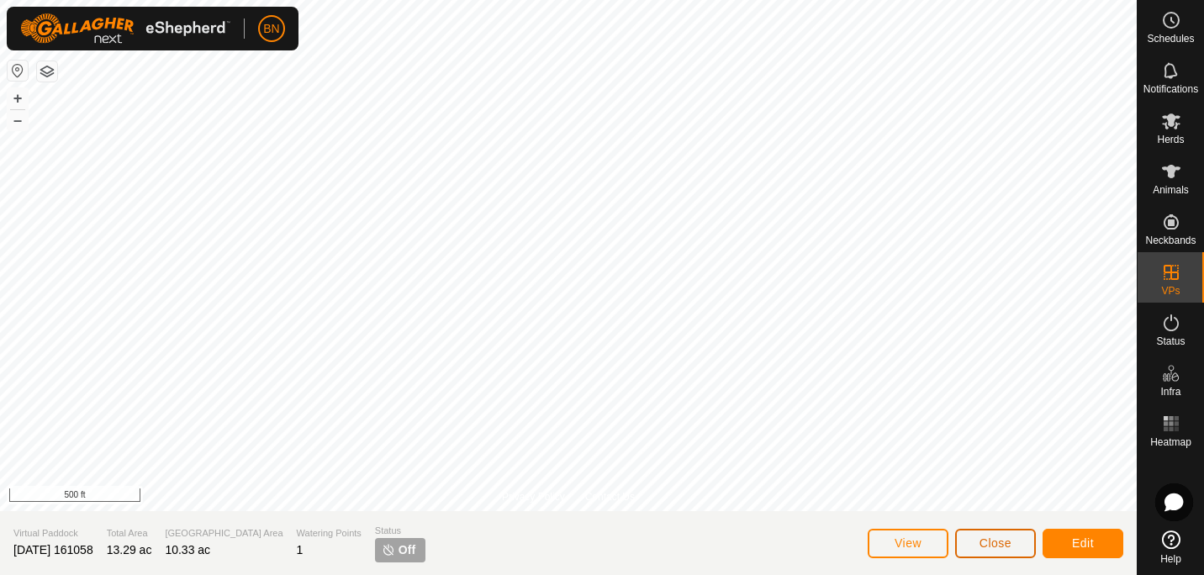
click at [998, 546] on span "Close" at bounding box center [995, 542] width 32 height 13
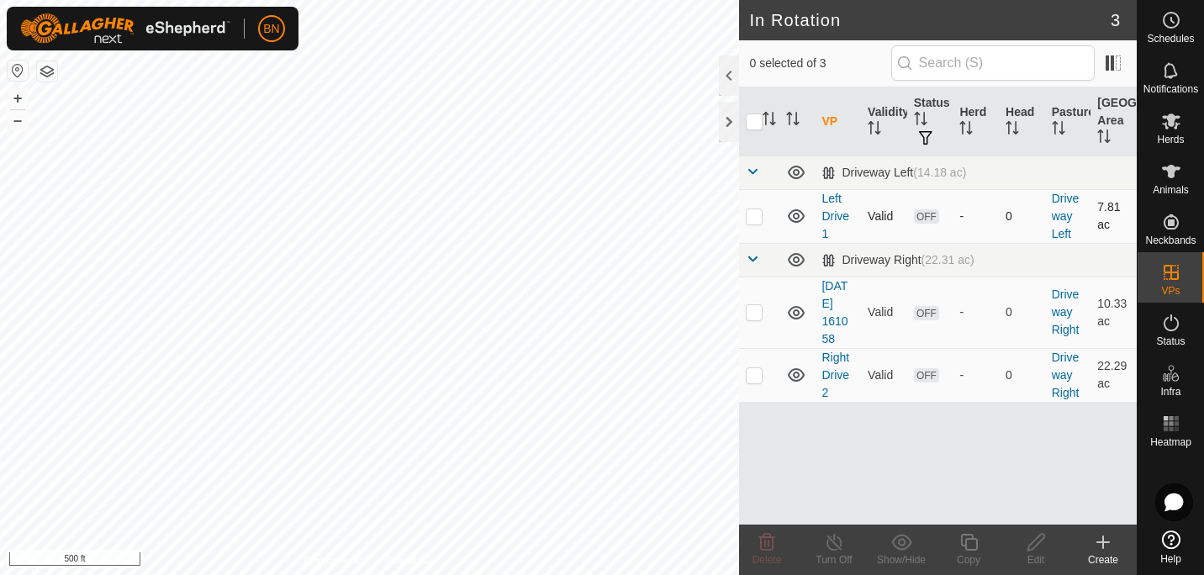
click at [832, 205] on td "Left Drive 1" at bounding box center [838, 216] width 46 height 54
click at [832, 219] on link "Left Drive 1" at bounding box center [835, 216] width 28 height 49
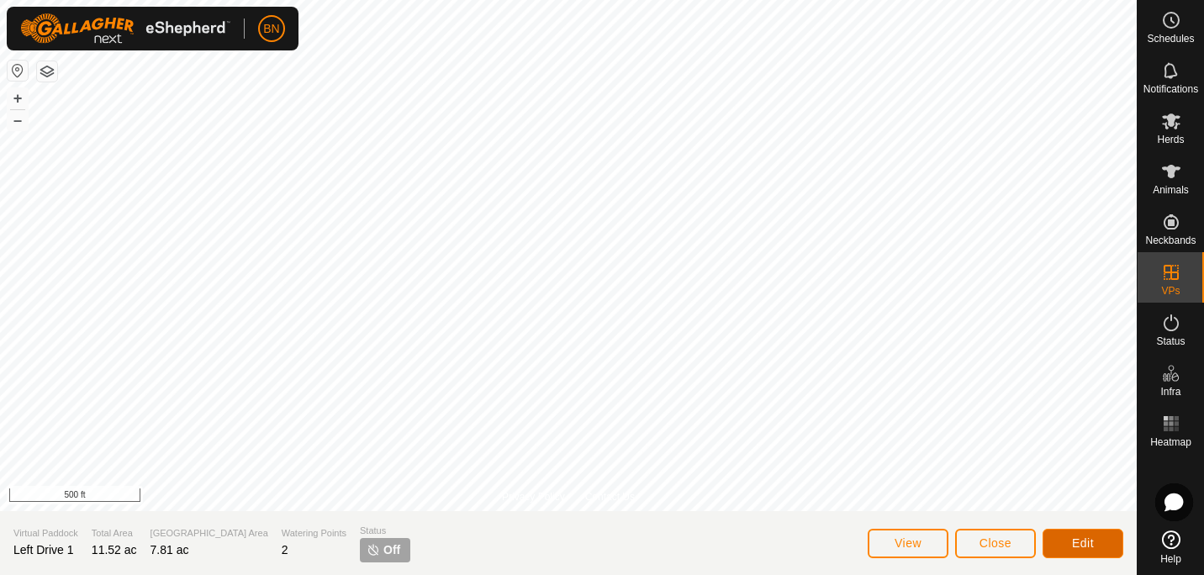
click at [1059, 533] on button "Edit" at bounding box center [1083, 543] width 81 height 29
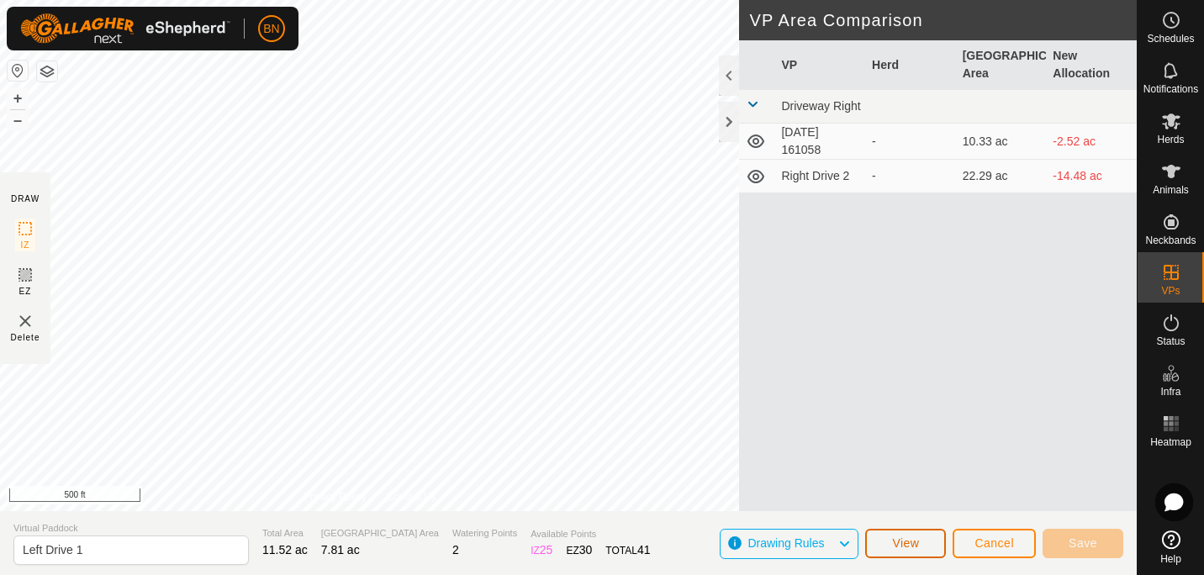
click at [916, 538] on span "View" at bounding box center [905, 542] width 27 height 13
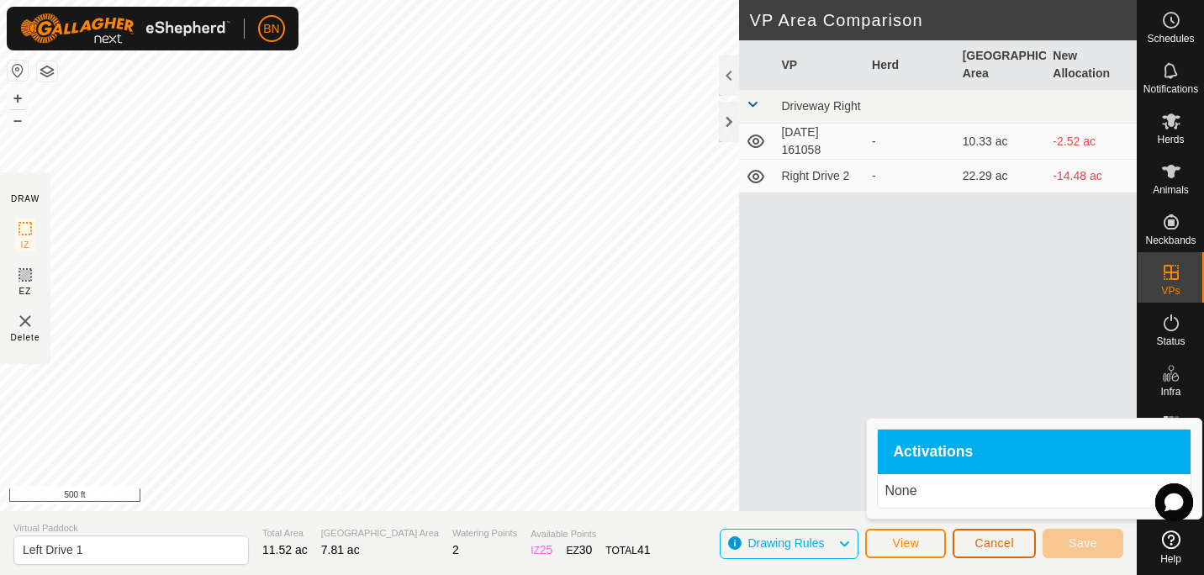
click at [975, 531] on button "Cancel" at bounding box center [994, 543] width 83 height 29
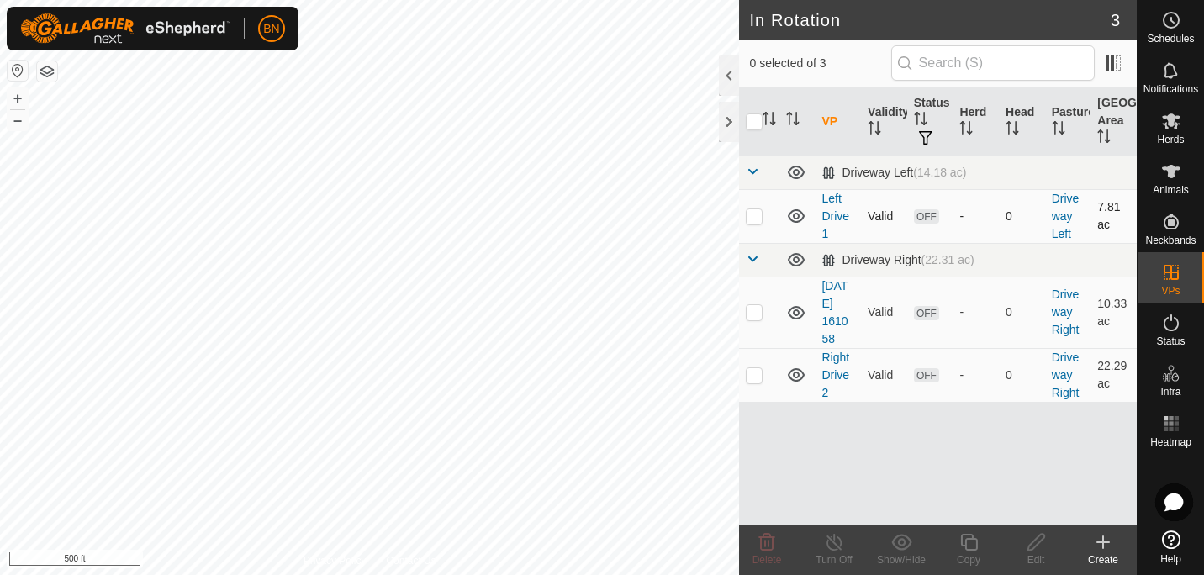
click at [752, 214] on p-checkbox at bounding box center [754, 215] width 17 height 13
click at [771, 548] on icon at bounding box center [767, 542] width 20 height 20
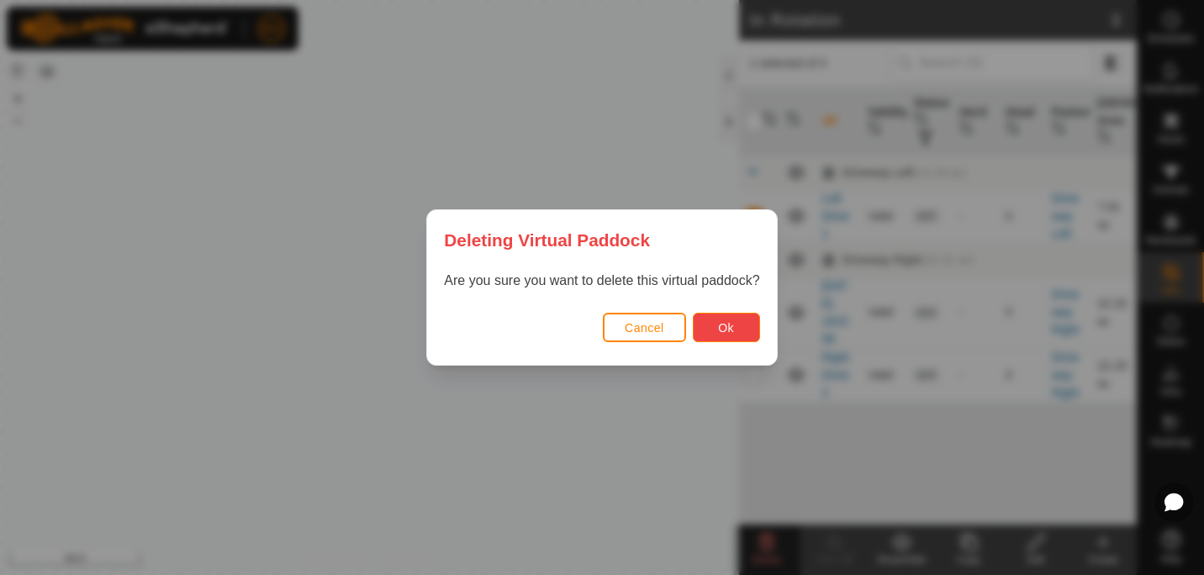
click at [721, 328] on span "Ok" at bounding box center [726, 327] width 16 height 13
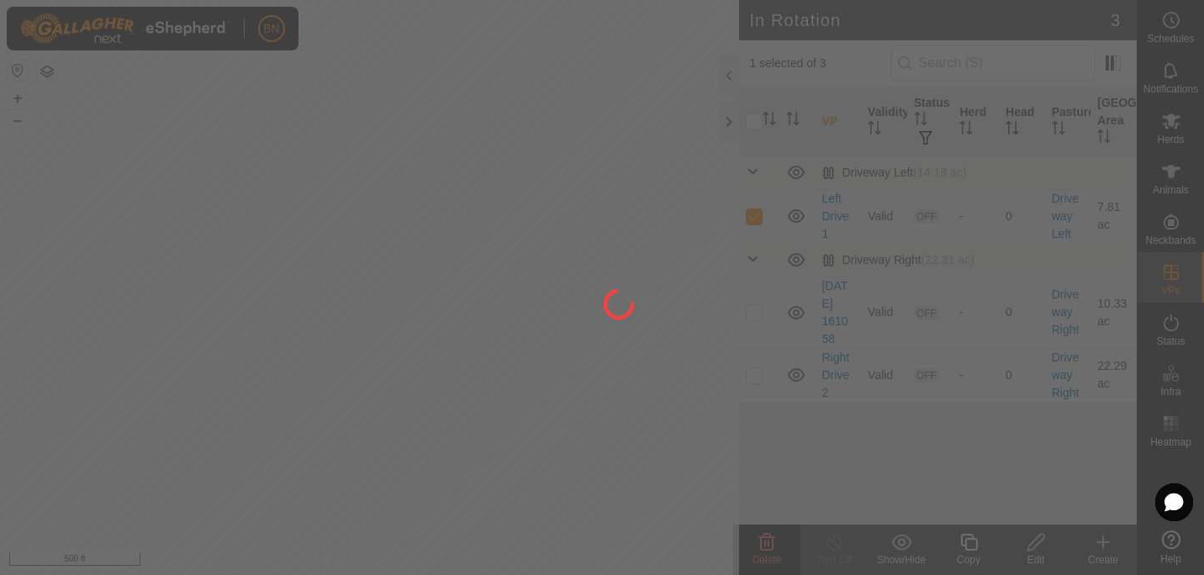
checkbox input "false"
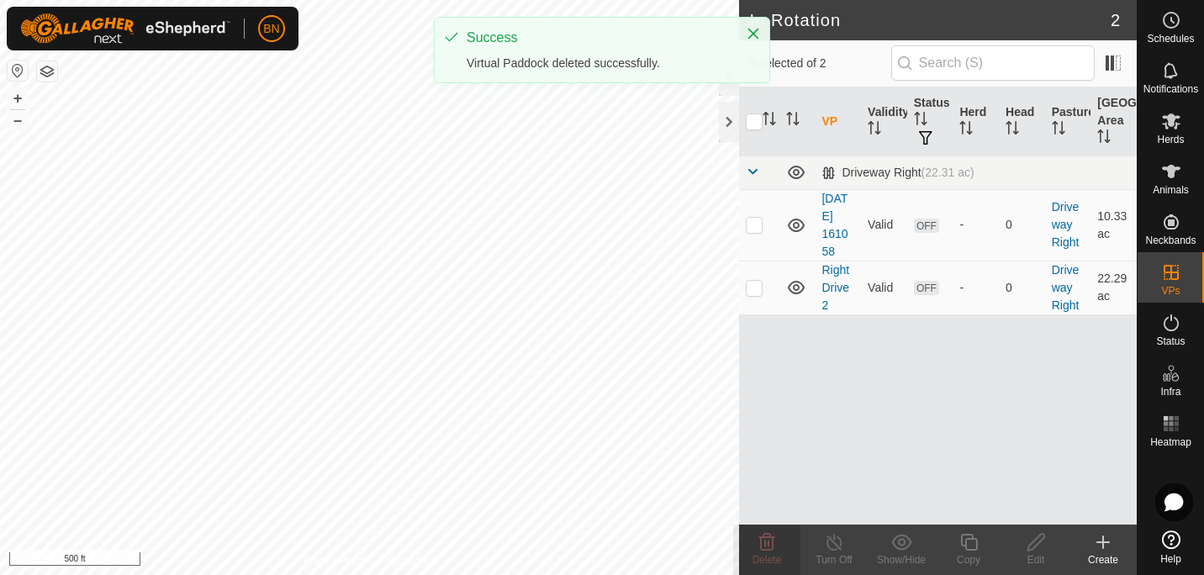
checkbox input "true"
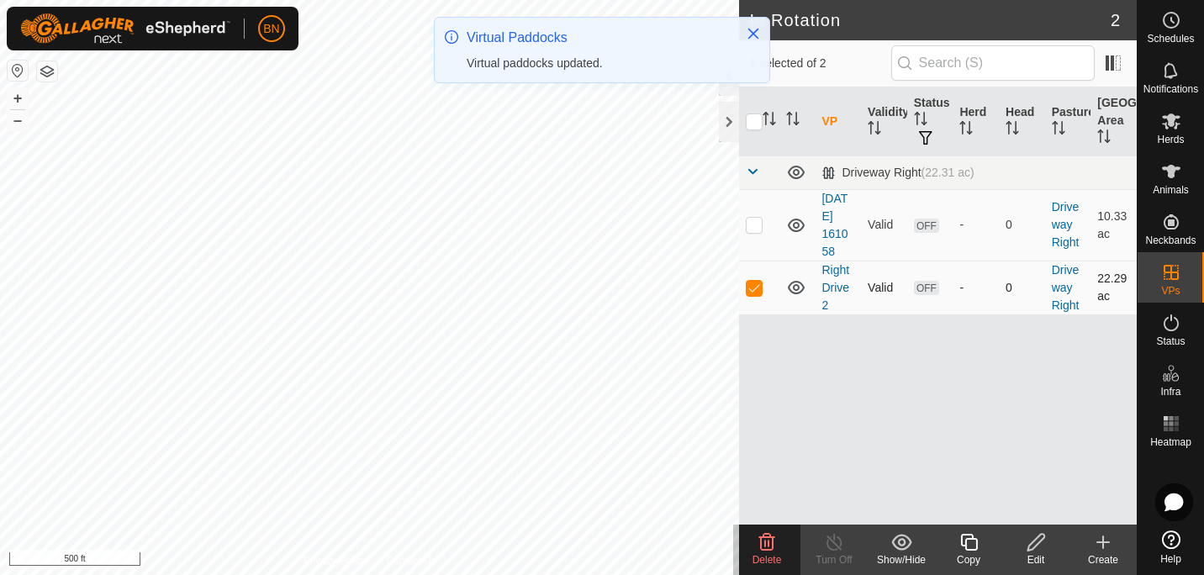
click at [830, 278] on td "Right Drive 2" at bounding box center [838, 288] width 46 height 54
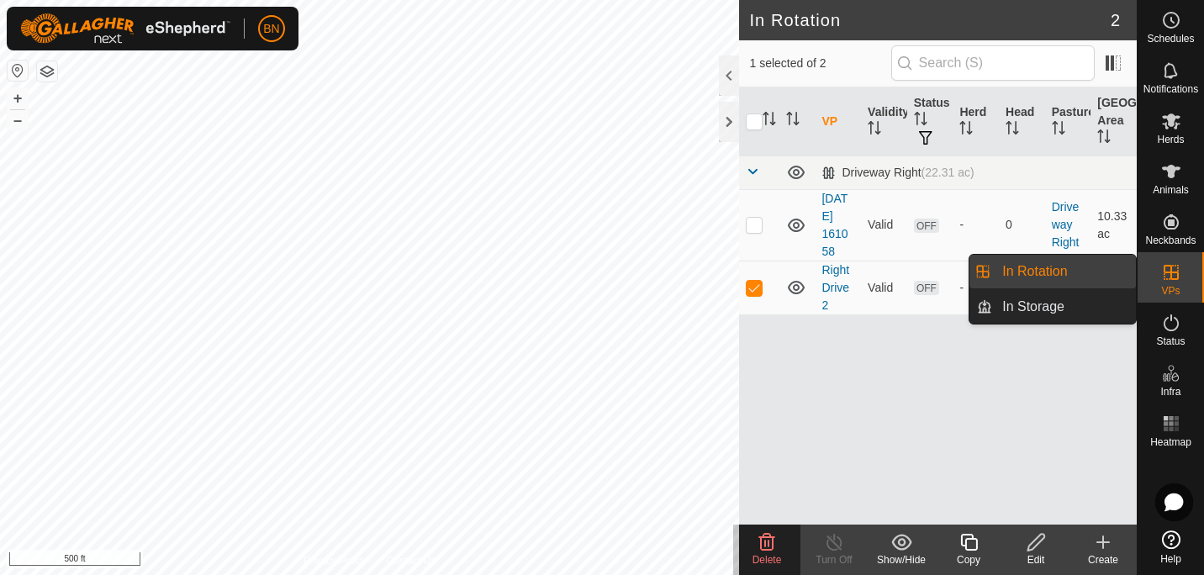
click at [1064, 269] on link "In Rotation" at bounding box center [1064, 272] width 144 height 34
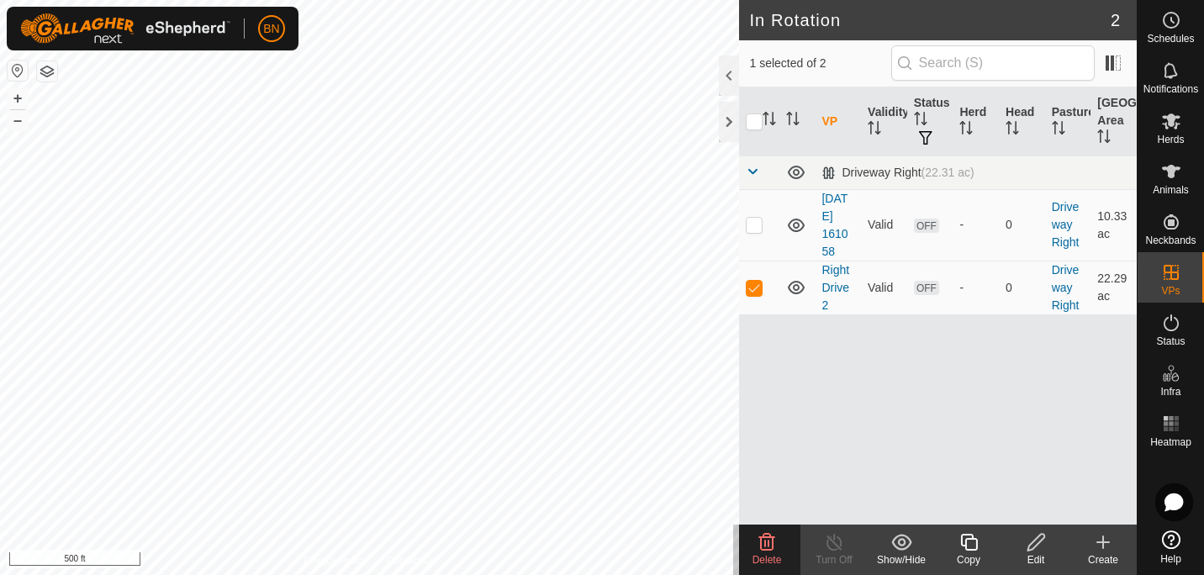
click at [1002, 461] on div "VP Validity Status Herd Head Pasture Grazing Area Driveway Right (22.31 ac) [DA…" at bounding box center [938, 305] width 398 height 437
click at [845, 288] on link "Right Drive 2" at bounding box center [835, 287] width 28 height 49
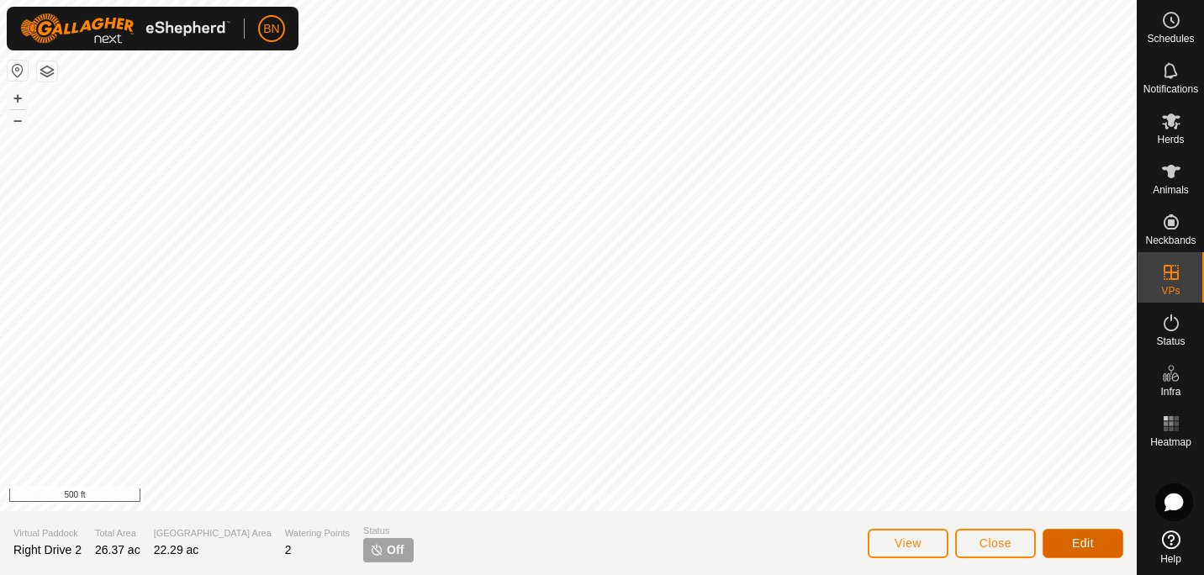
click at [1082, 545] on span "Edit" at bounding box center [1083, 542] width 22 height 13
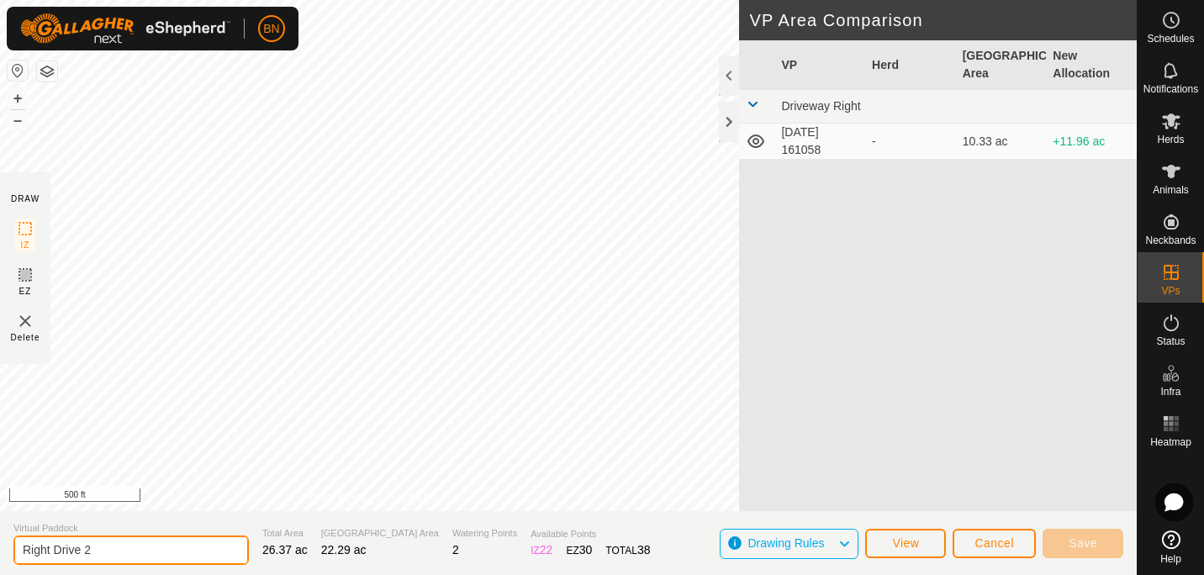
click at [111, 553] on input "Right Drive 2" at bounding box center [130, 550] width 235 height 29
type input "Right Drive 1-2"
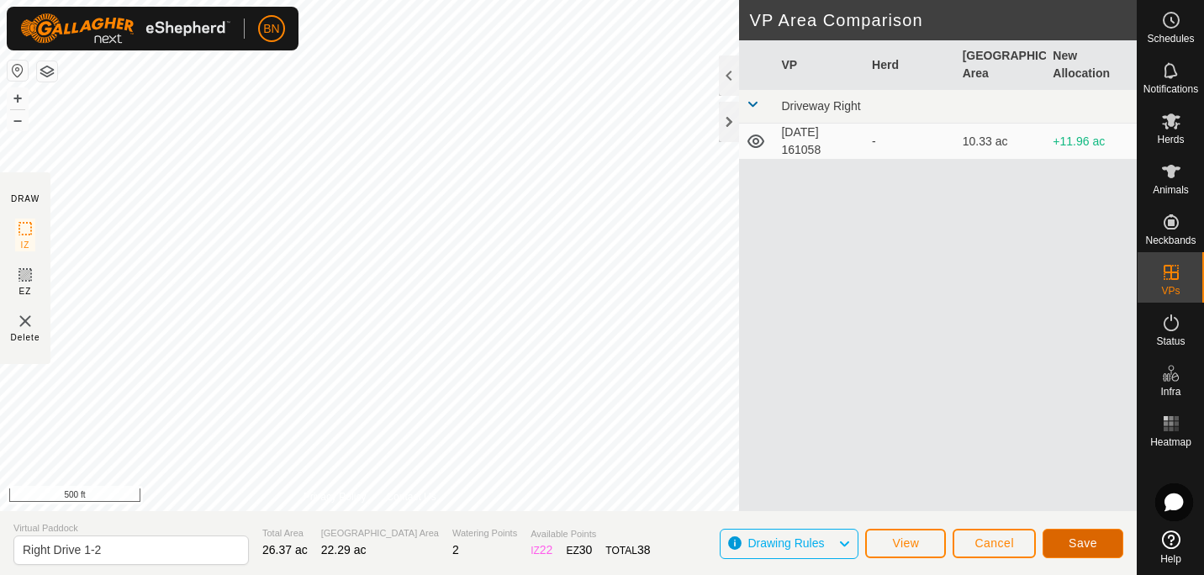
click at [1070, 536] on span "Save" at bounding box center [1083, 542] width 29 height 13
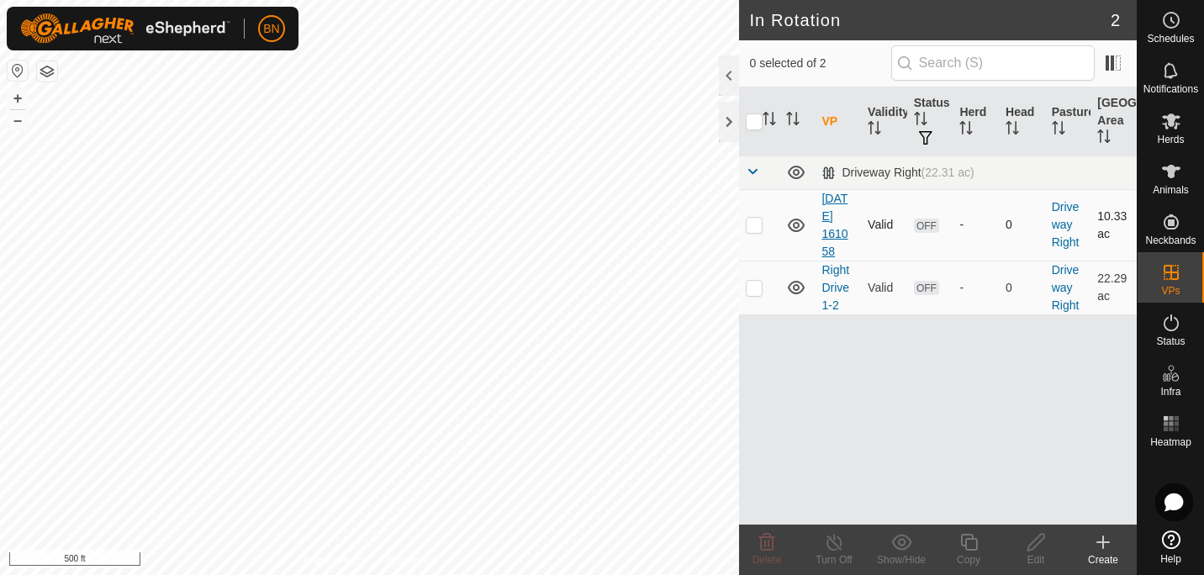
click at [837, 230] on link "[DATE] 161058" at bounding box center [834, 225] width 26 height 66
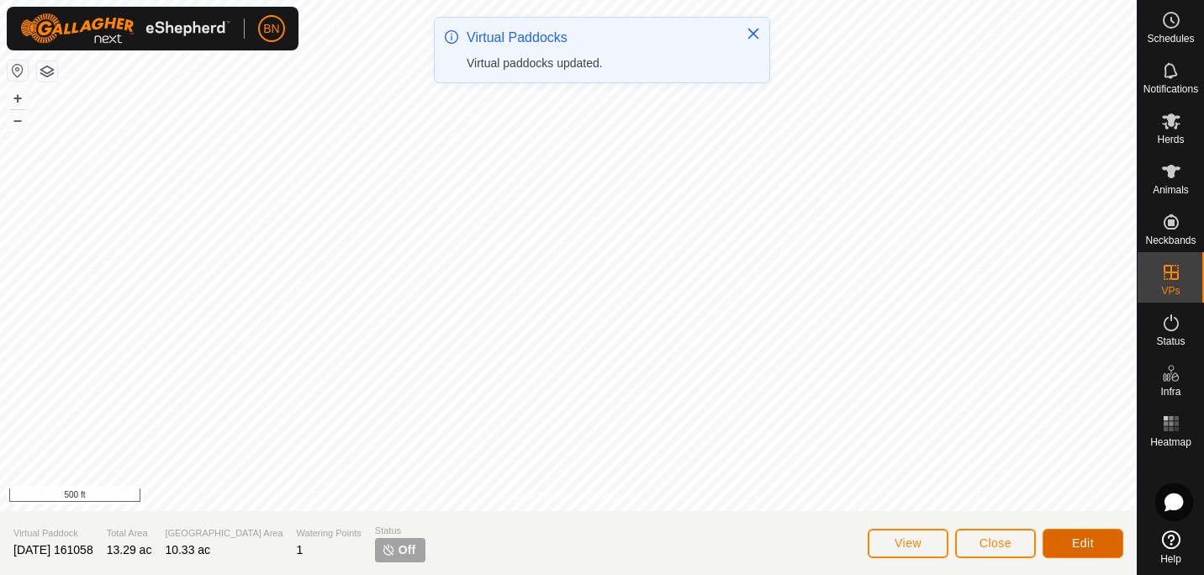
click at [1083, 539] on span "Edit" at bounding box center [1083, 542] width 22 height 13
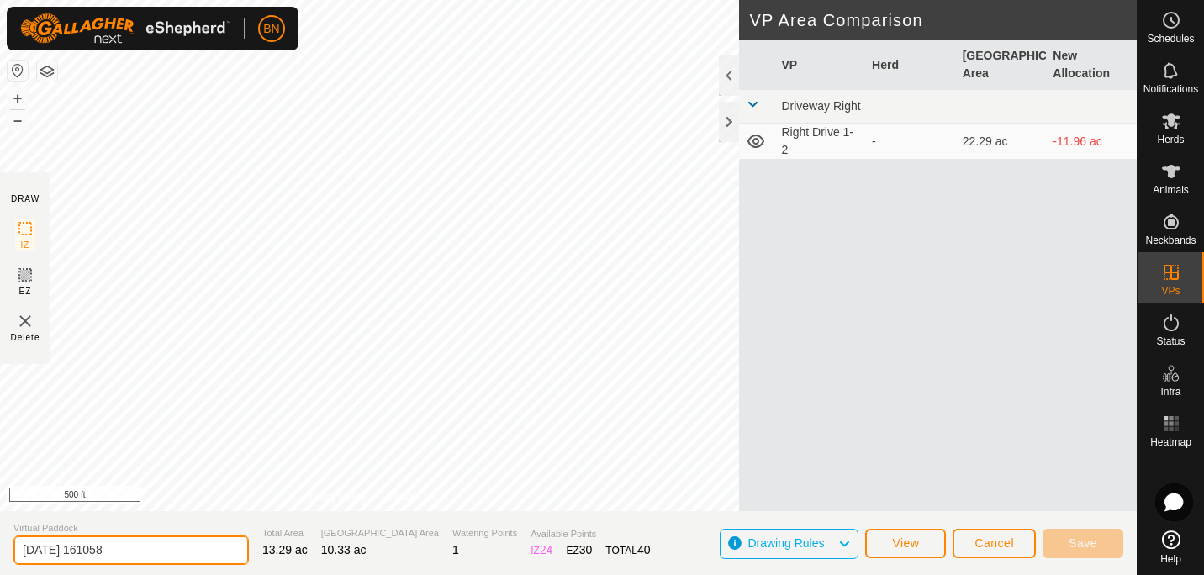
drag, startPoint x: 165, startPoint y: 556, endPoint x: 0, endPoint y: 544, distance: 165.2
click at [0, 544] on html "BN Schedules Notifications Herds Animals Neckbands VPs Status Infra Heatmap Hel…" at bounding box center [602, 287] width 1204 height 575
type input "Right Drive 1"
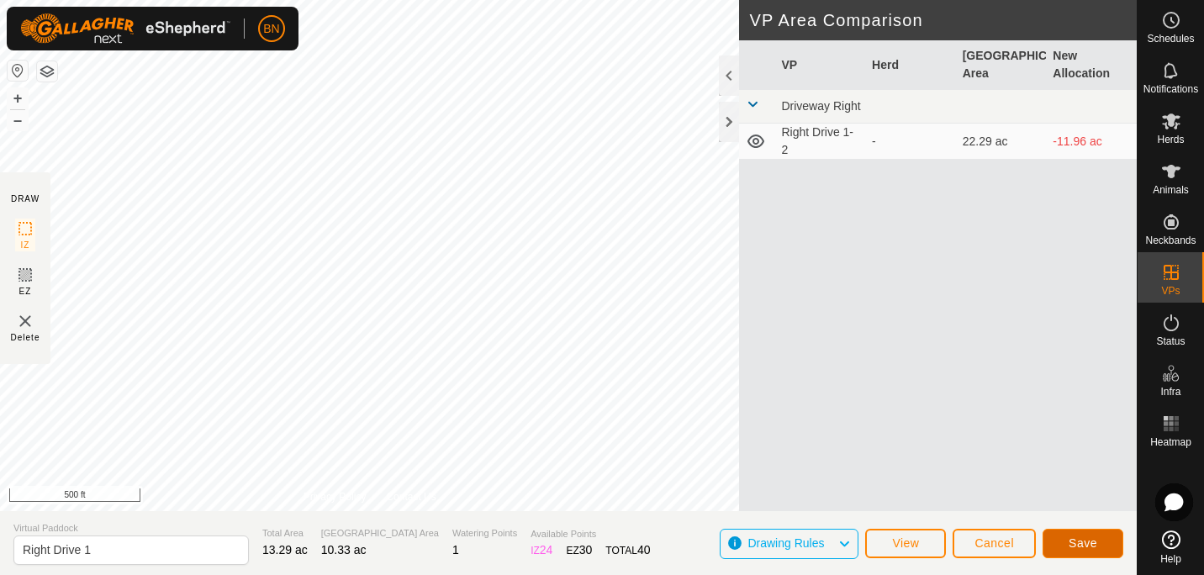
click at [1064, 534] on button "Save" at bounding box center [1083, 543] width 81 height 29
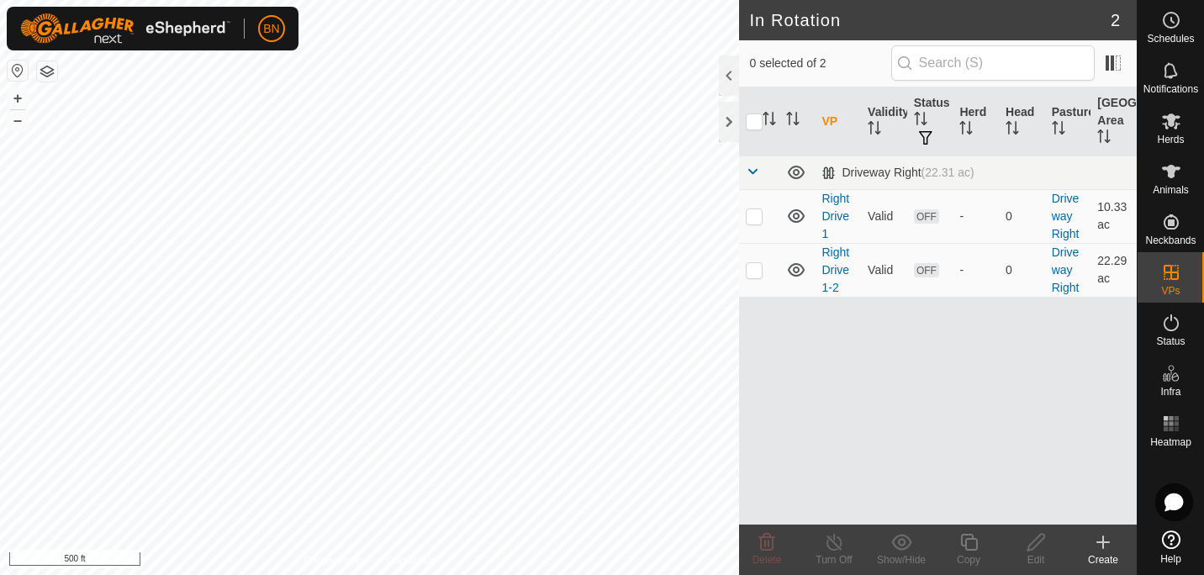
click at [1092, 557] on div "Create" at bounding box center [1102, 559] width 67 height 15
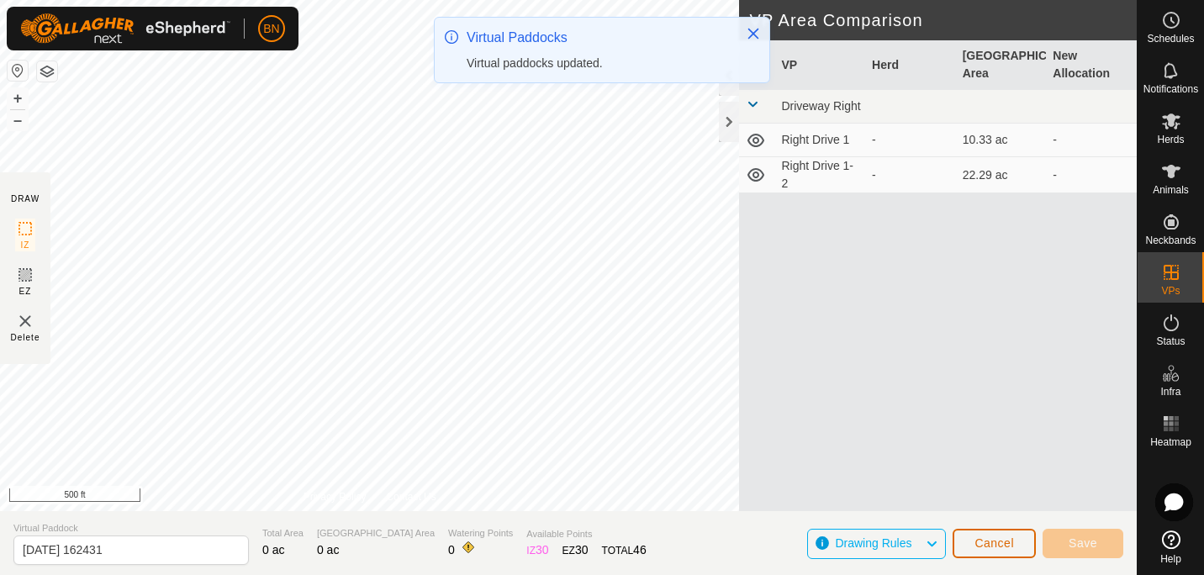
click at [989, 547] on span "Cancel" at bounding box center [994, 542] width 40 height 13
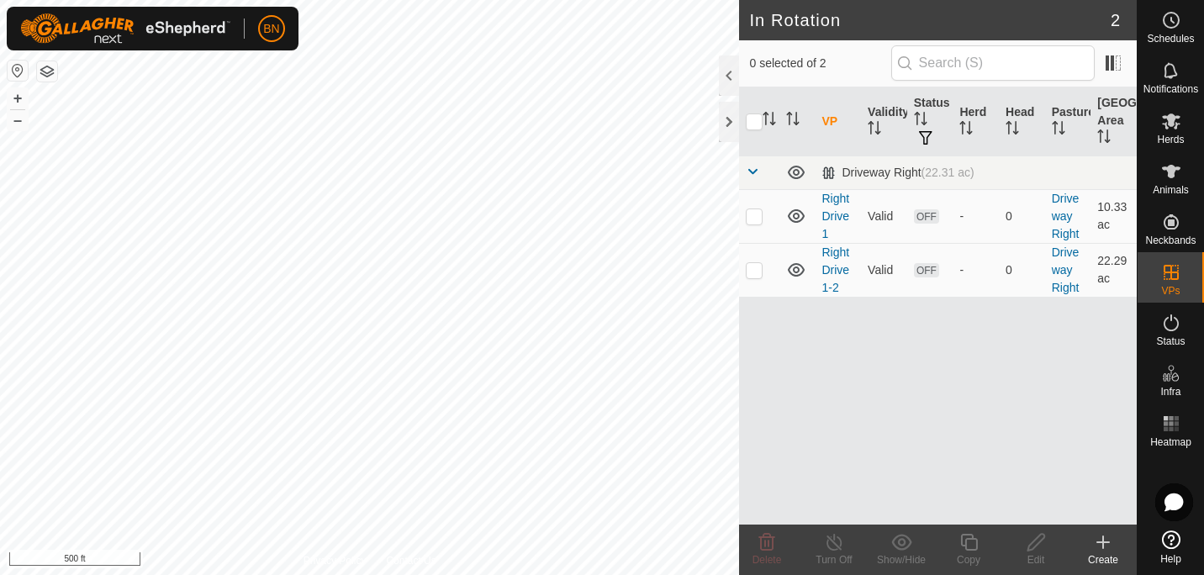
checkbox input "true"
click at [969, 546] on icon at bounding box center [968, 542] width 21 height 20
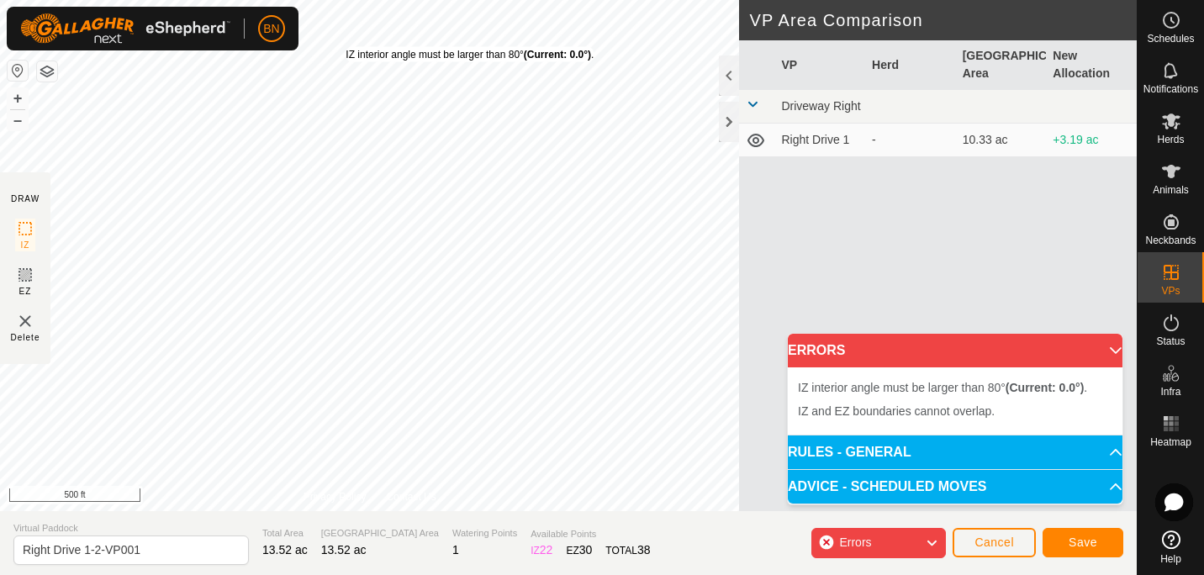
click at [346, 47] on div "IZ interior angle must be larger than 80° (Current: 0.0°) ." at bounding box center [470, 54] width 248 height 15
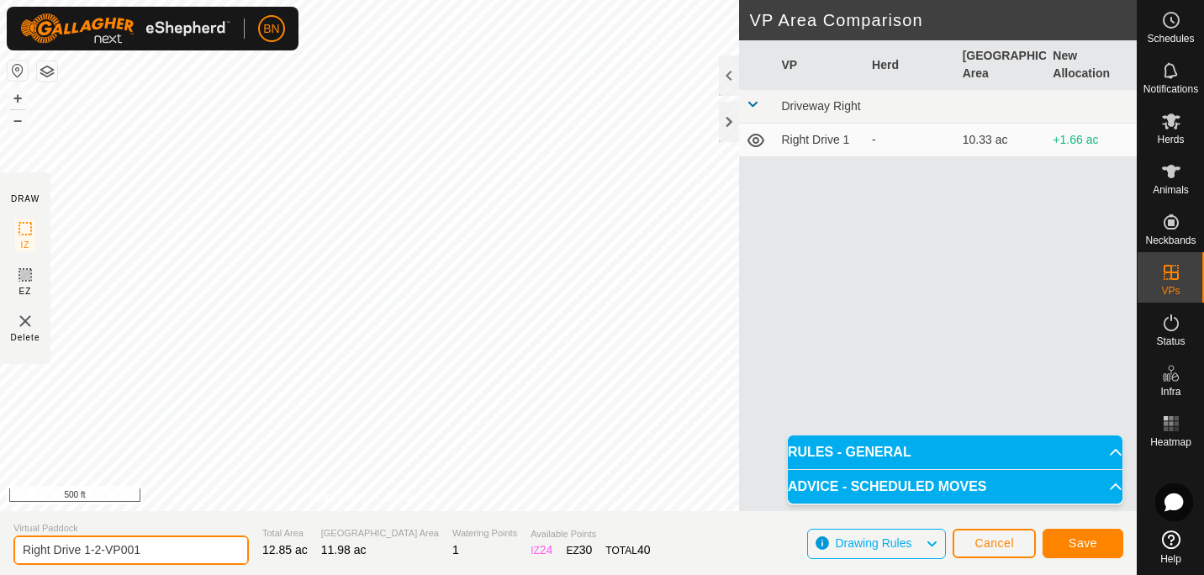
drag, startPoint x: 147, startPoint y: 554, endPoint x: 80, endPoint y: 553, distance: 67.3
click at [80, 553] on input "Right Drive 1-2-VP001" at bounding box center [130, 550] width 235 height 29
type input "Right Drive 2"
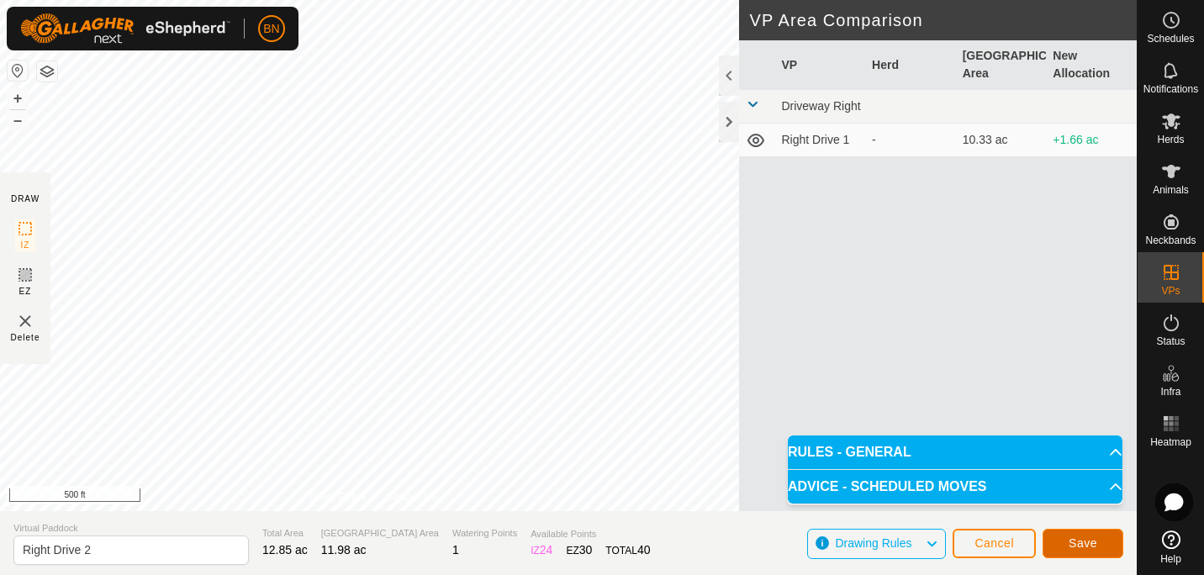
click at [1079, 540] on span "Save" at bounding box center [1083, 542] width 29 height 13
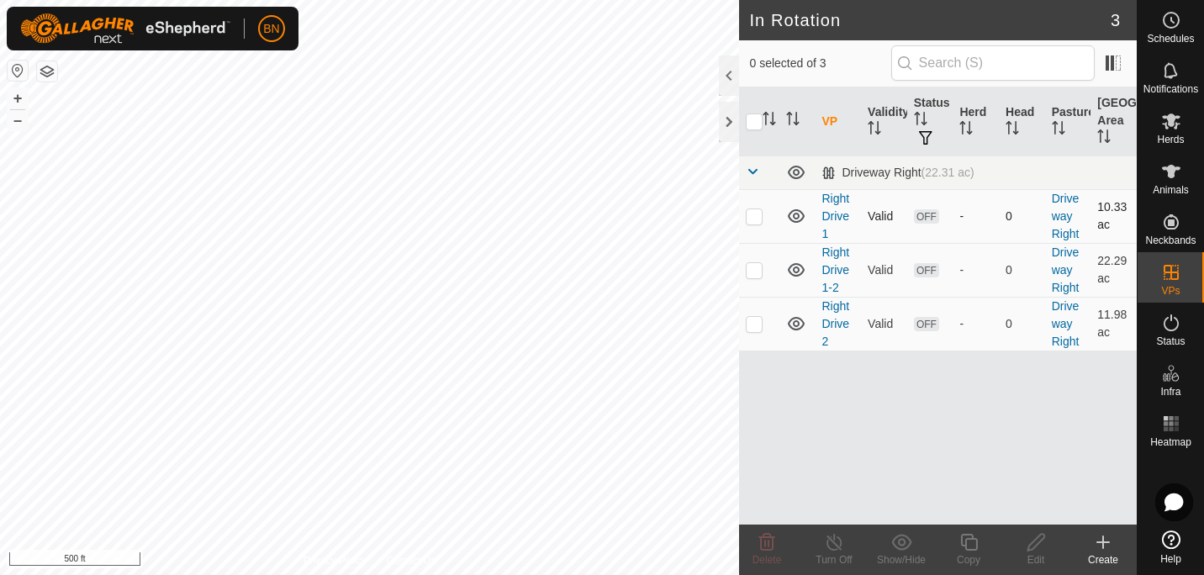
click at [838, 205] on td "Right Drive 1" at bounding box center [838, 216] width 46 height 54
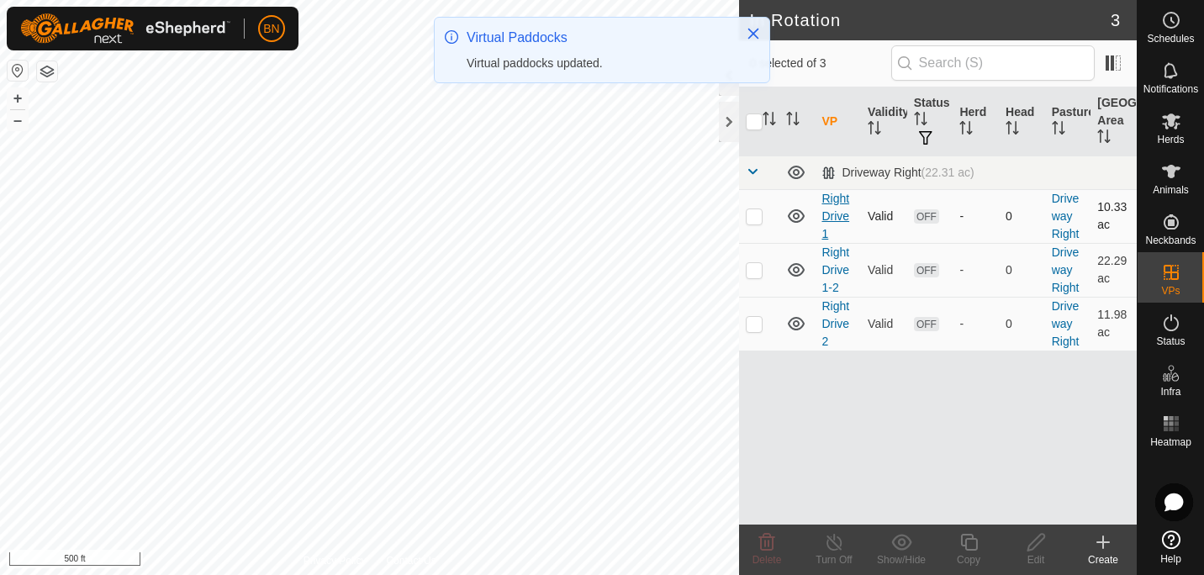
click at [836, 209] on link "Right Drive 1" at bounding box center [835, 216] width 28 height 49
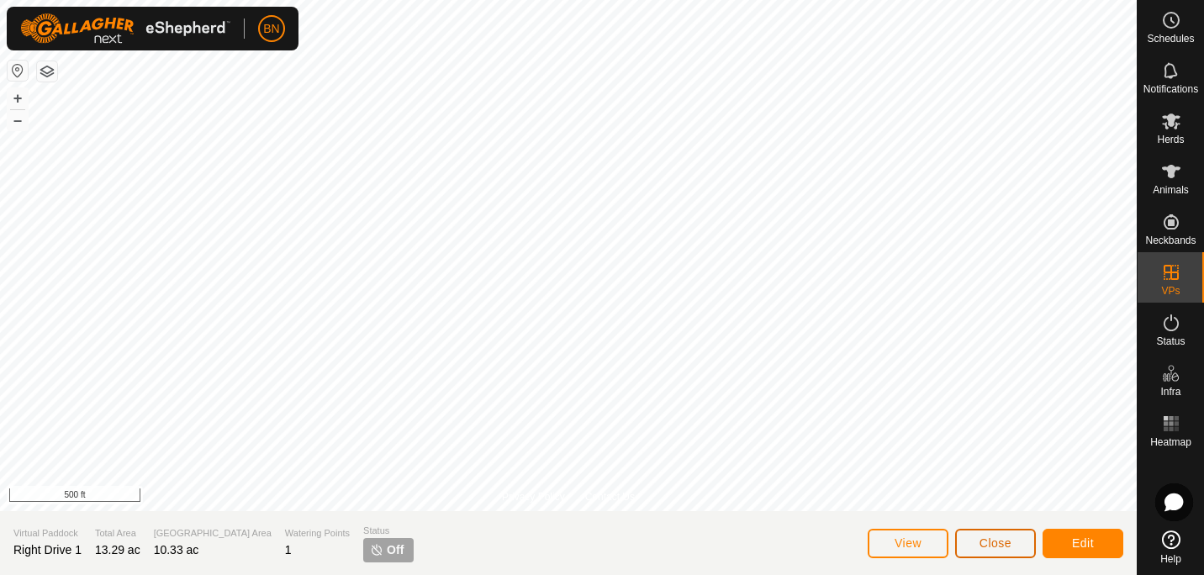
click at [987, 541] on span "Close" at bounding box center [995, 542] width 32 height 13
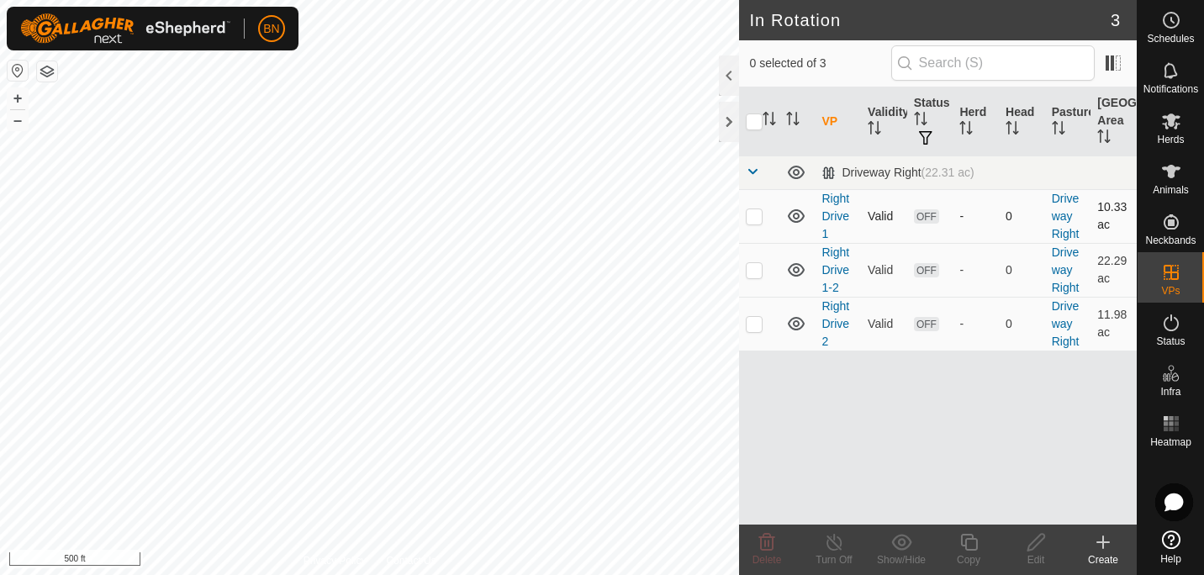
checkbox input "true"
click at [833, 269] on link "Right Drive 1-2" at bounding box center [835, 270] width 28 height 49
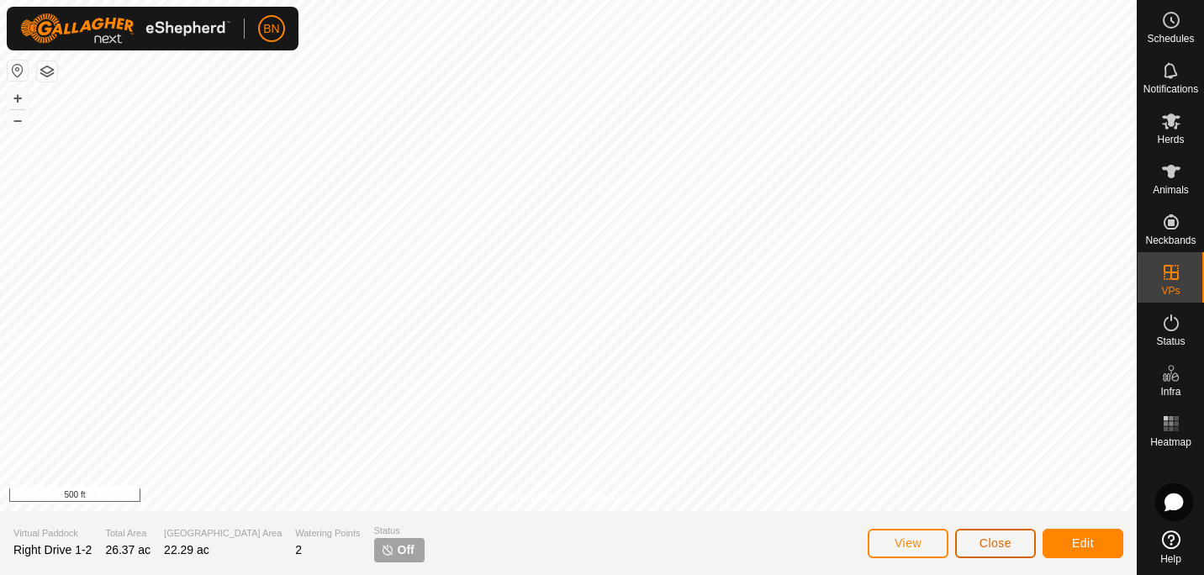
click at [1005, 541] on span "Close" at bounding box center [995, 542] width 32 height 13
